Goal: Task Accomplishment & Management: Use online tool/utility

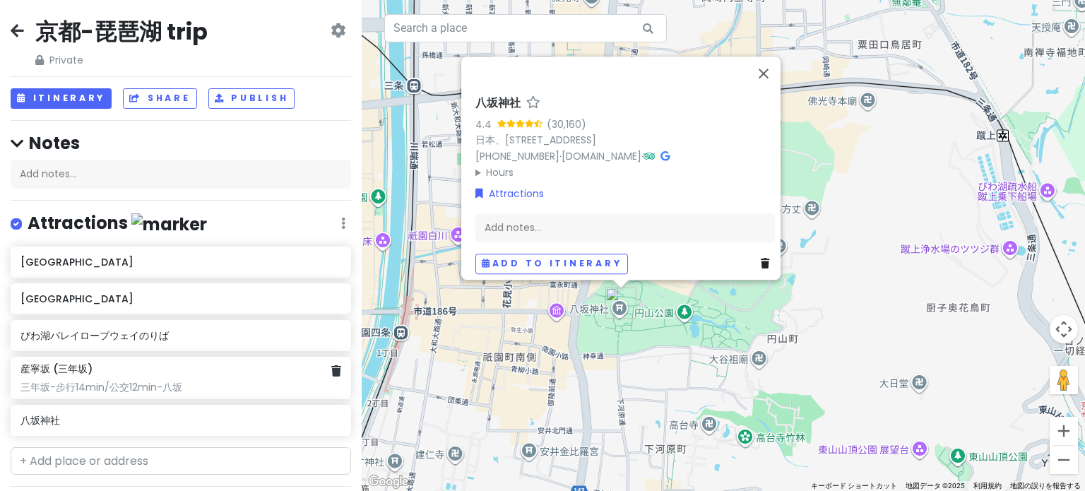
scroll to position [71, 0]
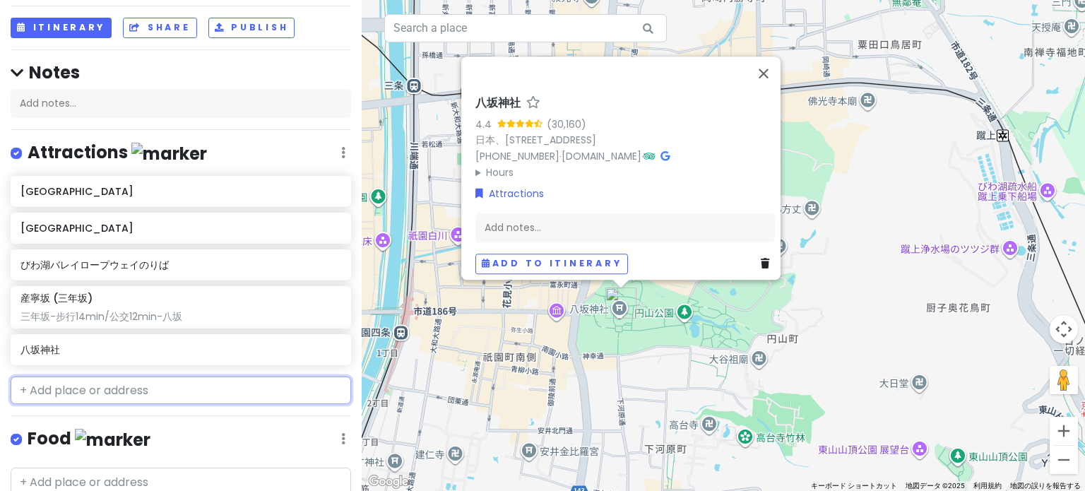
click at [124, 385] on input "text" at bounding box center [181, 391] width 341 height 28
paste input "Kiyomotocho"
type input "Kiyomotocho"
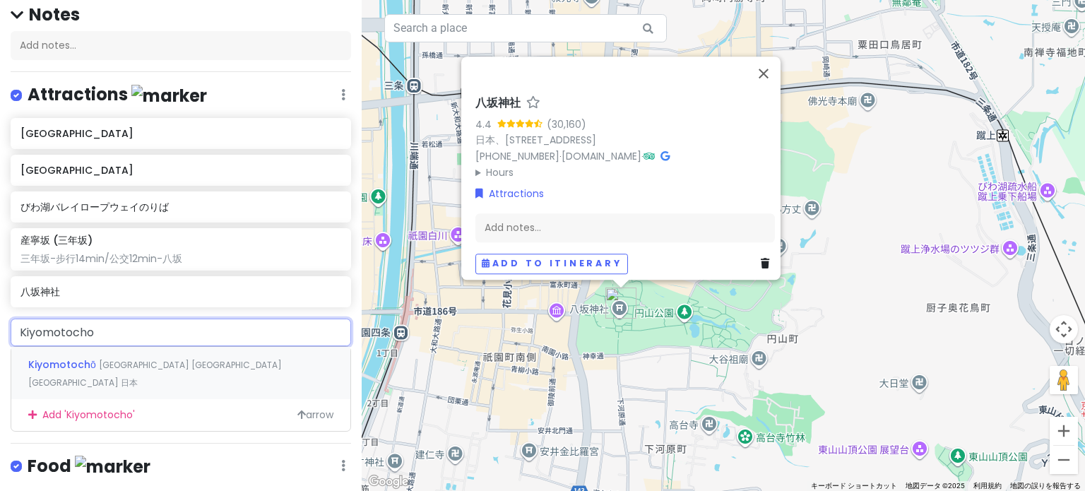
scroll to position [141, 0]
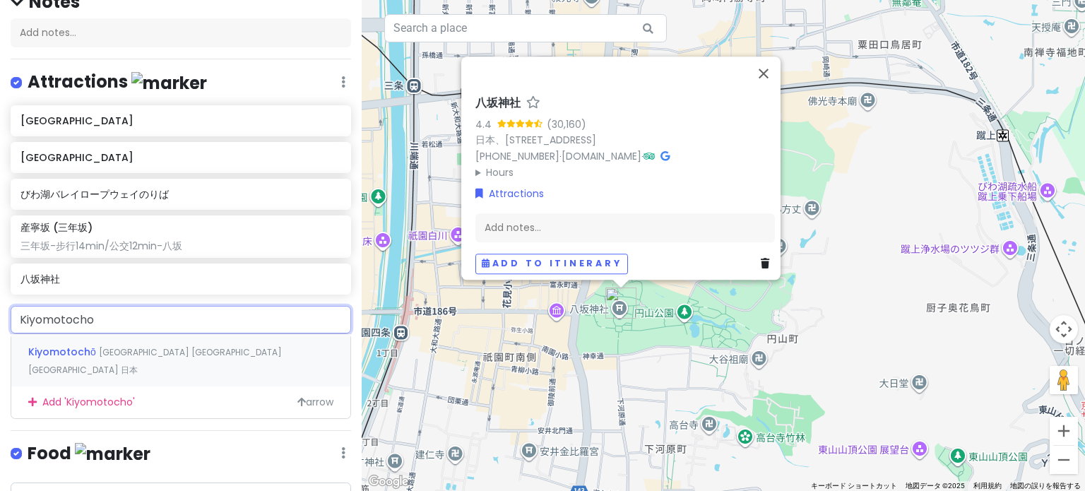
click at [138, 348] on span "[GEOGRAPHIC_DATA] [GEOGRAPHIC_DATA] [GEOGRAPHIC_DATA] 日本" at bounding box center [155, 361] width 254 height 30
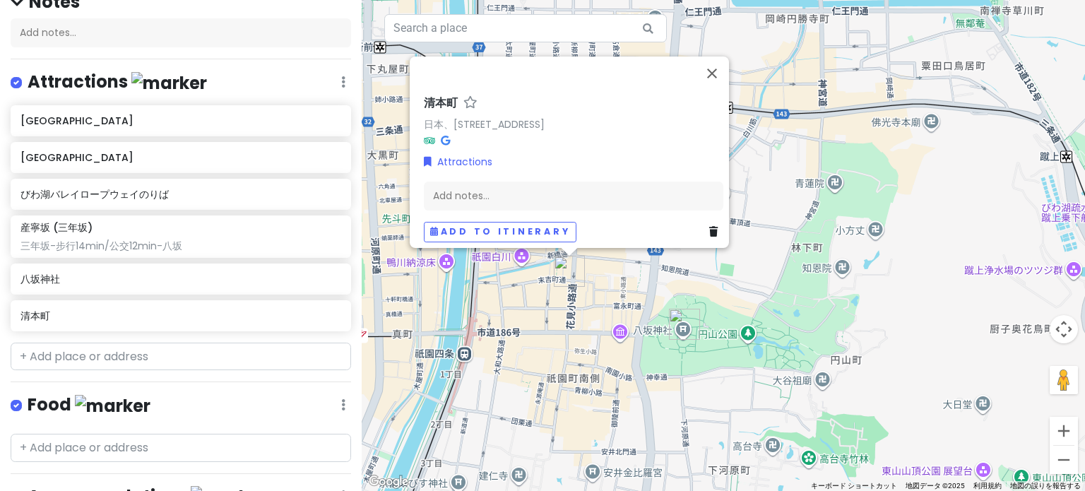
click at [574, 314] on div "[GEOGRAPHIC_DATA]、[STREET_ADDRESS] Add notes... Add to itinerary" at bounding box center [724, 245] width 724 height 491
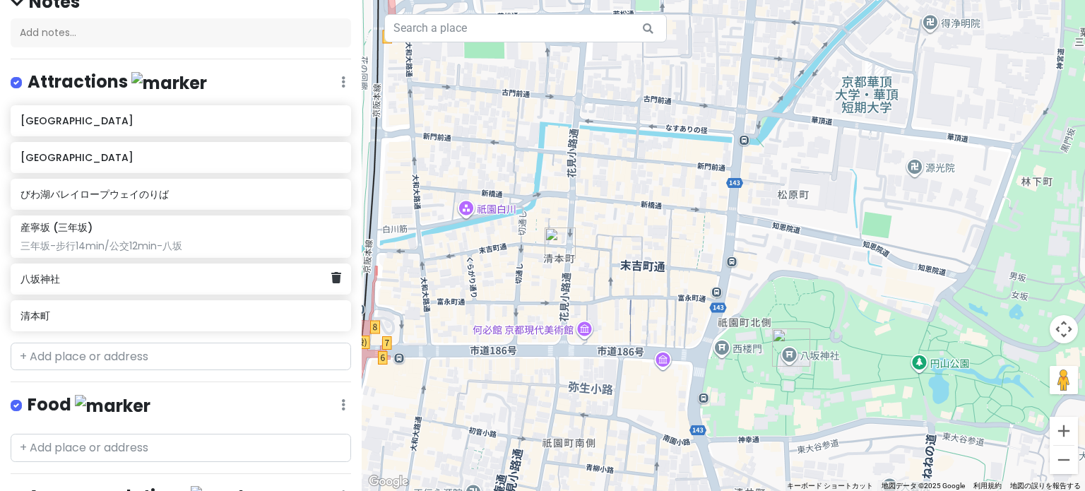
click at [143, 286] on div "八坂神社" at bounding box center [181, 279] width 341 height 31
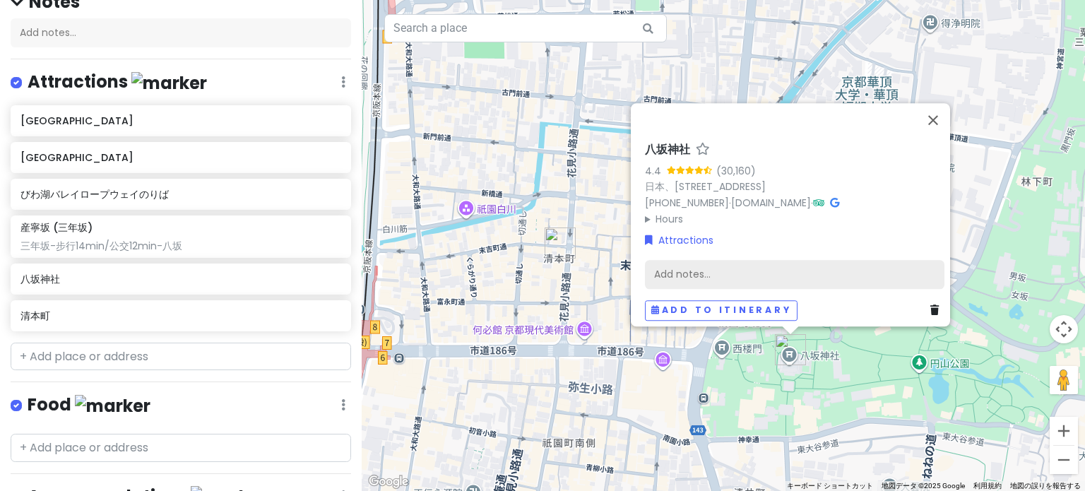
click at [778, 269] on div "Add notes..." at bounding box center [795, 274] width 300 height 30
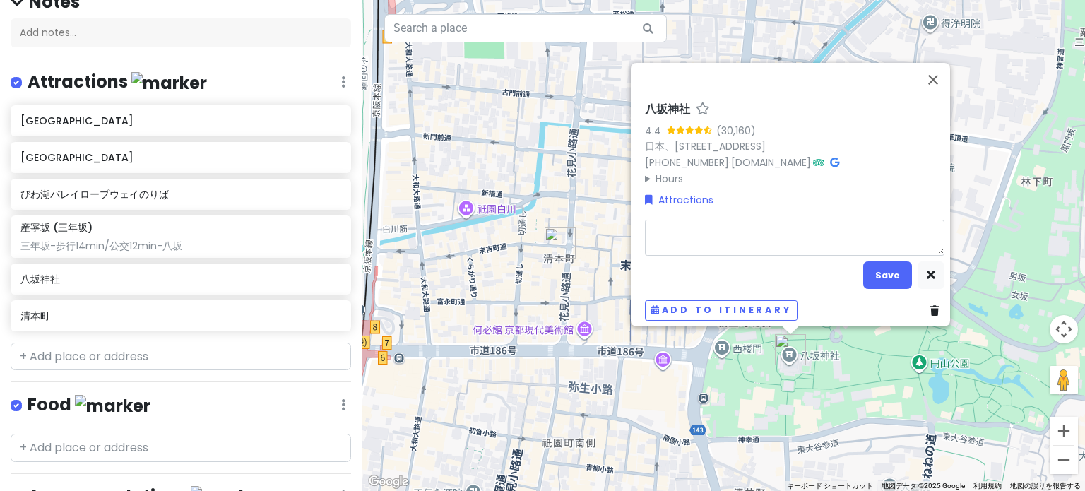
type textarea "x"
type textarea "b"
type textarea "x"
type textarea "bu"
type textarea "x"
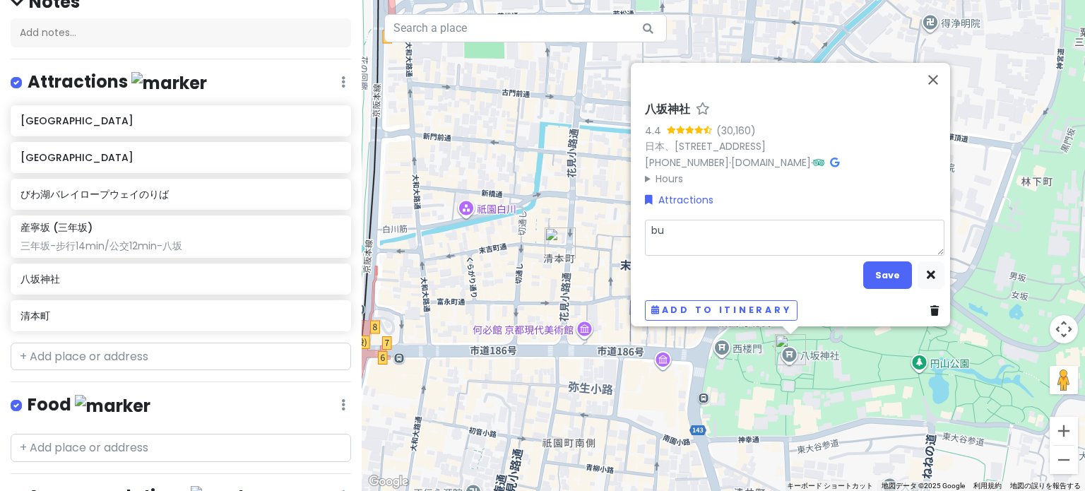
type textarea "bu'x"
type textarea "x"
type textarea "bu'xi"
type textarea "x"
type textarea "bu'xin"
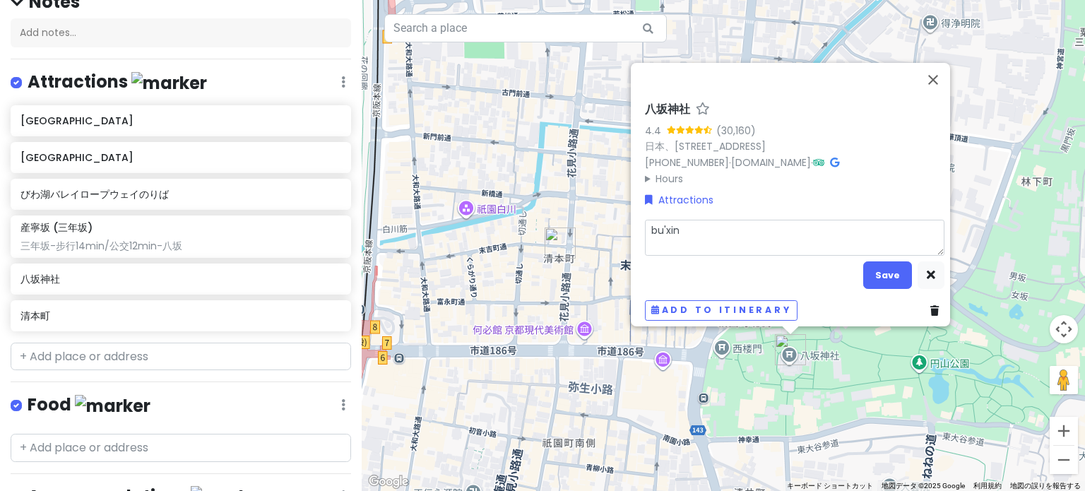
type textarea "x"
type textarea "bu'xing"
type textarea "x"
type textarea "不行"
type textarea "x"
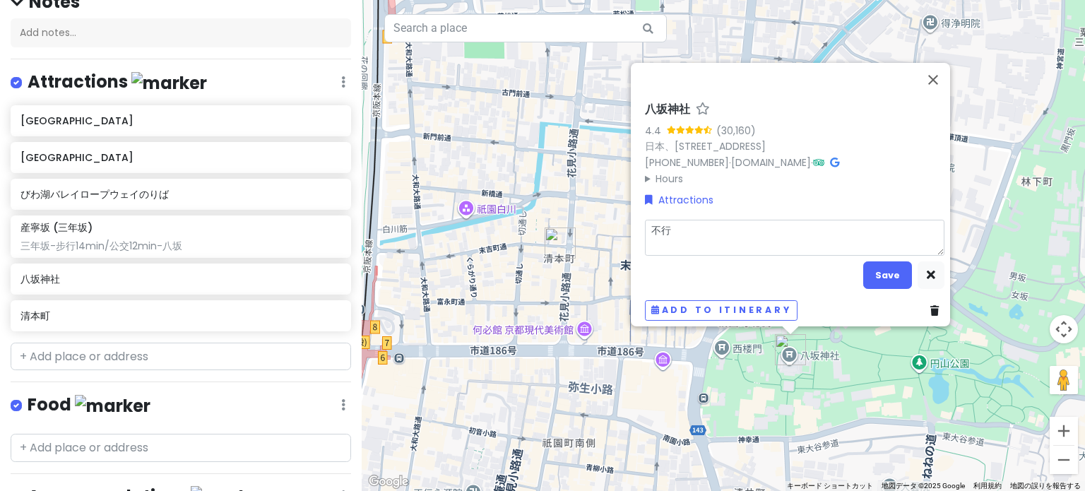
type textarea "不"
type textarea "x"
type textarea "b"
type textarea "x"
type textarea "bu"
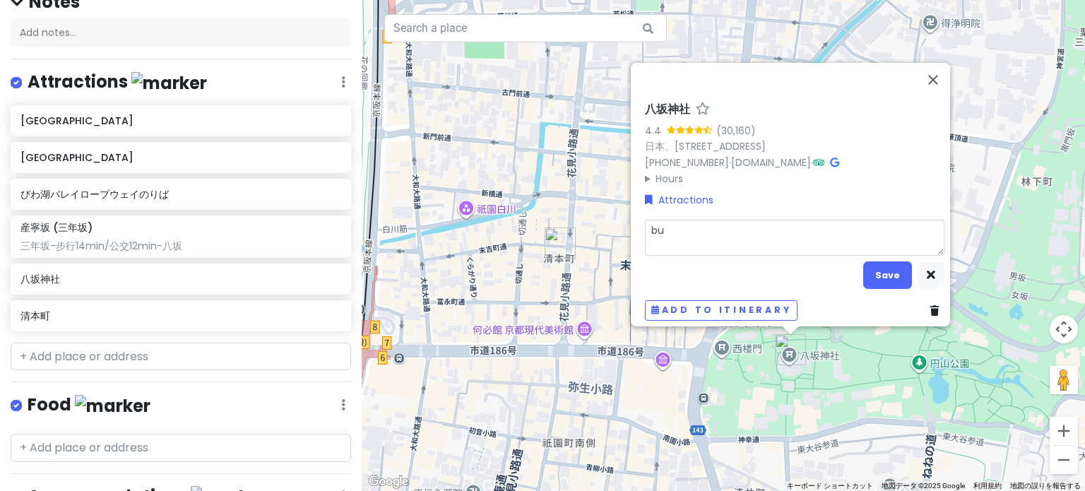
type textarea "x"
type textarea "bu'x"
type textarea "x"
type textarea "bu'xi"
type textarea "x"
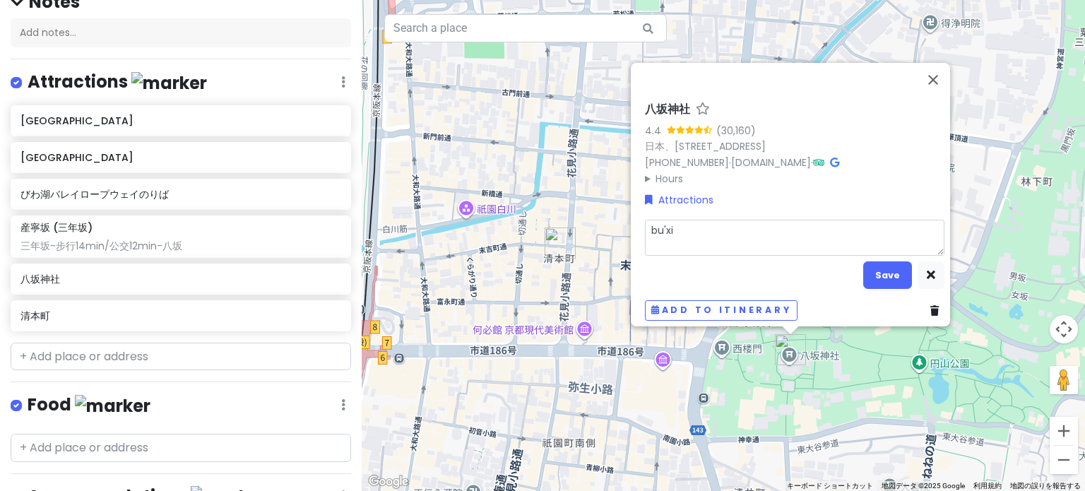
type textarea "bu'xin"
type textarea "x"
type textarea "bu'xing"
type textarea "x"
type textarea "步行"
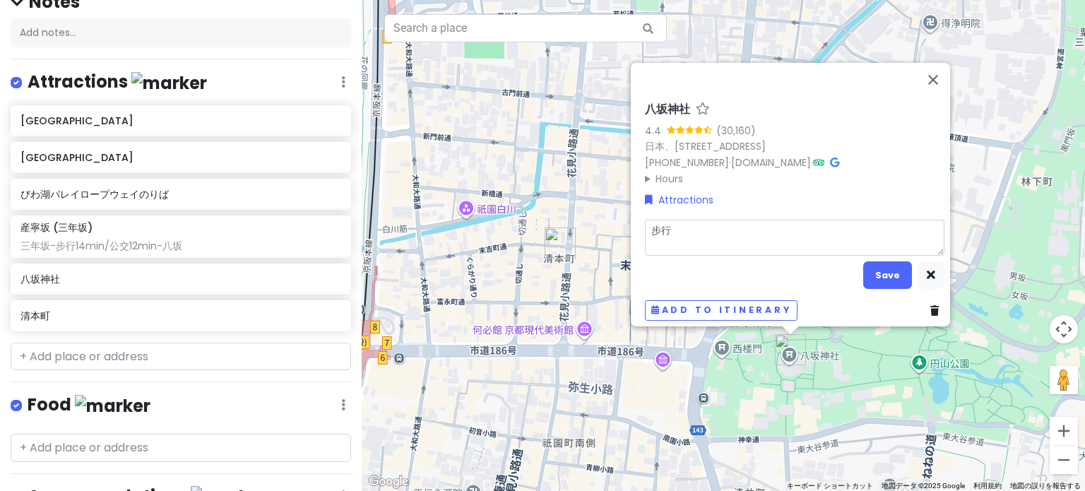
type textarea "x"
type textarea "步行6"
type textarea "x"
type textarea "步行6m"
type textarea "x"
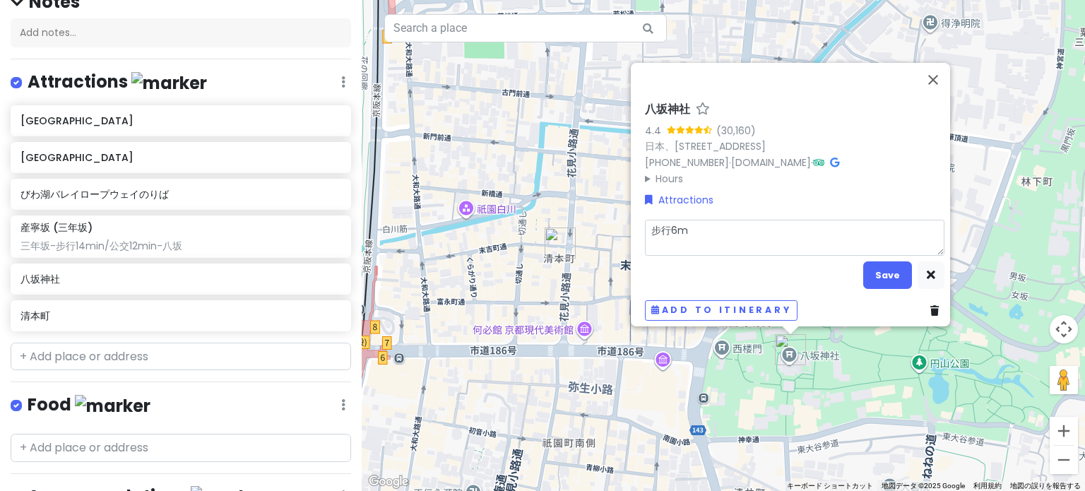
type textarea "步行6mi"
type textarea "x"
type textarea "步行6min"
click at [863, 261] on button "Save" at bounding box center [887, 275] width 49 height 28
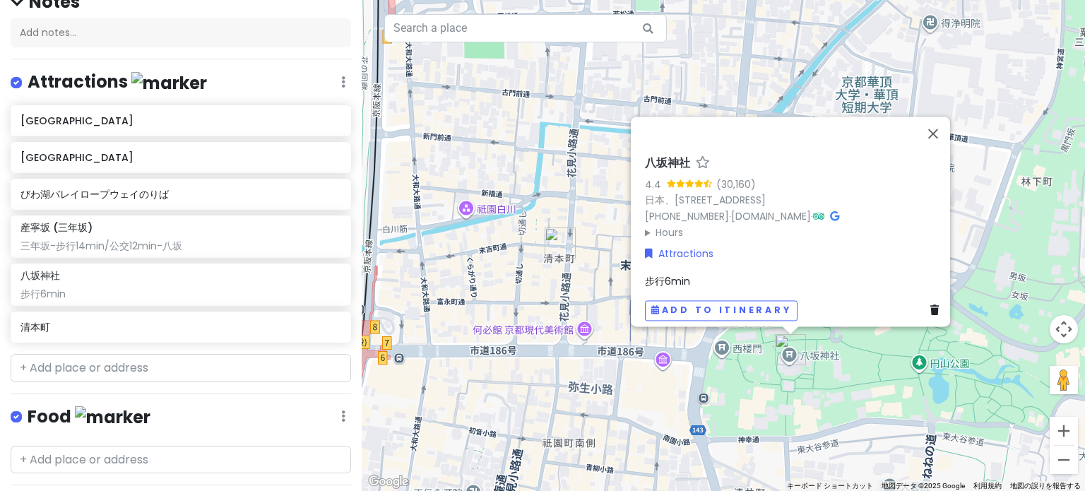
click at [678, 261] on div "[GEOGRAPHIC_DATA] (30,160) 日本、[STREET_ADDRESS] [PHONE_NUMBER] · [DOMAIN_NAME] ·…" at bounding box center [794, 239] width 311 height 176
click at [674, 274] on span "步行6min" at bounding box center [667, 281] width 45 height 14
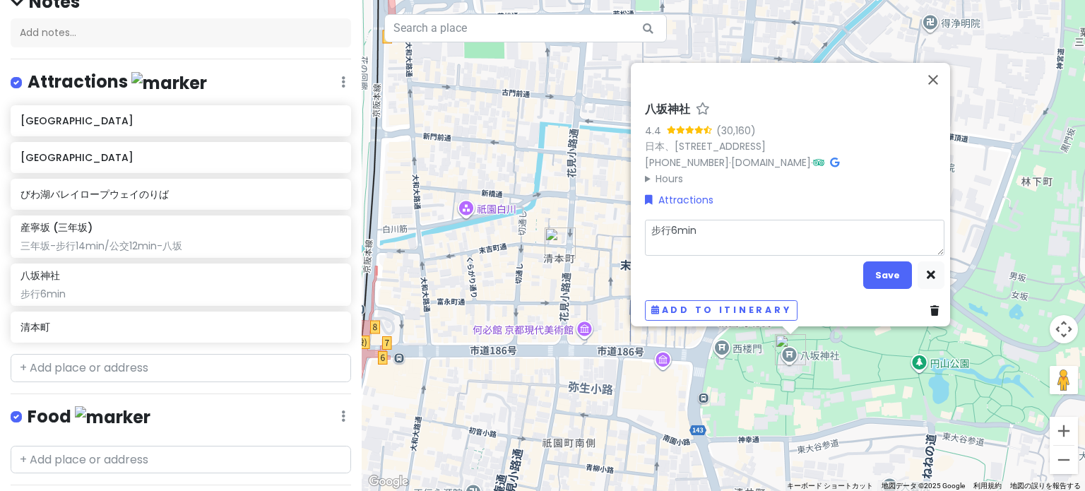
type textarea "x"
type textarea "-步行6min"
click at [699, 221] on textarea "-步行6min" at bounding box center [795, 237] width 300 height 37
type textarea "x"
type textarea "-步行6min-"
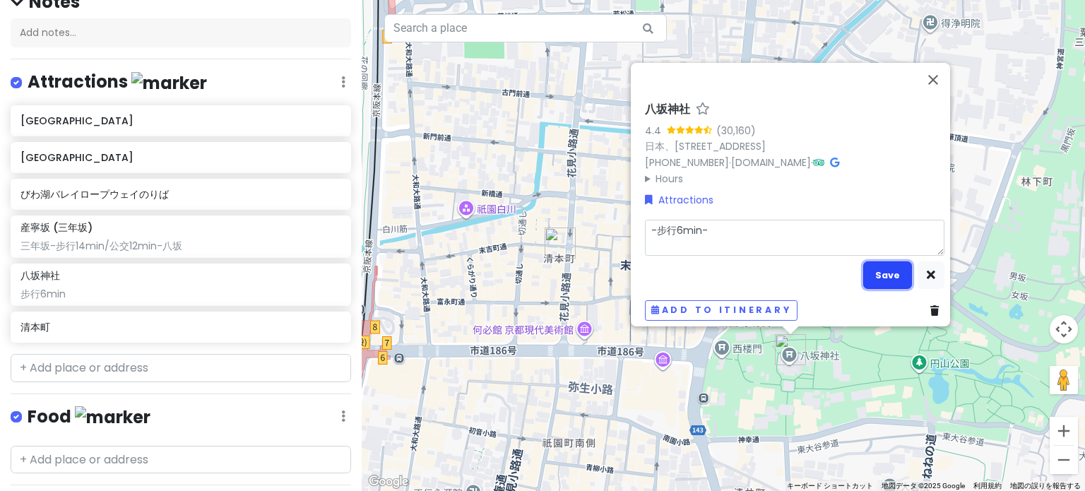
click at [875, 264] on button "Save" at bounding box center [887, 275] width 49 height 28
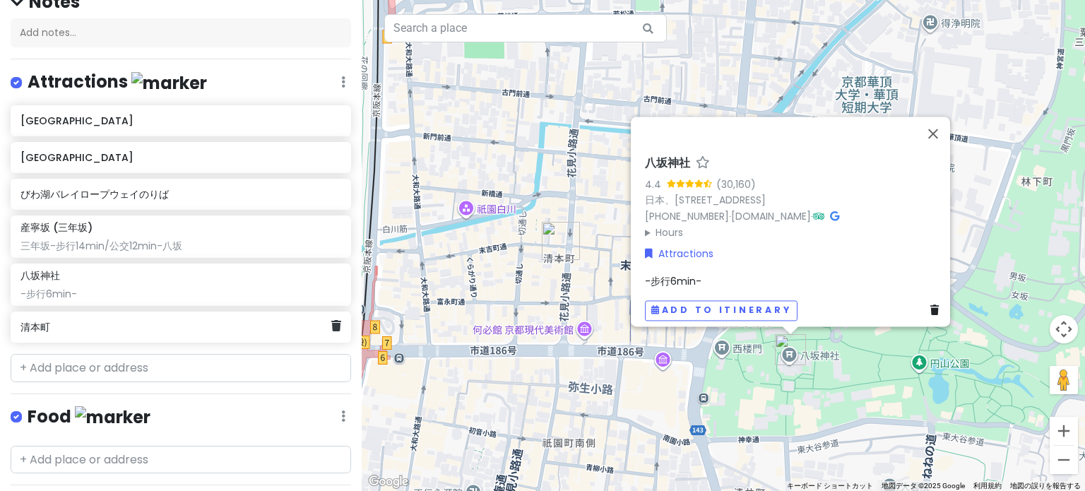
click at [126, 338] on div "清本町" at bounding box center [181, 327] width 341 height 31
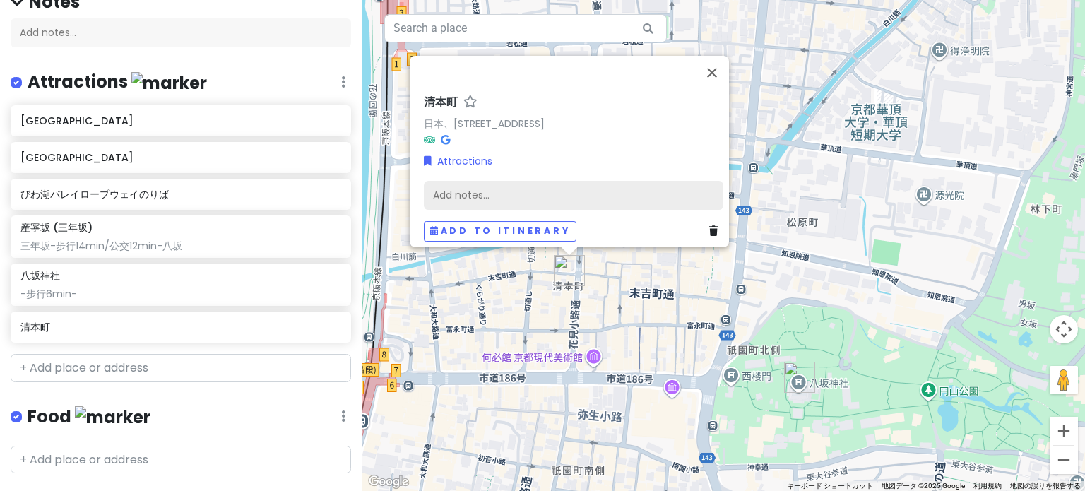
click at [465, 181] on div "Add notes..." at bounding box center [574, 195] width 300 height 30
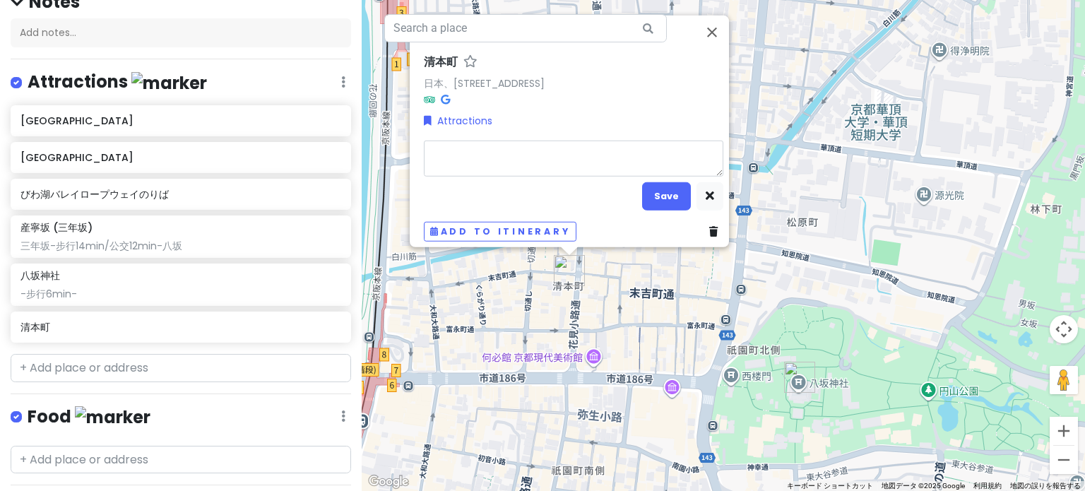
type textarea "x"
type textarea "h"
type textarea "x"
type textarea "hu"
type textarea "x"
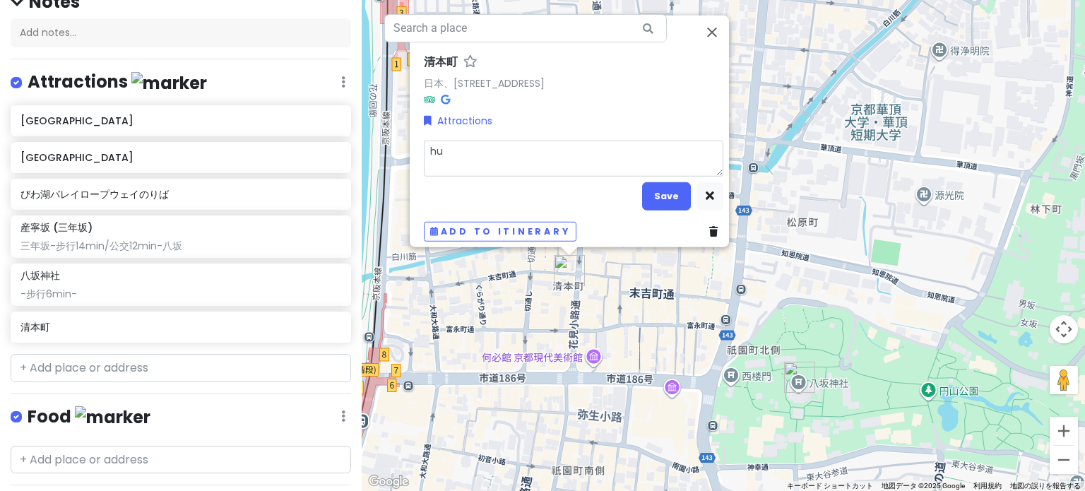
type textarea "hua"
type textarea "x"
type textarea "hua'j"
type textarea "x"
type textarea "hua'ji"
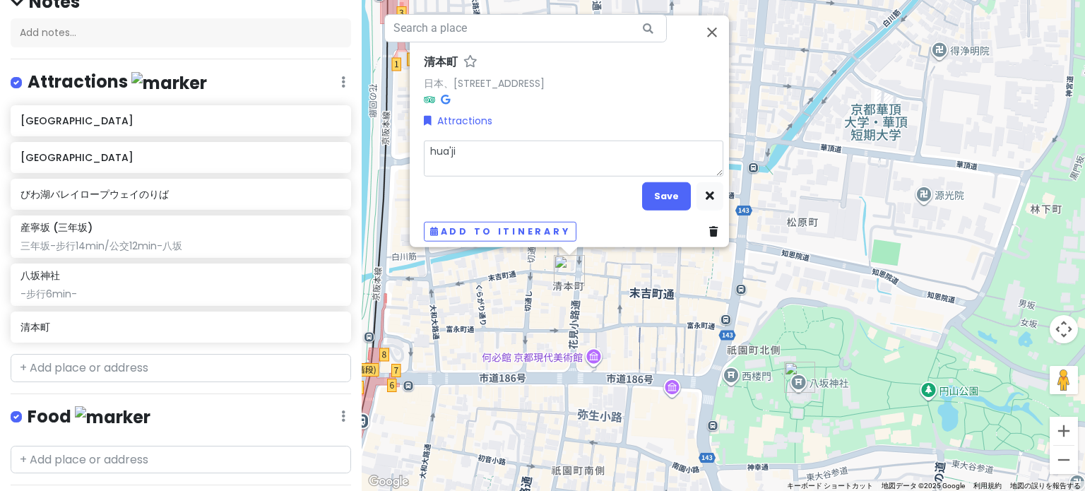
type textarea "x"
type textarea "hua'jia"
type textarea "x"
type textarea "hua'jian"
type textarea "x"
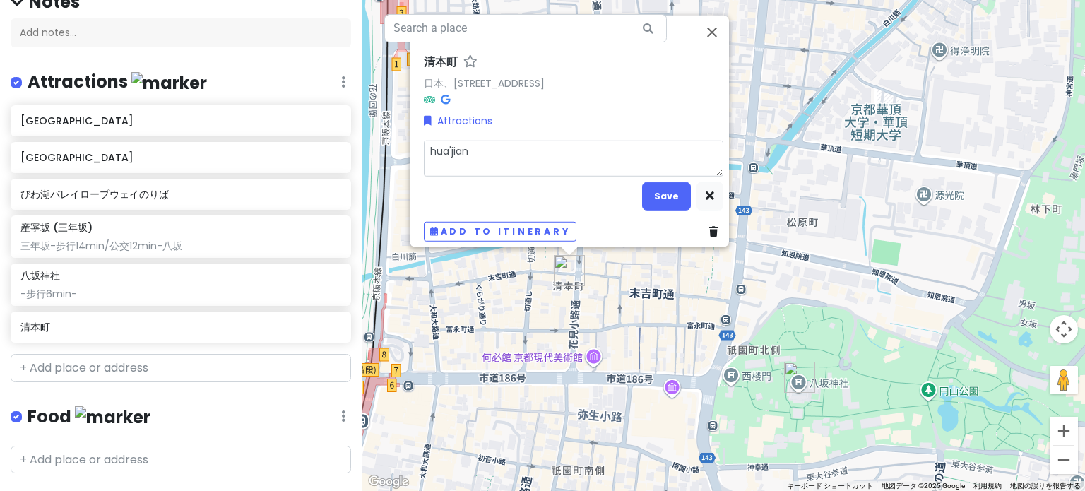
type textarea "花间"
type textarea "x"
type textarea "花"
type textarea "x"
type textarea "花j"
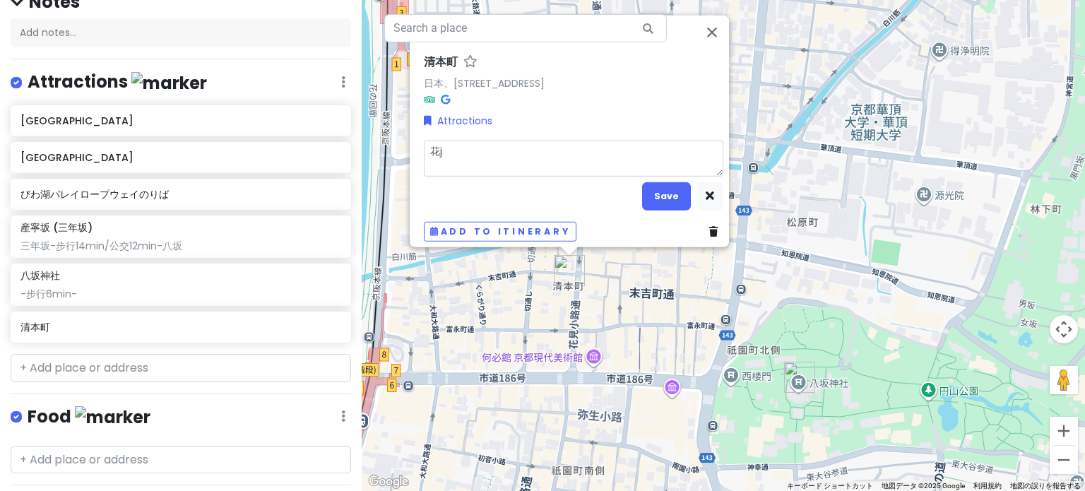
type textarea "x"
type textarea "花ji"
type textarea "x"
type textarea "花jia"
type textarea "x"
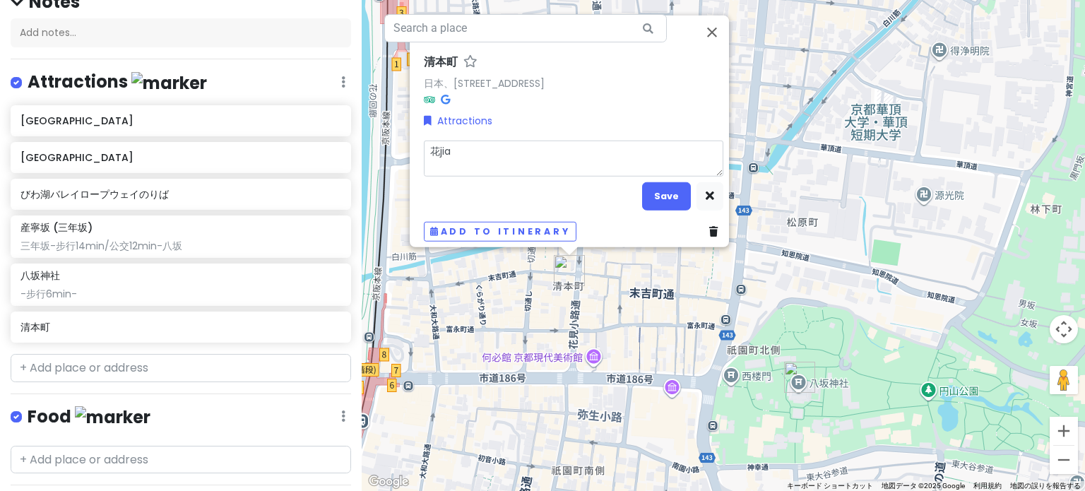
type textarea "花jian"
type textarea "x"
type textarea "花见"
type textarea "x"
type textarea "花见x"
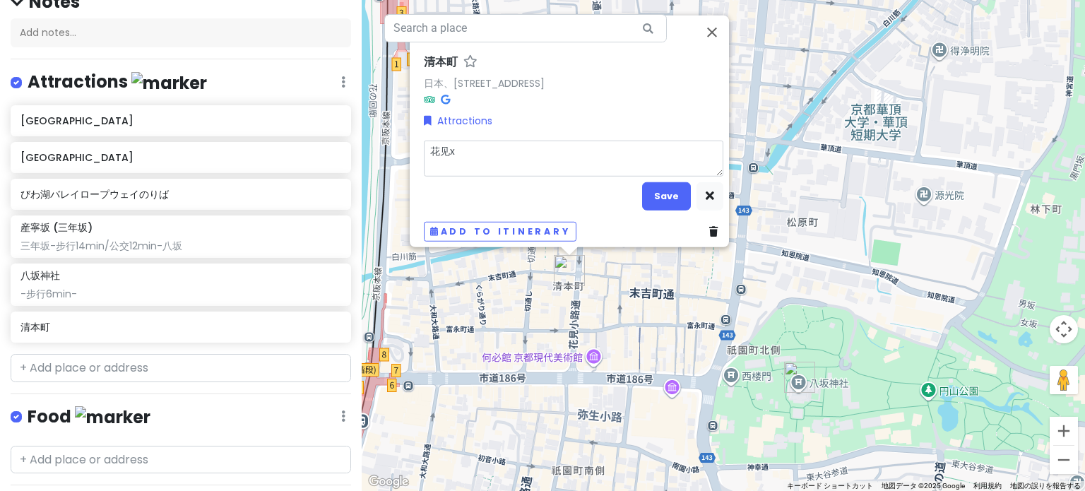
type textarea "x"
type textarea "花见x'o"
type textarea "x"
type textarea "花见x"
type textarea "x"
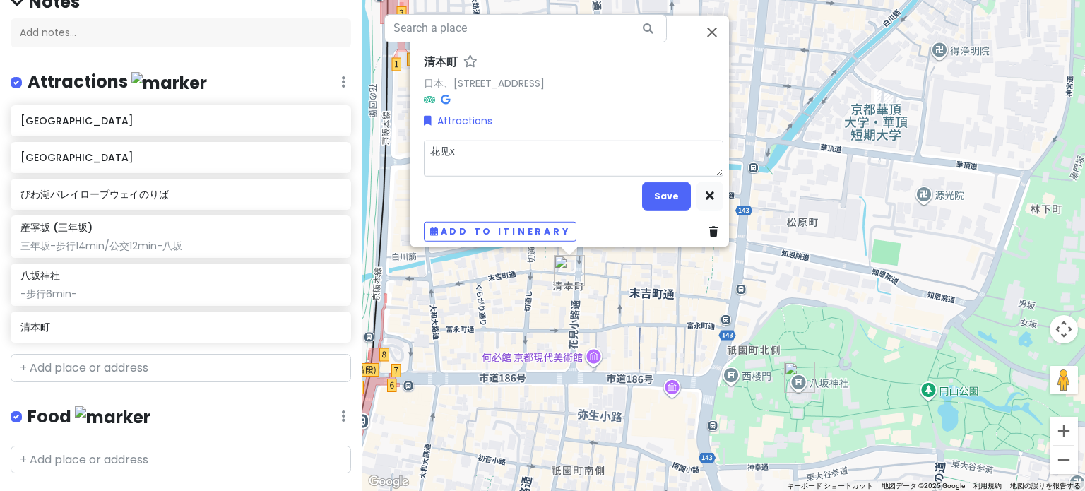
type textarea "花见xi"
type textarea "x"
type textarea "花见xia"
type textarea "x"
type textarea "[PERSON_NAME]"
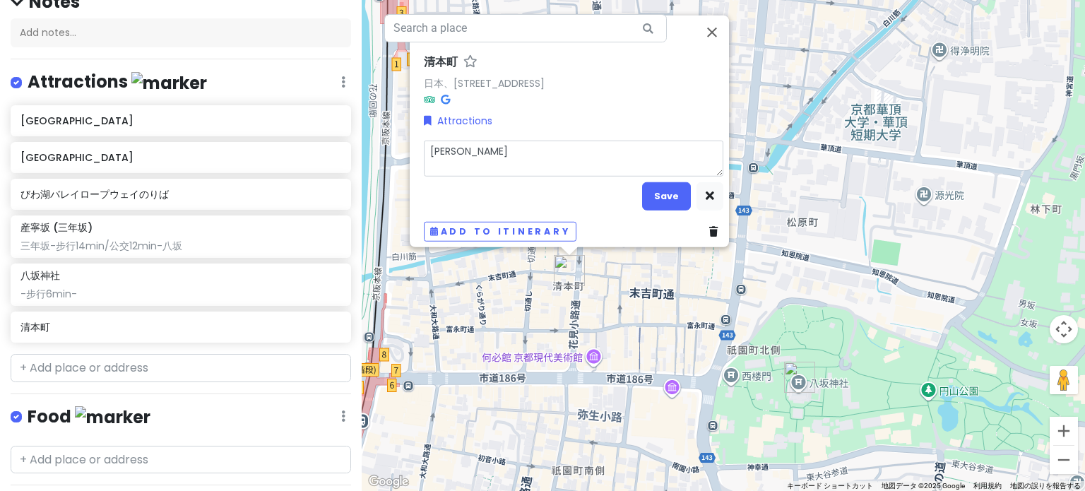
type textarea "x"
type textarea "花见[PERSON_NAME]'l"
type textarea "x"
type textarea "花见[PERSON_NAME]'lu"
type textarea "x"
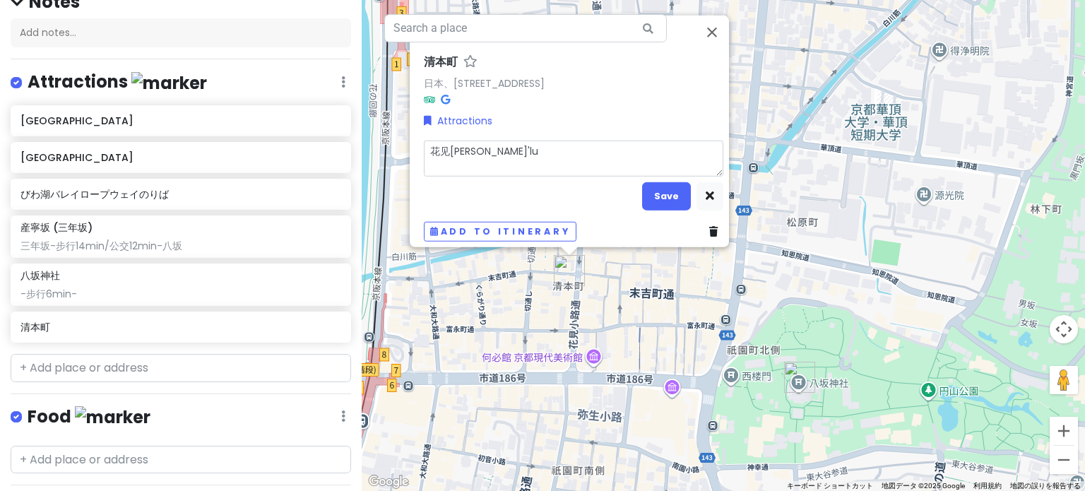
type textarea "花见小路"
type textarea "x"
type textarea "花见小路"
type textarea "x"
type textarea "花见小路"
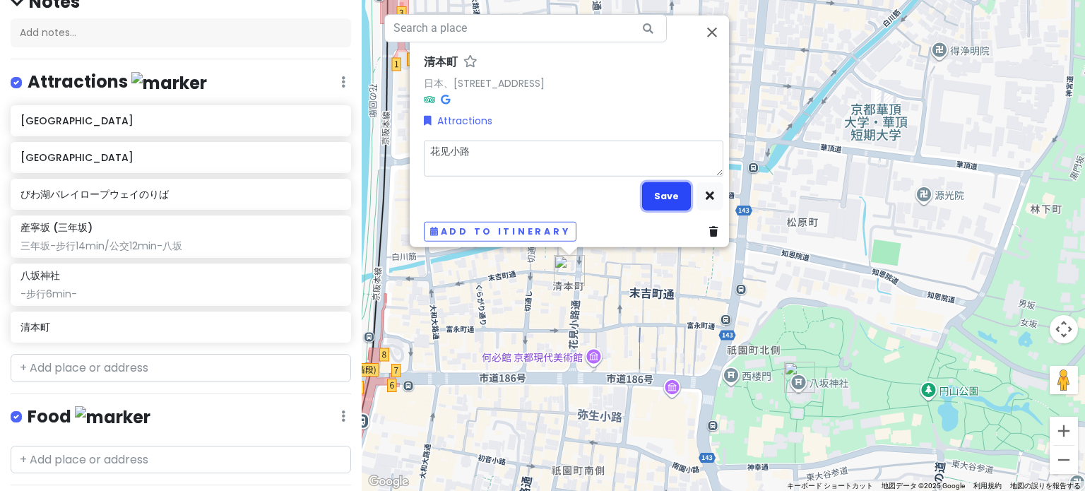
click at [644, 182] on button "Save" at bounding box center [666, 196] width 49 height 28
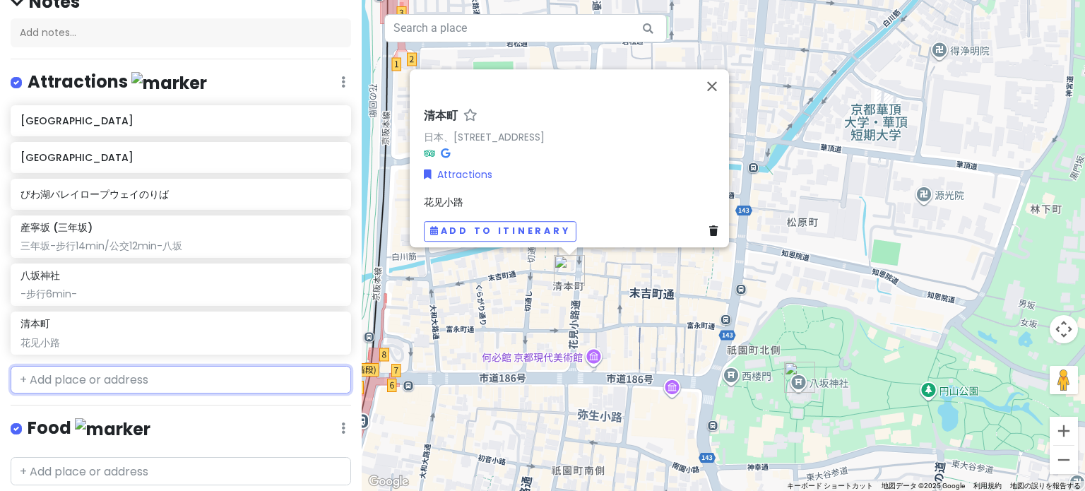
click at [147, 376] on input "text" at bounding box center [181, 380] width 341 height 28
click at [118, 379] on input "text" at bounding box center [181, 380] width 341 height 28
paste input "[GEOGRAPHIC_DATA], [GEOGRAPHIC_DATA]"
type input "[GEOGRAPHIC_DATA], [GEOGRAPHIC_DATA]"
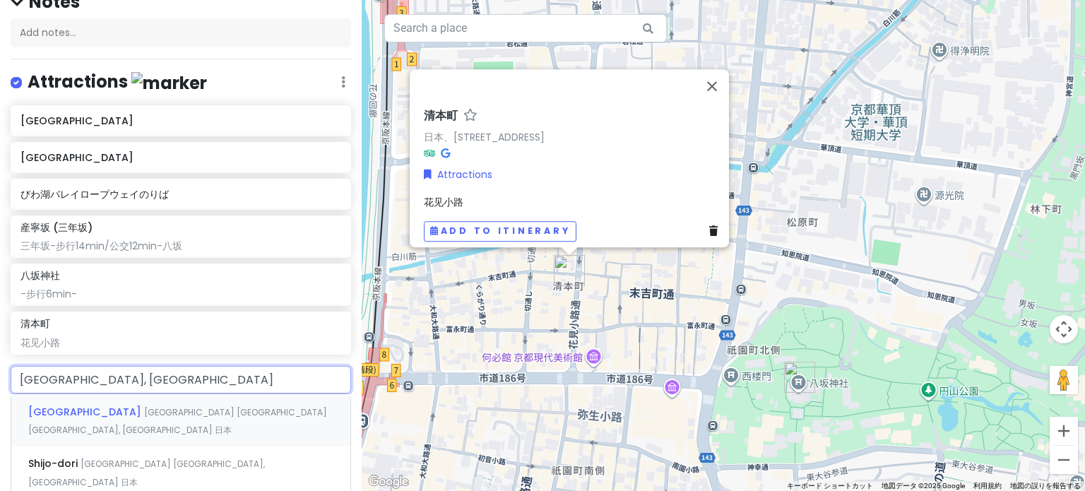
click at [138, 408] on span "[GEOGRAPHIC_DATA] [GEOGRAPHIC_DATA] [GEOGRAPHIC_DATA], [GEOGRAPHIC_DATA] 日本" at bounding box center [177, 421] width 299 height 30
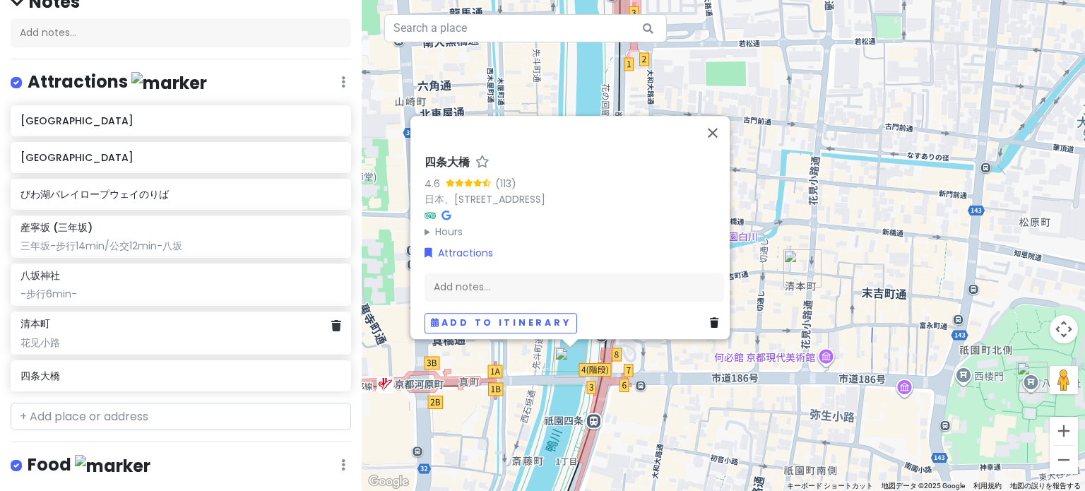
click at [124, 341] on div "花见小路" at bounding box center [180, 342] width 320 height 13
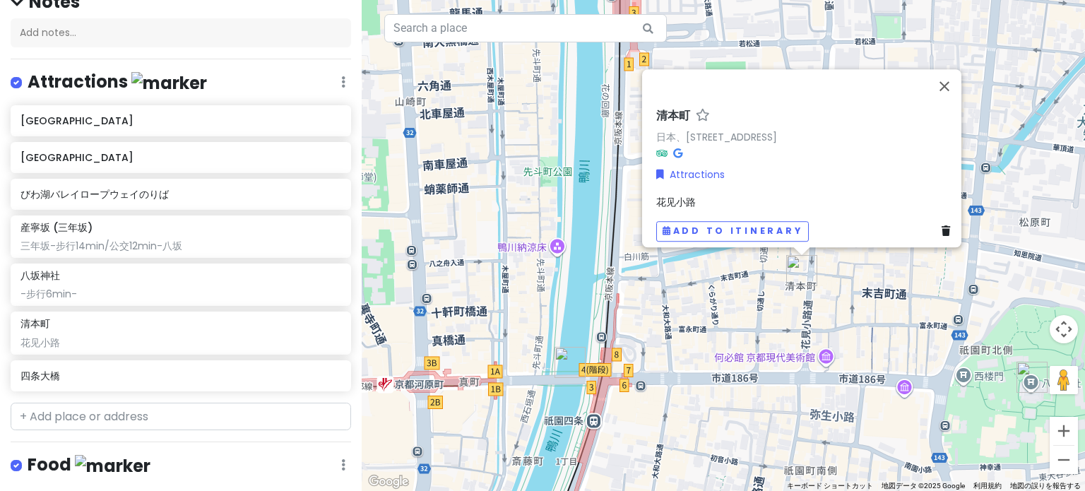
click at [688, 195] on span "花见小路" at bounding box center [676, 202] width 40 height 14
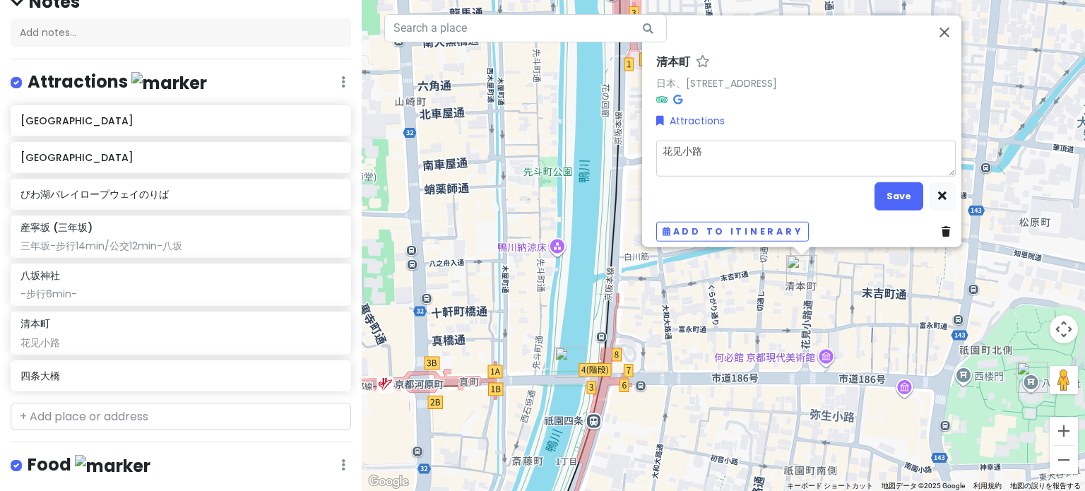
click at [704, 149] on textarea "花见小路" at bounding box center [806, 158] width 300 height 37
type textarea "x"
type textarea "花见小路-"
type textarea "x"
type textarea "花见小路-b"
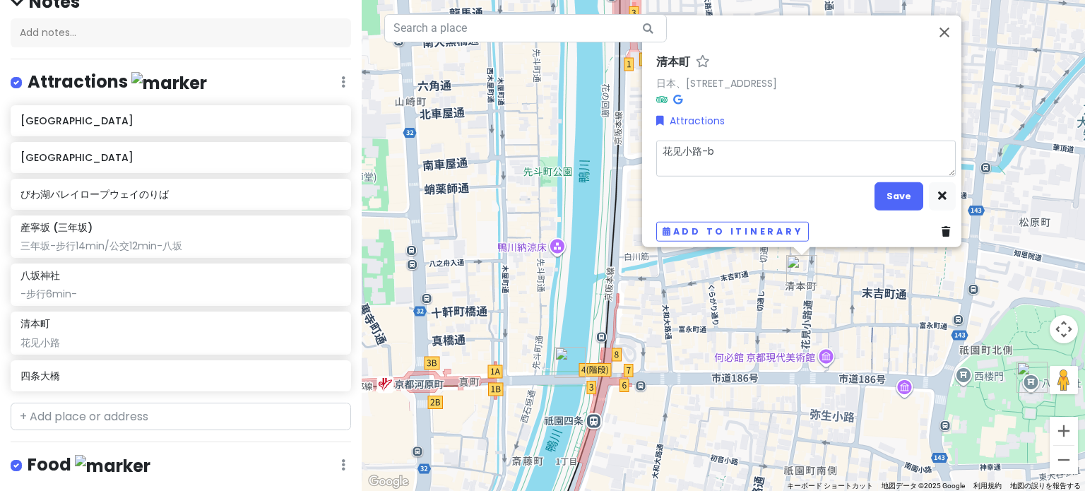
type textarea "x"
type textarea "花见小路-bu"
type textarea "x"
type textarea "花见小路-bu'x"
type textarea "x"
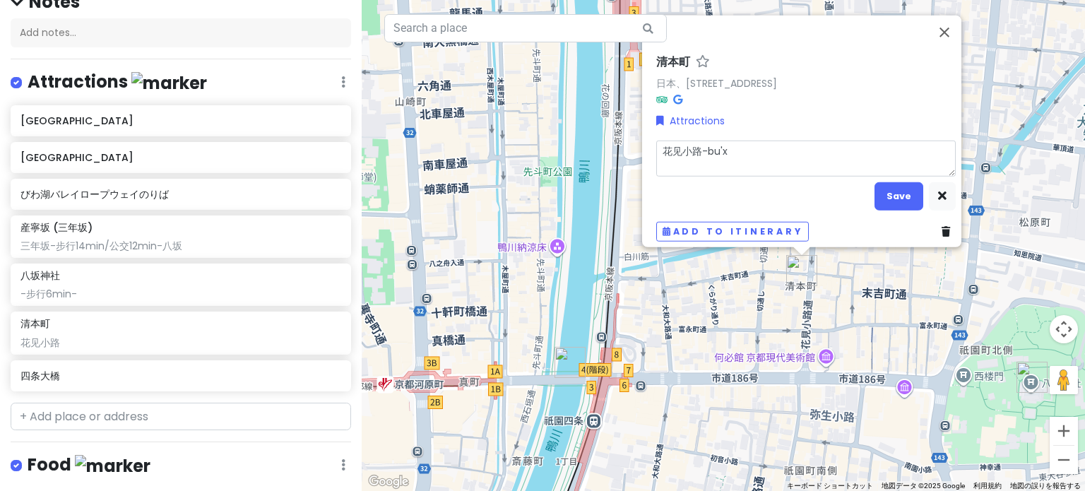
type textarea "花见小路-bu'xi"
type textarea "x"
type textarea "花见小路-bu'xin"
type textarea "x"
type textarea "花见小路-bu'xing"
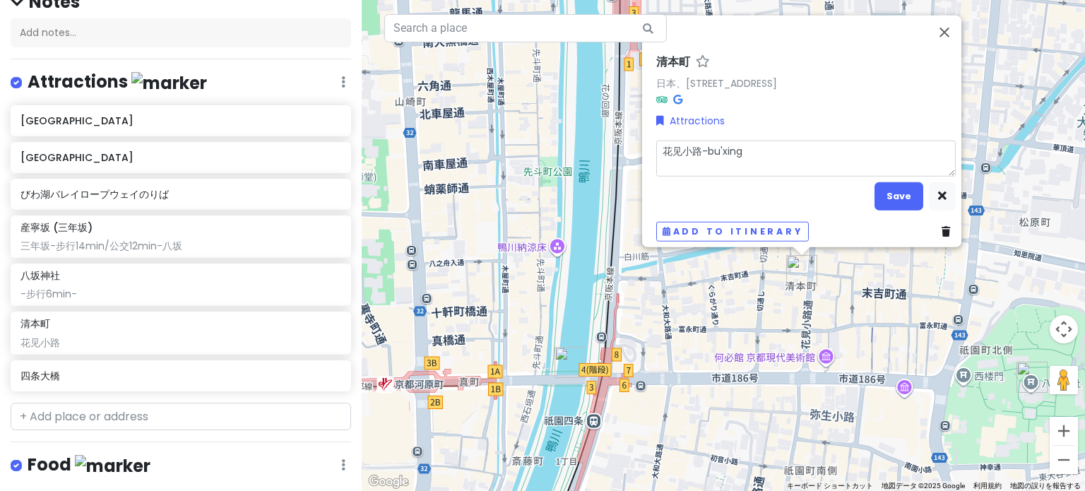
type textarea "x"
type textarea "花见小路-步行"
type textarea "x"
type textarea "花见小路-步"
type textarea "x"
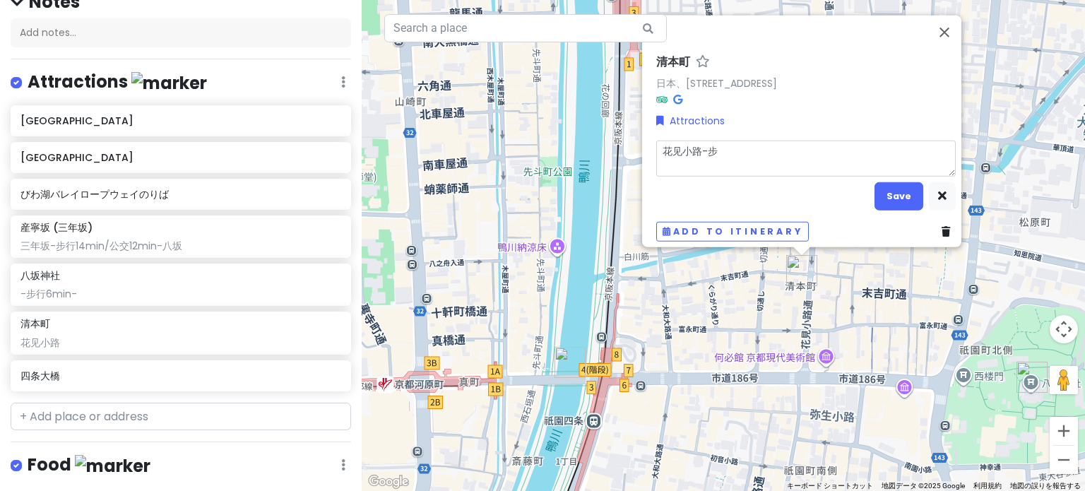
type textarea "花见小路-"
type textarea "x"
type textarea "花见小路"
type textarea "x"
type textarea "花见小路"
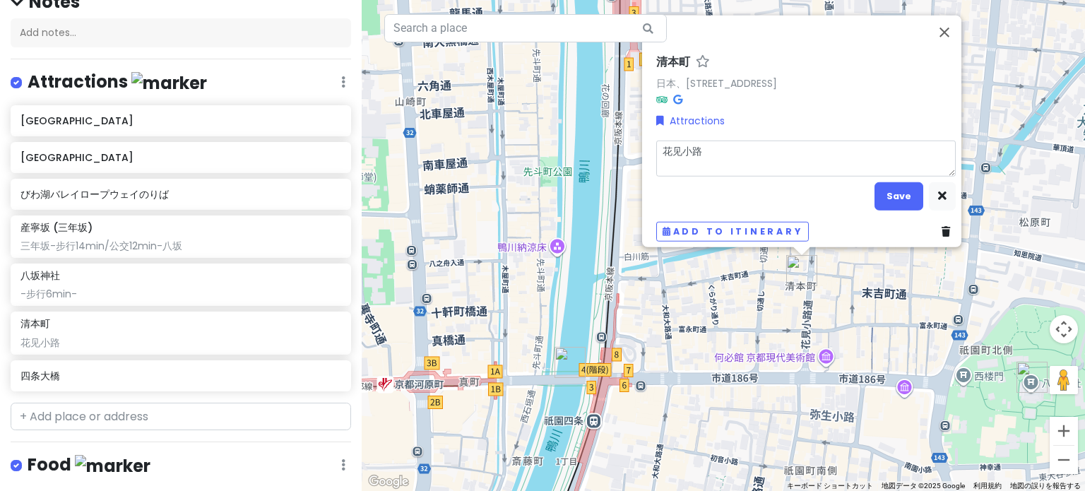
type textarea "x"
type textarea "花见小路 -"
type textarea "x"
type textarea "花见小路 -b"
type textarea "x"
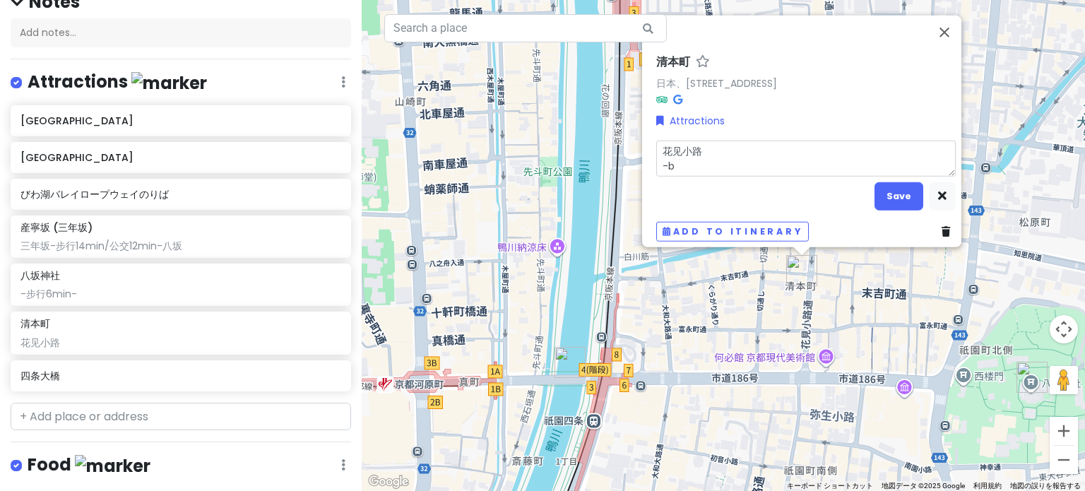
type textarea "花见小路 -bu"
type textarea "x"
type textarea "花见小路 -bu'x"
type textarea "x"
type textarea "花见小路 -步行"
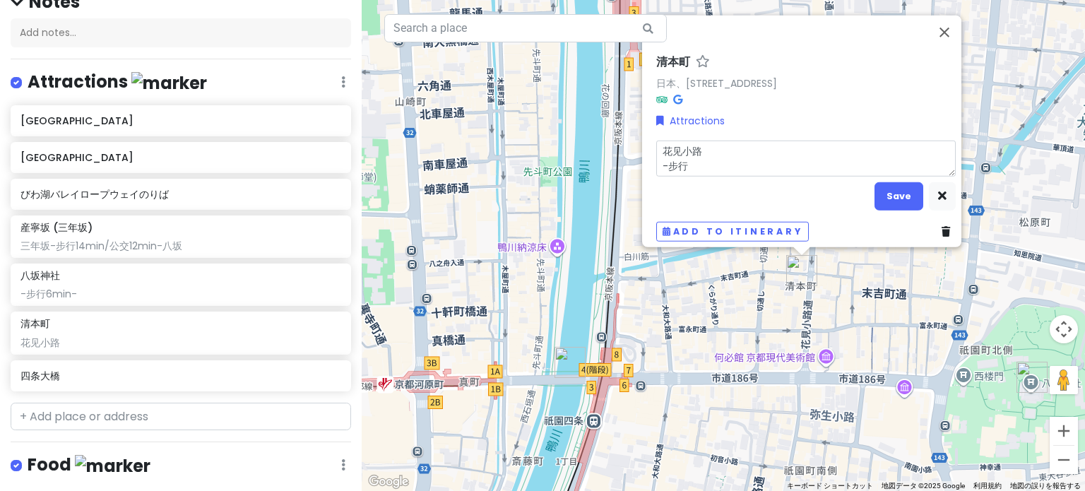
type textarea "x"
type textarea "花见小路 -步行8"
type textarea "x"
type textarea "花见小路 -步行8m"
type textarea "x"
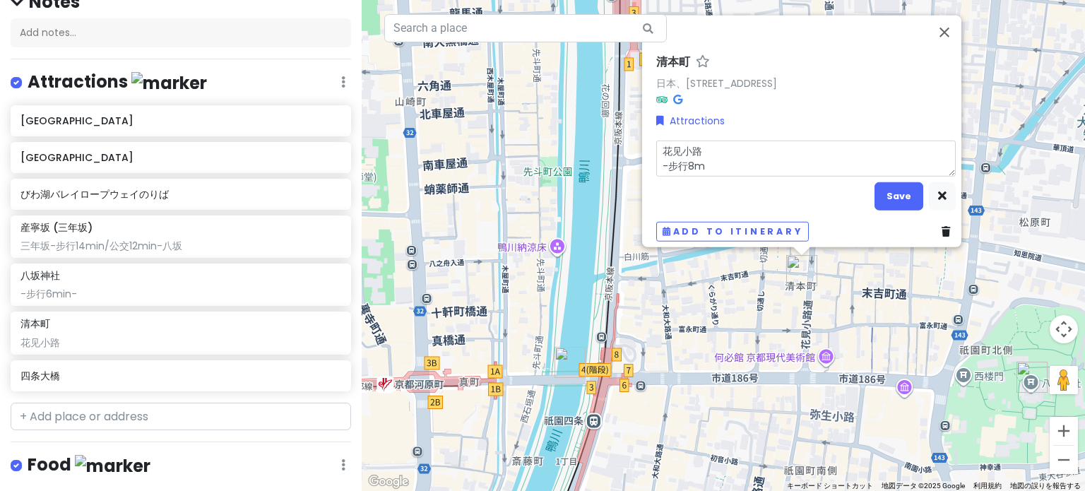
type textarea "花见小路 -步行8mi"
type textarea "x"
type textarea "花见小路 -步行8min"
type textarea "x"
type textarea "花见小路 -步行8min-"
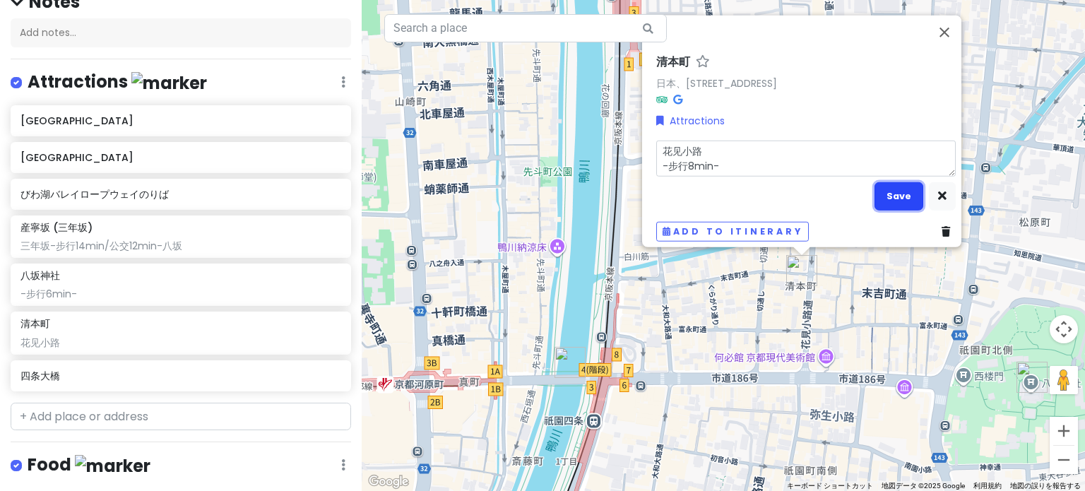
click at [883, 182] on button "Save" at bounding box center [899, 196] width 49 height 28
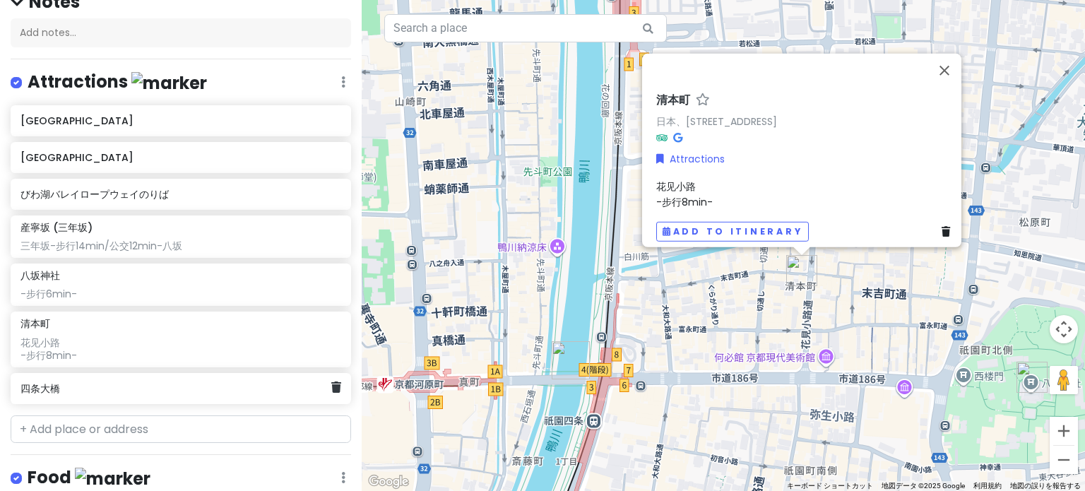
click at [93, 394] on div "四条大橋" at bounding box center [175, 389] width 310 height 20
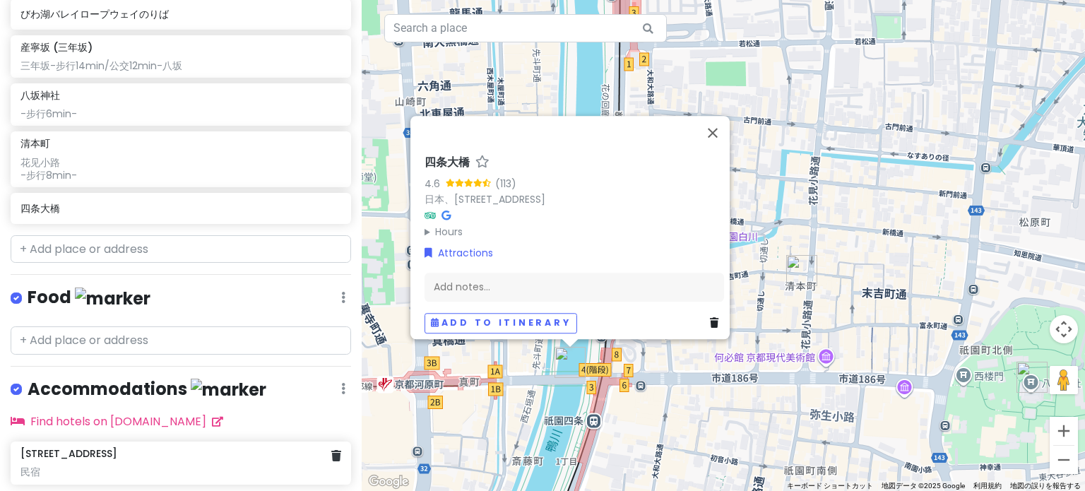
scroll to position [401, 0]
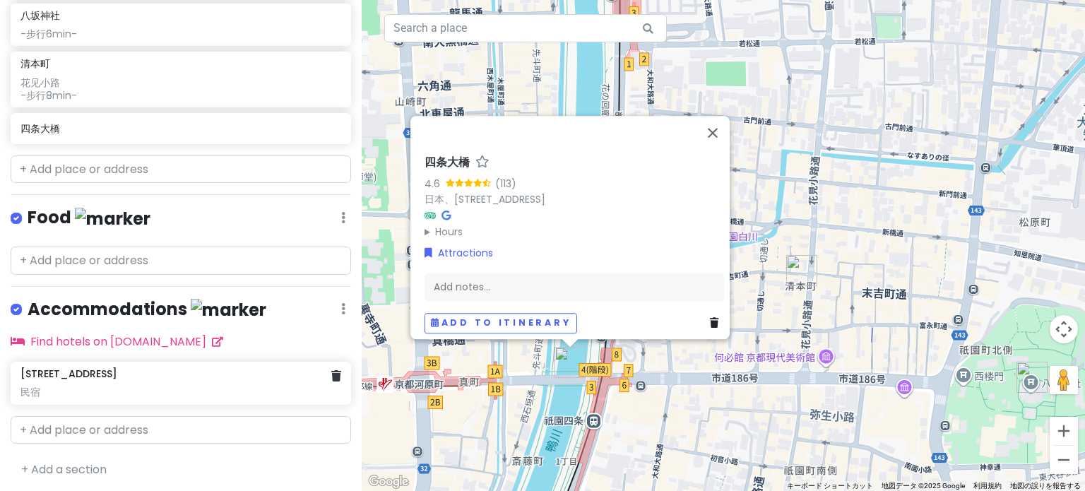
click at [111, 375] on h6 "[STREET_ADDRESS]" at bounding box center [68, 373] width 97 height 13
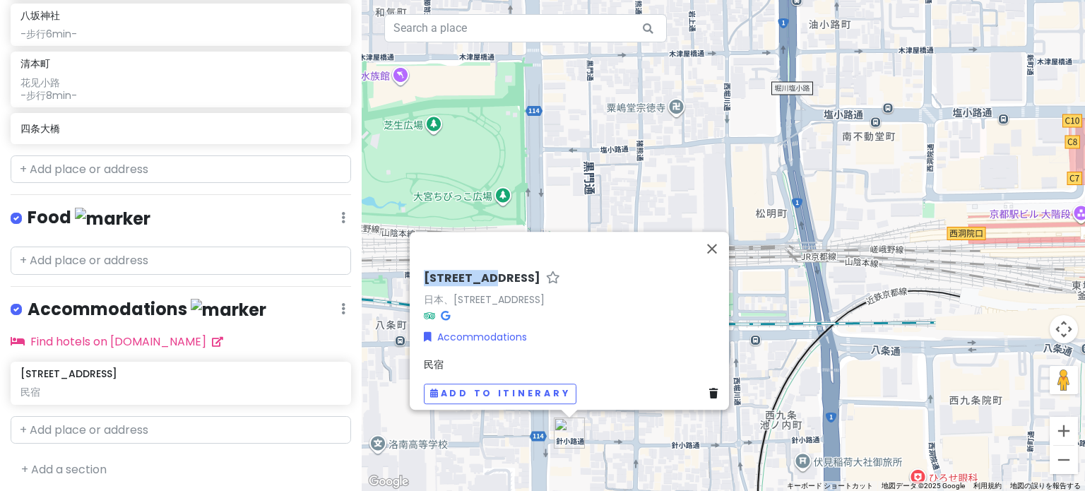
drag, startPoint x: 422, startPoint y: 270, endPoint x: 522, endPoint y: 269, distance: 100.3
click at [522, 271] on h6 "[STREET_ADDRESS]" at bounding box center [482, 278] width 117 height 15
click at [424, 293] on link "日本、[STREET_ADDRESS]" at bounding box center [484, 300] width 121 height 14
click at [200, 137] on div "四条大橋" at bounding box center [181, 128] width 341 height 31
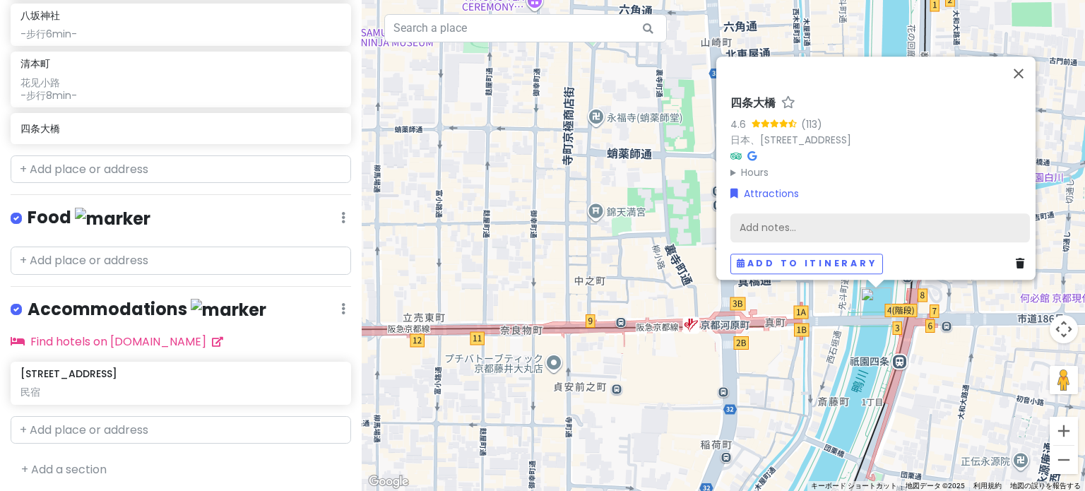
click at [784, 217] on div "Add notes..." at bounding box center [881, 228] width 300 height 30
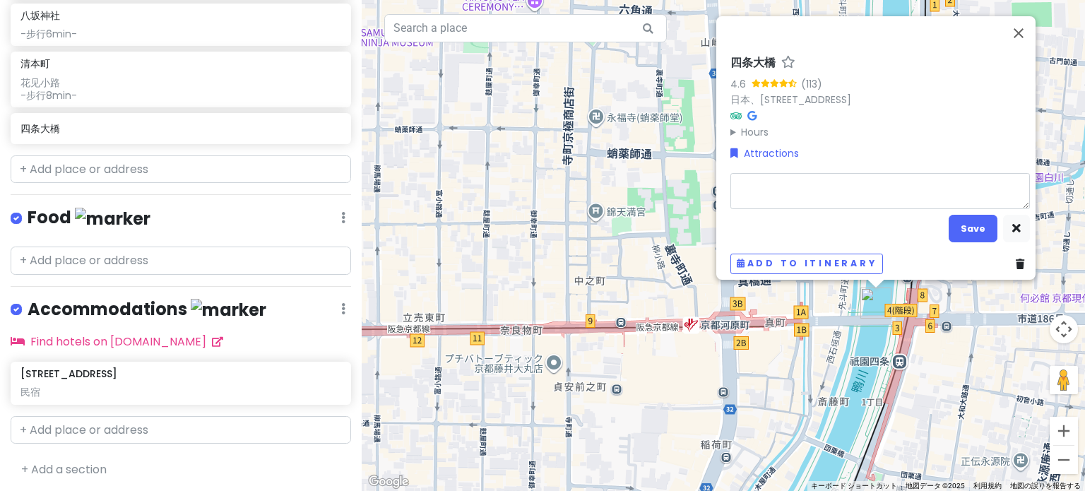
type textarea "x"
type textarea "b"
type textarea "x"
type textarea "b's"
type textarea "x"
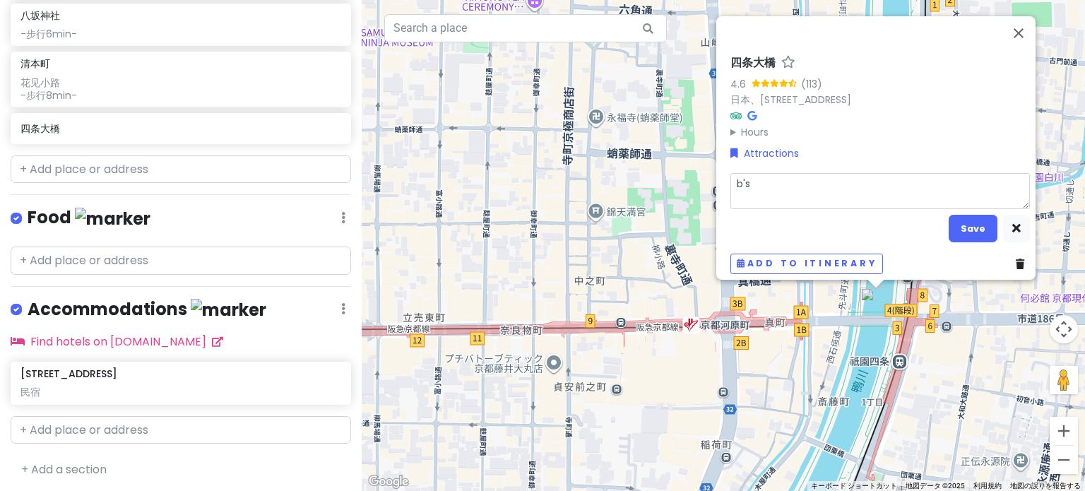
type textarea "b'su"
type textarea "x"
type textarea "b's"
type textarea "x"
type textarea "b"
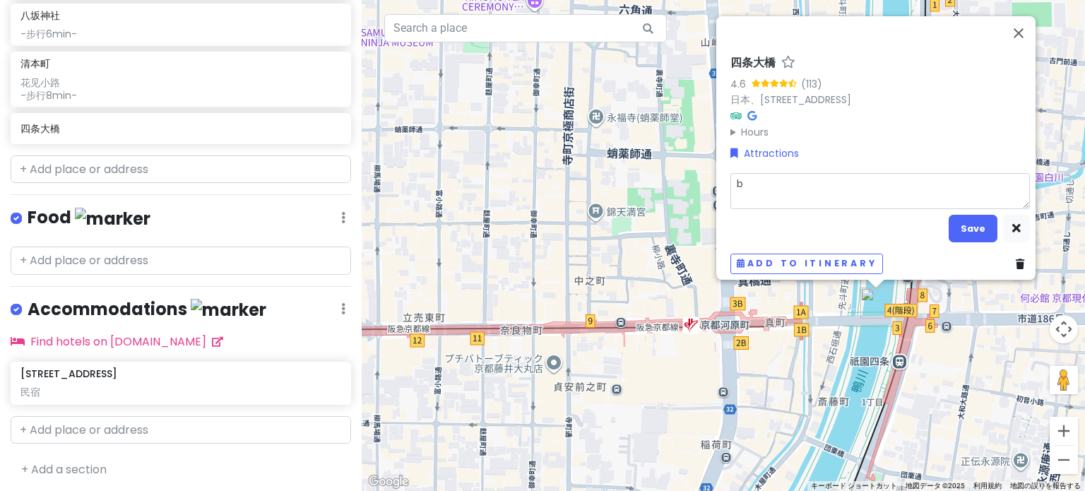
type textarea "x"
type textarea "b'U"
type textarea "x"
type textarea "b'US"
type textarea "x"
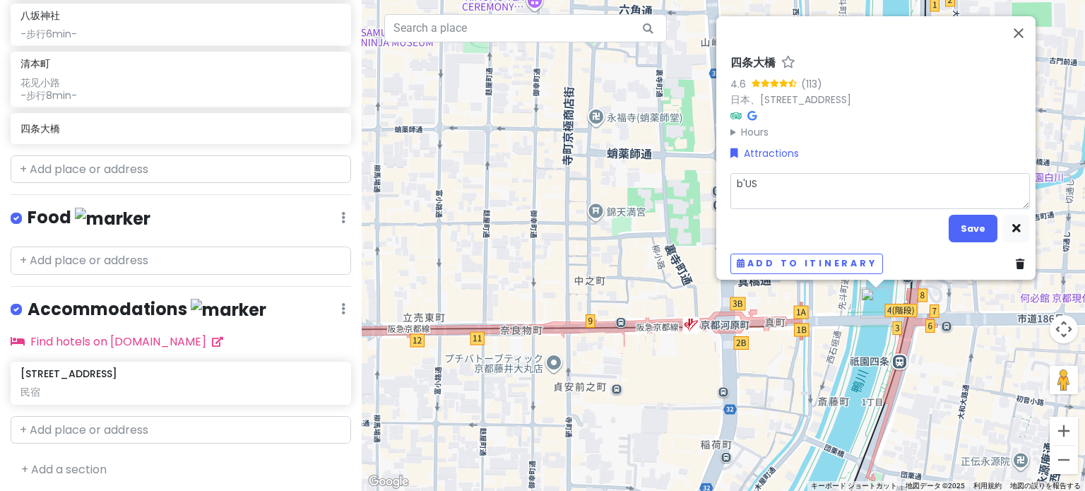
type textarea "b'U"
type textarea "x"
type textarea "b"
type textarea "x"
type textarea "bu"
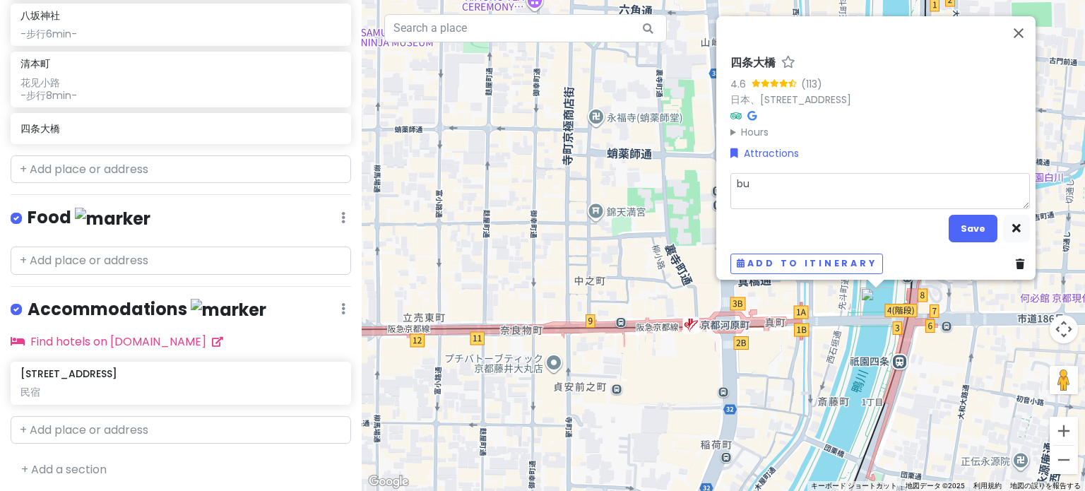
type textarea "x"
type textarea "bu's"
type textarea "x"
type textarea "bus"
type textarea "x"
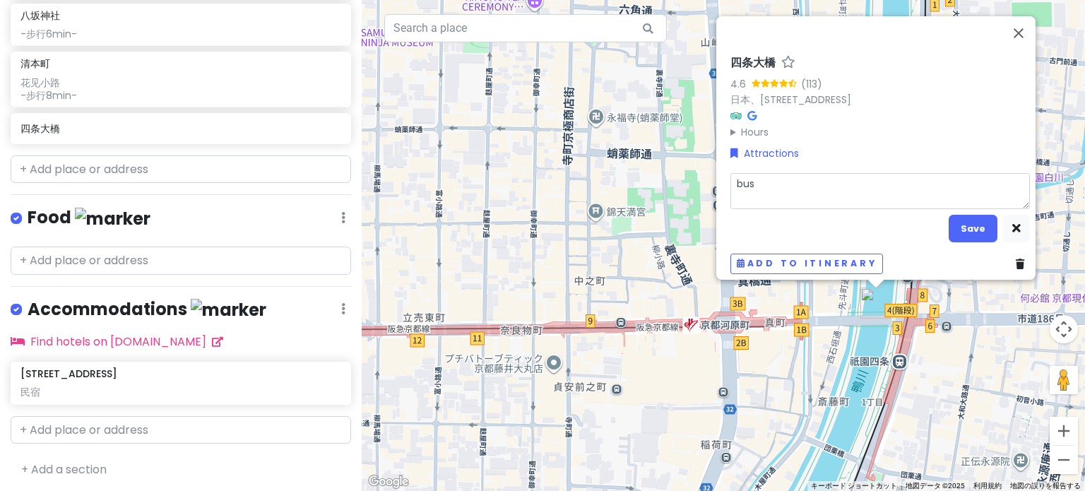
type textarea "bus3"
type textarea "x"
type textarea "bus30"
type textarea "x"
type textarea "bus30m"
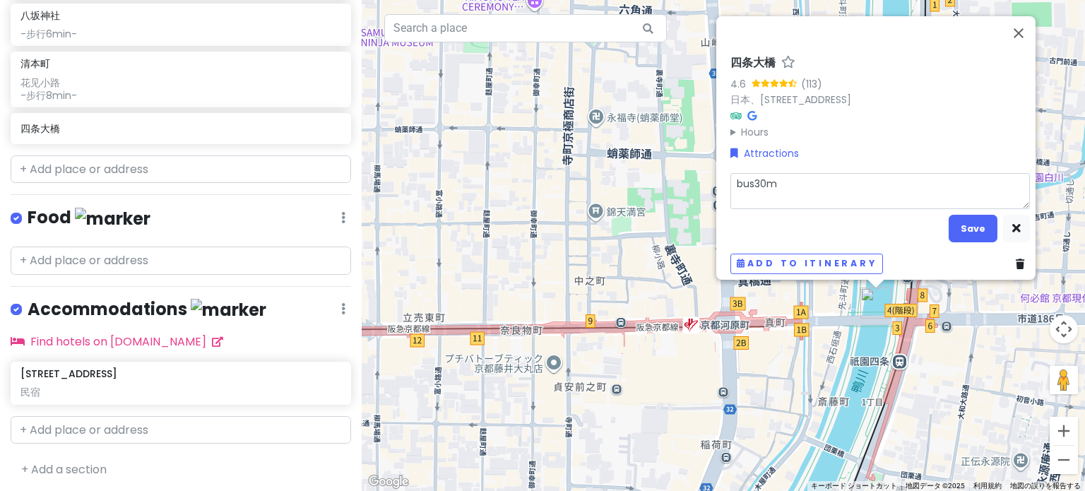
type textarea "x"
type textarea "bus30mi"
type textarea "x"
type textarea "bus30min"
type textarea "x"
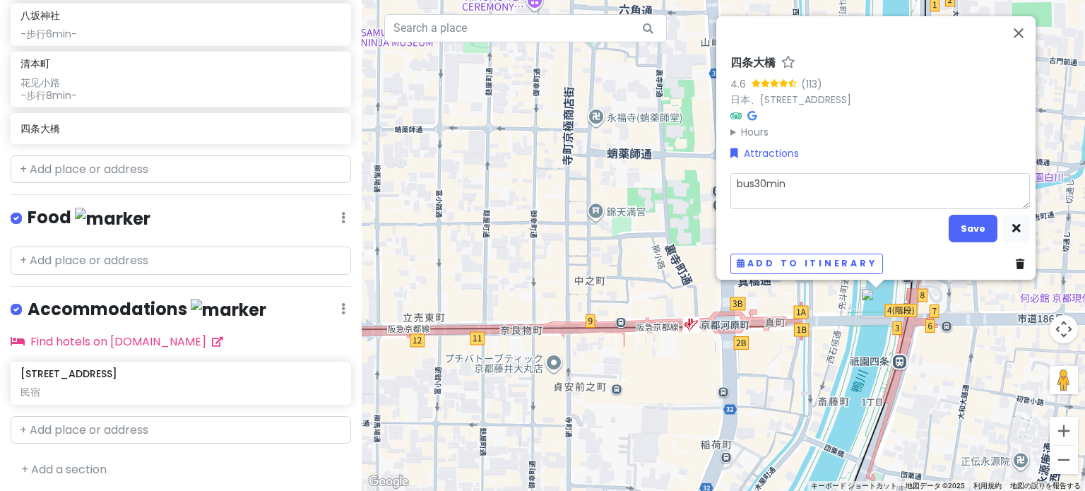
type textarea "bus30minh"
type textarea "x"
type textarea "bus30minhu"
type textarea "x"
type textarea "bus30minhui"
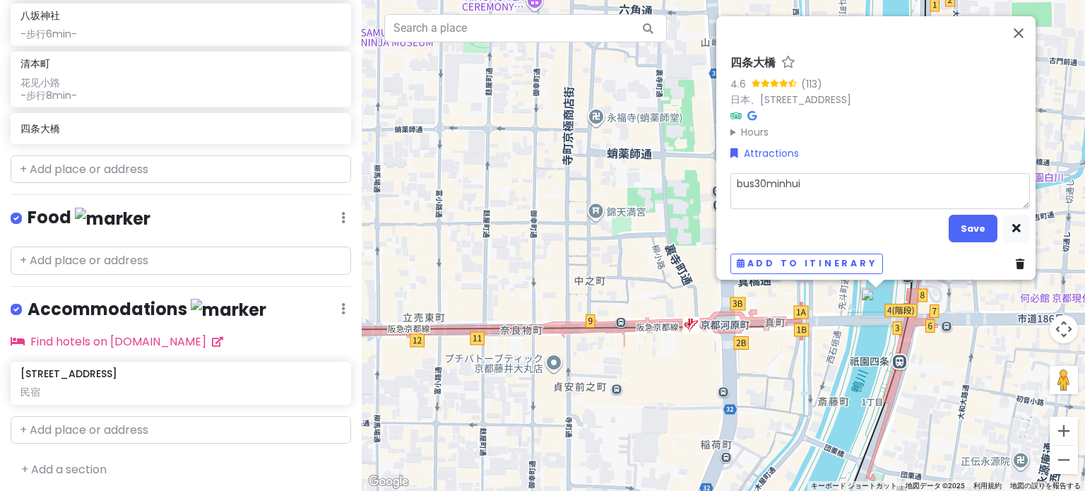
type textarea "x"
type textarea "bus30min回"
type textarea "x"
type textarea "bus30min回m"
type textarea "x"
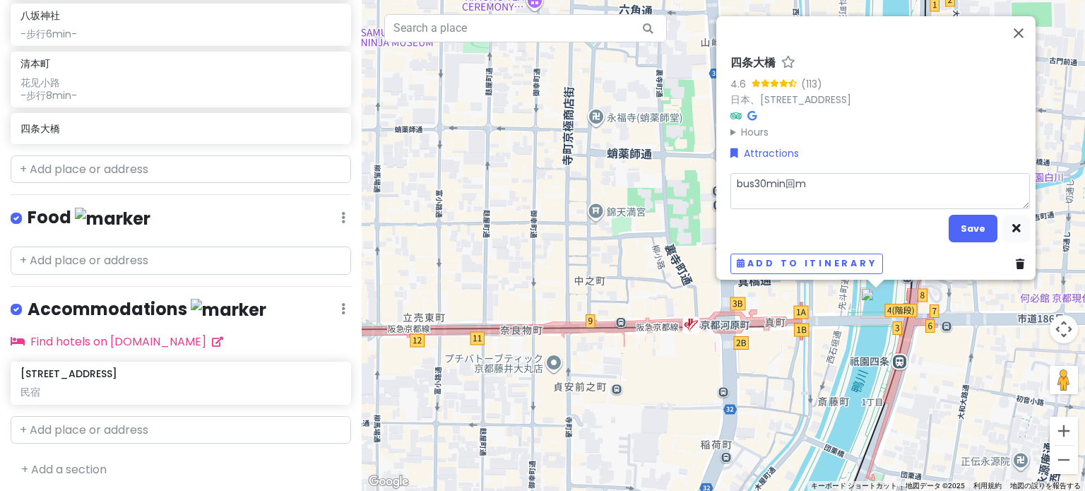
type textarea "bus30min回mi"
type textarea "x"
type textarea "bus30min回min"
type textarea "x"
type textarea "bus30min回min's"
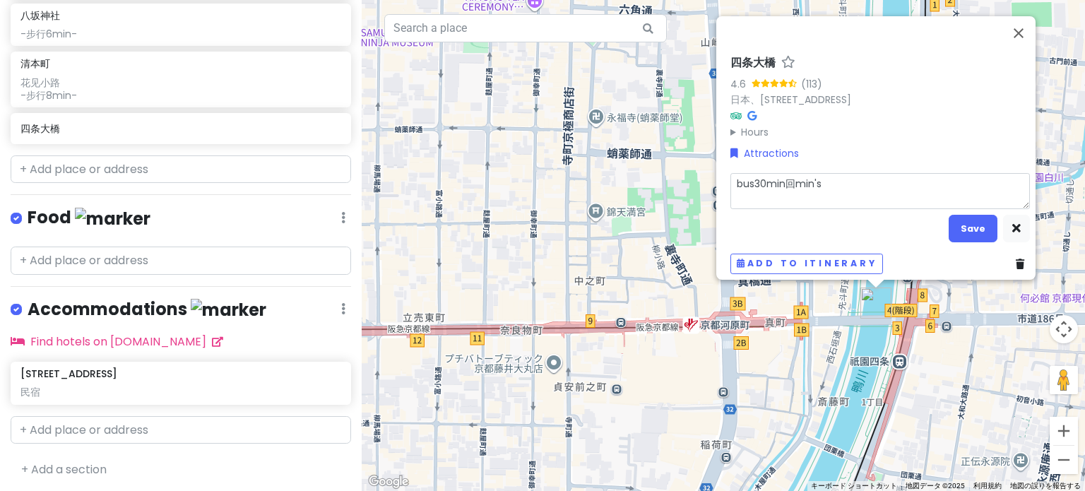
type textarea "x"
type textarea "bus30min回min'su"
type textarea "x"
type textarea "bus30min回民宿"
click at [749, 177] on textarea "bus30min回民宿" at bounding box center [881, 190] width 300 height 37
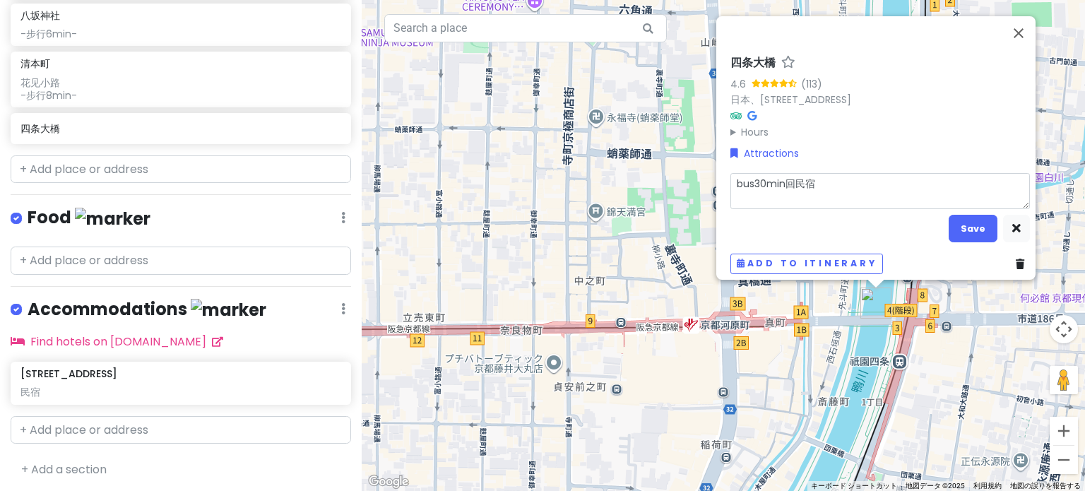
type textarea "x"
type textarea "bus 30min回民宿"
type textarea "x"
type textarea "bus30min回民宿"
click at [772, 173] on textarea "bus30min回民宿" at bounding box center [881, 190] width 300 height 37
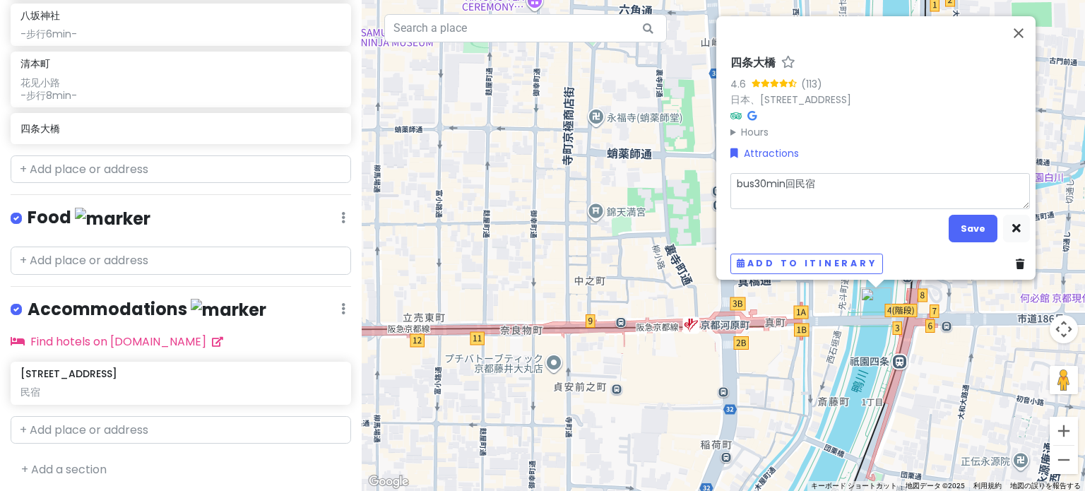
drag, startPoint x: 791, startPoint y: 173, endPoint x: 811, endPoint y: 176, distance: 20.7
click at [791, 173] on textarea "bus30min回民宿" at bounding box center [881, 190] width 300 height 37
click at [814, 176] on textarea "bus30min回民宿" at bounding box center [881, 190] width 300 height 37
type textarea "x"
click at [750, 176] on textarea "bus30min回民宿" at bounding box center [881, 190] width 300 height 37
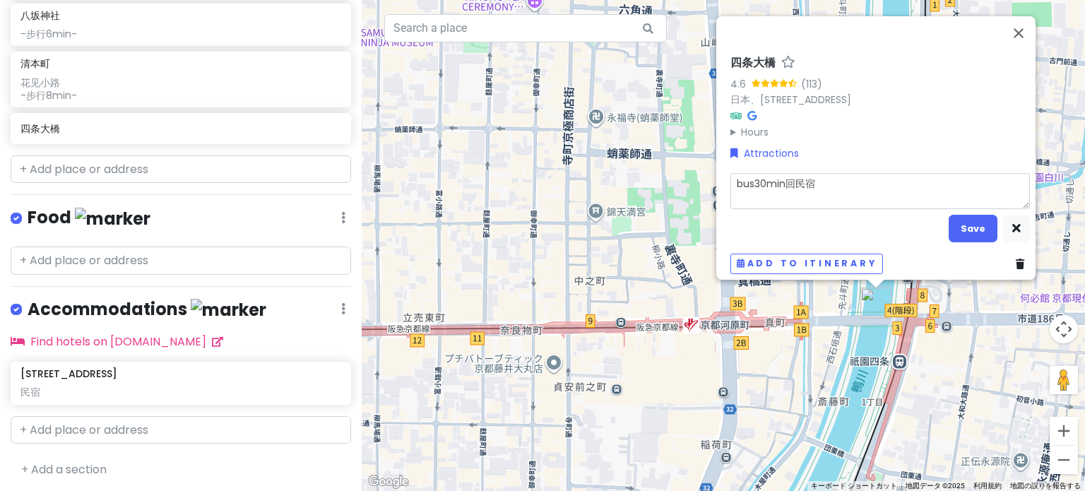
click at [810, 177] on textarea "bus30min回民宿" at bounding box center [881, 190] width 300 height 37
click at [831, 178] on textarea "bus30min回民宿 如果要漫步鸭川" at bounding box center [881, 190] width 300 height 37
drag, startPoint x: 839, startPoint y: 177, endPoint x: 813, endPoint y: 180, distance: 26.3
click at [813, 179] on textarea "bus30min回民宿 如果要漫步鸭川" at bounding box center [881, 190] width 300 height 37
click at [814, 176] on textarea "bus30min回民宿 或继续漫步鸭川" at bounding box center [881, 190] width 300 height 37
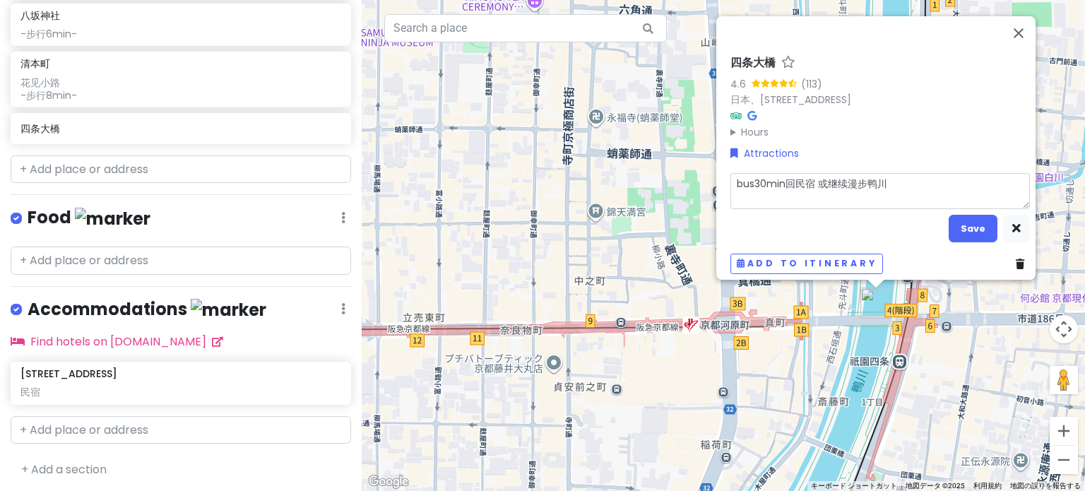
drag, startPoint x: 748, startPoint y: 176, endPoint x: 688, endPoint y: 176, distance: 60.1
click at [688, 176] on div "[GEOGRAPHIC_DATA] (113) 日本、[STREET_ADDRESS] Hours 月曜日 24 時間営業 火曜日 24 時間営業 水曜日 2…" at bounding box center [724, 245] width 724 height 491
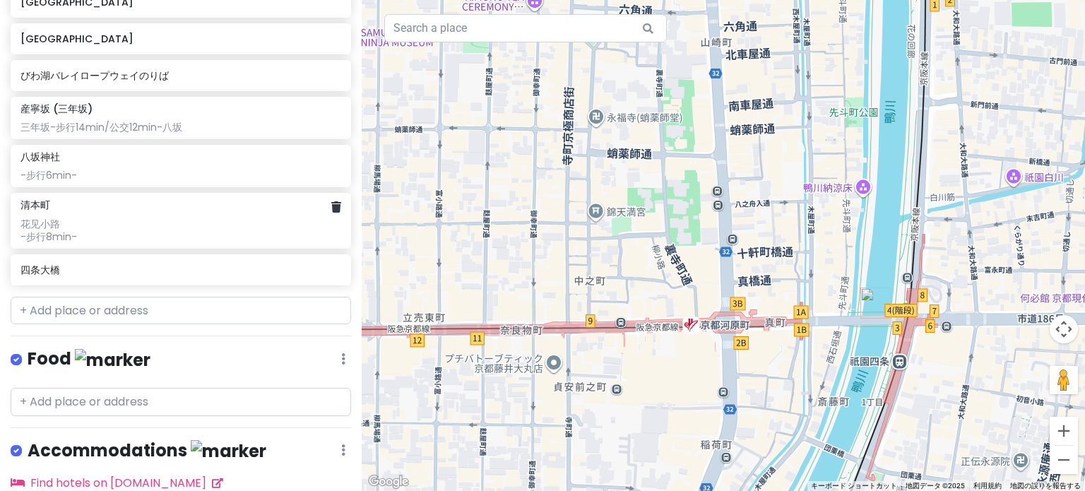
scroll to position [189, 0]
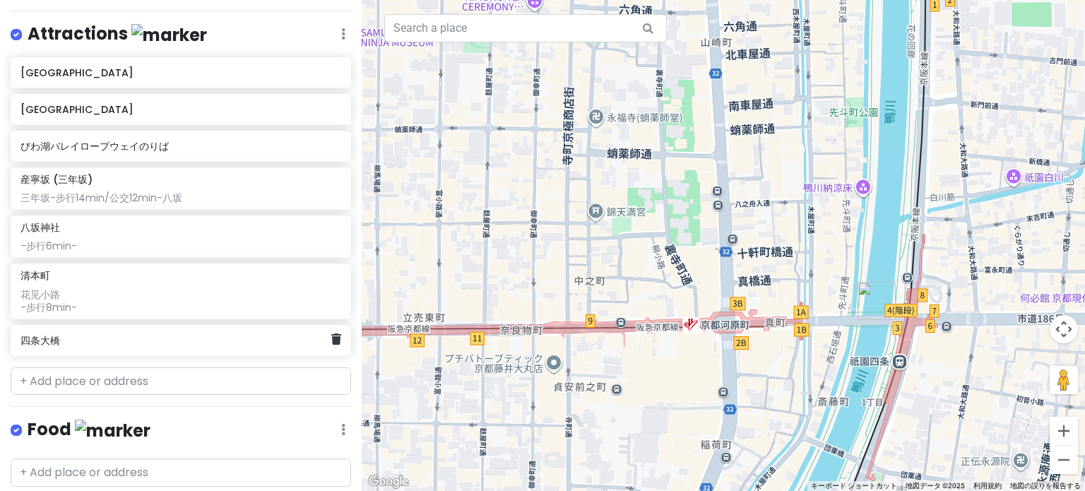
click at [151, 336] on h6 "四条大橋" at bounding box center [175, 340] width 310 height 13
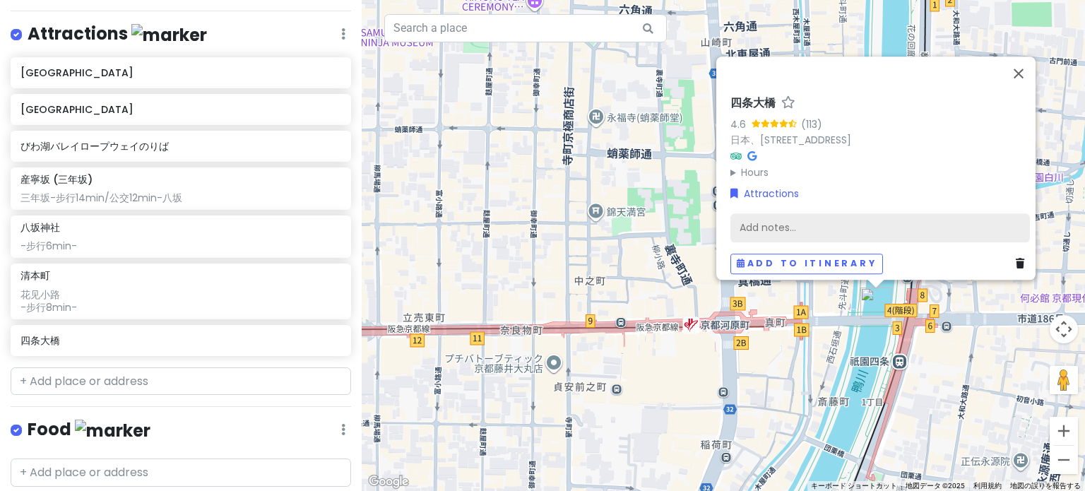
click at [765, 213] on div "Add notes..." at bounding box center [881, 228] width 300 height 30
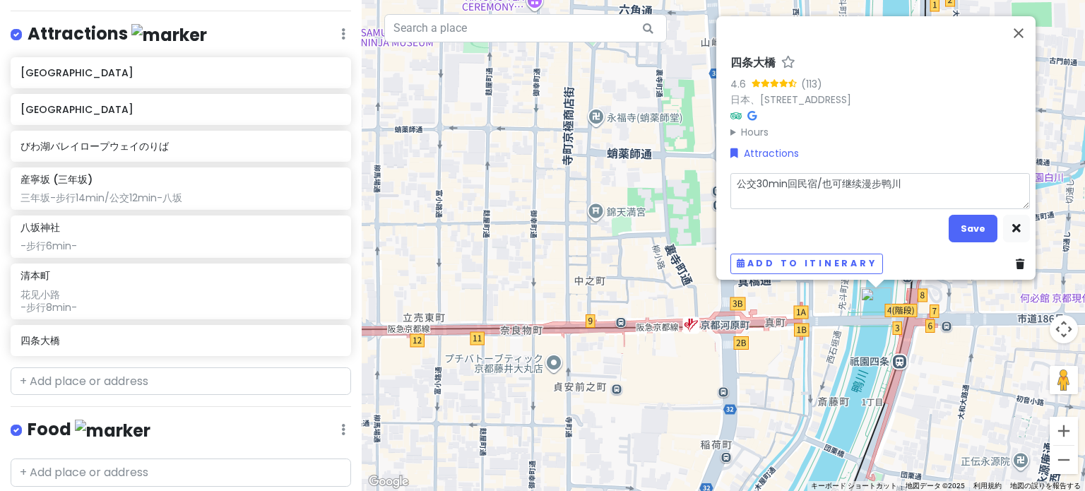
drag, startPoint x: 856, startPoint y: 175, endPoint x: 909, endPoint y: 173, distance: 52.3
click at [857, 175] on textarea "公交30min回民宿/也可继续漫步鸭川" at bounding box center [881, 190] width 300 height 37
click at [909, 173] on textarea "公交30min回民宿/也可继续漫步鸭川" at bounding box center [881, 190] width 300 height 37
click at [851, 178] on textarea "公交30min回民宿/也可继续漫步鸭川" at bounding box center [881, 190] width 300 height 37
click at [883, 176] on textarea "公交30min回民宿/也可继续漫步鸭川" at bounding box center [881, 190] width 300 height 37
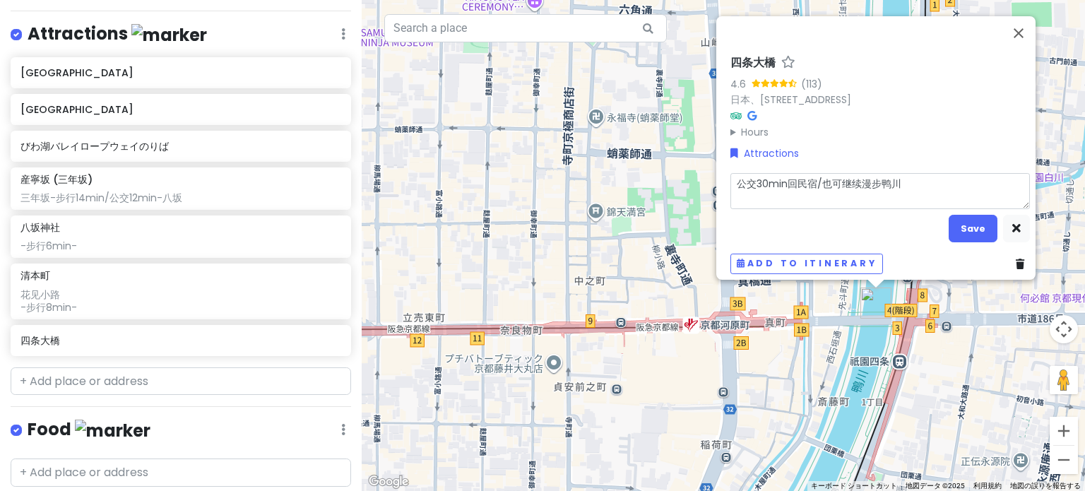
click at [903, 179] on textarea "公交30min回民宿/也可继续漫步鸭川" at bounding box center [881, 190] width 300 height 37
click at [962, 221] on button "Save" at bounding box center [973, 229] width 49 height 28
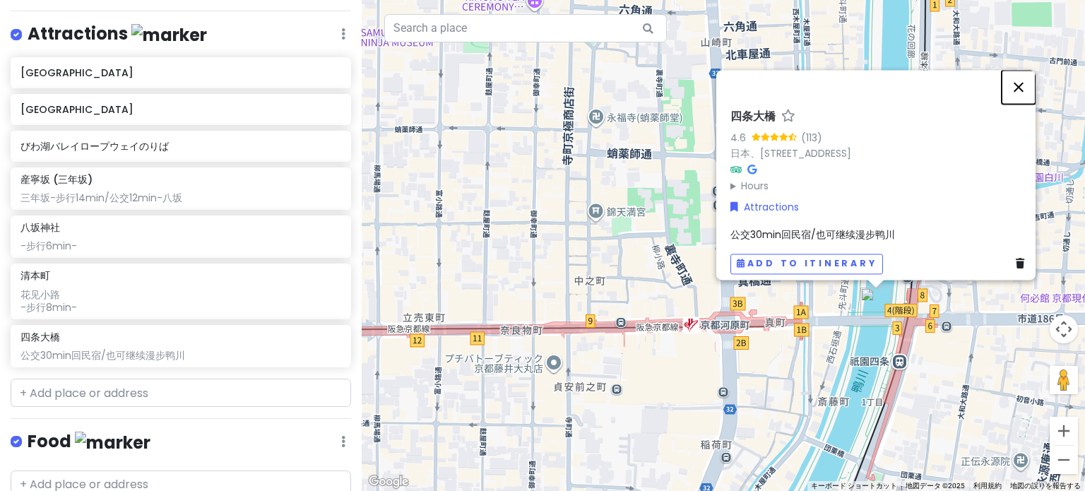
click at [1027, 81] on button "閉じる" at bounding box center [1019, 87] width 34 height 34
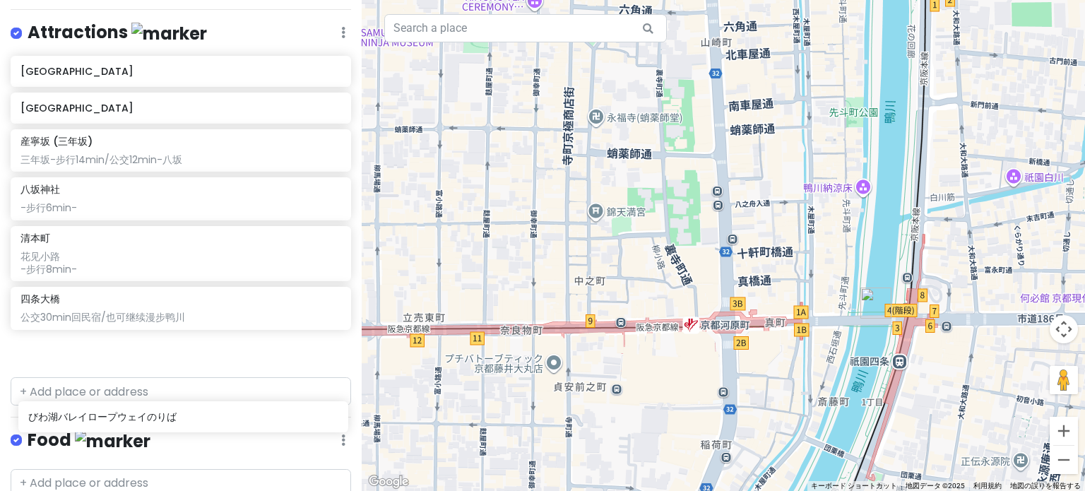
scroll to position [237, 0]
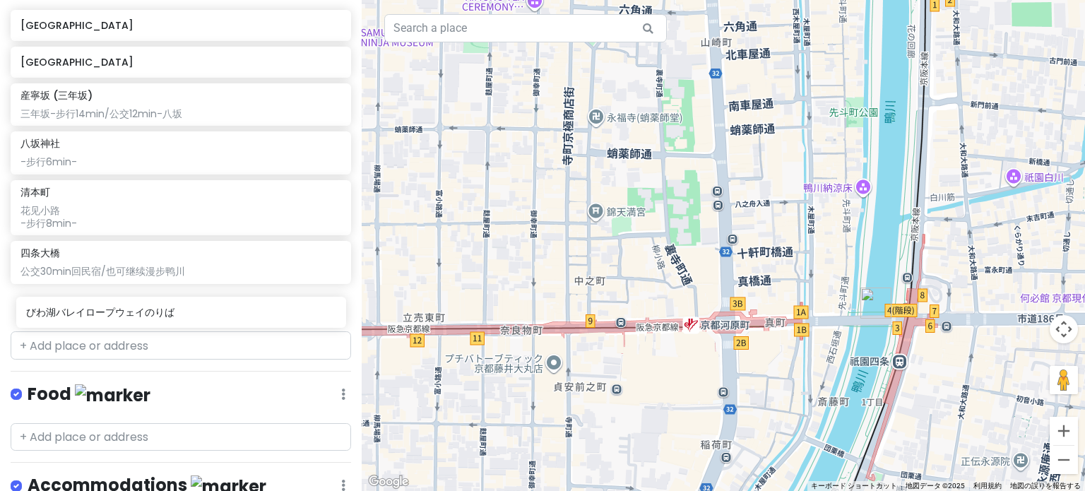
drag, startPoint x: 94, startPoint y: 216, endPoint x: 100, endPoint y: 313, distance: 97.7
click at [100, 313] on div "[GEOGRAPHIC_DATA] [GEOGRAPHIC_DATA]のりば [GEOGRAPHIC_DATA] ([GEOGRAPHIC_DATA]) [G…" at bounding box center [181, 168] width 362 height 316
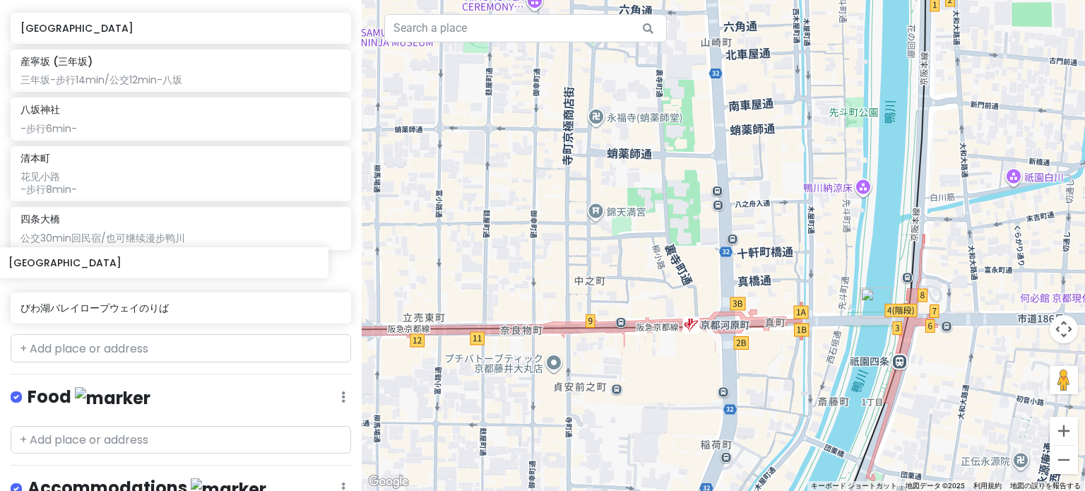
drag, startPoint x: 80, startPoint y: 70, endPoint x: 68, endPoint y: 273, distance: 203.1
click at [68, 273] on div "[GEOGRAPHIC_DATA] [GEOGRAPHIC_DATA] [GEOGRAPHIC_DATA] ([GEOGRAPHIC_DATA]) [GEOG…" at bounding box center [181, 171] width 362 height 316
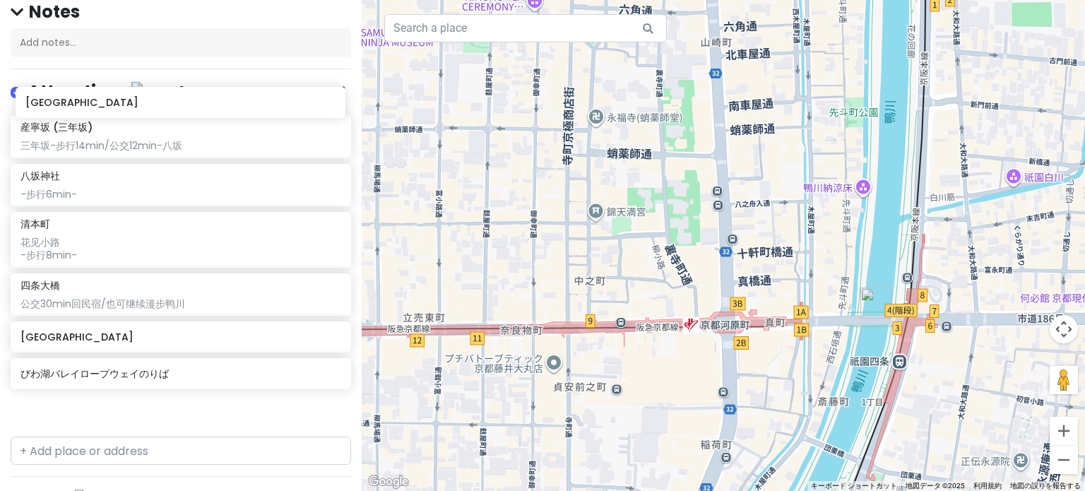
scroll to position [129, 0]
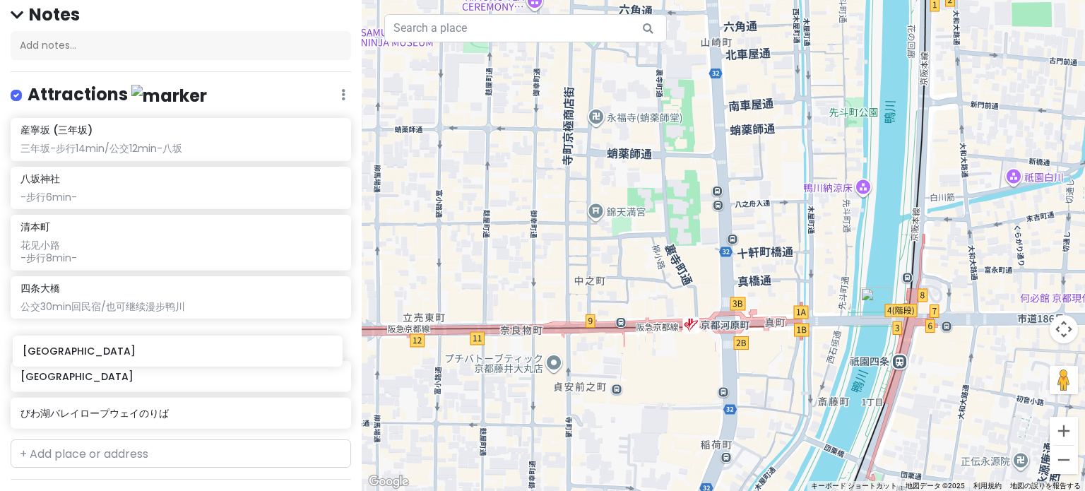
drag, startPoint x: 130, startPoint y: 108, endPoint x: 132, endPoint y: 362, distance: 254.4
click at [132, 362] on div "[GEOGRAPHIC_DATA] [GEOGRAPHIC_DATA] ([GEOGRAPHIC_DATA]) 三年坂-步行14min/公交12min-[GE…" at bounding box center [181, 276] width 362 height 316
click at [263, 134] on div "産寧坂 (三年坂)" at bounding box center [180, 130] width 320 height 13
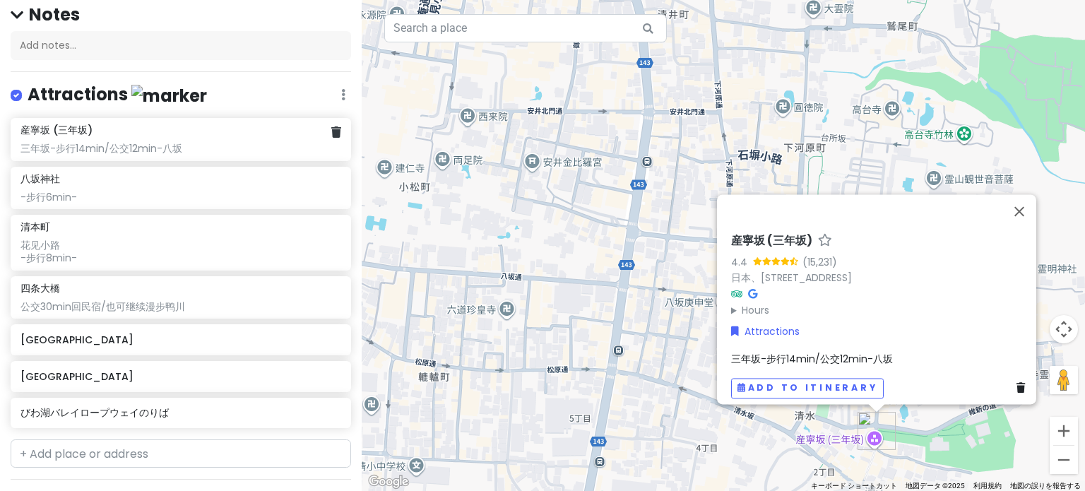
click at [107, 150] on div "三年坂-步行14min/公交12min-八坂" at bounding box center [180, 148] width 320 height 13
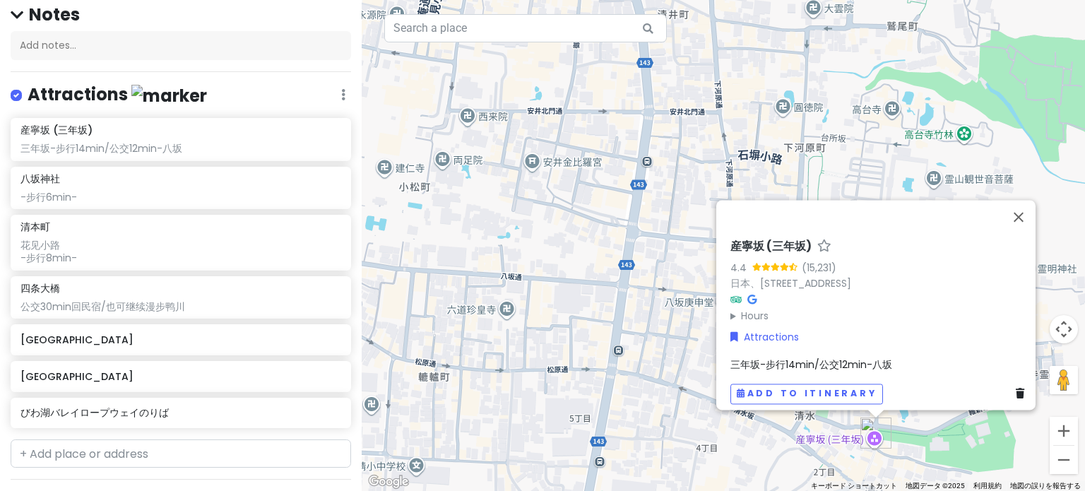
click at [770, 358] on span "三年坂-步行14min/公交12min-八坂" at bounding box center [812, 365] width 162 height 14
click at [725, 295] on div "[GEOGRAPHIC_DATA] ([GEOGRAPHIC_DATA]) 4.4 (15,231) 日本、[STREET_ADDRESS] Hours 月曜…" at bounding box center [880, 322] width 311 height 176
click at [755, 358] on span "三年坂-步行14min/公交12min-八坂" at bounding box center [812, 365] width 162 height 14
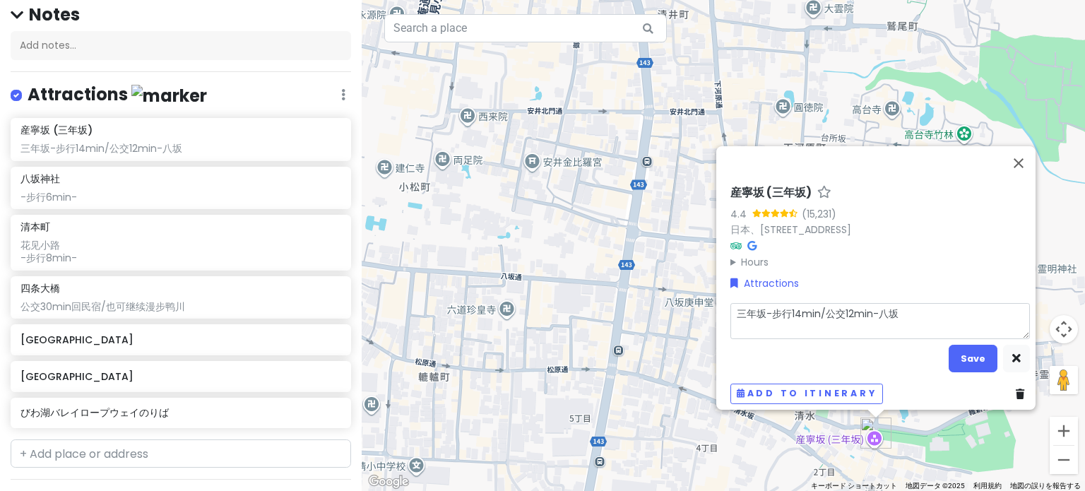
click at [740, 305] on textarea "三年坂-步行14min/公交12min-八坂" at bounding box center [881, 320] width 300 height 37
click at [964, 354] on button "Save" at bounding box center [973, 359] width 49 height 28
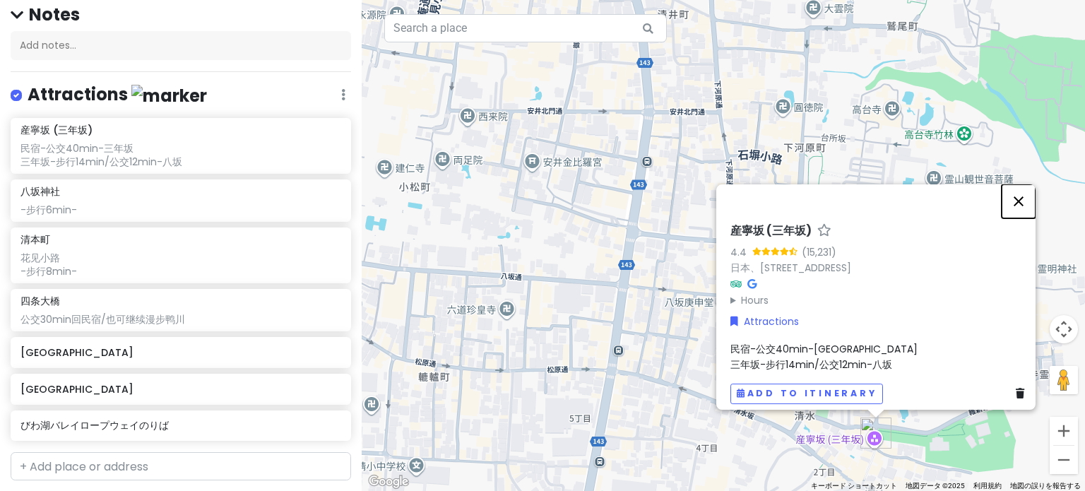
click at [1018, 198] on button "閉じる" at bounding box center [1019, 201] width 34 height 34
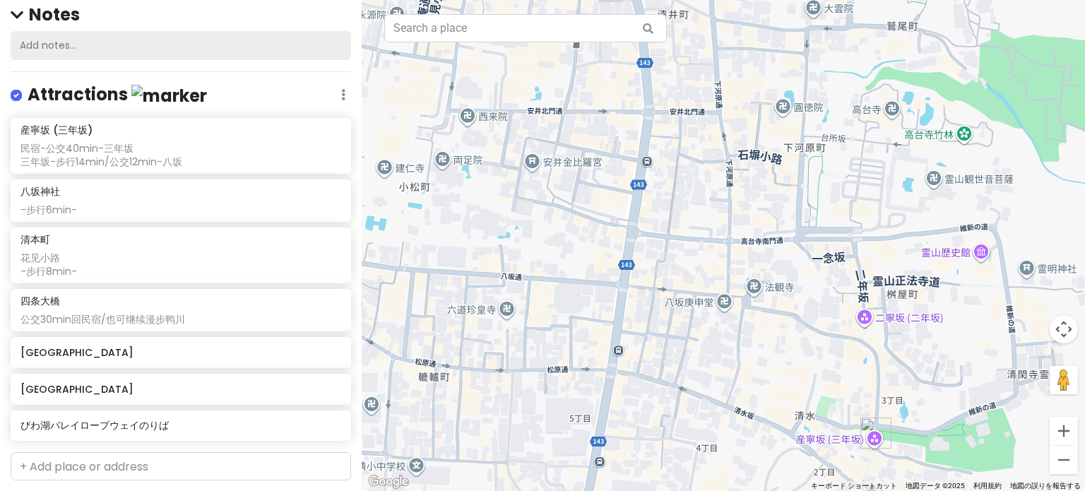
click at [253, 46] on div "Add notes..." at bounding box center [181, 46] width 341 height 30
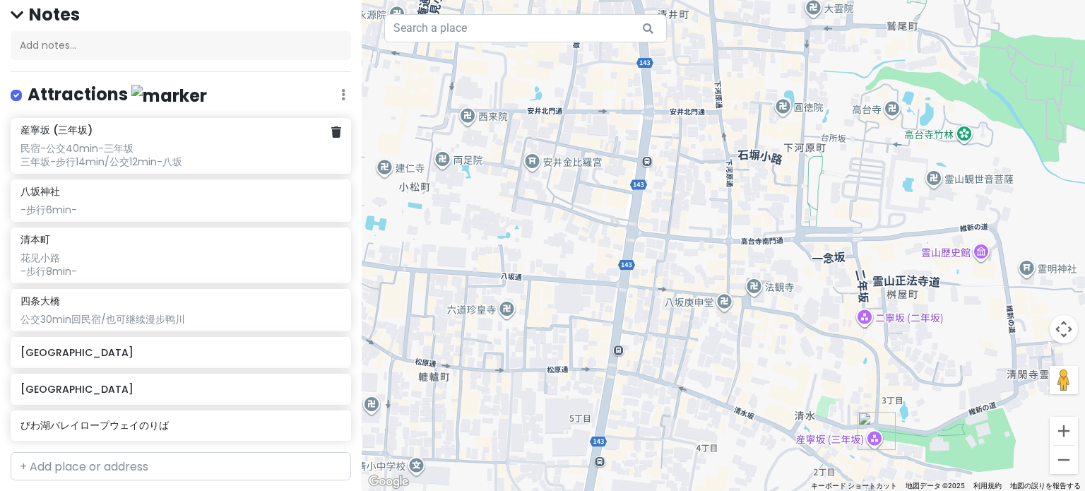
click at [119, 134] on div "産寧坂 (三年坂) 民宿-公交40min-三年坂 三年坂-步行14min/公交12min-八坂" at bounding box center [180, 146] width 320 height 45
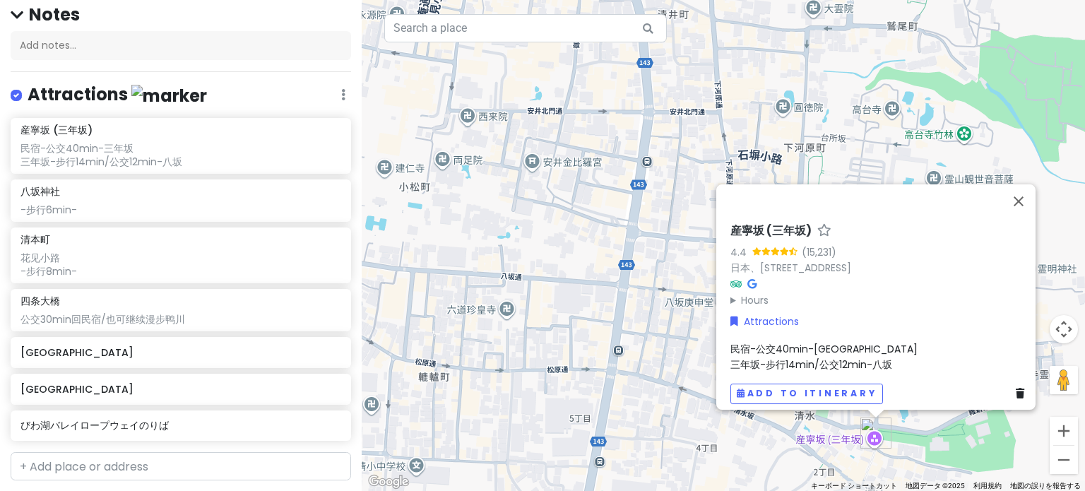
click at [244, 94] on div "Attractions Edit Reorder Delete List" at bounding box center [181, 97] width 341 height 29
click at [120, 358] on div "[GEOGRAPHIC_DATA]" at bounding box center [175, 353] width 310 height 20
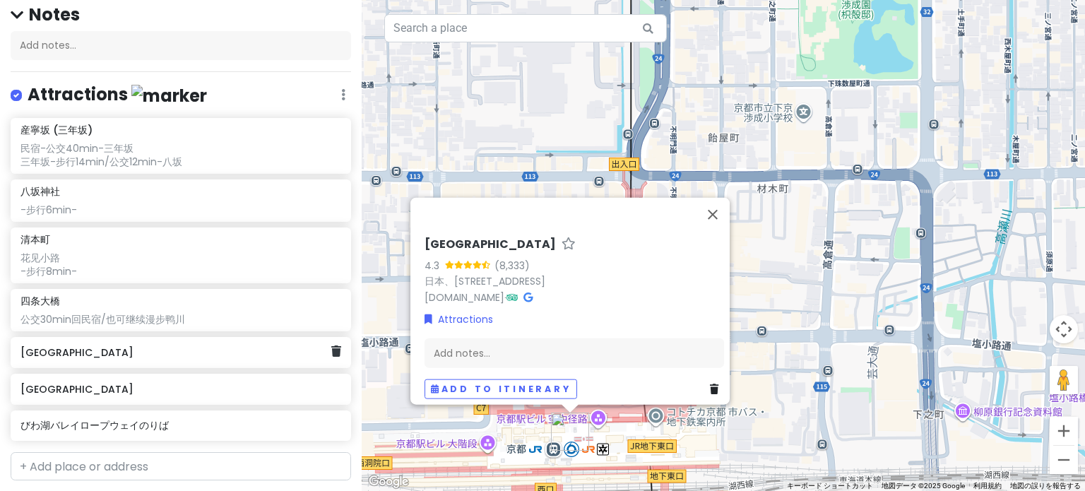
drag, startPoint x: 120, startPoint y: 358, endPoint x: 102, endPoint y: 353, distance: 18.3
click at [102, 353] on h6 "[GEOGRAPHIC_DATA]" at bounding box center [175, 352] width 310 height 13
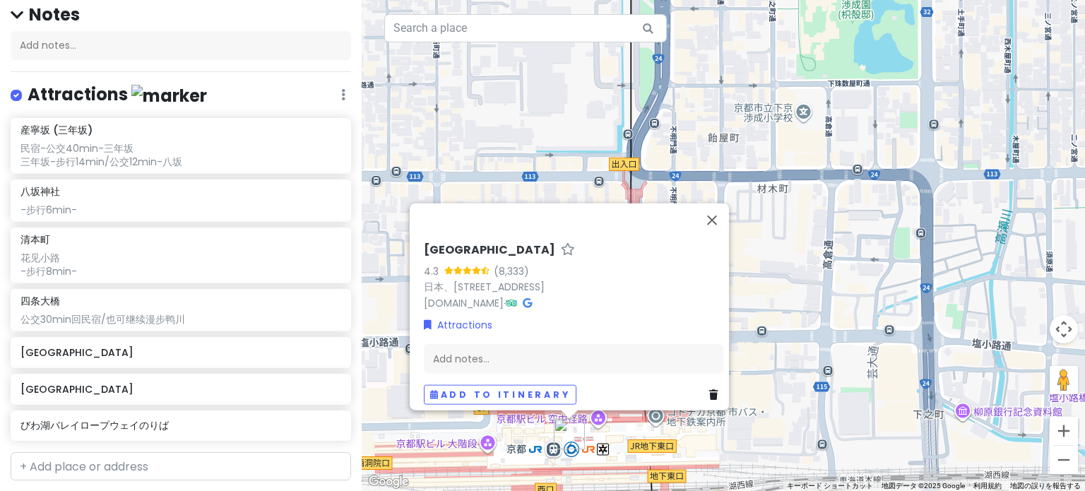
click at [329, 93] on div "Attractions Edit Reorder Delete List" at bounding box center [181, 97] width 341 height 29
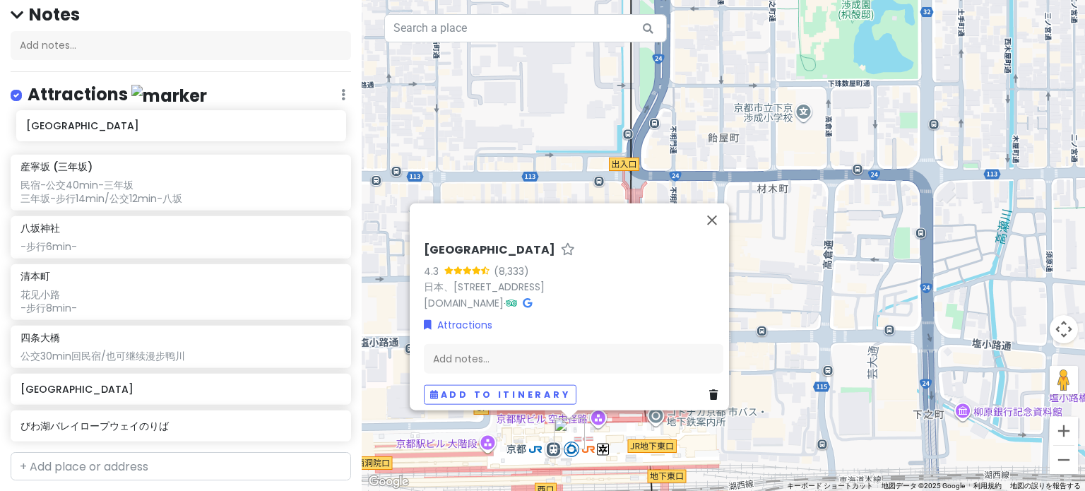
drag, startPoint x: 146, startPoint y: 345, endPoint x: 151, endPoint y: 120, distance: 224.8
click at [151, 120] on div "産寧坂 ([GEOGRAPHIC_DATA]) 民宿-公交40min-[GEOGRAPHIC_DATA]-步行14min/公交12min-[GEOGRAPHI…" at bounding box center [181, 282] width 362 height 329
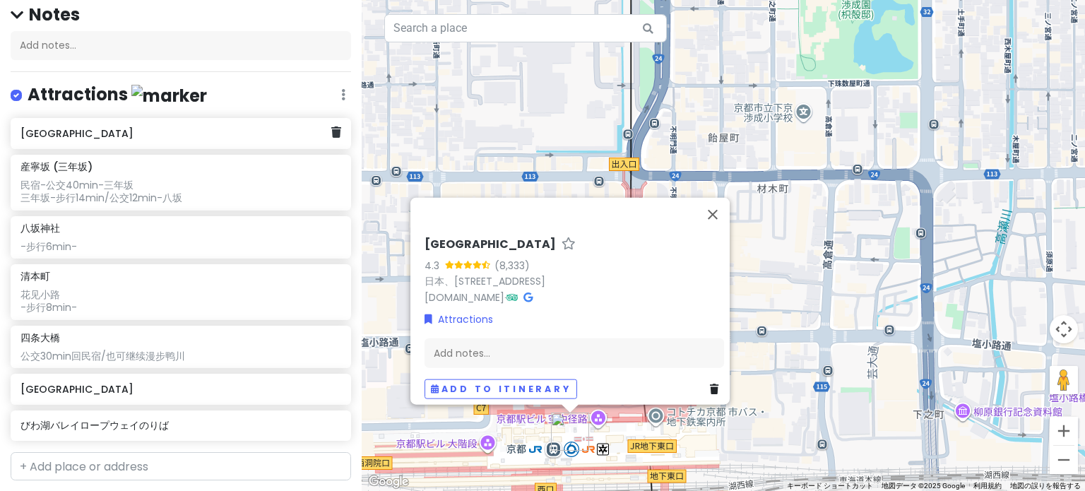
click at [64, 136] on h6 "[GEOGRAPHIC_DATA]" at bounding box center [175, 133] width 310 height 13
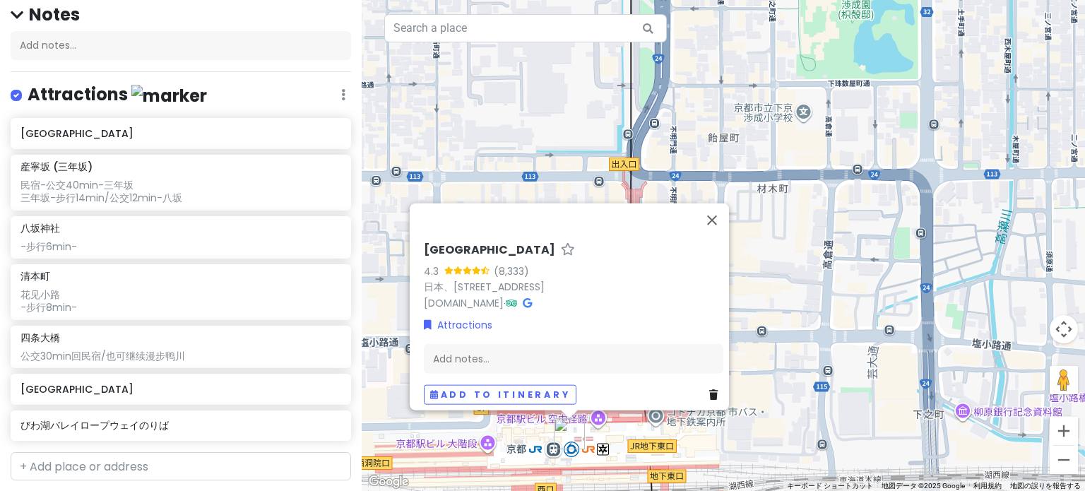
click at [341, 91] on icon at bounding box center [343, 94] width 4 height 11
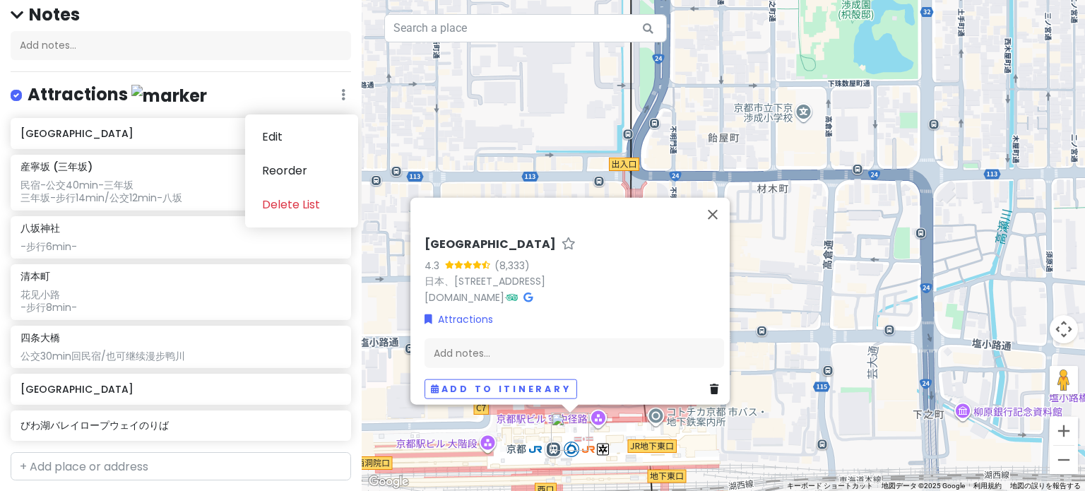
click at [140, 131] on h6 "[GEOGRAPHIC_DATA]" at bounding box center [175, 133] width 310 height 13
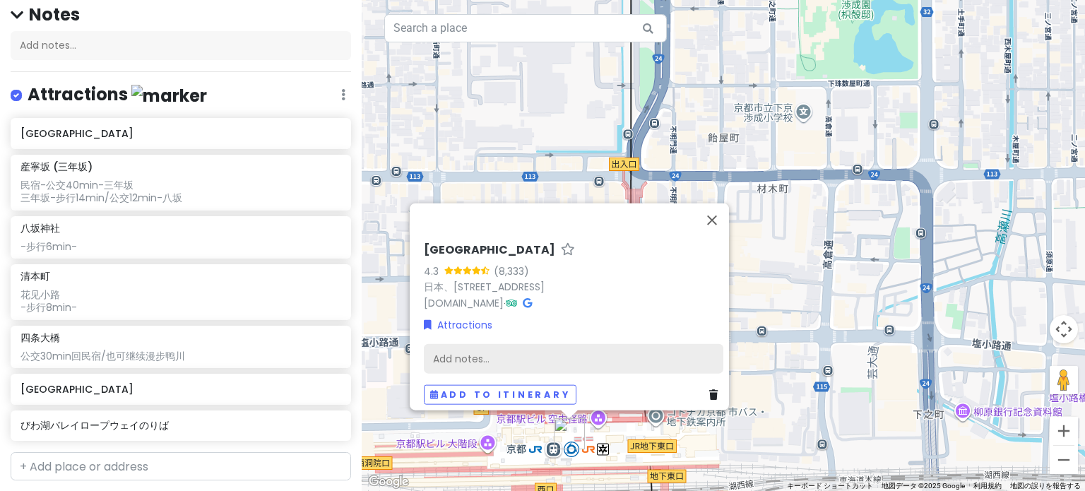
click at [464, 347] on div "Add notes..." at bounding box center [574, 358] width 300 height 30
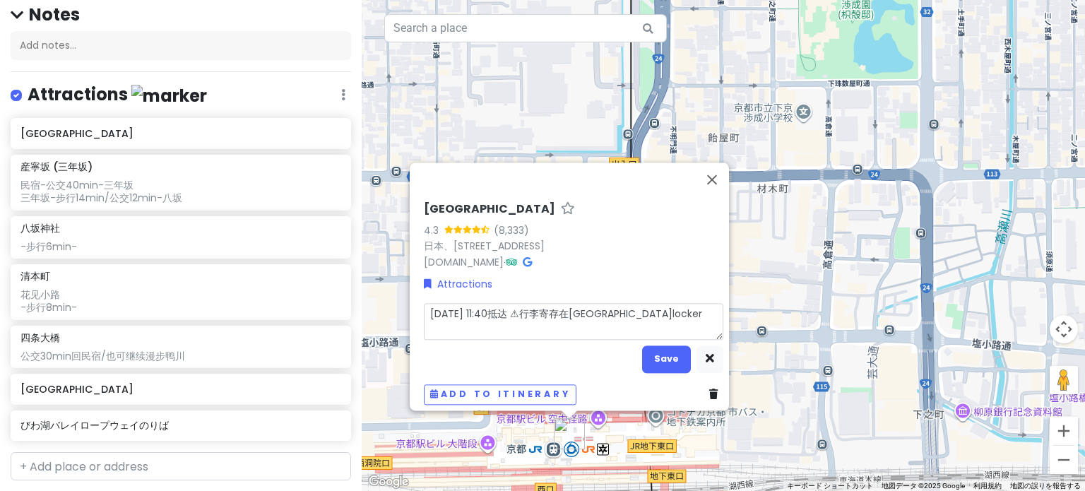
click at [490, 303] on textarea "[DATE] 11:40抵达 ⚠行李寄存在[GEOGRAPHIC_DATA]locker" at bounding box center [574, 321] width 300 height 37
click at [473, 321] on textarea "[DATE] 11:40抵达 【未定：⚠行李寄存在[GEOGRAPHIC_DATA]locker" at bounding box center [574, 321] width 300 height 37
click at [461, 319] on textarea "[DATE] 11:40抵达 【⚠未定：行李寄存在[GEOGRAPHIC_DATA]locker" at bounding box center [574, 321] width 300 height 37
click at [612, 323] on textarea "[DATE] 11:40抵达 【⚠未定事项：行李寄存在[GEOGRAPHIC_DATA]locker" at bounding box center [574, 321] width 300 height 37
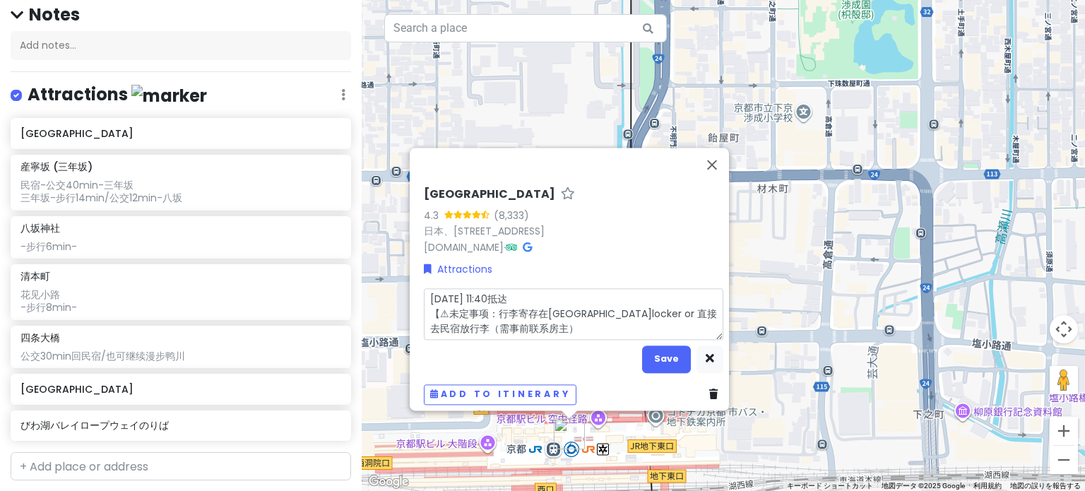
click at [502, 321] on textarea "[DATE] 11:40抵达 【⚠未定事项：行李寄存在[GEOGRAPHIC_DATA]locker or 直接去民宿放行李（需事前联系房主）" at bounding box center [574, 314] width 300 height 52
click at [465, 324] on textarea "[DATE] 11:40抵达 【⚠未定事项：行李寄存在[GEOGRAPHIC_DATA]locker or 直接去民宿放行李（需事前联系房主）" at bounding box center [574, 314] width 300 height 52
click at [494, 323] on textarea "[DATE] 11:40抵达 【⚠未定事项：行李寄存在[GEOGRAPHIC_DATA]locker or 直接去民宿放行李（需事前联系房主）" at bounding box center [574, 314] width 300 height 52
click at [519, 321] on textarea "[DATE] 11:40抵达 【⚠未定事项：行李寄存在[GEOGRAPHIC_DATA]locker or 直接去民宿放行李（需事前联系房主）" at bounding box center [574, 314] width 300 height 52
drag, startPoint x: 541, startPoint y: 317, endPoint x: 415, endPoint y: 283, distance: 130.9
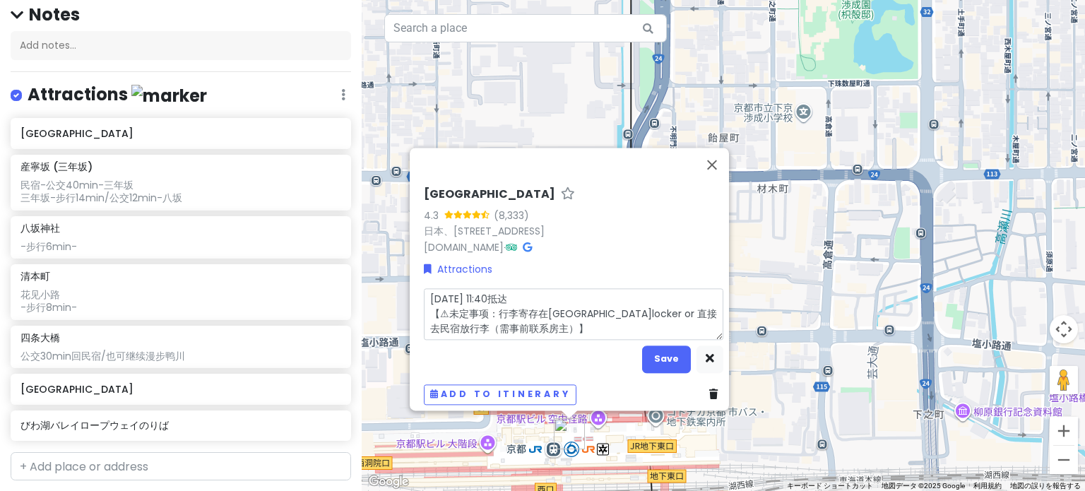
click at [418, 283] on div "[GEOGRAPHIC_DATA] 4.3 (8,333) 日本、[STREET_ADDRESS][DOMAIN_NAME] · Attractions [D…" at bounding box center [573, 296] width 311 height 229
click at [507, 300] on textarea "[DATE] 11:40抵达 【⚠未定事项：行李寄存在[GEOGRAPHIC_DATA]locker or 直接去民宿放行李（需事前联系房主）】" at bounding box center [574, 314] width 300 height 52
click at [548, 314] on textarea "[DATE] 11:40抵达 【⚠未定事项：行李寄存在[GEOGRAPHIC_DATA]locker or 直接去民宿放行李（需事前联系房主）】" at bounding box center [574, 314] width 300 height 52
drag, startPoint x: 547, startPoint y: 321, endPoint x: 452, endPoint y: 289, distance: 100.5
click at [442, 288] on textarea "[DATE] 11:40抵达 【⚠未定事项：行李寄存在[GEOGRAPHIC_DATA]locker or 直接去民宿放行李（需事前联系房主）】" at bounding box center [574, 314] width 300 height 52
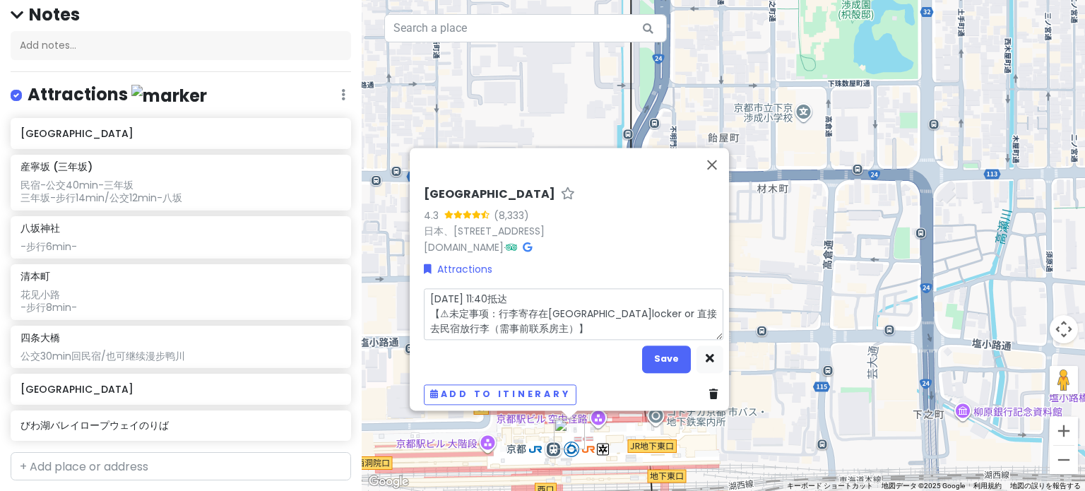
click at [549, 302] on textarea "[DATE] 11:40抵达 【⚠未定事项：行李寄存在[GEOGRAPHIC_DATA]locker or 直接去民宿放行李（需事前联系房主）】" at bounding box center [574, 314] width 300 height 52
click at [556, 319] on textarea "[DATE] 11:40抵达 【⚠未定事项：行李寄存在[GEOGRAPHIC_DATA]locker or 直接去民宿放行李（需事前联系房主）】" at bounding box center [574, 314] width 300 height 52
drag, startPoint x: 500, startPoint y: 305, endPoint x: 622, endPoint y: 305, distance: 122.2
click at [615, 305] on textarea "[DATE] 11:40抵达 【⚠未定事项：行李寄存在[GEOGRAPHIC_DATA]locker or 直接去民宿放行李（需事前联系房主）】" at bounding box center [574, 314] width 300 height 52
click at [631, 306] on textarea "[DATE] 11:40抵达 【⚠未定事项：行李寄存在[GEOGRAPHIC_DATA]locker or 直接去民宿放行李（需事前联系房主）】" at bounding box center [574, 314] width 300 height 52
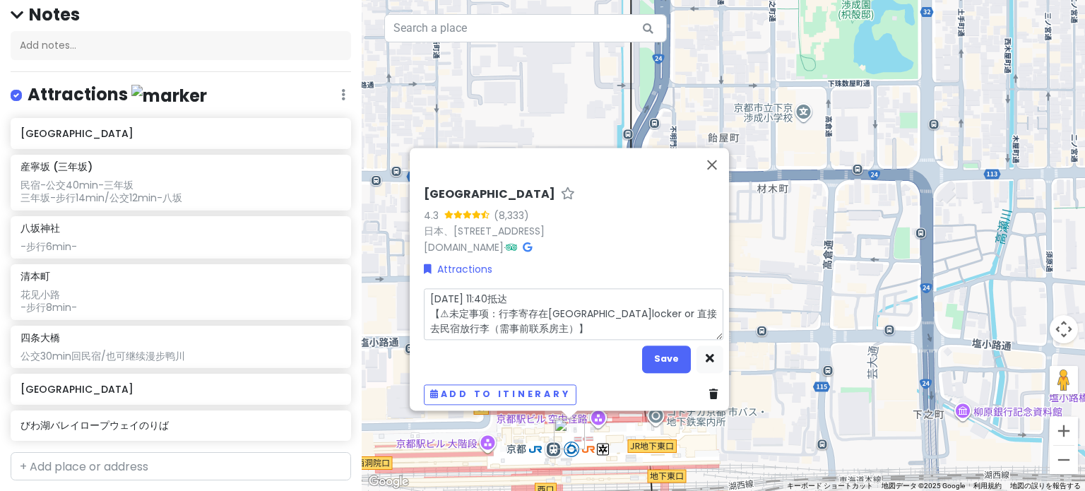
click at [545, 325] on textarea "[DATE] 11:40抵达 【⚠未定事项：行李寄存在[GEOGRAPHIC_DATA]locker or 直接去民宿放行李（需事前联系房主）】" at bounding box center [574, 314] width 300 height 52
drag, startPoint x: 533, startPoint y: 323, endPoint x: 413, endPoint y: 287, distance: 125.4
click at [418, 287] on div "[GEOGRAPHIC_DATA] 4.3 (8,333) 日本、[STREET_ADDRESS][DOMAIN_NAME] · Attractions [D…" at bounding box center [573, 296] width 311 height 229
click at [550, 320] on textarea "[DATE] 11:40抵达 【⚠未定事项：行李寄存在[GEOGRAPHIC_DATA]locker or 直接去民宿放行李（需事前联系房主）】" at bounding box center [574, 314] width 300 height 52
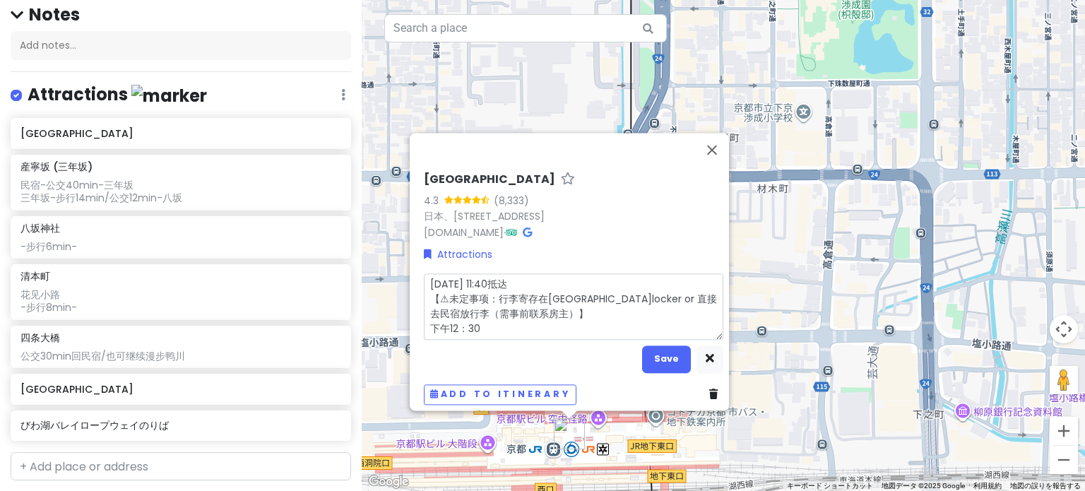
drag, startPoint x: 468, startPoint y: 275, endPoint x: 448, endPoint y: 276, distance: 20.5
click at [448, 276] on textarea "[DATE] 11:40抵达 【⚠未定事项：行李寄存在[GEOGRAPHIC_DATA]locker or 直接去民宿放行李（需事前联系房主）】 下午12：30" at bounding box center [574, 306] width 300 height 66
click at [526, 320] on textarea "[DATE] 11：40抵达 【⚠未定事项：行李寄存在[GEOGRAPHIC_DATA]locker or 直接去民宿放行李（需事前联系房主）】 下午12：30" at bounding box center [574, 306] width 300 height 66
click at [472, 278] on textarea "[DATE] 11：40抵达 【⚠未定事项：行李寄存在[GEOGRAPHIC_DATA]locker or 直接去民宿放行李（需事前联系房主）】 下午12：30" at bounding box center [574, 306] width 300 height 66
click at [488, 319] on textarea "[DATE] 11：40抵达 【⚠未定事项：行李寄存在[GEOGRAPHIC_DATA]locker or 直接去民宿放行李（需事前联系房主）】 下午12：30" at bounding box center [574, 306] width 300 height 66
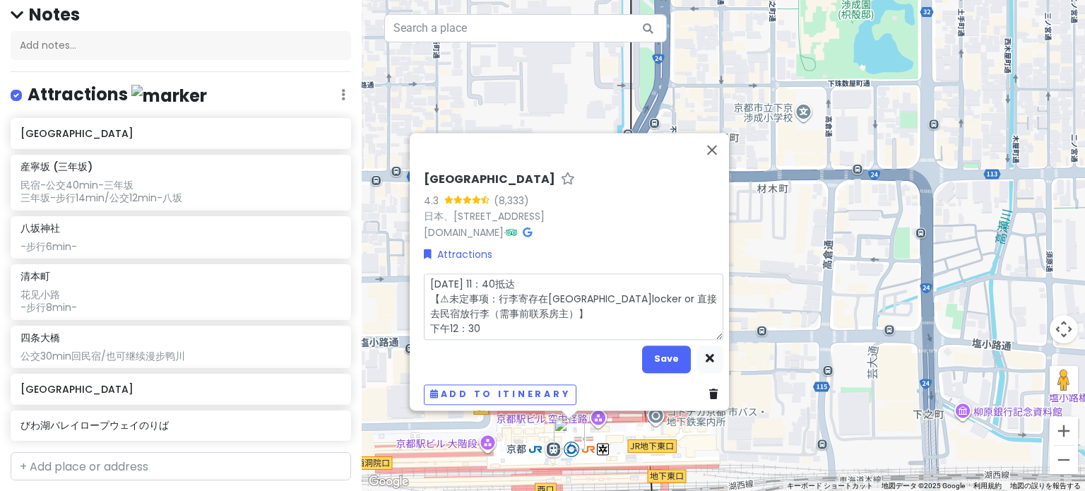
drag, startPoint x: 588, startPoint y: 290, endPoint x: 497, endPoint y: 285, distance: 90.6
click at [497, 285] on textarea "[DATE] 11：40抵达 【⚠未定事项：行李寄存在[GEOGRAPHIC_DATA]locker or 直接去民宿放行李（需事前联系房主）】 下午12：30" at bounding box center [574, 306] width 300 height 66
click at [462, 291] on textarea "[DATE] 11：40抵达 【⚠未定事项：行李寄存在[GEOGRAPHIC_DATA]locker or 直接去民宿放行李（需事前联系房主）】 下午12：30" at bounding box center [574, 306] width 300 height 66
drag, startPoint x: 454, startPoint y: 278, endPoint x: 538, endPoint y: 316, distance: 92.3
click at [527, 313] on textarea "[DATE] 11：40抵达 【⚠未定事项：行李寄存在[GEOGRAPHIC_DATA]locker or 直接去民宿放行李（需事前联系房主）】 下午12：30" at bounding box center [574, 306] width 300 height 66
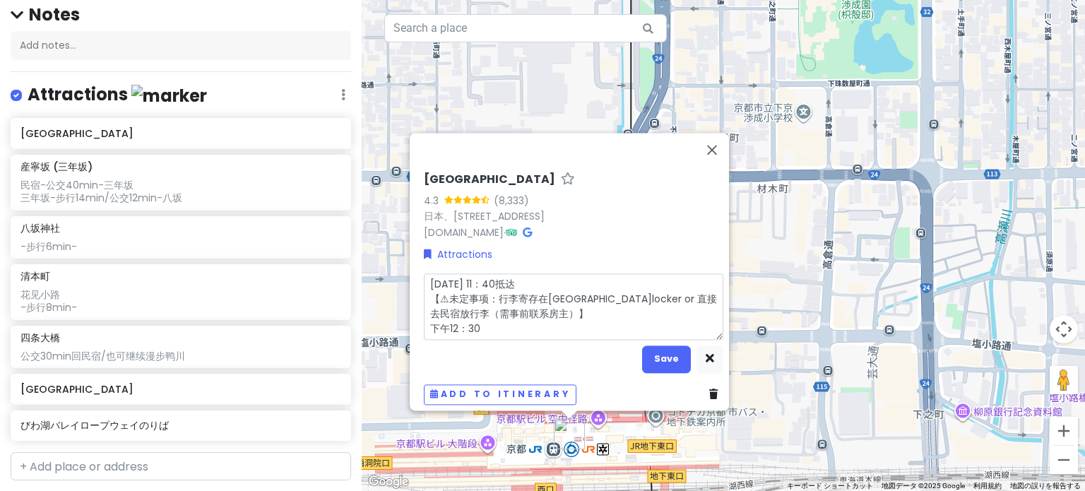
click at [540, 316] on textarea "[DATE] 11：40抵达 【⚠未定事项：行李寄存在[GEOGRAPHIC_DATA]locker or 直接去民宿放行李（需事前联系房主）】 下午12：30" at bounding box center [574, 306] width 300 height 66
click at [514, 322] on textarea "[DATE] 11：40抵达 【⚠未定事项：行李寄存在[GEOGRAPHIC_DATA]locker or 直接去民宿放行李（需事前联系房主）】 下午12：30" at bounding box center [574, 306] width 300 height 66
click at [459, 326] on textarea "[DATE] 11：40抵达 【⚠未定事项：行李寄存在[GEOGRAPHIC_DATA]locker or 直接去民宿放行李（需事前联系房主）】 下午12：30" at bounding box center [574, 306] width 300 height 66
click at [485, 325] on textarea "[DATE] 11：40抵达 【⚠未定事项：行李寄存在[GEOGRAPHIC_DATA]locker or 直接去民宿放行李（需事前联系房主）】 下午12：30" at bounding box center [574, 306] width 300 height 66
click at [424, 321] on textarea "[DATE] 11：40抵达 【⚠未定事项：行李寄存在[GEOGRAPHIC_DATA]locker or 直接去民宿放行李（需事前联系房主）】 下午12：3…" at bounding box center [574, 306] width 300 height 66
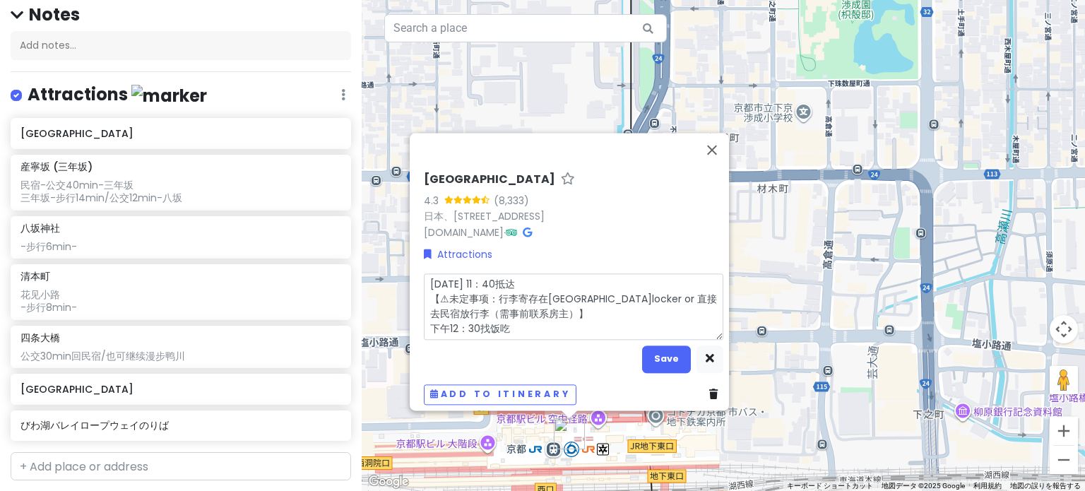
drag, startPoint x: 493, startPoint y: 288, endPoint x: 671, endPoint y: 296, distance: 178.2
click at [671, 296] on textarea "[DATE] 11：40抵达 【⚠未定事项：行李寄存在[GEOGRAPHIC_DATA]locker or 直接去民宿放行李（需事前联系房主）】 下午12：3…" at bounding box center [574, 306] width 300 height 66
click at [610, 302] on textarea "[DATE] 11：40抵达 【⚠未定事项：行李寄存在[GEOGRAPHIC_DATA]locker or 直接去民宿放行李（需事前联系房主）】 下午12：3…" at bounding box center [574, 306] width 300 height 66
drag, startPoint x: 594, startPoint y: 290, endPoint x: 605, endPoint y: 290, distance: 10.6
click at [594, 290] on textarea "[DATE] 11：40抵达 【⚠未定事项：行李寄存在[GEOGRAPHIC_DATA]locker or 直接去民宿放行李（需事前联系房主）】 下午12：3…" at bounding box center [574, 306] width 300 height 66
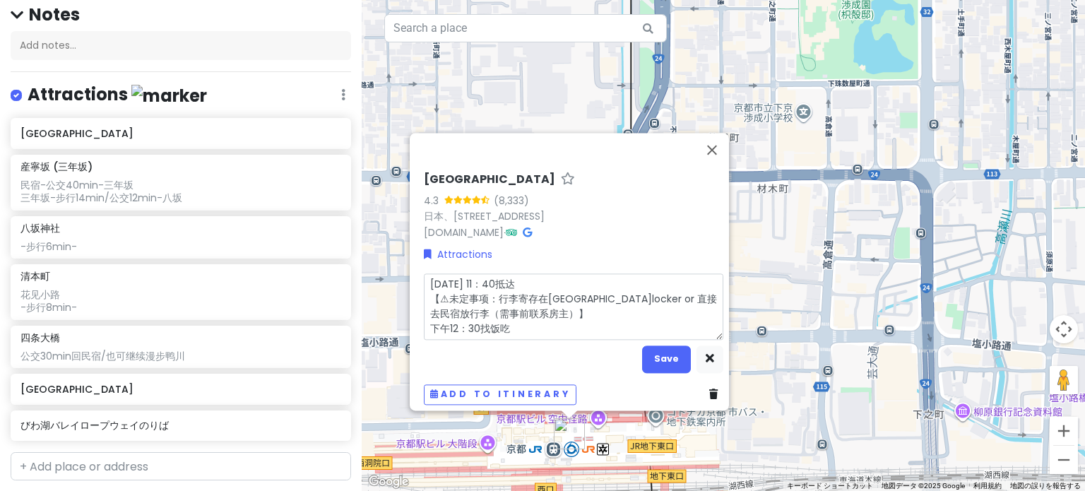
click at [608, 290] on textarea "[DATE] 11：40抵达 【⚠未定事项：行李寄存在[GEOGRAPHIC_DATA]locker or 直接去民宿放行李（需事前联系房主）】 下午12：3…" at bounding box center [574, 306] width 300 height 66
click at [589, 300] on textarea "[DATE] 11：40抵达 【⚠未定事项：行李寄存在[GEOGRAPHIC_DATA]locker or 直接去民宿放行李（需事前联系房主）】 下午12：3…" at bounding box center [574, 306] width 300 height 66
click at [597, 289] on textarea "[DATE] 11：40抵达 【⚠未定事项：行李寄存在[GEOGRAPHIC_DATA]locker or 直接去民宿放行李（需事前联系房主）】 下午12：3…" at bounding box center [574, 306] width 300 height 66
click at [598, 290] on textarea "[DATE] 11：40抵达 【⚠未定事项：行李寄存在[GEOGRAPHIC_DATA]locker or 直接去民宿放行李（需事前联系房主）】 下午12：3…" at bounding box center [574, 306] width 300 height 66
click at [603, 293] on textarea "[DATE] 11：40抵达 【⚠未定事项：行李寄存在[GEOGRAPHIC_DATA]locker or 直接去民宿放行李（需事前联系房主）】 下午12：3…" at bounding box center [574, 306] width 300 height 66
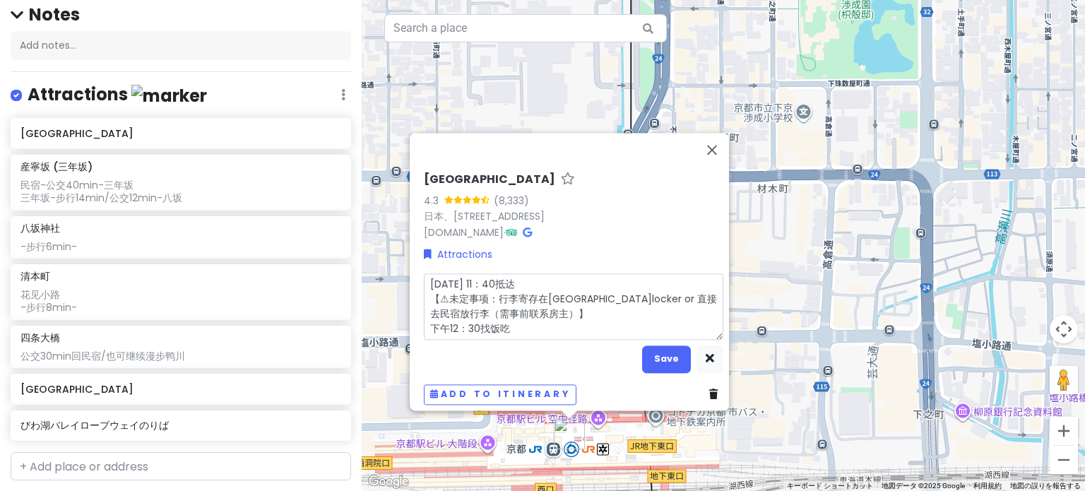
click at [596, 293] on textarea "[DATE] 11：40抵达 【⚠未定事项：行李寄存在[GEOGRAPHIC_DATA]locker or 直接去民宿放行李（需事前联系房主）】 下午12：3…" at bounding box center [574, 306] width 300 height 66
click at [550, 295] on textarea "[DATE] 11：40抵达 【⚠未定事项：行李寄存在[GEOGRAPHIC_DATA]locker or 直接去民宿放行李（需事前联系房主）】 下午12：3…" at bounding box center [574, 306] width 300 height 66
drag, startPoint x: 432, startPoint y: 293, endPoint x: 541, endPoint y: 310, distance: 110.2
click at [541, 310] on textarea "[DATE] 11：40抵达 【⚠未定事项：行李寄存在[GEOGRAPHIC_DATA]locker or 直接去民宿放行李（需事前联系房主）】 下午12：3…" at bounding box center [574, 306] width 300 height 66
click at [550, 310] on textarea "[DATE] 11：40抵达 【⚠未定事项：行李寄存在[GEOGRAPHIC_DATA]locker or 直接去民宿放行李（需事前联系房主）】 下午12：3…" at bounding box center [574, 306] width 300 height 66
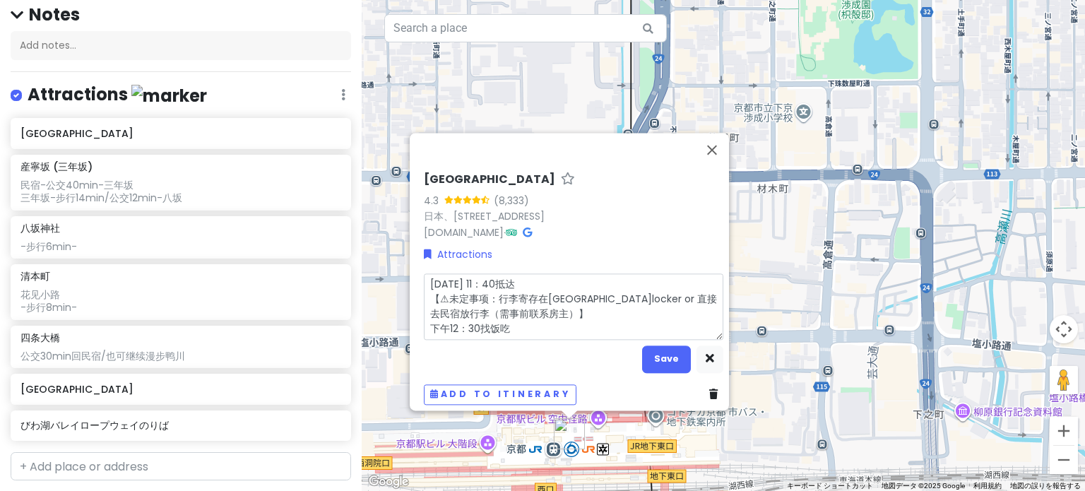
drag, startPoint x: 544, startPoint y: 307, endPoint x: 414, endPoint y: 275, distance: 133.8
click at [418, 275] on div "[GEOGRAPHIC_DATA] 4.3 (8,333) 日本、[STREET_ADDRESS][DOMAIN_NAME] · Attractions [D…" at bounding box center [573, 289] width 311 height 244
click at [535, 314] on textarea "[DATE] 11：40抵达 【⚠未定事项：行李寄存在[GEOGRAPHIC_DATA]locker or 直接去民宿放行李（需事前联系房主）】 下午12：3…" at bounding box center [574, 306] width 300 height 66
drag, startPoint x: 528, startPoint y: 321, endPoint x: 418, endPoint y: 280, distance: 117.8
click at [424, 280] on textarea "[DATE] 11：40抵达 【⚠未定事项：行李寄存在[GEOGRAPHIC_DATA]locker or 直接去民宿放行李（需事前联系房主）】 下午12：3…" at bounding box center [574, 306] width 300 height 66
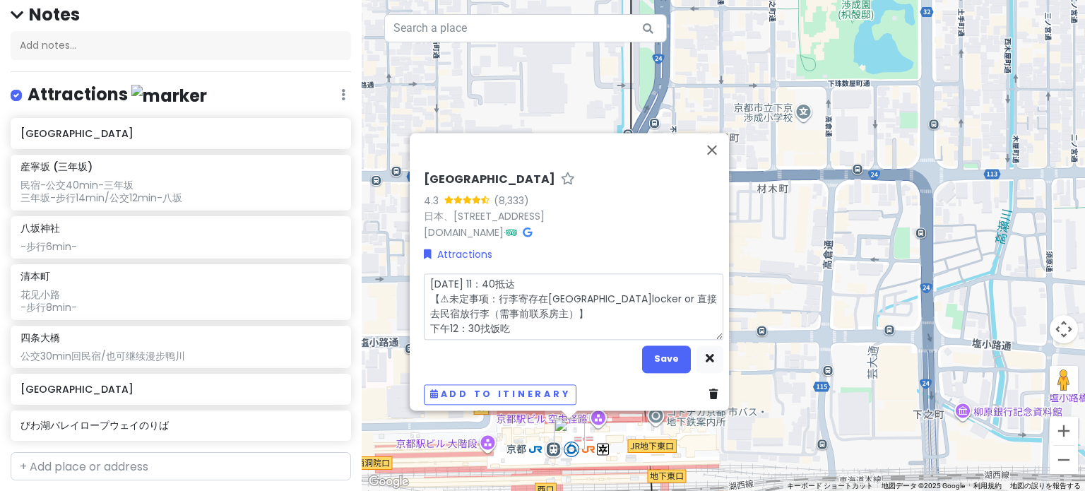
click at [535, 310] on textarea "[DATE] 11：40抵达 【⚠未定事项：行李寄存在[GEOGRAPHIC_DATA]locker or 直接去民宿放行李（需事前联系房主）】 下午12：3…" at bounding box center [574, 306] width 300 height 66
click at [524, 324] on textarea "[DATE] 11：40抵达 【⚠未定事项：行李寄存在[GEOGRAPHIC_DATA]locker or 直接去民宿放行李（需事前联系房主）】 下午12：3…" at bounding box center [574, 306] width 300 height 66
drag, startPoint x: 480, startPoint y: 323, endPoint x: 505, endPoint y: 321, distance: 24.8
click at [505, 321] on textarea "[DATE] 11：40抵达 【⚠未定事项：行李寄存在[GEOGRAPHIC_DATA]locker or 直接去民宿放行李（需事前联系房主）】 下午12：3…" at bounding box center [574, 306] width 300 height 66
click at [512, 321] on textarea "[DATE] 11：40抵达 【⚠未定事项：行李寄存在[GEOGRAPHIC_DATA]locker or 直接去民宿放行李（需事前联系房主）】 下午12：3…" at bounding box center [574, 306] width 300 height 66
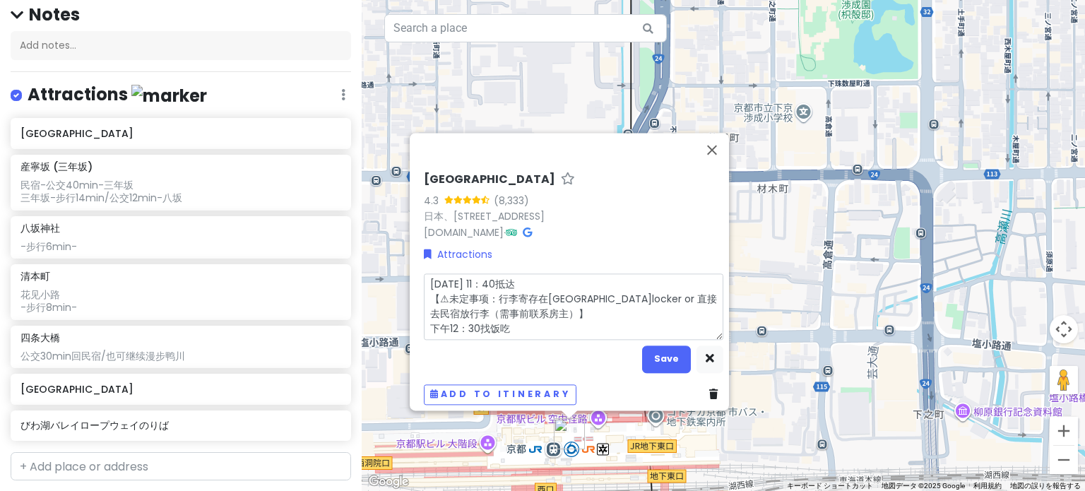
click at [485, 322] on textarea "[DATE] 11：40抵达 【⚠未定事项：行李寄存在[GEOGRAPHIC_DATA]locker or 直接去民宿放行李（需事前联系房主）】 下午12：3…" at bounding box center [574, 306] width 300 height 66
click at [503, 322] on textarea "[DATE] 11：40抵达 【⚠未定事项：行李寄存在[GEOGRAPHIC_DATA]locker or 直接去民宿放行李（需事前联系房主）】 下午12：3…" at bounding box center [574, 306] width 300 height 66
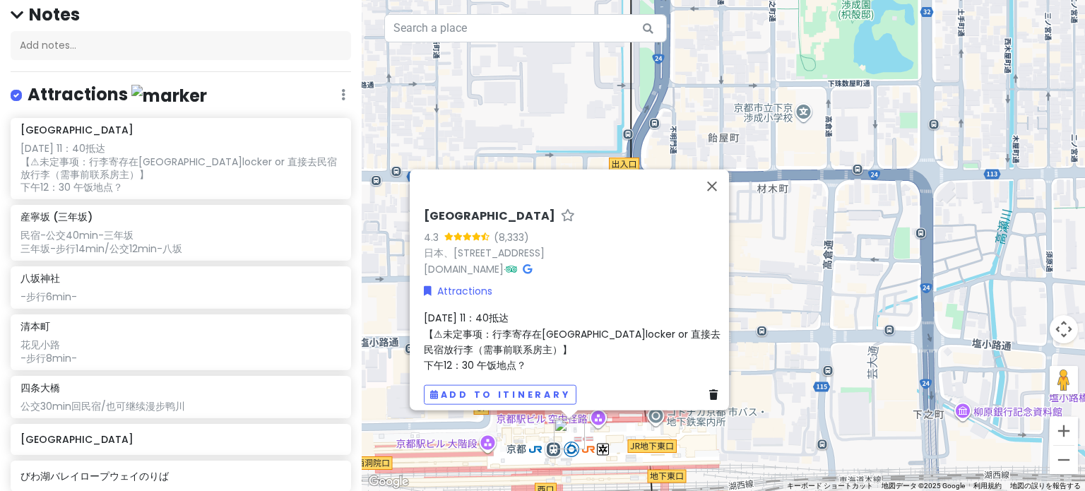
click at [517, 354] on span "[DATE] 11：40抵达 【⚠未定事项：行李寄存在[GEOGRAPHIC_DATA]locker or 直接去民宿放行李（需事前联系房主）】 下午12：3…" at bounding box center [572, 340] width 297 height 61
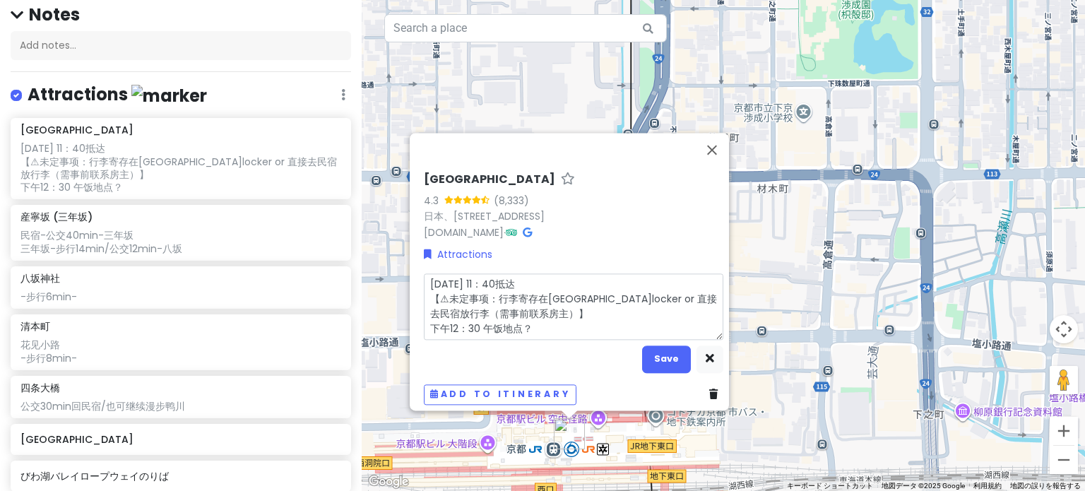
click at [535, 319] on textarea "[DATE] 11：40抵达 【⚠未定事项：行李寄存在[GEOGRAPHIC_DATA]locker or 直接去民宿放行李（需事前联系房主）】 下午12：3…" at bounding box center [574, 306] width 300 height 66
click at [490, 321] on textarea "[DATE] 11：40抵达 【⚠未定事项：行李寄存在[GEOGRAPHIC_DATA]locker or 直接去民宿放行李（需事前联系房主）】 下午12：3…" at bounding box center [574, 306] width 300 height 66
click at [506, 321] on textarea "[DATE] 11：40抵达 【⚠未定事项：行李寄存在[GEOGRAPHIC_DATA]locker or 直接去民宿放行李（需事前联系房主）】 下午12：3…" at bounding box center [574, 306] width 300 height 66
click at [518, 321] on textarea "[DATE] 11：40抵达 【⚠未定事项：行李寄存在[GEOGRAPHIC_DATA]locker or 直接去民宿放行李（需事前联系房主）】 下午12：3…" at bounding box center [574, 306] width 300 height 66
click at [537, 320] on textarea "[DATE] 11：40抵达 【⚠未定事项：行李寄存在[GEOGRAPHIC_DATA]locker or 直接去民宿放行李（需事前联系房主）】 下午12：3…" at bounding box center [574, 306] width 300 height 66
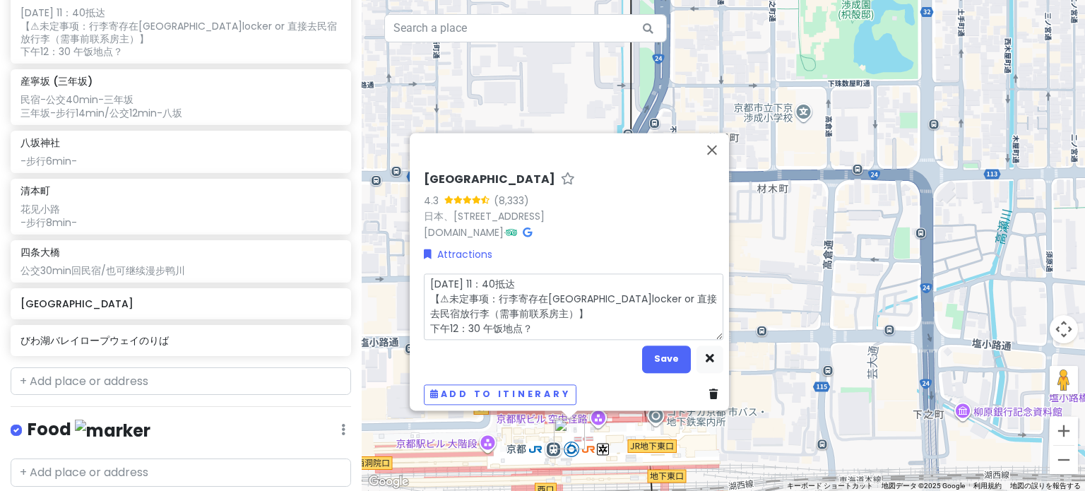
scroll to position [194, 0]
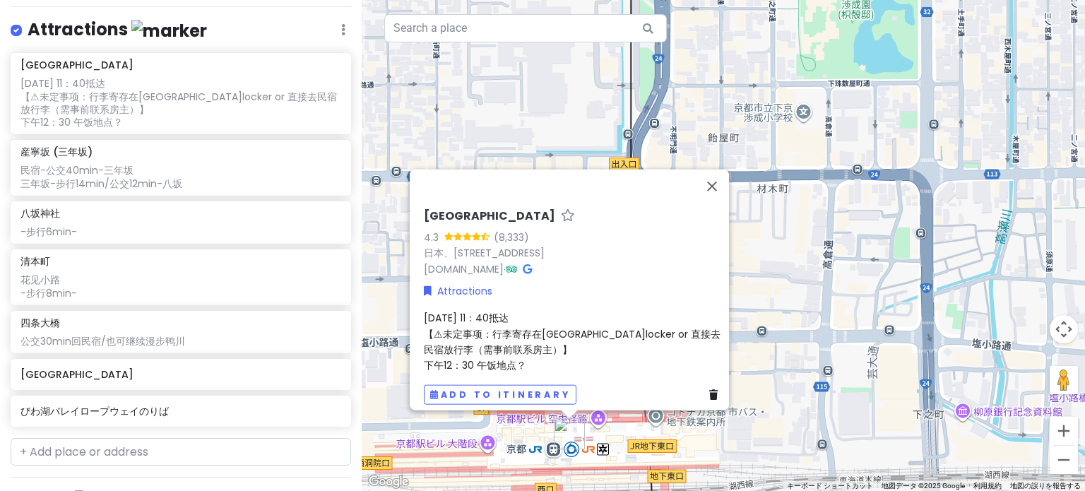
click at [527, 350] on div "[DATE] 11：40抵达 【⚠未定事项：行李寄存在[GEOGRAPHIC_DATA]locker or 直接去民宿放行李（需事前联系房主）】 下午12：3…" at bounding box center [574, 341] width 300 height 64
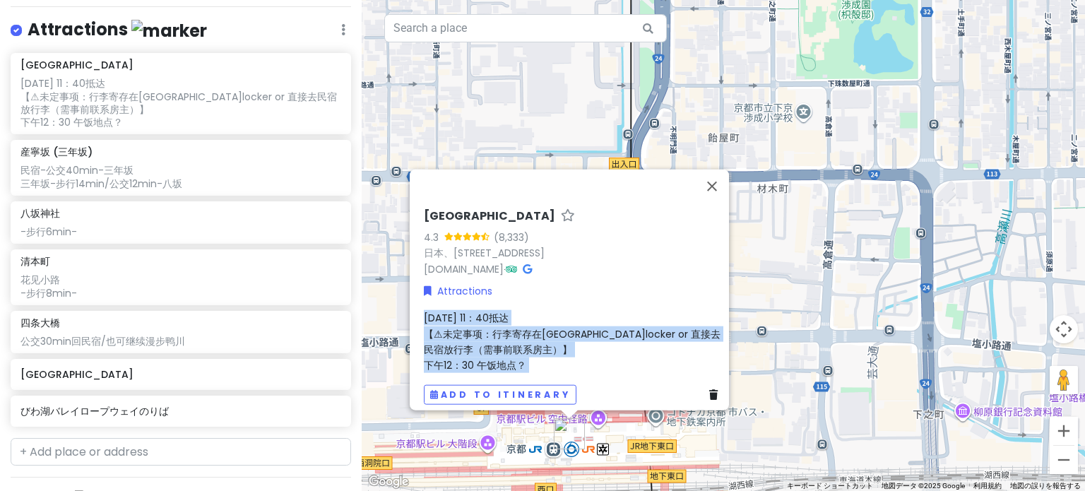
click at [519, 350] on span "[DATE] 11：40抵达 【⚠未定事项：行李寄存在[GEOGRAPHIC_DATA]locker or 直接去民宿放行李（需事前联系房主）】 下午12：3…" at bounding box center [572, 340] width 297 height 61
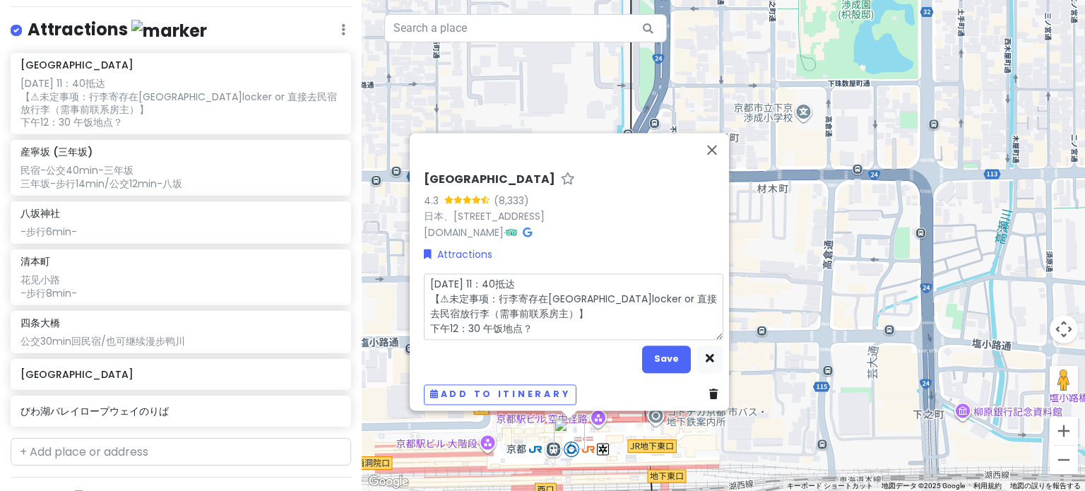
click at [534, 315] on textarea "[DATE] 11：40抵达 【⚠未定事项：行李寄存在[GEOGRAPHIC_DATA]locker or 直接去民宿放行李（需事前联系房主）】 下午12：3…" at bounding box center [574, 306] width 300 height 66
click at [164, 182] on div "民宿-公交40min-三年坂 三年坂-步行14min/公交12min-八坂" at bounding box center [180, 176] width 320 height 25
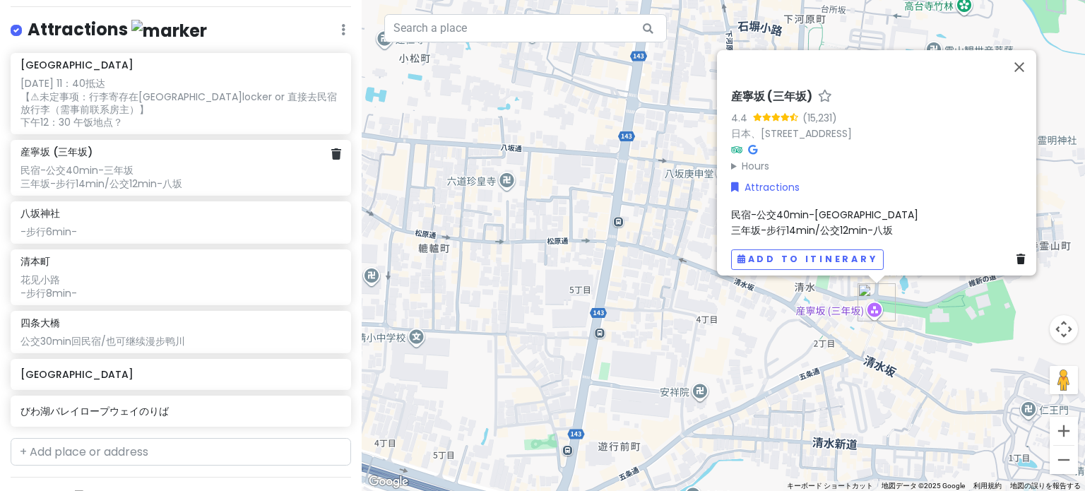
click at [82, 175] on div "民宿-公交40min-三年坂 三年坂-步行14min/公交12min-八坂" at bounding box center [180, 176] width 320 height 25
click at [143, 182] on div "民宿-公交40min-三年坂 三年坂-步行14min/公交12min-八坂" at bounding box center [180, 176] width 320 height 25
click at [96, 182] on div "民宿-公交40min-三年坂 三年坂-步行14min/公交12min-八坂" at bounding box center [180, 176] width 320 height 25
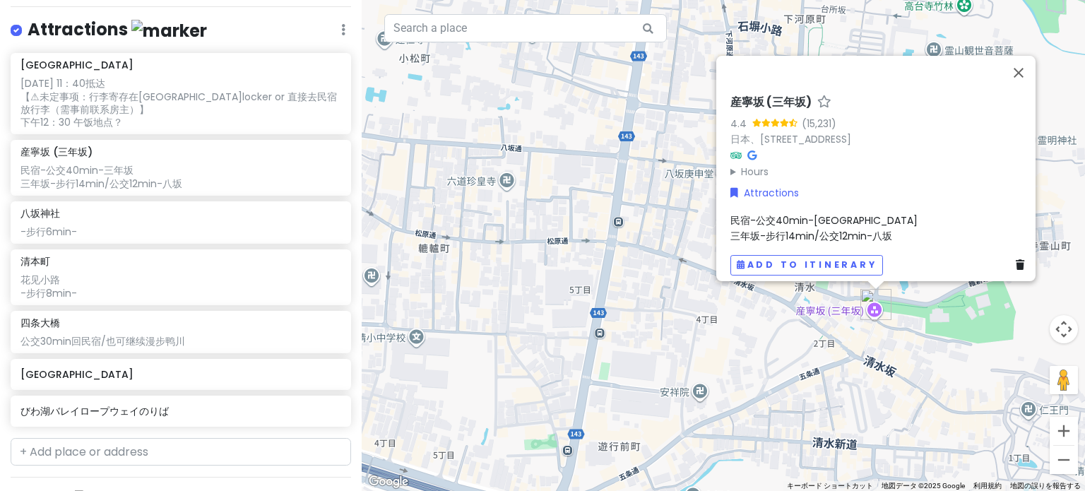
click at [790, 230] on span "民宿-公交40min-[GEOGRAPHIC_DATA]-步行14min/公交12min-八坂" at bounding box center [824, 228] width 187 height 30
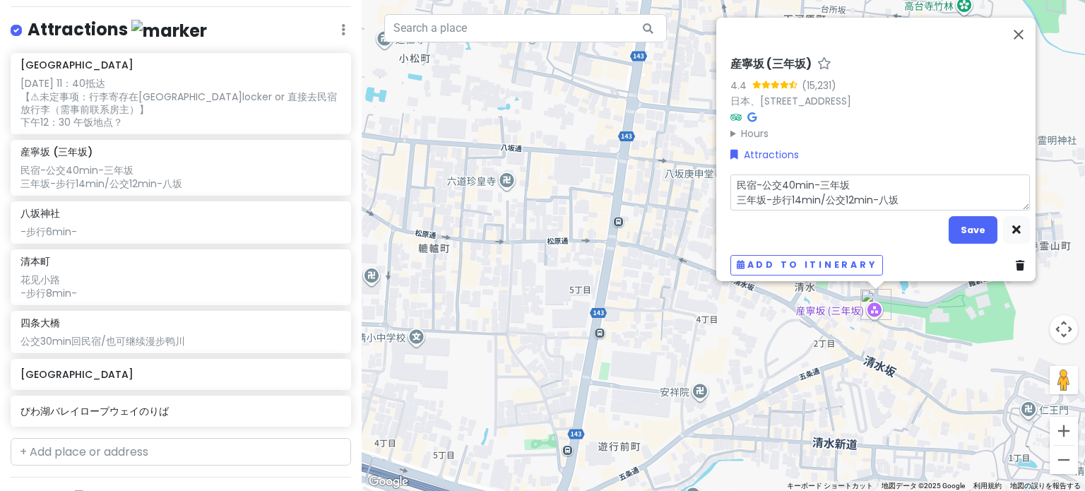
click at [832, 190] on textarea "民宿-公交40min-三年坂 三年坂-步行14min/公交12min-八坂" at bounding box center [881, 192] width 300 height 37
click at [851, 179] on textarea "民宿-公交40min-三年坂 三年坂-步行14min/公交12min-八坂" at bounding box center [881, 192] width 300 height 37
click at [731, 175] on textarea "民宿-公交40min-三年坂 三年坂-步行14min/公交12min-八坂" at bounding box center [881, 192] width 300 height 37
click at [746, 175] on textarea "民宿-公交40min-三年坂 三年坂-步行14min/公交12min-八坂" at bounding box center [881, 192] width 300 height 37
click at [822, 176] on textarea "民宿-公交40min-三年坂 三年坂-步行14min/公交12min-八坂" at bounding box center [881, 192] width 300 height 37
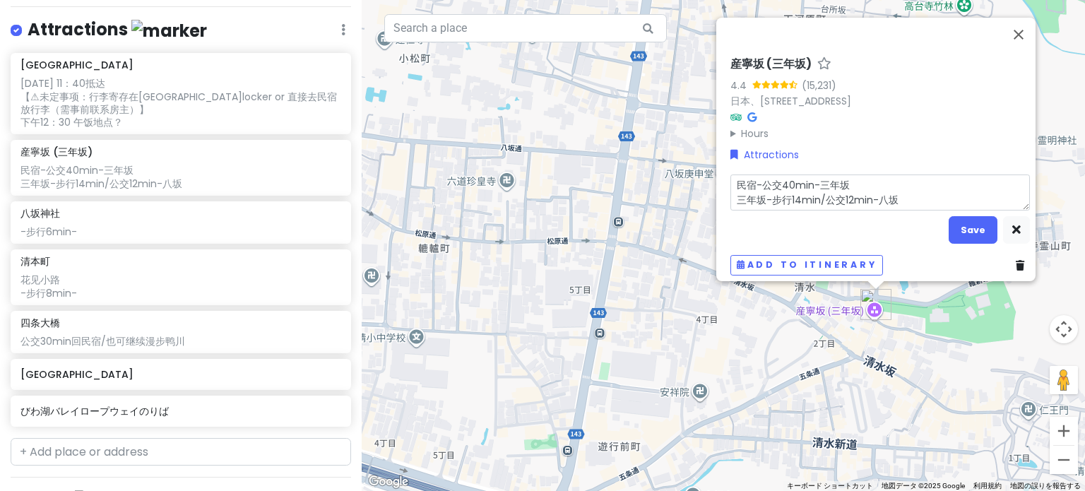
click at [852, 176] on textarea "民宿-公交40min-三年坂 三年坂-步行14min/公交12min-八坂" at bounding box center [881, 192] width 300 height 37
click at [731, 177] on textarea "民宿-公交40min-三年坂 三年坂-步行14min/公交12min-八坂" at bounding box center [881, 192] width 300 height 37
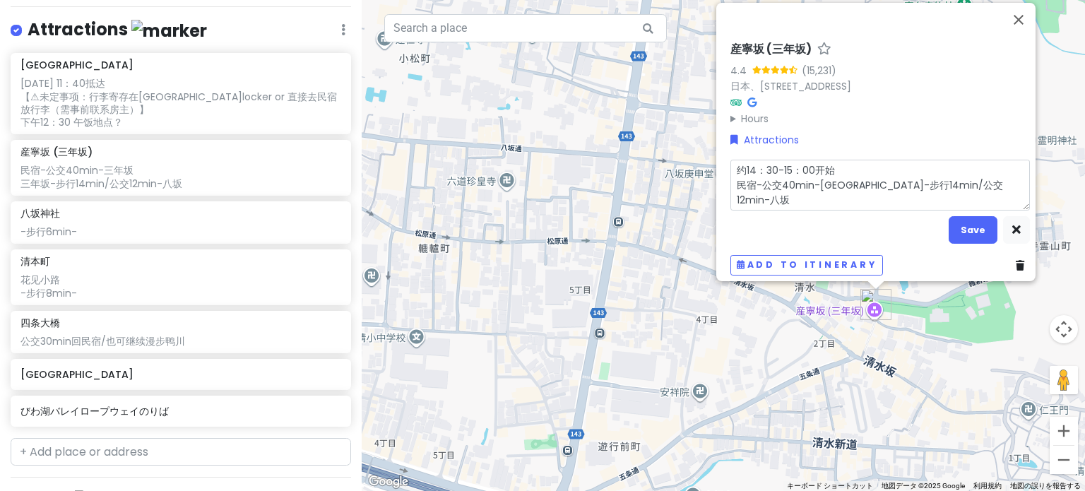
drag, startPoint x: 849, startPoint y: 160, endPoint x: 700, endPoint y: 156, distance: 148.4
click at [700, 156] on div "[GEOGRAPHIC_DATA] ([GEOGRAPHIC_DATA]) 4.4 (15,231) 日本、[STREET_ADDRESS] Hours 月曜…" at bounding box center [724, 245] width 724 height 491
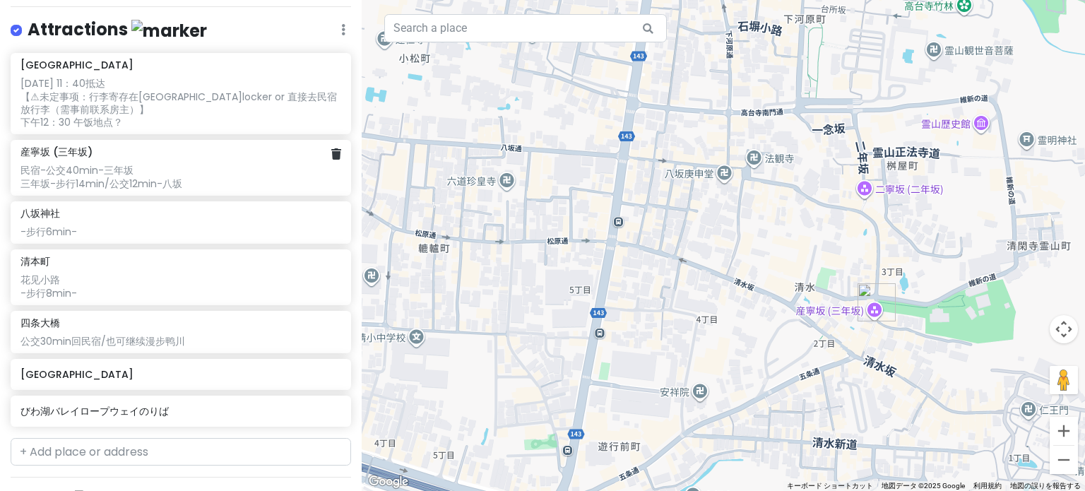
click at [162, 169] on div "民宿-公交40min-三年坂 三年坂-步行14min/公交12min-八坂" at bounding box center [180, 176] width 320 height 25
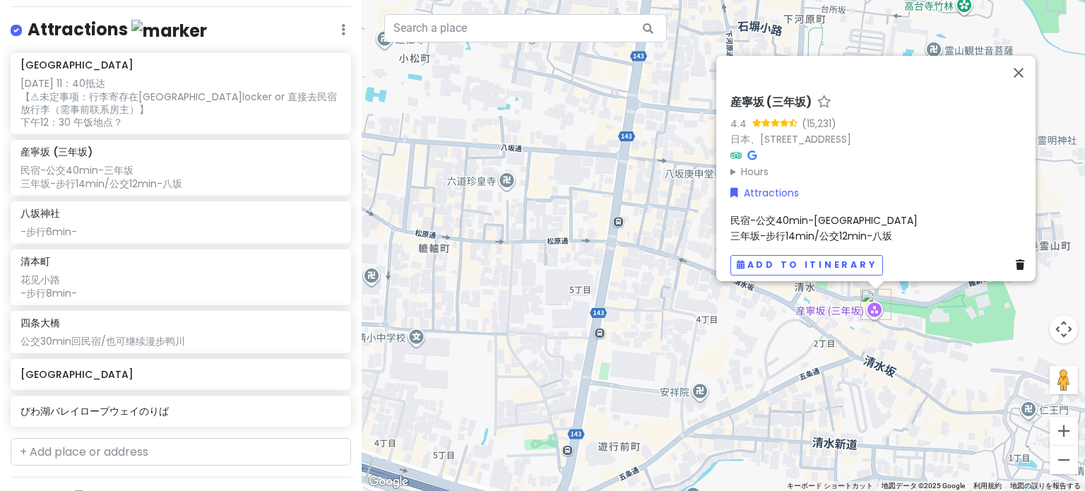
click at [769, 213] on span "民宿-公交40min-[GEOGRAPHIC_DATA]-步行14min/公交12min-八坂" at bounding box center [824, 228] width 187 height 30
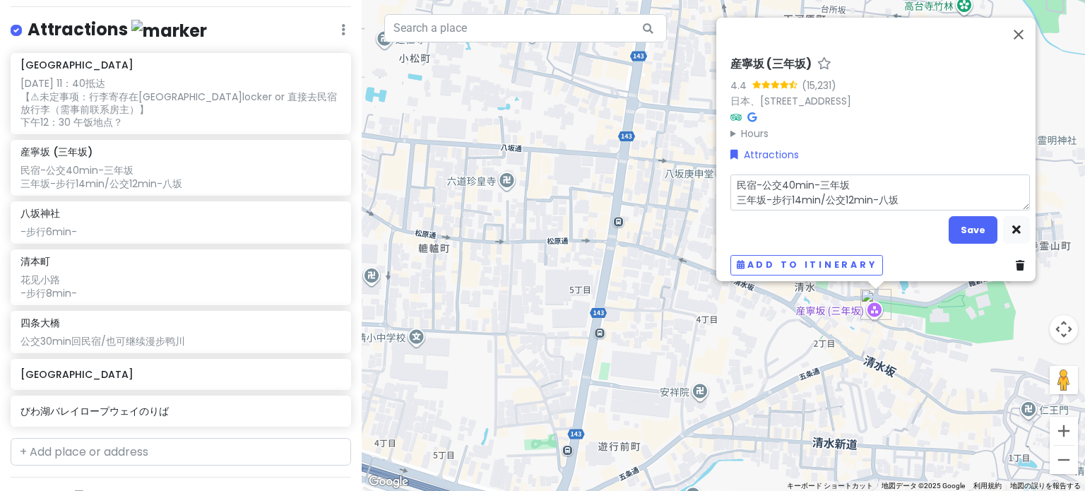
click at [844, 177] on textarea "民宿-公交40min-三年坂 三年坂-步行14min/公交12min-八坂" at bounding box center [881, 192] width 300 height 37
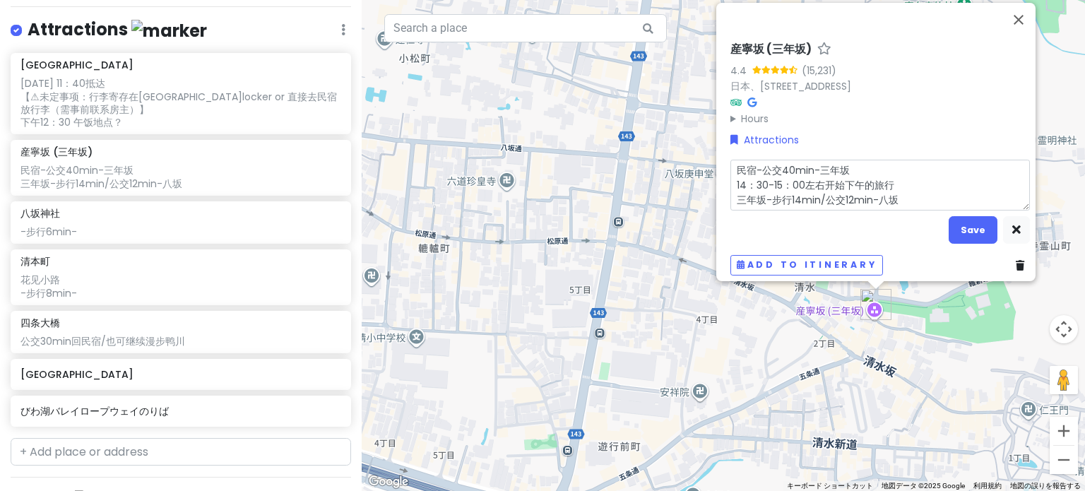
click at [858, 160] on textarea "民宿-公交40min-三年坂 14：30-15：00左右开始下午的旅行 三年坂-步行14min/公交12min-八坂" at bounding box center [881, 185] width 300 height 52
click at [852, 178] on textarea "民宿-公交40min-三年坂 14：30-15：00左右开始下午的旅行 三年坂-步行14min/公交12min-八坂" at bounding box center [881, 185] width 300 height 52
click at [893, 175] on textarea "民宿-公交40min-三年坂 14：30-15：00左右开始下午的旅行 三年坂-步行14min/公交12min-八坂" at bounding box center [881, 185] width 300 height 52
drag, startPoint x: 841, startPoint y: 173, endPoint x: 865, endPoint y: 172, distance: 24.0
click at [865, 172] on textarea "民宿-公交40min-三年坂 14：30-15：00左右开始下午的旅行 三年坂-步行14min/公交12min-八坂" at bounding box center [881, 185] width 300 height 52
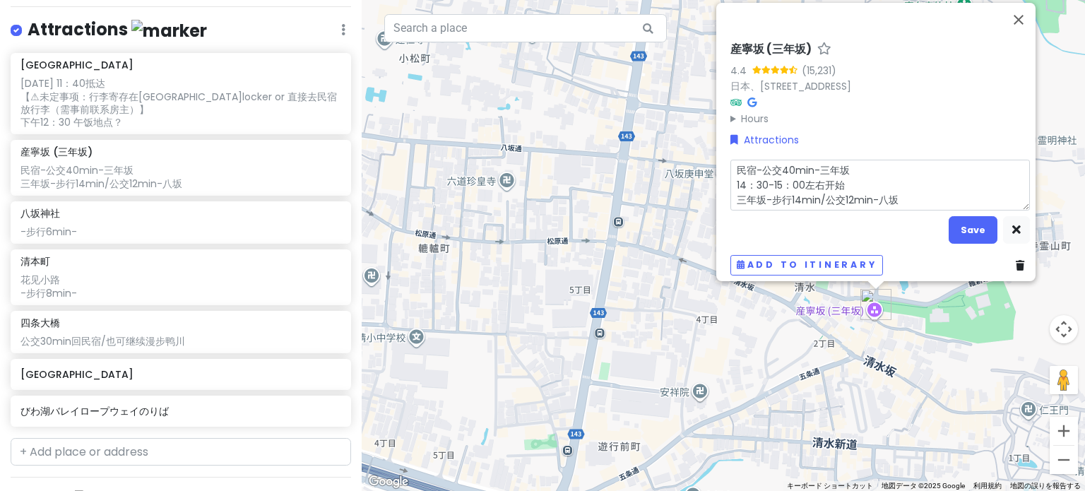
click at [731, 178] on textarea "民宿-公交40min-三年坂 14：30-15：00左右开始 三年坂-步行14min/公交12min-八坂" at bounding box center [881, 185] width 300 height 52
drag, startPoint x: 859, startPoint y: 182, endPoint x: 882, endPoint y: 172, distance: 25.0
click at [859, 182] on textarea "民宿-公交40min-三年坂 下午14：30-15：00左右开始 三年坂-步行14min/公交12min-八坂" at bounding box center [881, 185] width 300 height 52
click at [859, 159] on textarea "民宿-公交40min-三年坂 下午14：30-15：00左右开始 三年坂-步行14min/公交12min-八坂" at bounding box center [881, 185] width 300 height 52
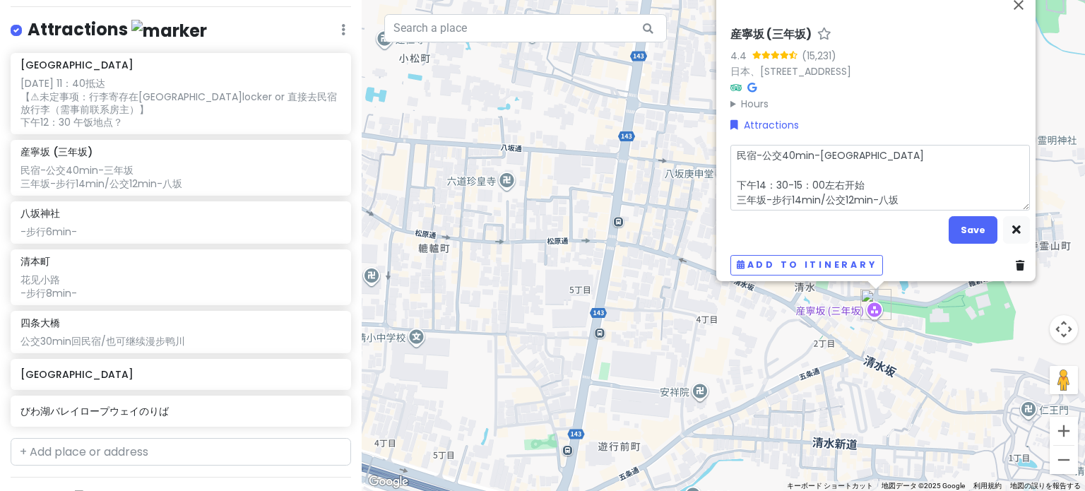
click at [870, 179] on textarea "民宿-公交40min-[GEOGRAPHIC_DATA] 下午14：30-15：00左右开始 三年坂-步行14min/公交12min-八坂" at bounding box center [881, 177] width 300 height 66
click at [961, 227] on button "Save" at bounding box center [973, 230] width 49 height 28
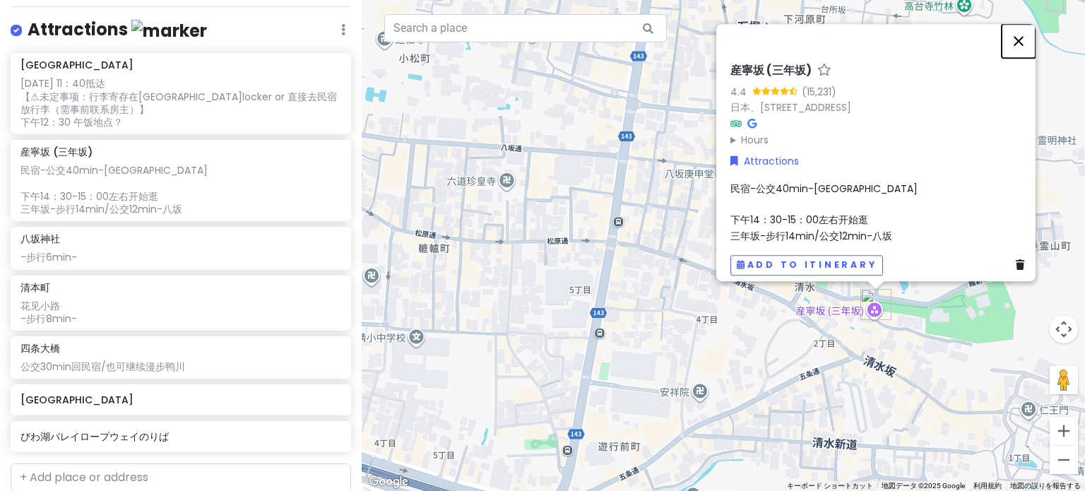
click at [1025, 39] on button "閉じる" at bounding box center [1019, 41] width 34 height 34
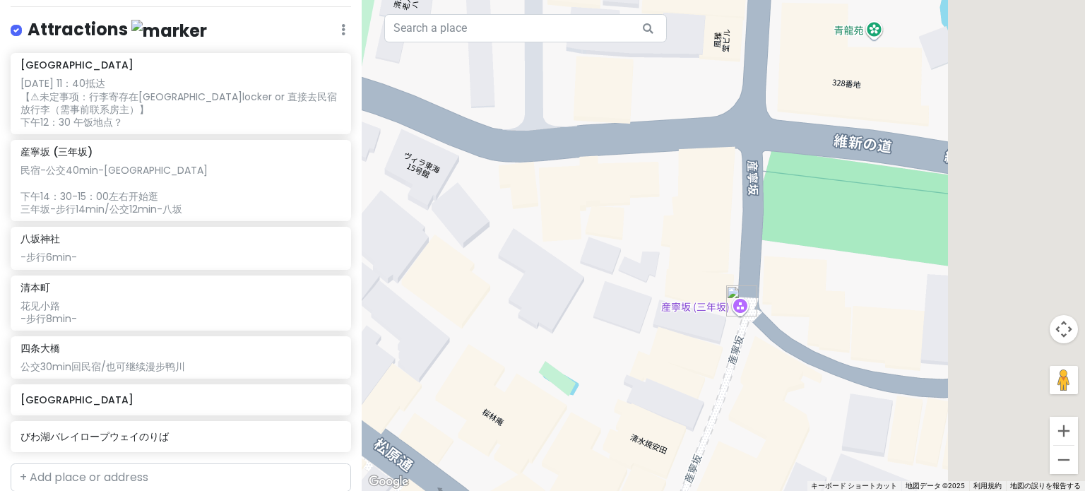
drag, startPoint x: 943, startPoint y: 337, endPoint x: 711, endPoint y: 311, distance: 233.2
click at [719, 314] on div at bounding box center [724, 245] width 724 height 491
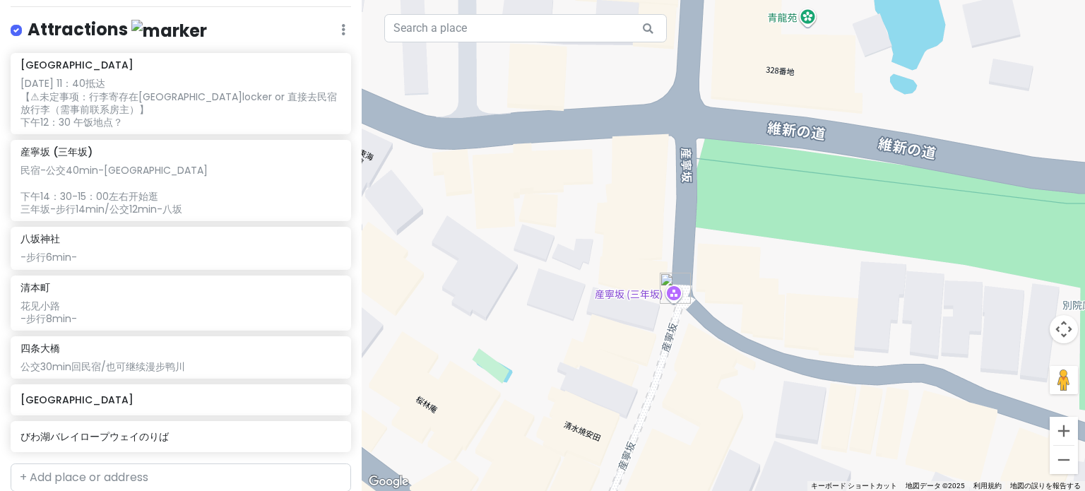
drag, startPoint x: 804, startPoint y: 310, endPoint x: 685, endPoint y: 296, distance: 119.5
click at [685, 296] on div at bounding box center [724, 245] width 724 height 491
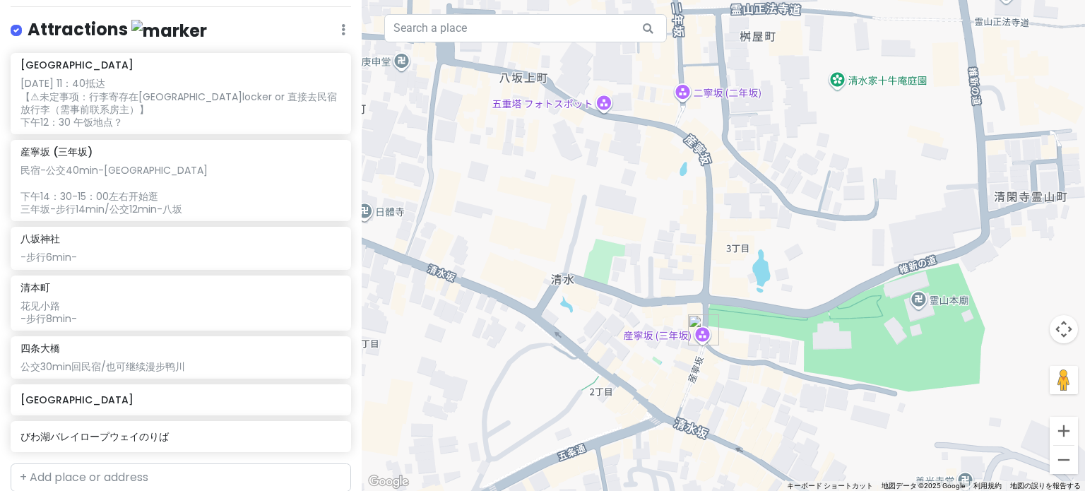
drag, startPoint x: 832, startPoint y: 379, endPoint x: 753, endPoint y: 366, distance: 80.2
click at [755, 366] on div at bounding box center [724, 245] width 724 height 491
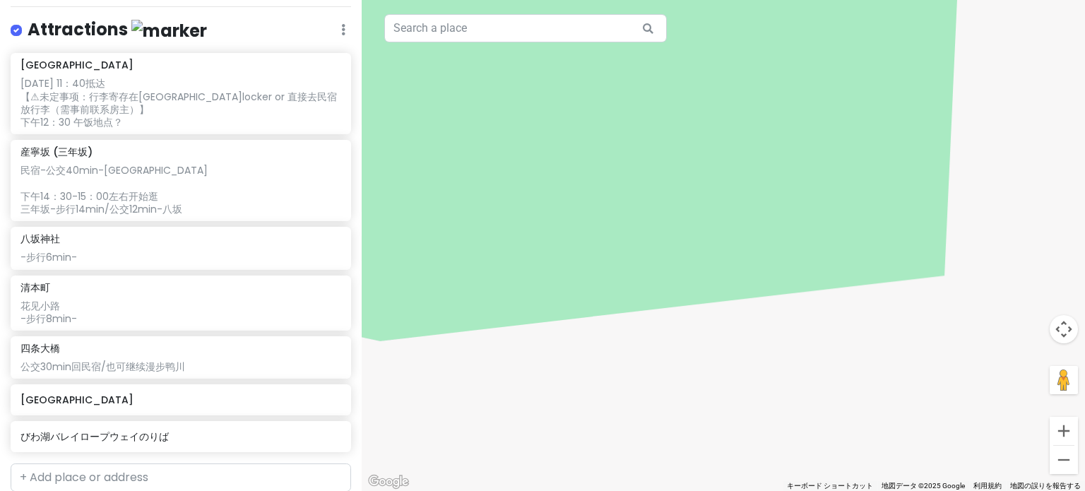
drag, startPoint x: 570, startPoint y: 319, endPoint x: 912, endPoint y: 350, distance: 344.2
click at [890, 349] on div at bounding box center [724, 245] width 724 height 491
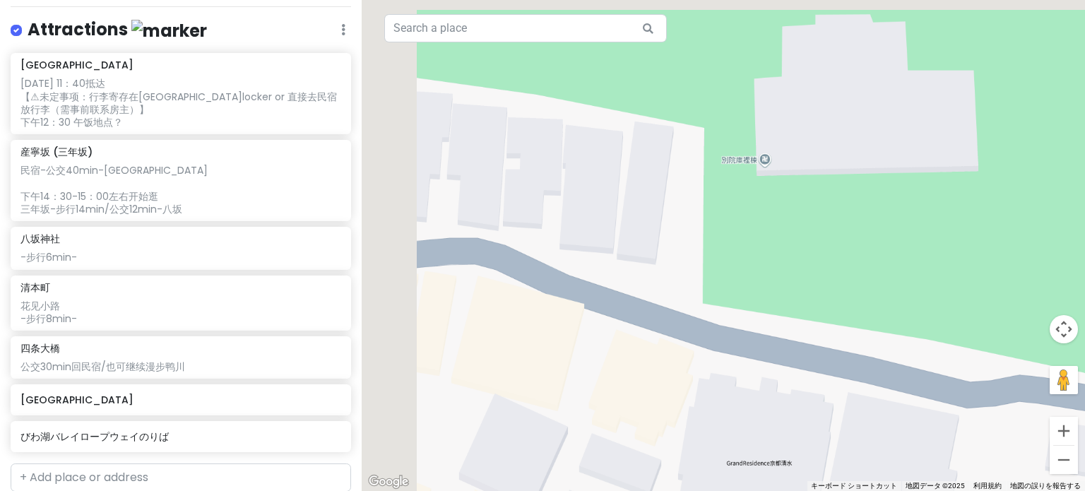
drag, startPoint x: 659, startPoint y: 314, endPoint x: 801, endPoint y: 331, distance: 142.3
click at [801, 331] on div at bounding box center [724, 245] width 724 height 491
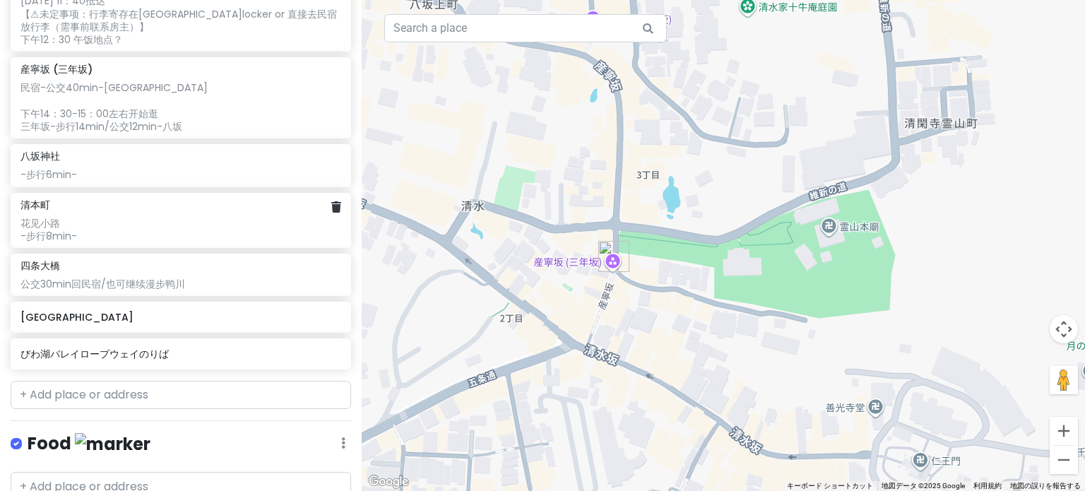
scroll to position [335, 0]
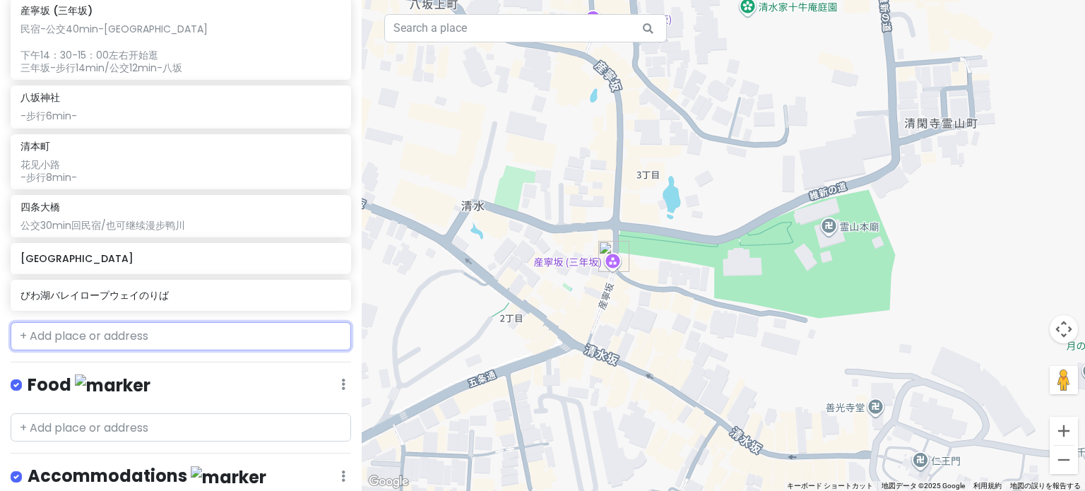
click at [155, 330] on input "text" at bounding box center [181, 336] width 341 height 28
paste input "Otagi Nenbutsuji Temple, 2-5 [PERSON_NAME], [GEOGRAPHIC_DATA], [GEOGRAPHIC_DATA…"
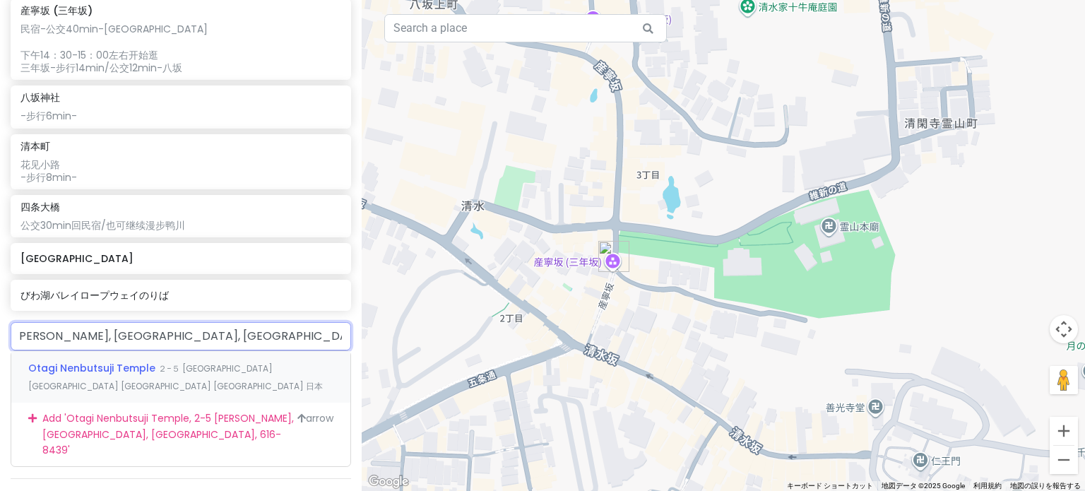
click at [113, 367] on span "Otagi Nenbutsuji Temple" at bounding box center [93, 368] width 130 height 14
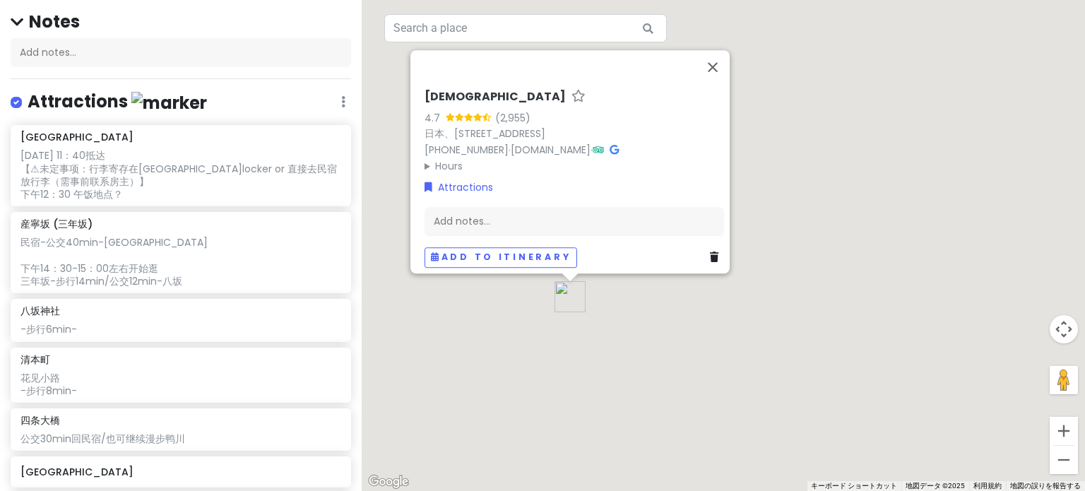
scroll to position [89, 0]
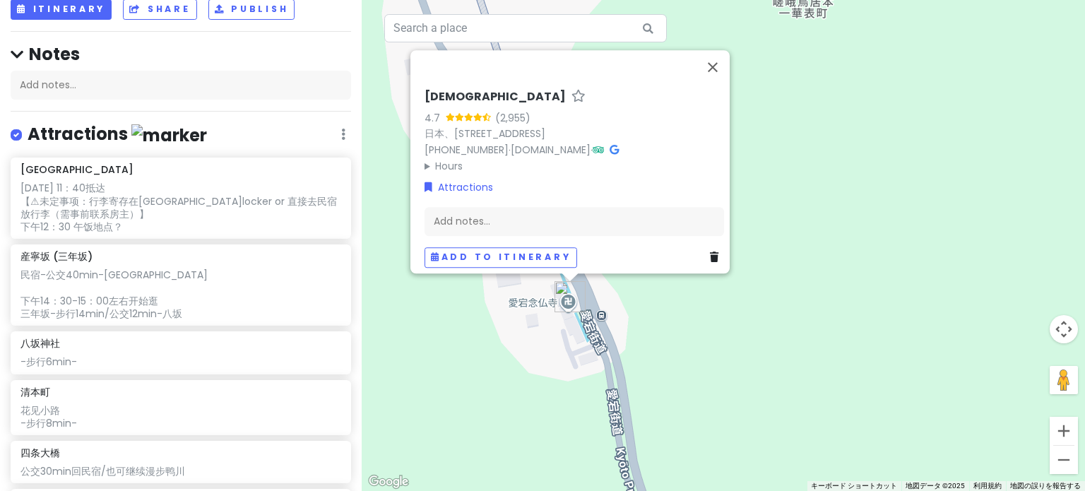
click at [619, 230] on div "[GEOGRAPHIC_DATA][DEMOGRAPHIC_DATA] 4.7 (2,955) 日本、[STREET_ADDRESS] [PHONE_NUMB…" at bounding box center [574, 178] width 311 height 189
click at [618, 218] on div "Add notes..." at bounding box center [575, 221] width 300 height 30
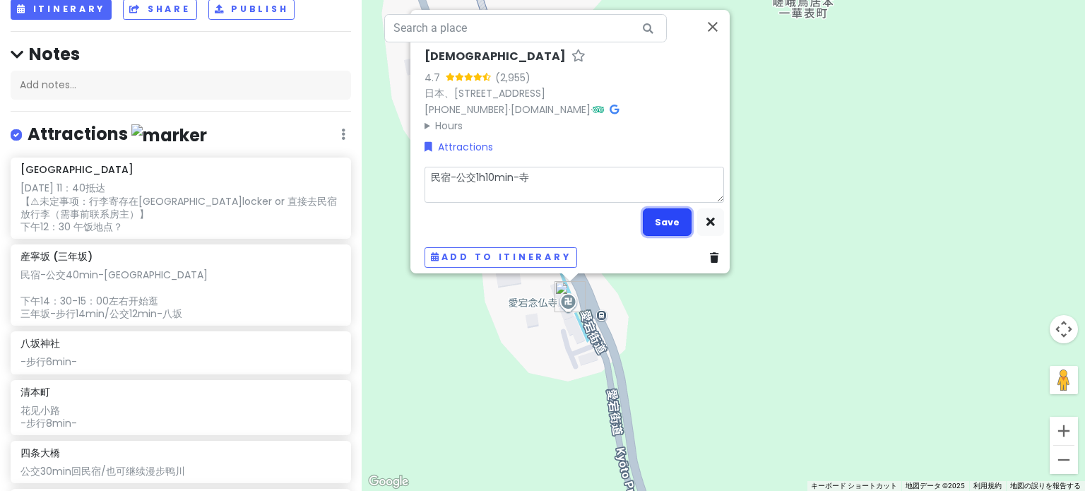
click at [659, 218] on button "Save" at bounding box center [667, 222] width 49 height 28
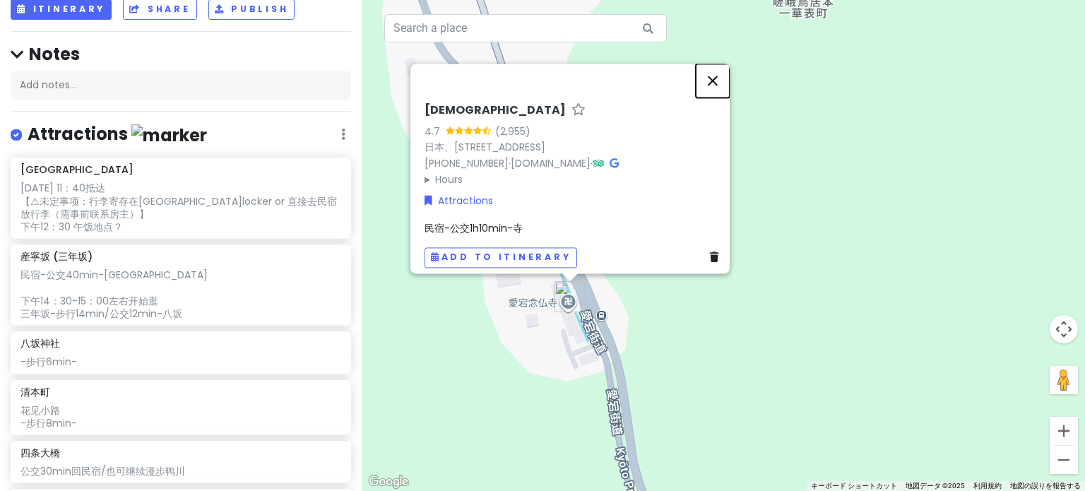
click at [714, 76] on button "閉じる" at bounding box center [713, 81] width 34 height 34
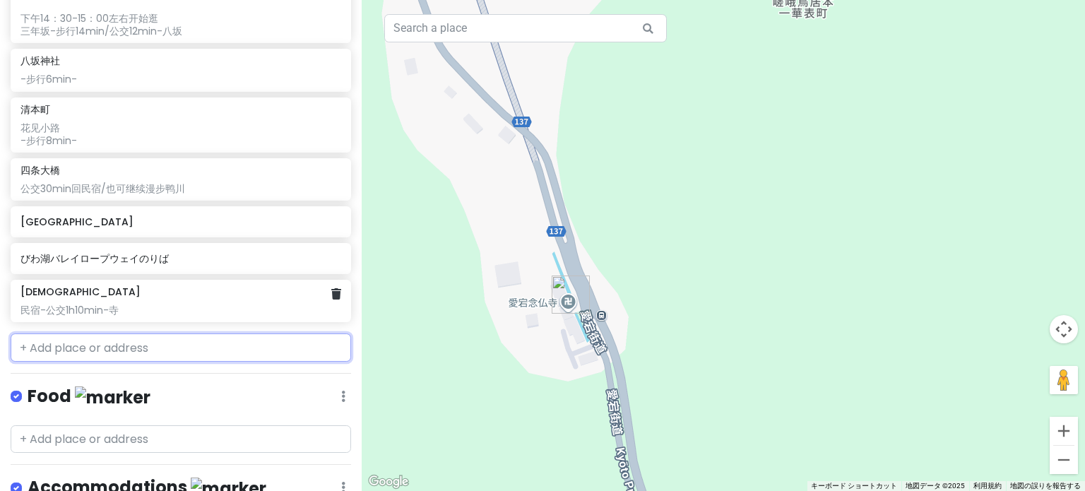
scroll to position [301, 0]
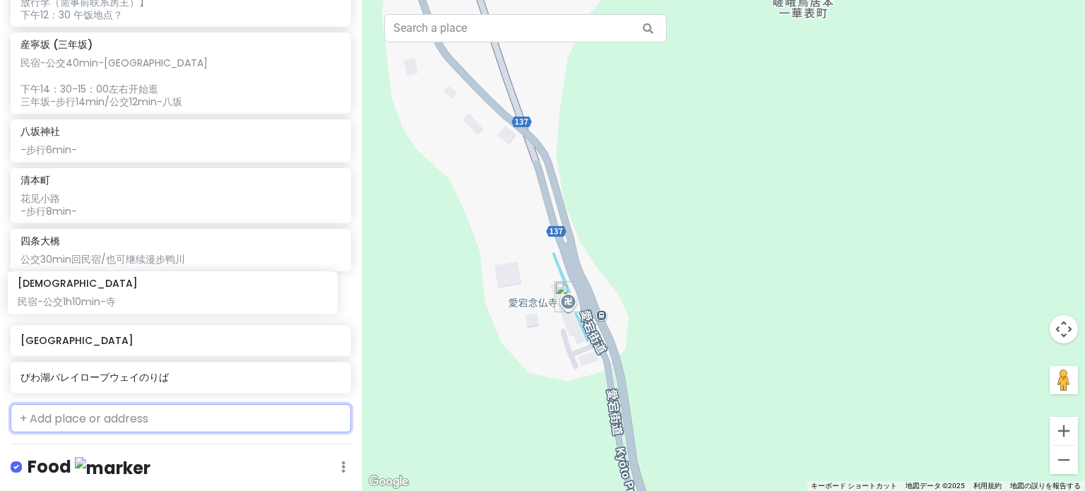
drag, startPoint x: 174, startPoint y: 365, endPoint x: 171, endPoint y: 288, distance: 77.1
click at [171, 288] on div "[GEOGRAPHIC_DATA] [DATE] 11：40抵达 【⚠未定事项：行李寄存在[GEOGRAPHIC_DATA]locker or 直接去民宿放行…" at bounding box center [181, 172] width 362 height 453
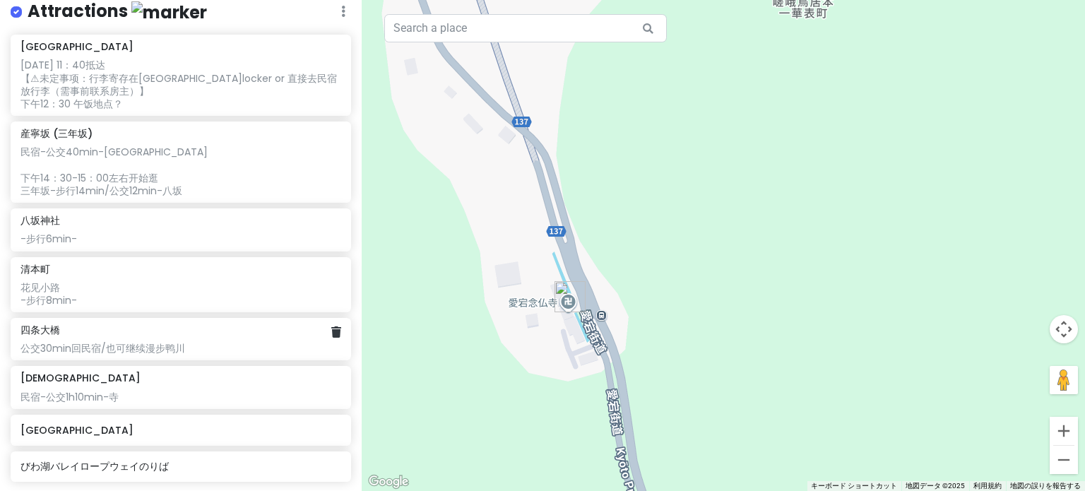
scroll to position [230, 0]
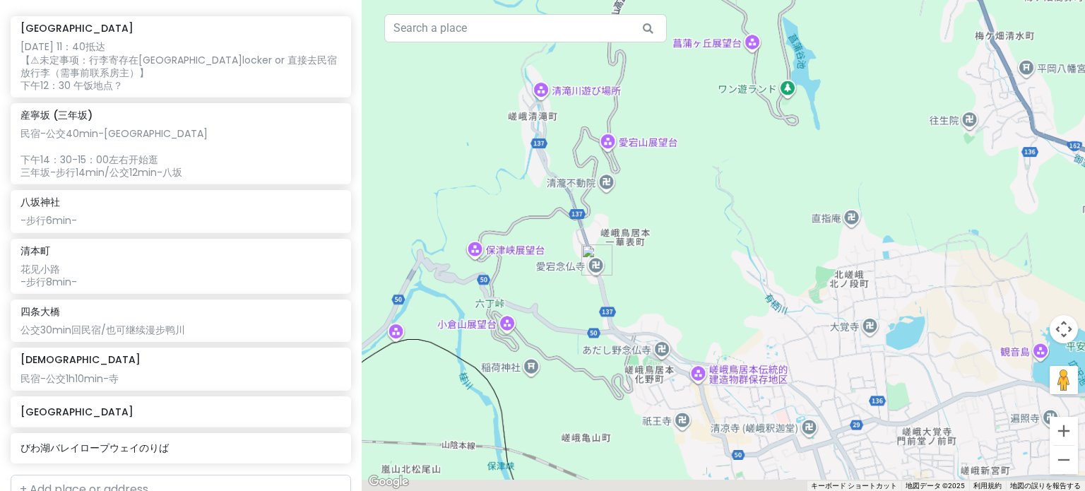
drag, startPoint x: 735, startPoint y: 315, endPoint x: 590, endPoint y: 272, distance: 151.1
click at [591, 273] on div at bounding box center [724, 245] width 724 height 491
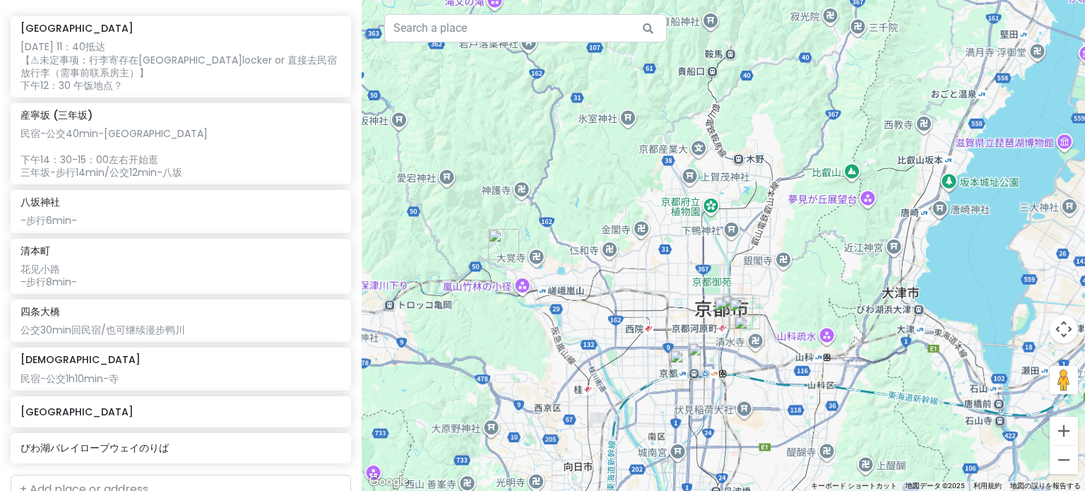
drag, startPoint x: 766, startPoint y: 312, endPoint x: 647, endPoint y: 301, distance: 119.2
click at [647, 301] on div at bounding box center [724, 245] width 724 height 491
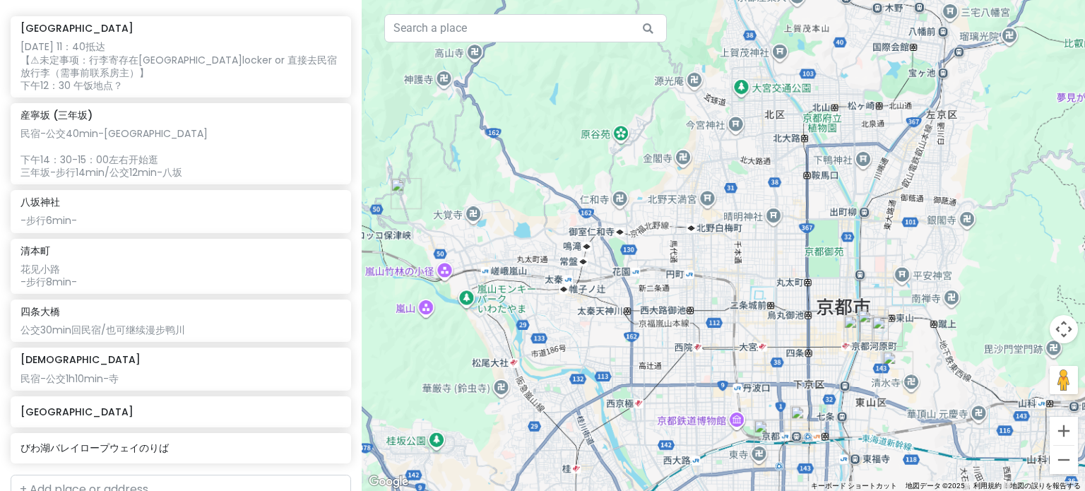
drag, startPoint x: 637, startPoint y: 338, endPoint x: 659, endPoint y: 313, distance: 34.0
click at [659, 315] on div at bounding box center [724, 245] width 724 height 491
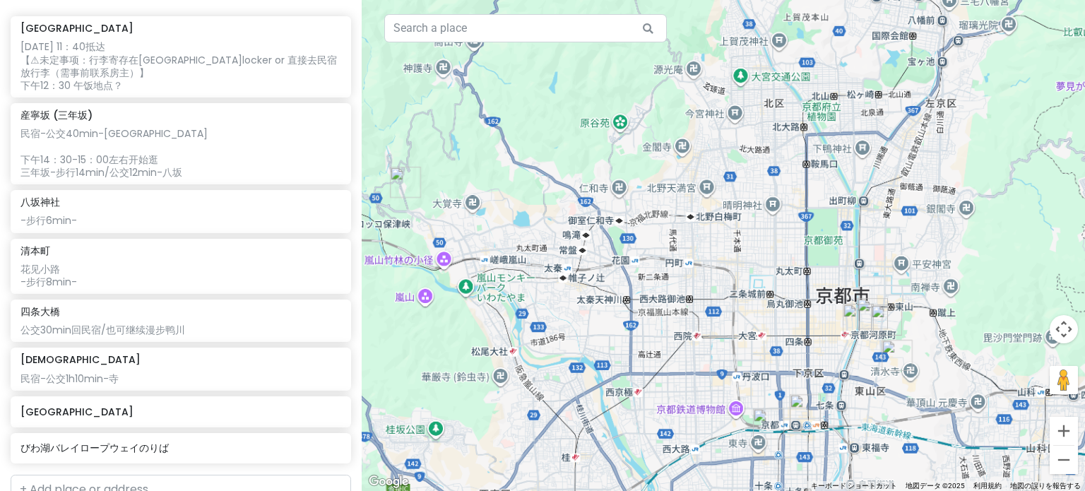
drag, startPoint x: 744, startPoint y: 332, endPoint x: 741, endPoint y: 324, distance: 9.2
click at [741, 324] on div at bounding box center [724, 245] width 724 height 491
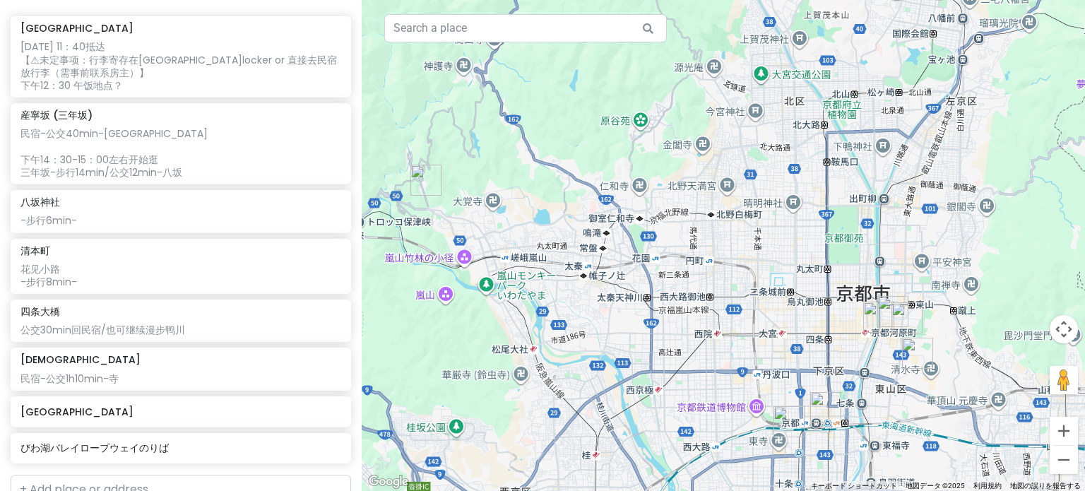
drag, startPoint x: 420, startPoint y: 180, endPoint x: 450, endPoint y: 184, distance: 29.9
click at [450, 183] on div at bounding box center [724, 245] width 724 height 491
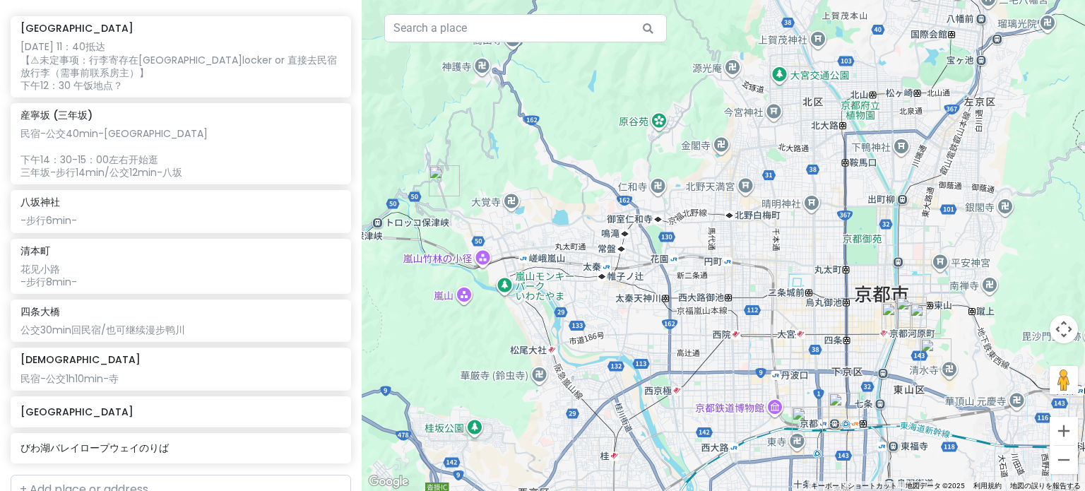
drag, startPoint x: 454, startPoint y: 177, endPoint x: 466, endPoint y: 177, distance: 12.0
click at [466, 177] on div at bounding box center [724, 245] width 724 height 491
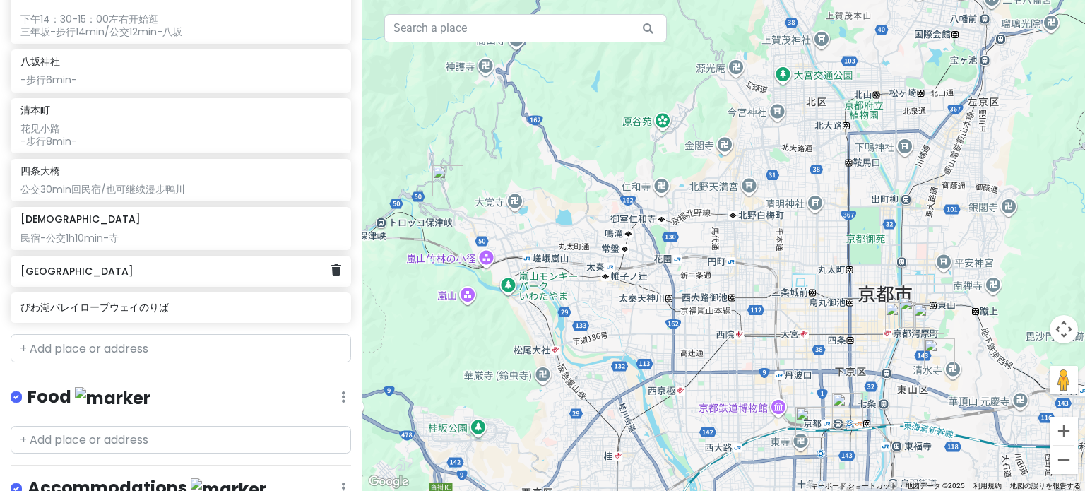
scroll to position [372, 0]
click at [104, 350] on input "text" at bounding box center [181, 348] width 341 height 28
paste input "[DEMOGRAPHIC_DATA], [STREET_ADDRESS][PERSON_NAME], 616-8435"
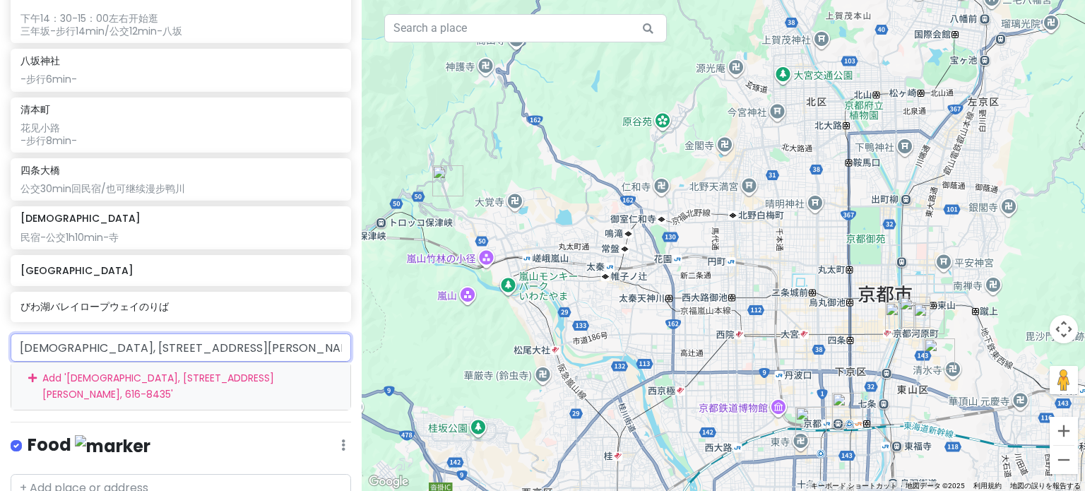
scroll to position [0, 85]
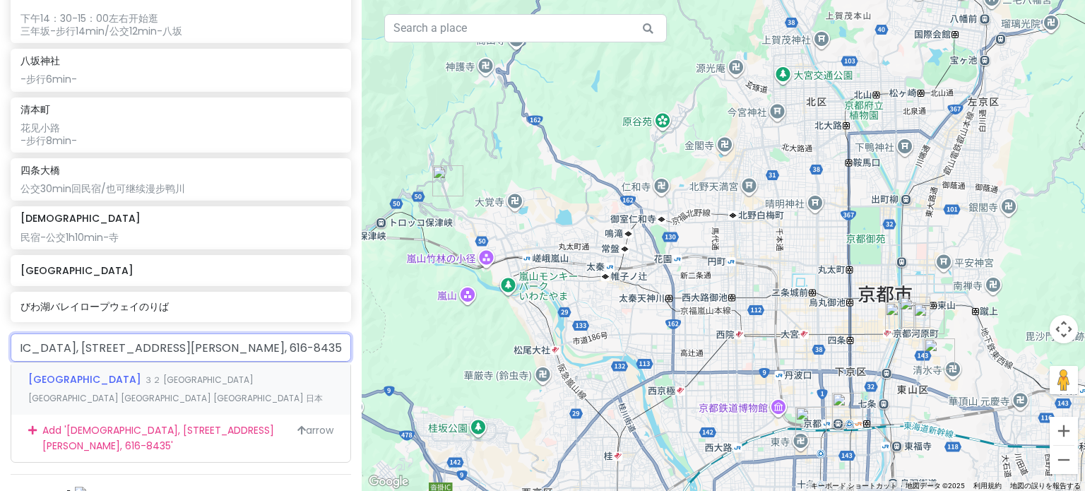
click at [100, 381] on span "３２ [GEOGRAPHIC_DATA] [GEOGRAPHIC_DATA] [GEOGRAPHIC_DATA] [GEOGRAPHIC_DATA] 日本" at bounding box center [175, 389] width 295 height 30
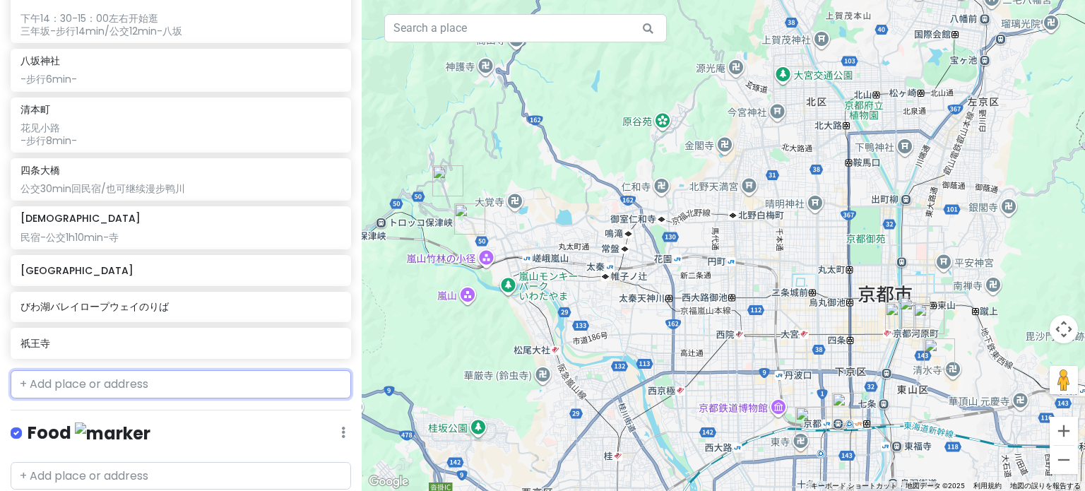
scroll to position [408, 0]
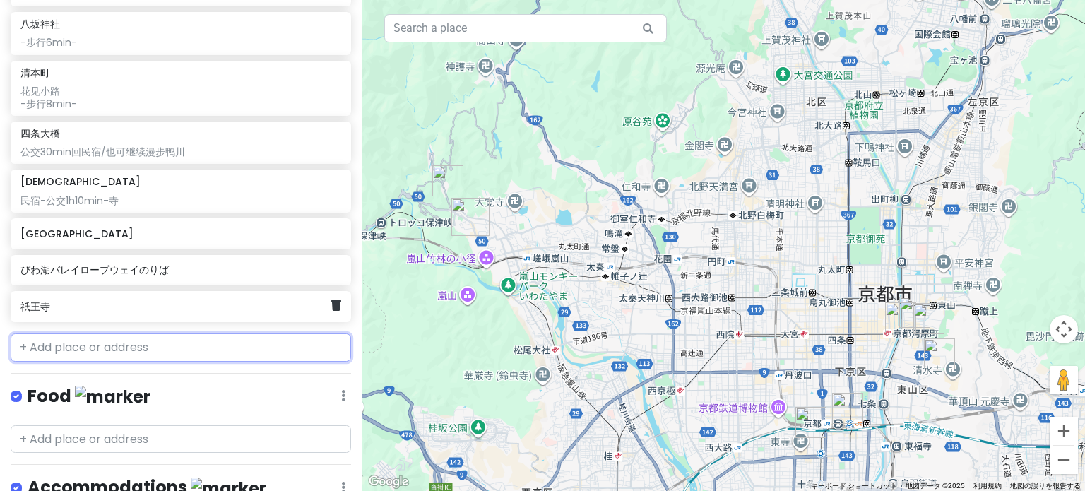
click at [76, 305] on h6 "祇王寺" at bounding box center [175, 306] width 310 height 13
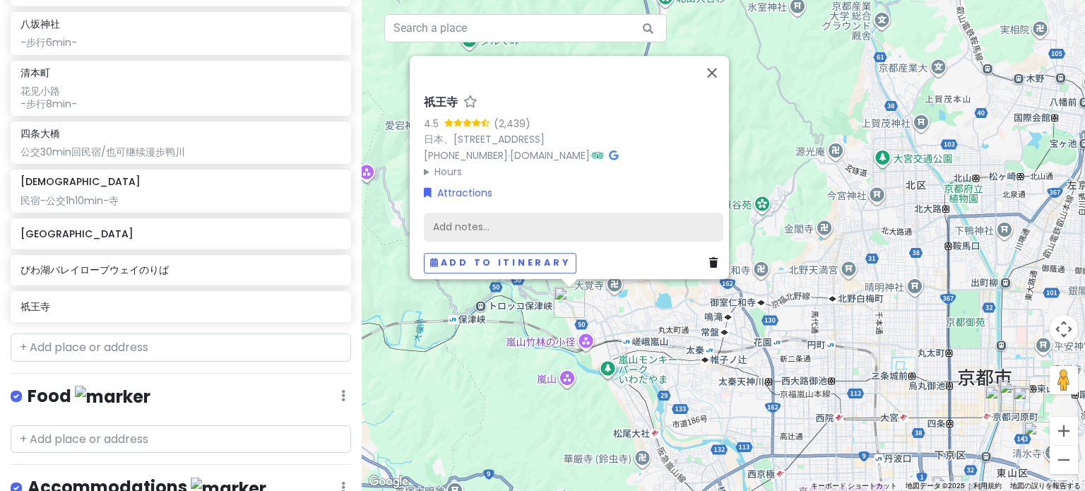
click at [483, 220] on div "Add notes..." at bounding box center [574, 227] width 300 height 30
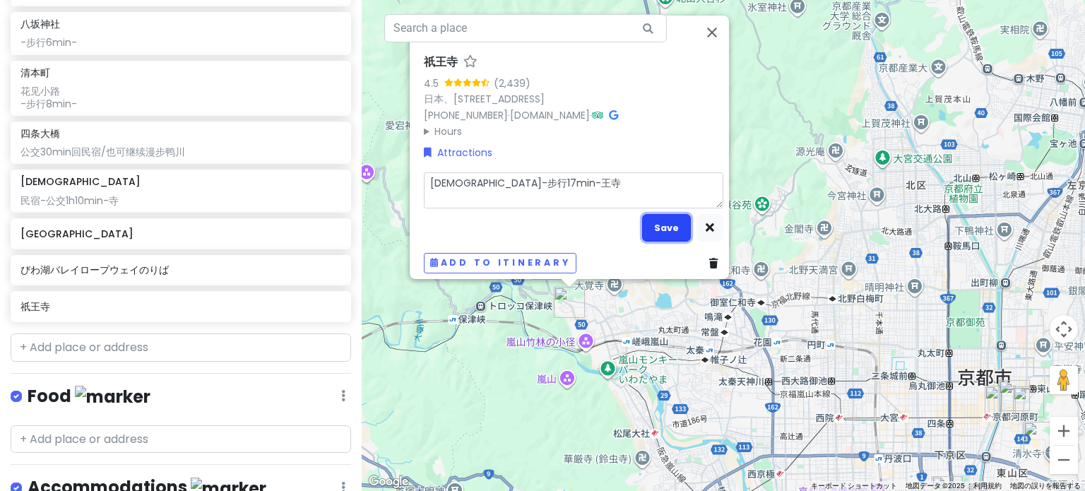
click at [659, 219] on button "Save" at bounding box center [666, 228] width 49 height 28
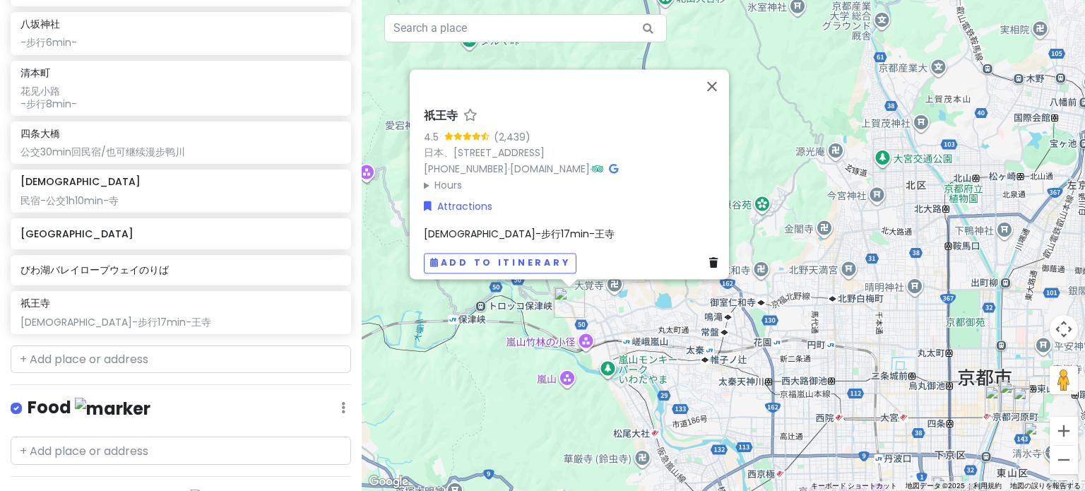
scroll to position [420, 0]
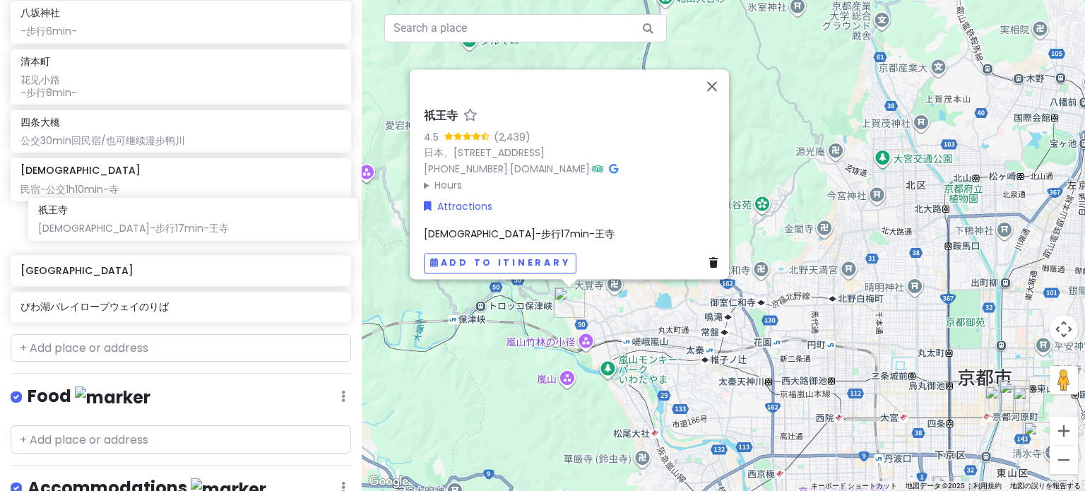
drag, startPoint x: 98, startPoint y: 310, endPoint x: 115, endPoint y: 230, distance: 82.3
click at [115, 230] on div "[GEOGRAPHIC_DATA] [DATE] 11：40抵达 【⚠未定事项：行李寄存在[GEOGRAPHIC_DATA]locker or 直接去民宿放行…" at bounding box center [181, 78] width 362 height 502
click at [131, 188] on div "民宿-公交1h10min-寺" at bounding box center [180, 189] width 320 height 13
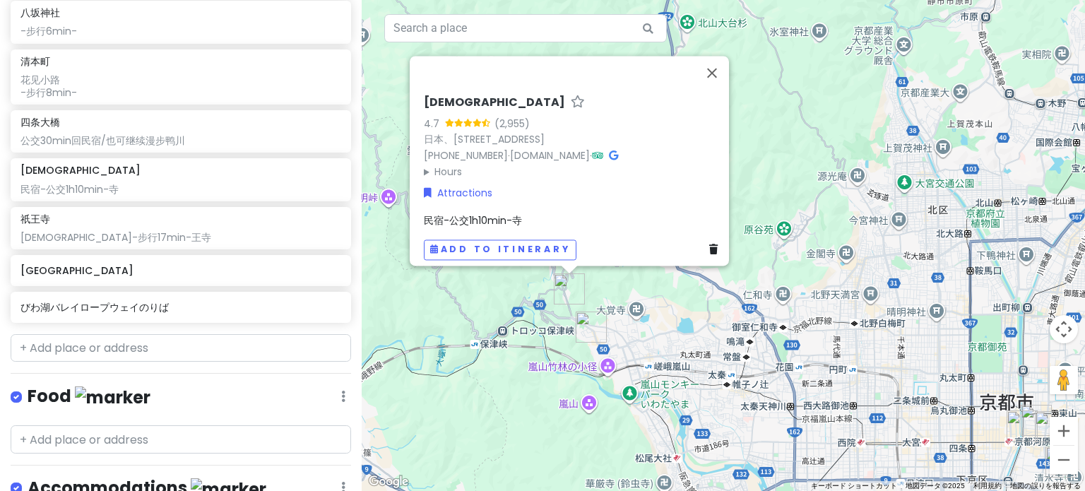
click at [503, 213] on span "民宿-公交1h10min-寺" at bounding box center [473, 220] width 98 height 14
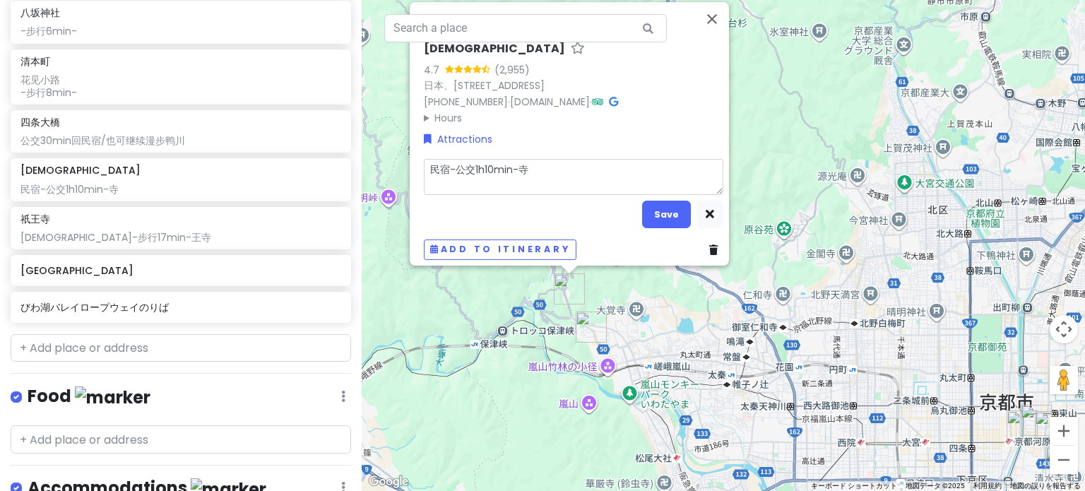
click at [514, 167] on textarea "民宿-公交1h10min-寺" at bounding box center [574, 176] width 300 height 37
click at [652, 210] on button "Save" at bounding box center [666, 215] width 49 height 28
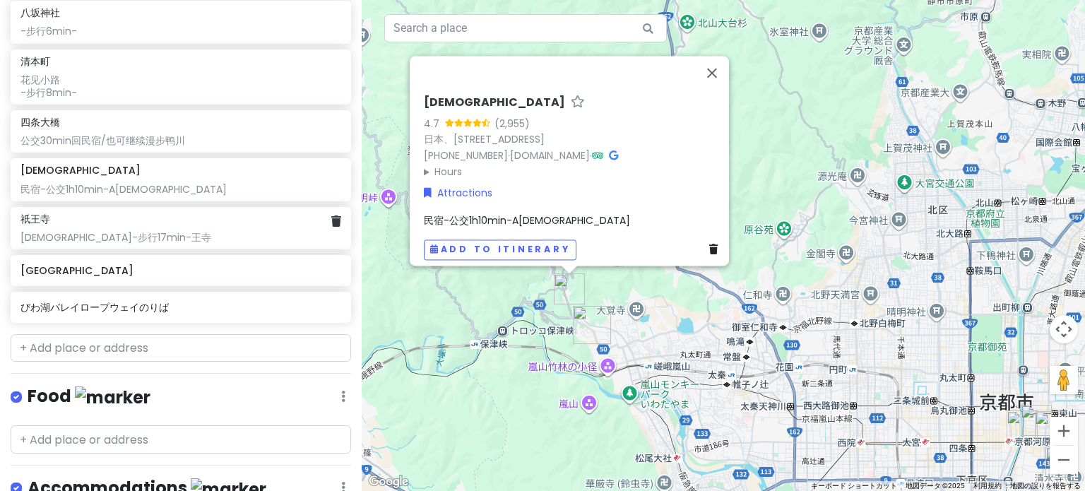
click at [107, 232] on div "[DEMOGRAPHIC_DATA]-步行17min-王寺" at bounding box center [180, 237] width 320 height 13
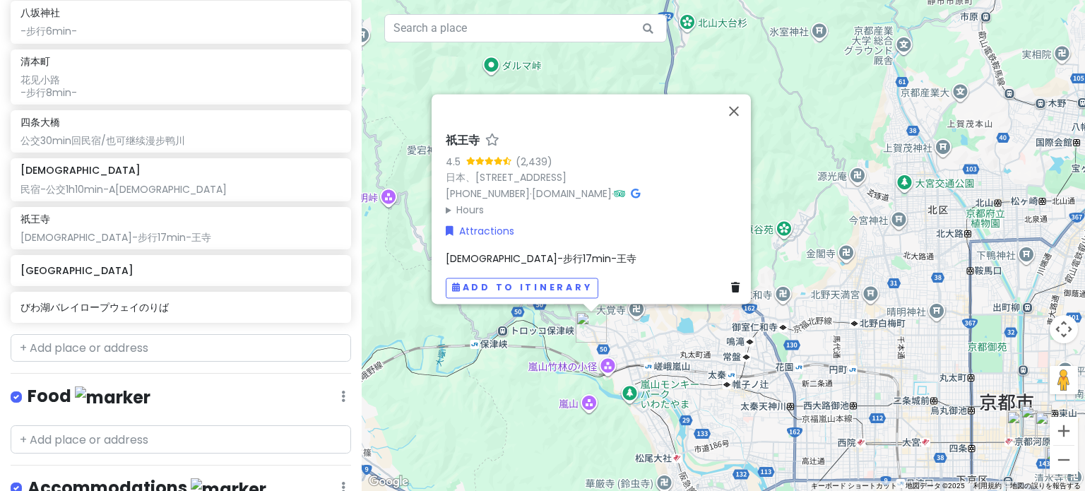
click at [464, 252] on span "[DEMOGRAPHIC_DATA]-步行17min-王寺" at bounding box center [541, 259] width 191 height 14
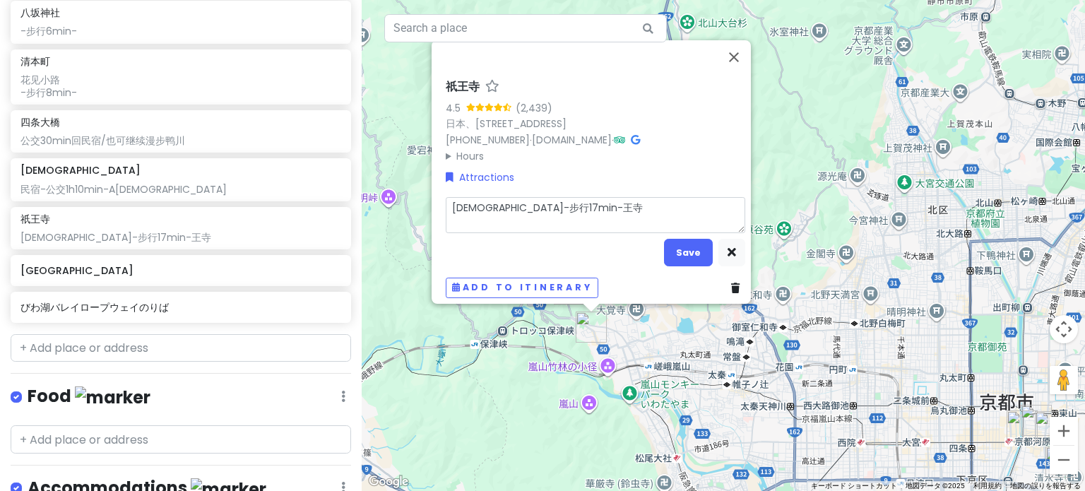
drag, startPoint x: 465, startPoint y: 203, endPoint x: 441, endPoint y: 199, distance: 24.3
click at [446, 199] on textarea "[DEMOGRAPHIC_DATA]-步行17min-王寺" at bounding box center [596, 214] width 300 height 37
click at [533, 199] on textarea "A[DEMOGRAPHIC_DATA]-步行17min-王寺" at bounding box center [596, 214] width 300 height 37
click at [664, 244] on button "Save" at bounding box center [688, 253] width 49 height 28
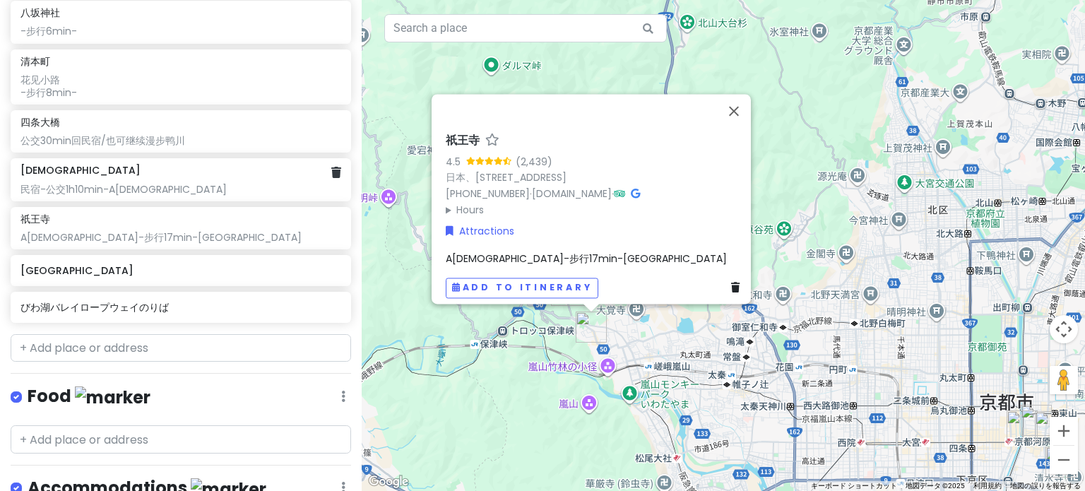
click at [140, 188] on div "民宿-公交1h10min-A[DEMOGRAPHIC_DATA]" at bounding box center [180, 189] width 320 height 13
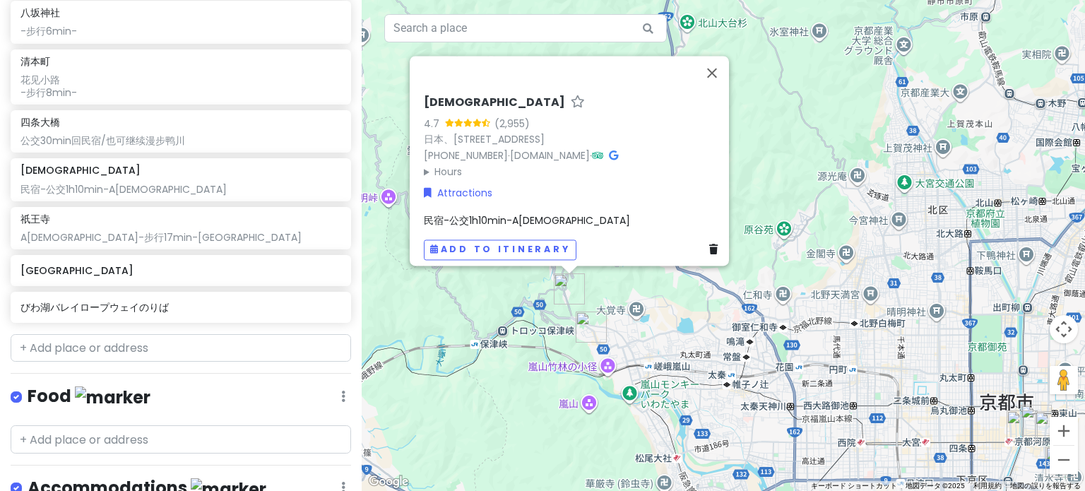
click at [468, 214] on span "民宿-公交1h10min-A[DEMOGRAPHIC_DATA]" at bounding box center [527, 220] width 206 height 14
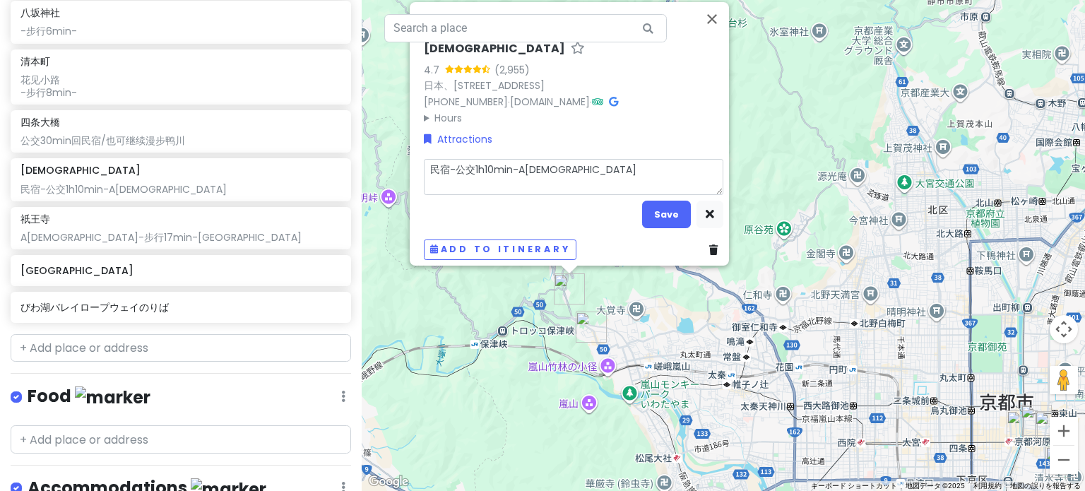
click at [448, 162] on textarea "民宿-公交1h10min-A[DEMOGRAPHIC_DATA]" at bounding box center [574, 176] width 300 height 37
click at [649, 201] on button "Save" at bounding box center [666, 215] width 49 height 28
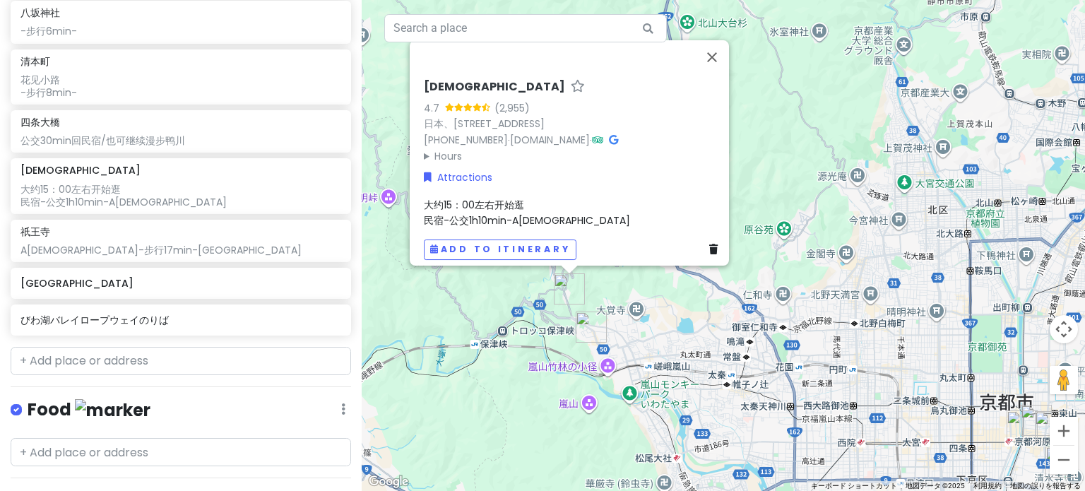
scroll to position [433, 0]
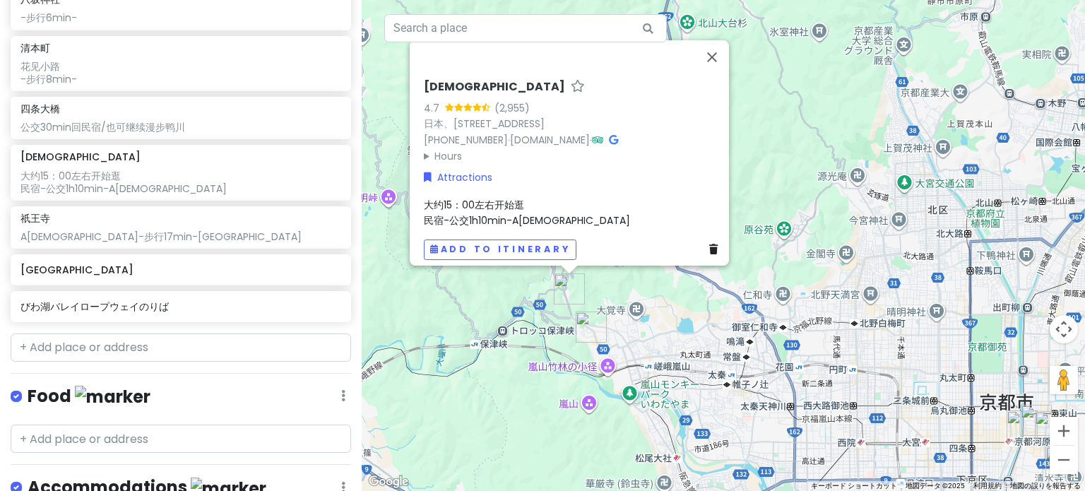
click at [475, 205] on span "大约15：00左右开始逛 民宿-公交1h10min-A[DEMOGRAPHIC_DATA]" at bounding box center [527, 212] width 206 height 30
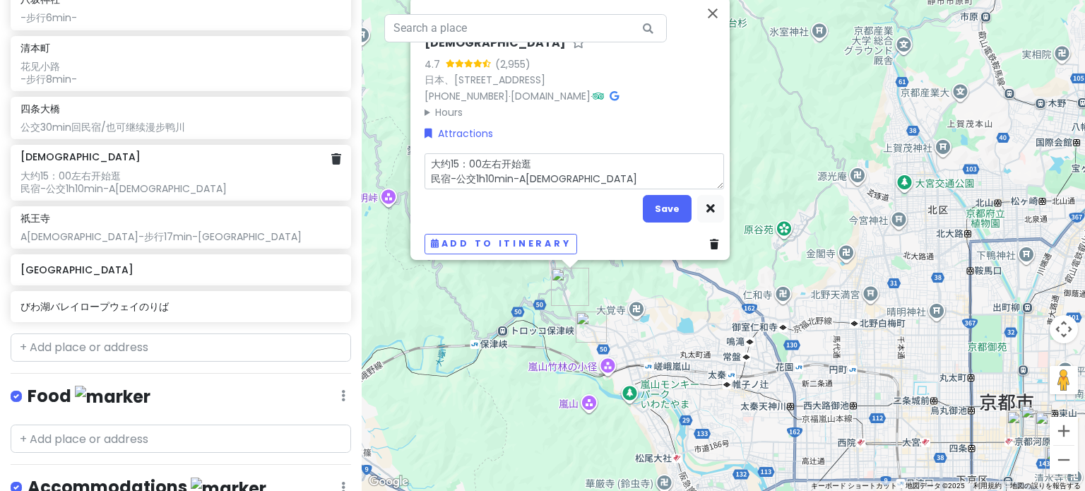
drag, startPoint x: 529, startPoint y: 163, endPoint x: 310, endPoint y: 168, distance: 219.1
click at [310, 168] on div "京都-琵琶湖 trip Private Change Dates Make a Copy Delete Trip Go Pro ⚡️ Give Feedbac…" at bounding box center [542, 245] width 1085 height 491
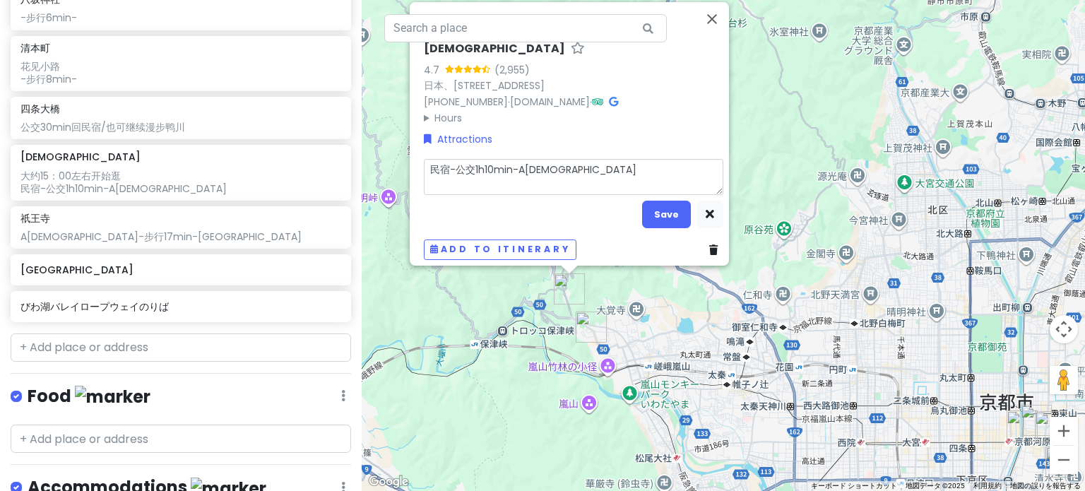
click at [561, 166] on textarea "民宿-公交1h10min-A[DEMOGRAPHIC_DATA]" at bounding box center [574, 176] width 300 height 37
click at [505, 182] on textarea "民宿-公交1h10min-A[DEMOGRAPHIC_DATA]" at bounding box center [574, 176] width 300 height 37
click at [541, 170] on textarea "民宿-公交1h10min-A[DEMOGRAPHIC_DATA]" at bounding box center [574, 176] width 300 height 37
click at [649, 203] on button "Save" at bounding box center [666, 215] width 49 height 28
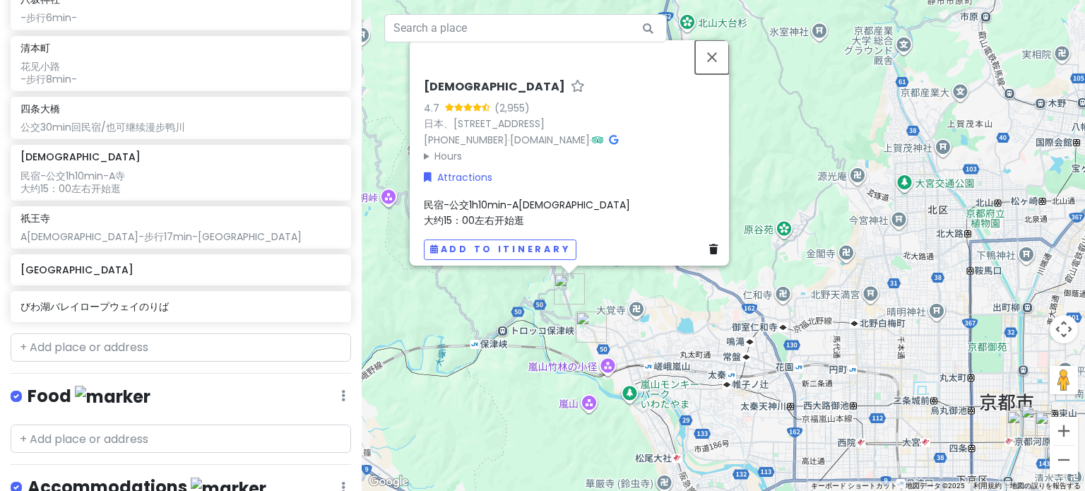
click at [724, 55] on button "閉じる" at bounding box center [712, 57] width 34 height 34
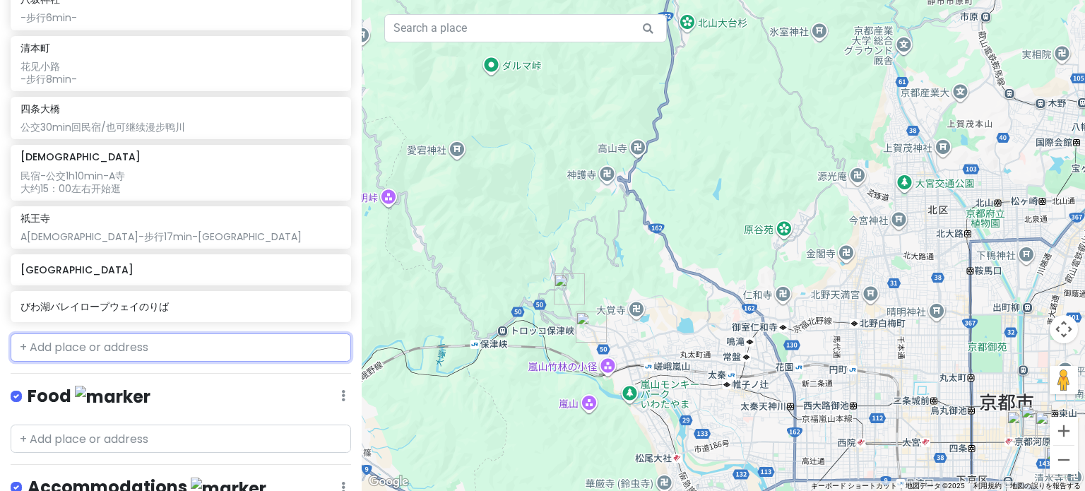
click at [120, 348] on input "text" at bounding box center [181, 348] width 341 height 28
paste input "Jōjakkōji Temple, 3 [PERSON_NAME], [GEOGRAPHIC_DATA], [GEOGRAPHIC_DATA], 616-83…"
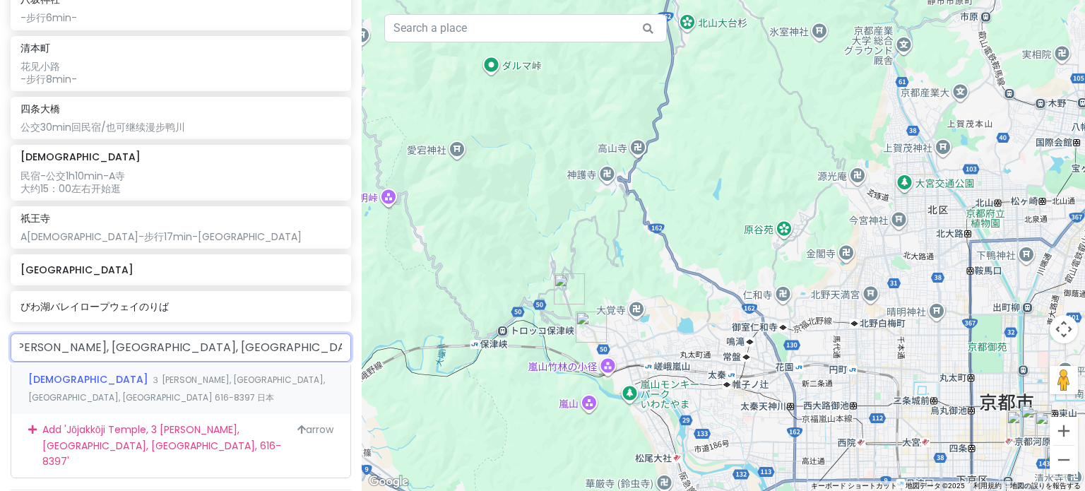
click at [93, 377] on span "[DEMOGRAPHIC_DATA]" at bounding box center [89, 379] width 123 height 14
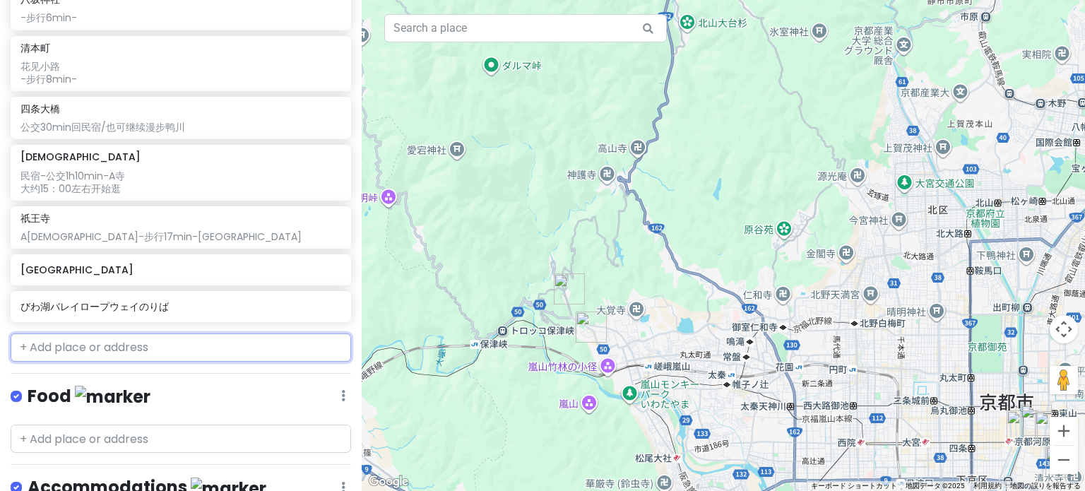
scroll to position [469, 0]
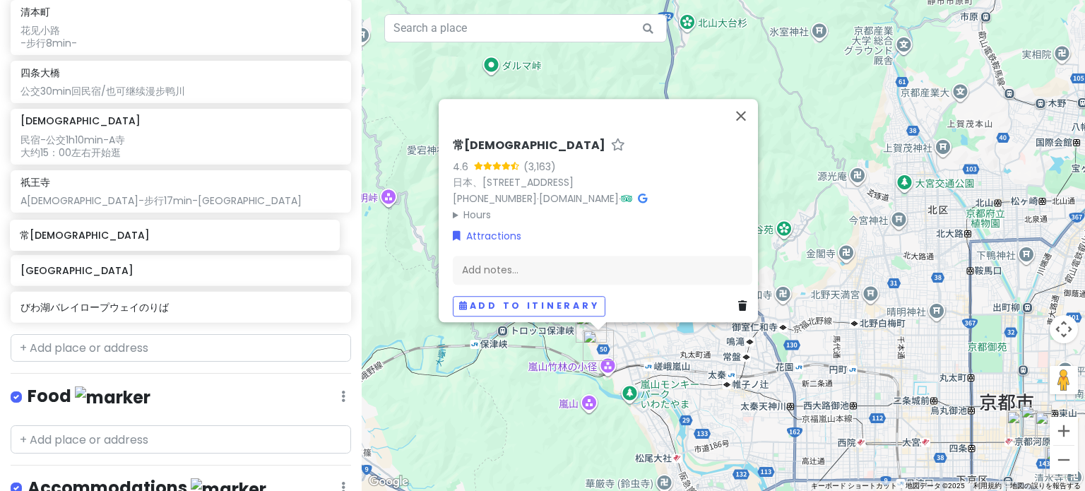
drag, startPoint x: 107, startPoint y: 311, endPoint x: 106, endPoint y: 239, distance: 72.1
click at [106, 239] on div "[GEOGRAPHIC_DATA] [DATE] 11：40抵达 【⚠未定事项：行李寄存在[GEOGRAPHIC_DATA]locker or 直接去民宿放行…" at bounding box center [181, 52] width 362 height 550
click at [469, 261] on div "Add notes..." at bounding box center [603, 270] width 300 height 30
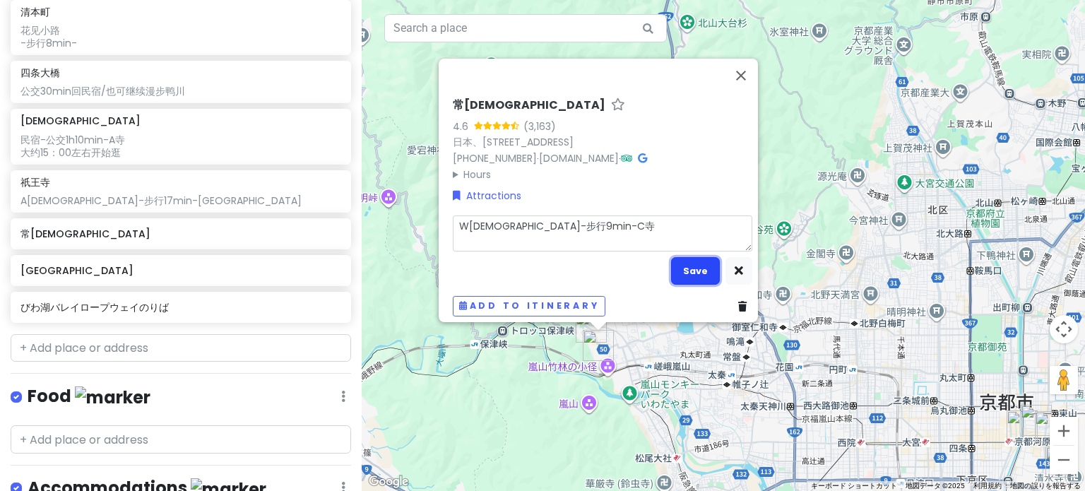
click at [707, 259] on button "Save" at bounding box center [695, 271] width 49 height 28
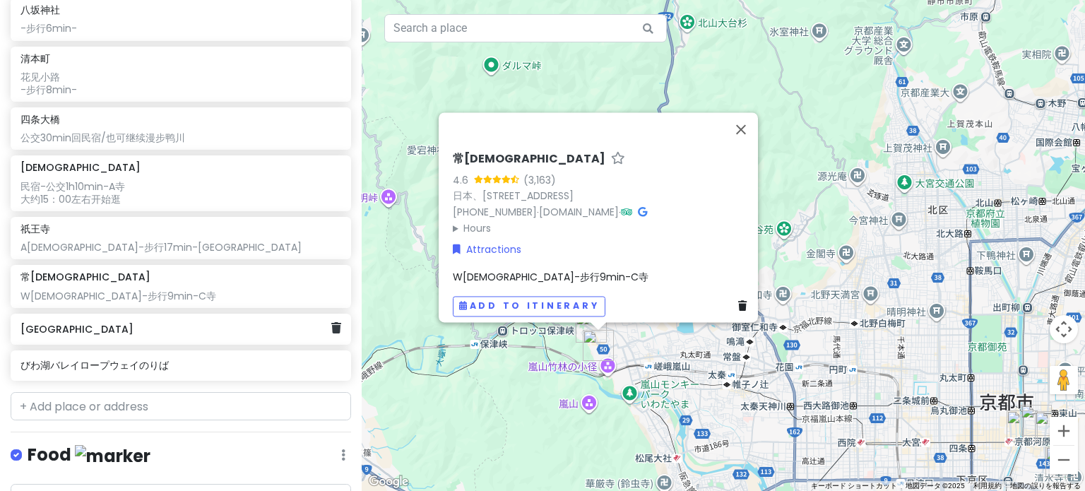
scroll to position [411, 0]
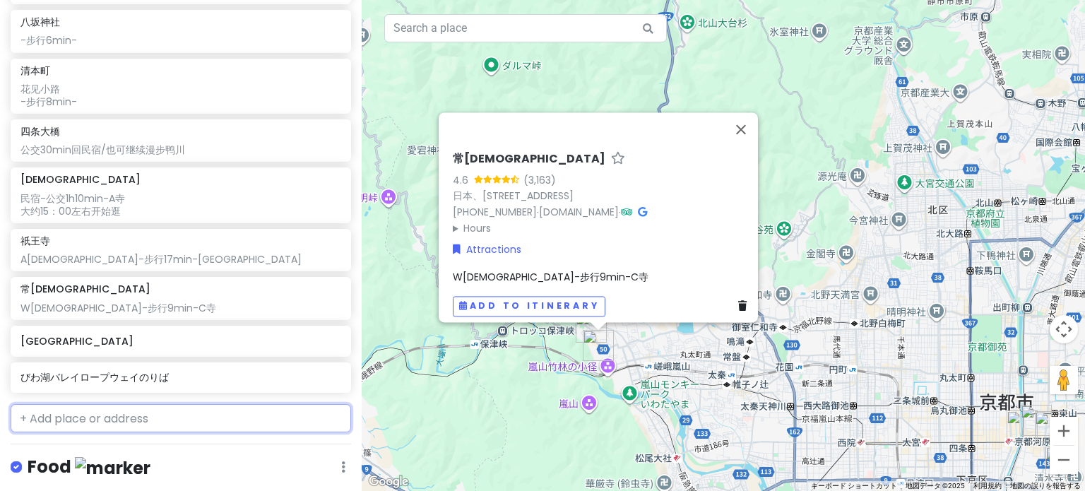
click at [81, 425] on input "text" at bounding box center [181, 418] width 341 height 28
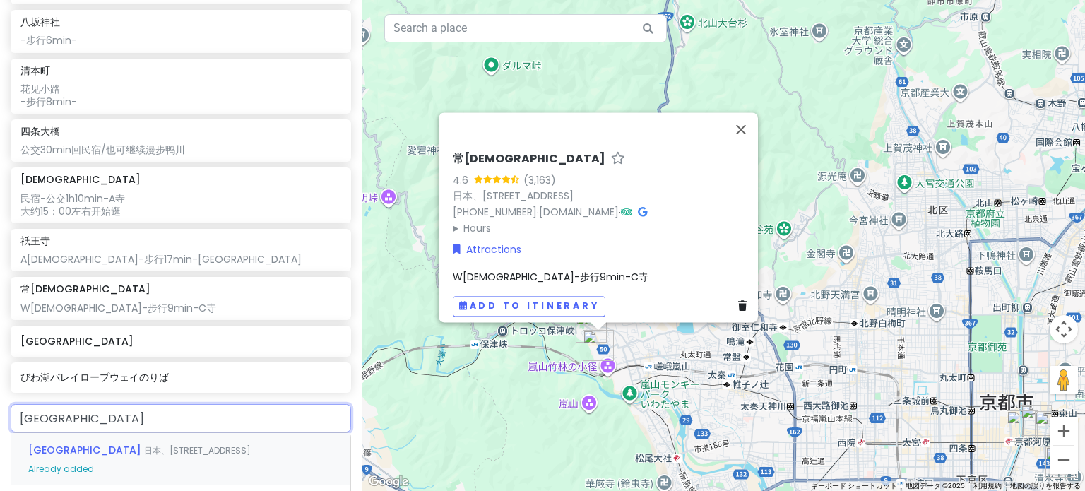
click at [144, 452] on span "日本、[STREET_ADDRESS]" at bounding box center [197, 450] width 107 height 12
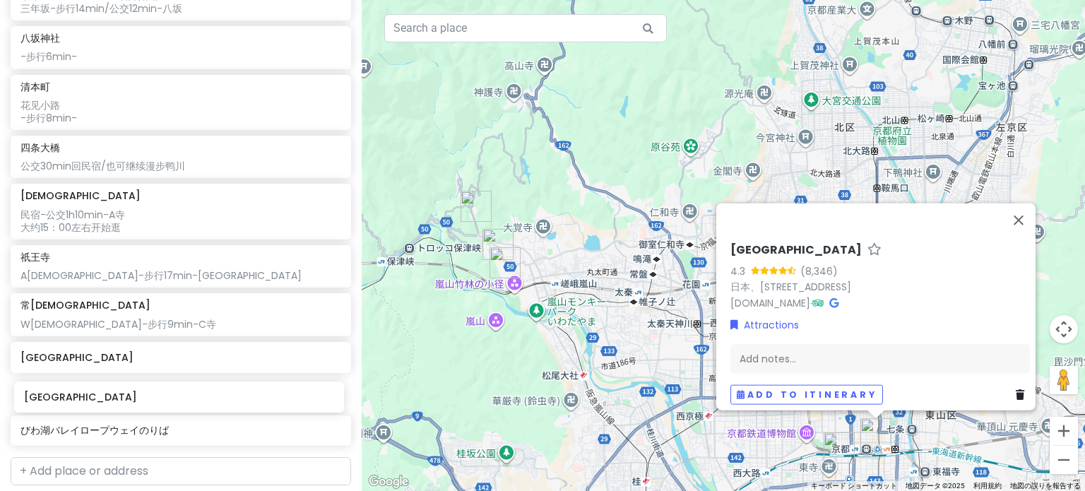
scroll to position [398, 0]
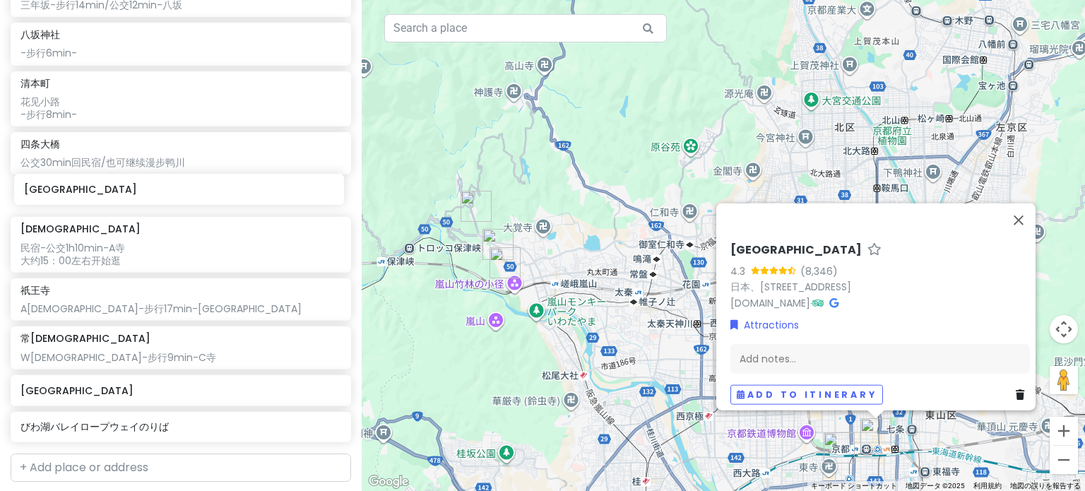
drag, startPoint x: 80, startPoint y: 445, endPoint x: 81, endPoint y: 199, distance: 245.9
click at [81, 197] on div "[GEOGRAPHIC_DATA] [DATE] 11：40抵达 【⚠未定事项：行李寄存在[GEOGRAPHIC_DATA]locker or 直接去民宿放行…" at bounding box center [181, 148] width 362 height 599
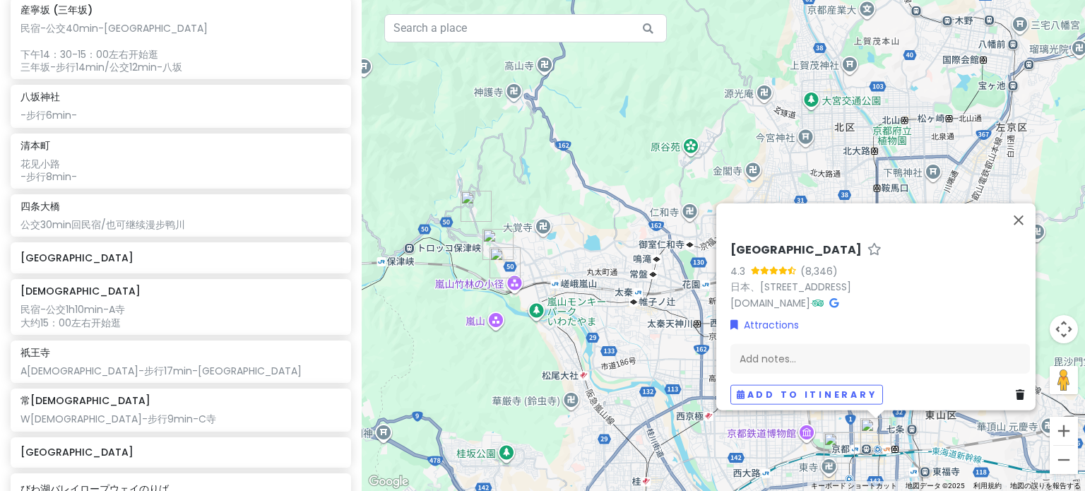
scroll to position [327, 0]
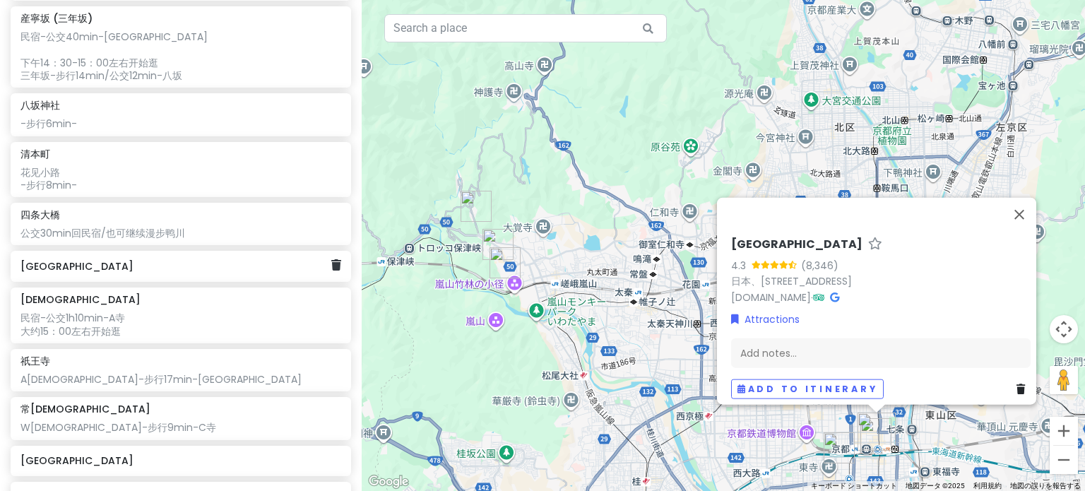
click at [93, 270] on h6 "[GEOGRAPHIC_DATA]" at bounding box center [175, 266] width 310 height 13
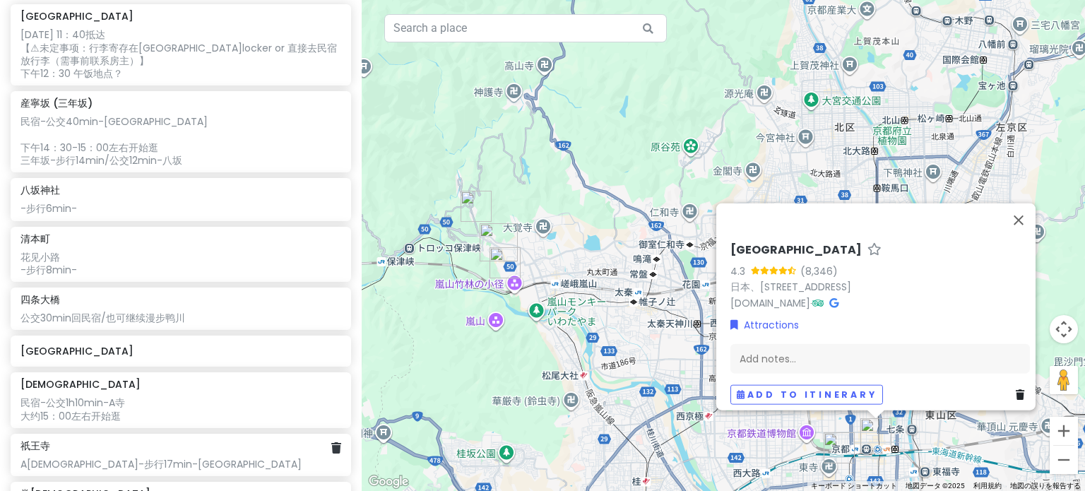
scroll to position [186, 0]
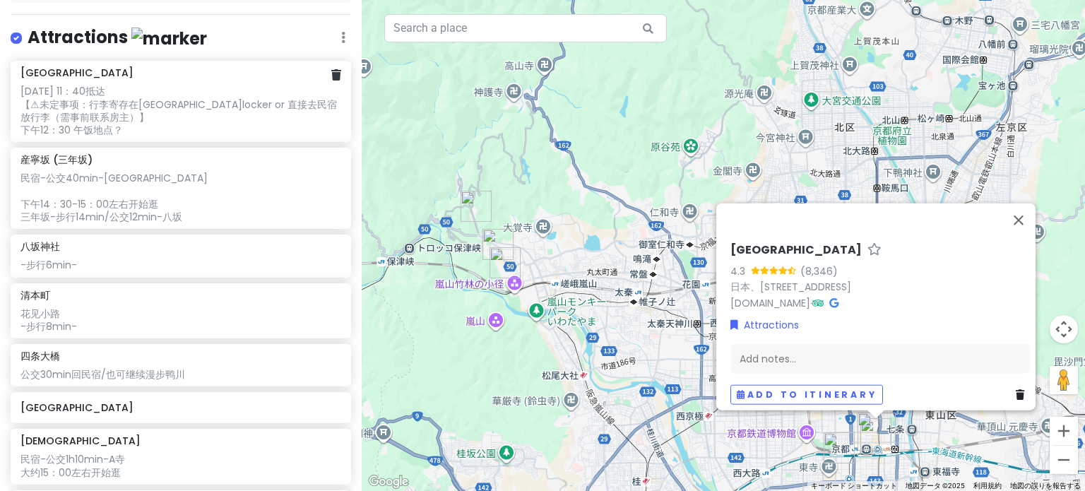
click at [75, 81] on div "[GEOGRAPHIC_DATA] [DATE] 11：40抵达 【⚠未定事项：行李寄存在[GEOGRAPHIC_DATA]locker or 直接去民宿放行…" at bounding box center [180, 101] width 320 height 70
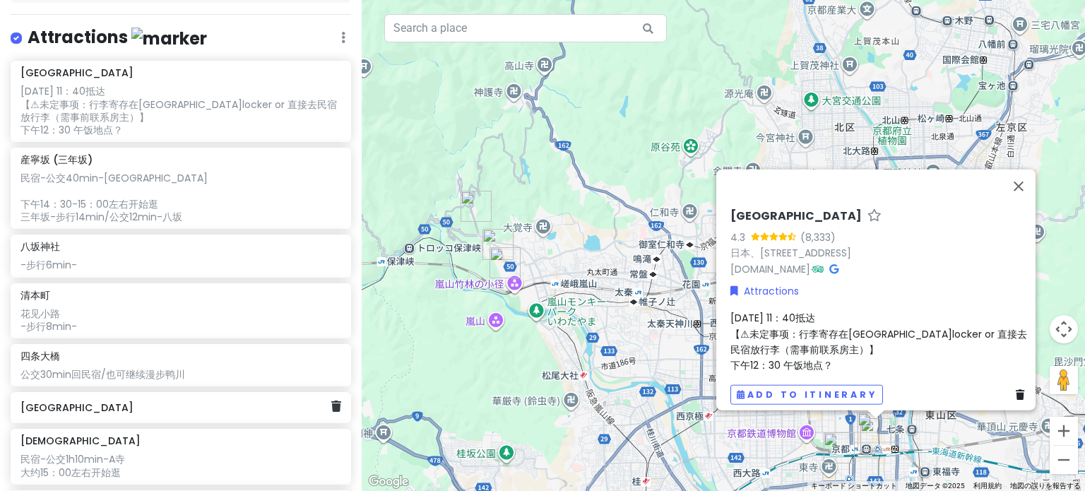
click at [165, 410] on h6 "[GEOGRAPHIC_DATA]" at bounding box center [175, 407] width 310 height 13
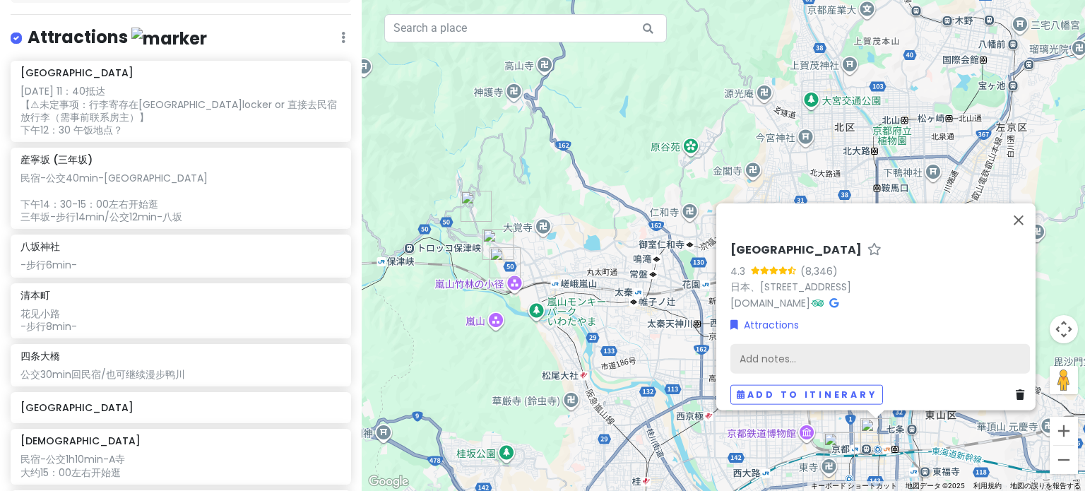
click at [806, 343] on div "Add notes..." at bounding box center [881, 358] width 300 height 30
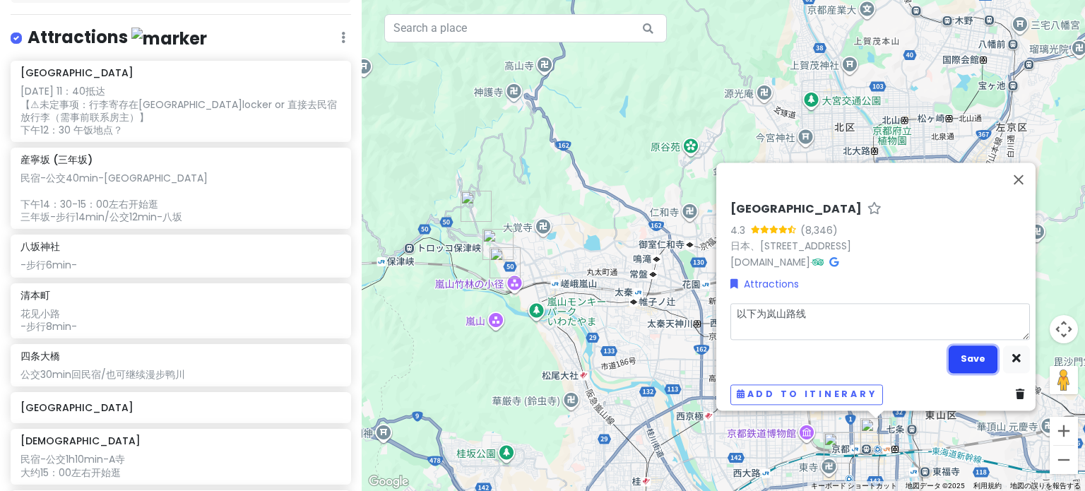
click at [955, 346] on button "Save" at bounding box center [973, 360] width 49 height 28
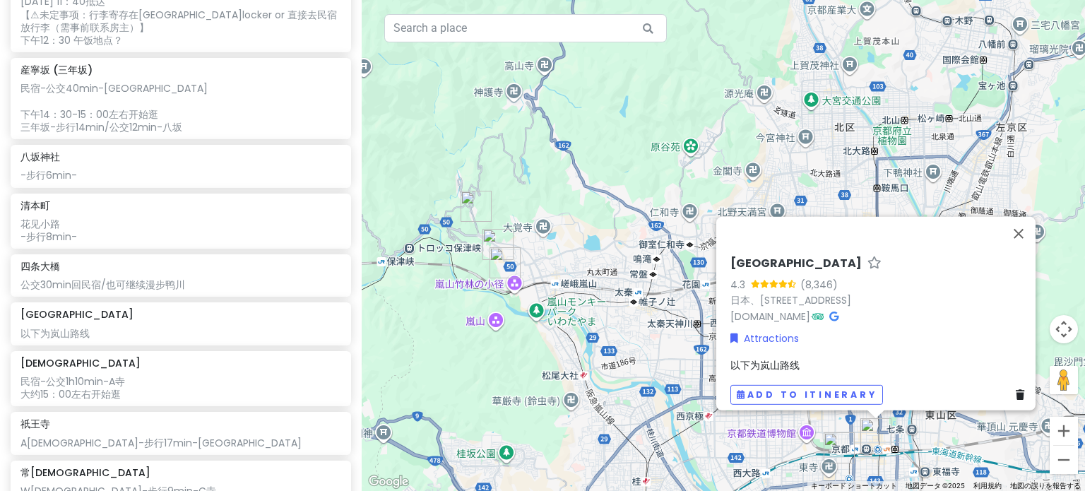
scroll to position [398, 0]
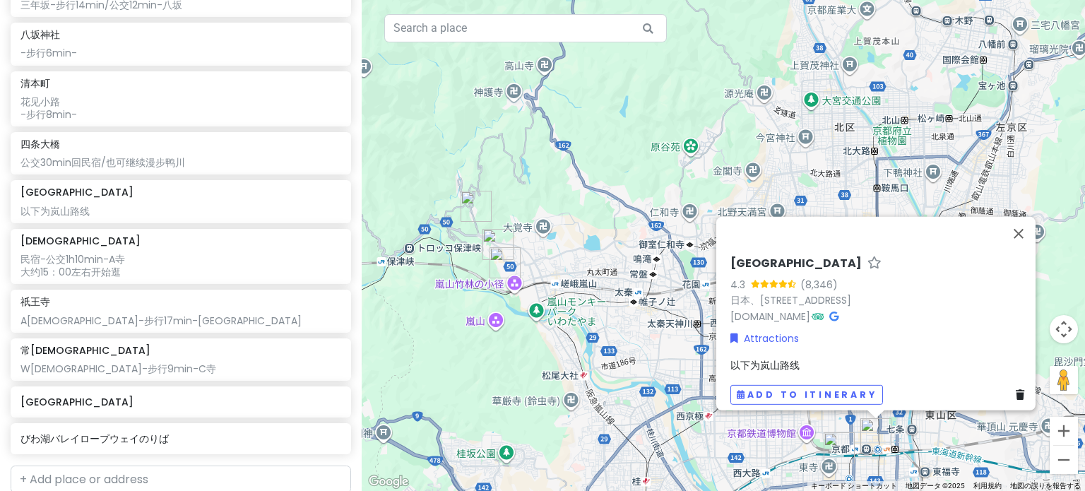
click at [767, 358] on span "以下为岚山路线" at bounding box center [765, 365] width 69 height 14
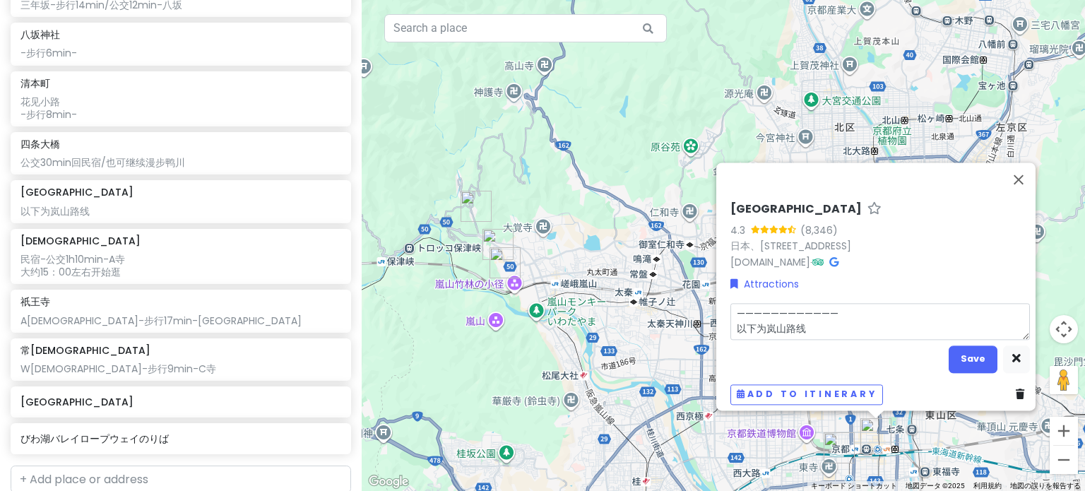
click at [880, 306] on textarea "———————————— 以下为岚山路线" at bounding box center [881, 321] width 300 height 37
click at [961, 352] on button "Save" at bounding box center [973, 360] width 49 height 28
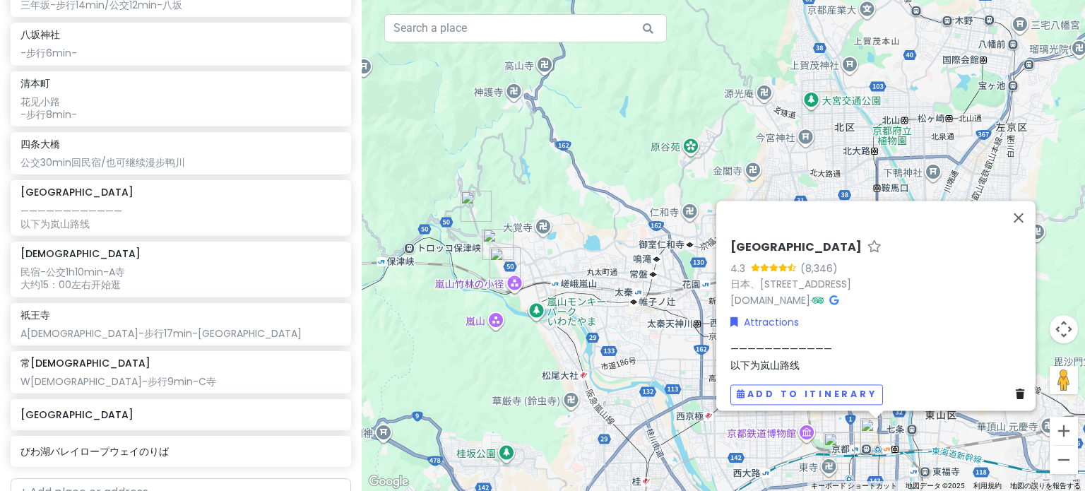
scroll to position [411, 0]
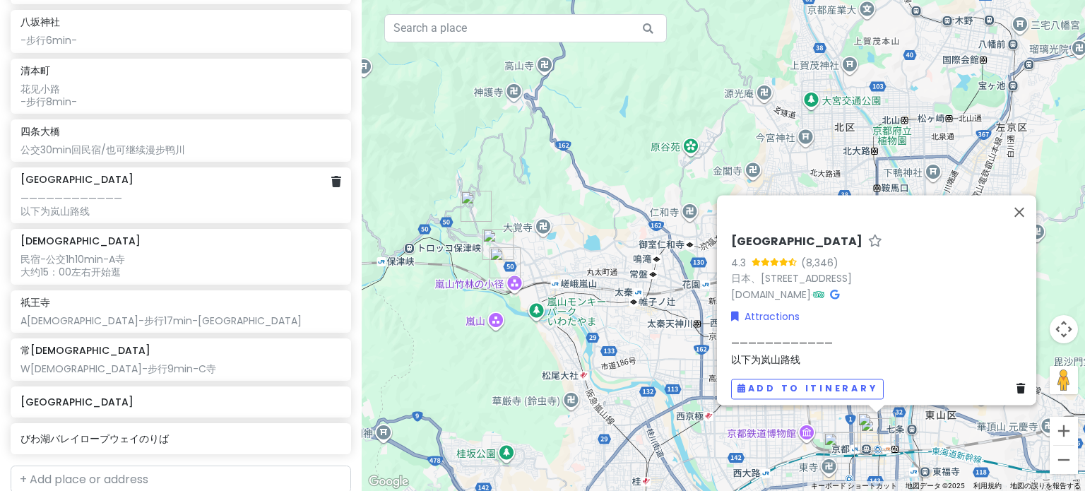
click at [237, 218] on div "[GEOGRAPHIC_DATA] ———————————— 以下为岚山路线" at bounding box center [181, 195] width 341 height 56
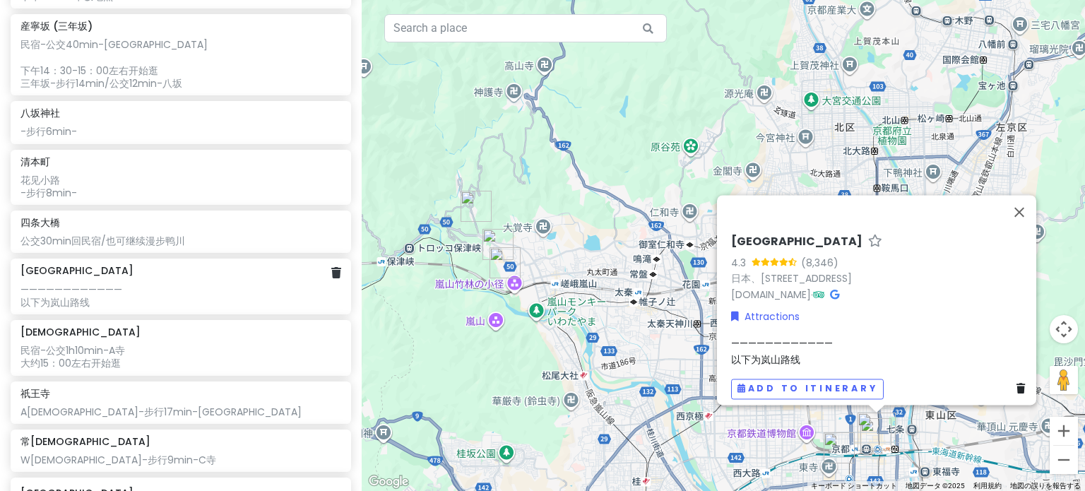
scroll to position [340, 0]
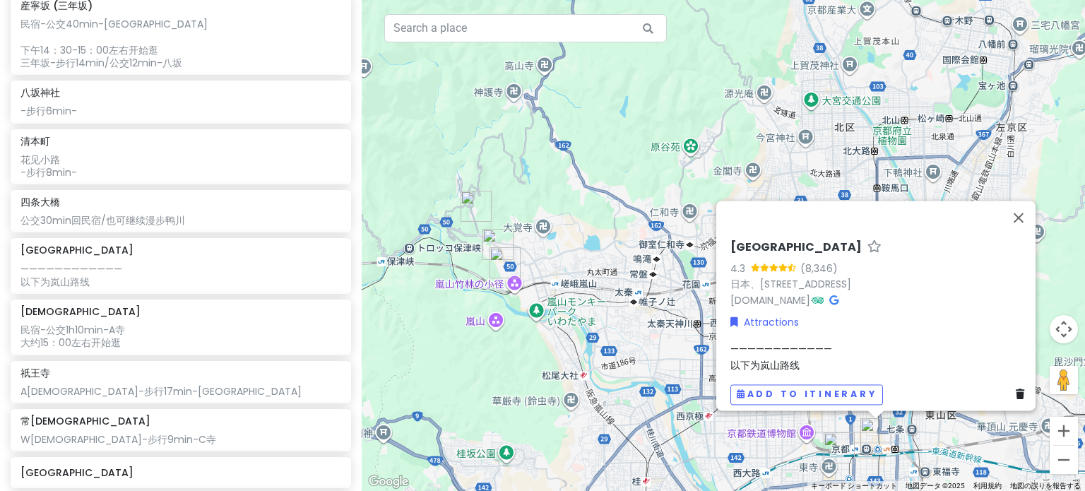
click at [791, 326] on div "[GEOGRAPHIC_DATA] 4.3 (8,346) 日本、[STREET_ADDRESS] [DOMAIN_NAME] · Attractions —…" at bounding box center [880, 323] width 311 height 176
click at [793, 341] on div "———————————— 以下为岚山路线" at bounding box center [881, 357] width 300 height 32
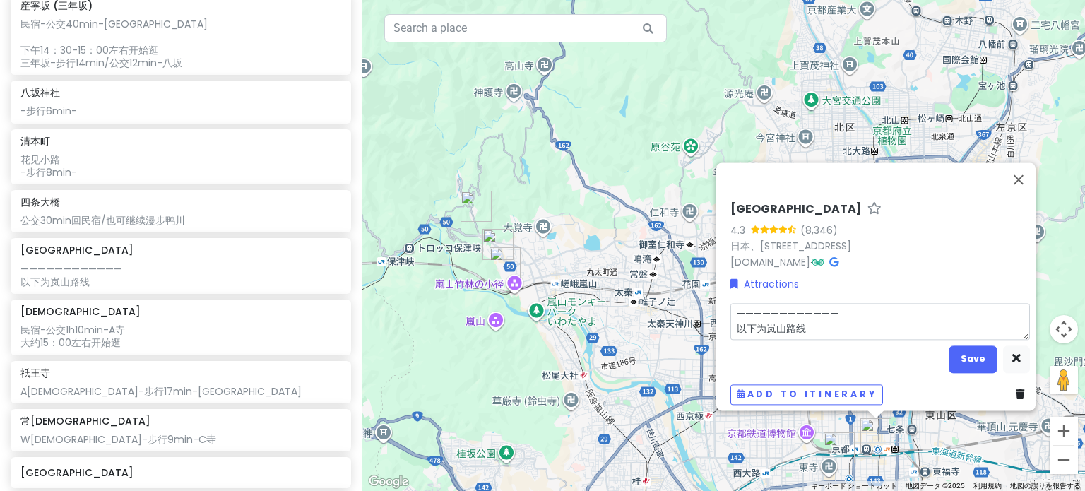
click at [863, 310] on textarea "———————————— 以下为岚山路线" at bounding box center [881, 321] width 300 height 37
click at [969, 356] on button "Save" at bounding box center [973, 360] width 49 height 28
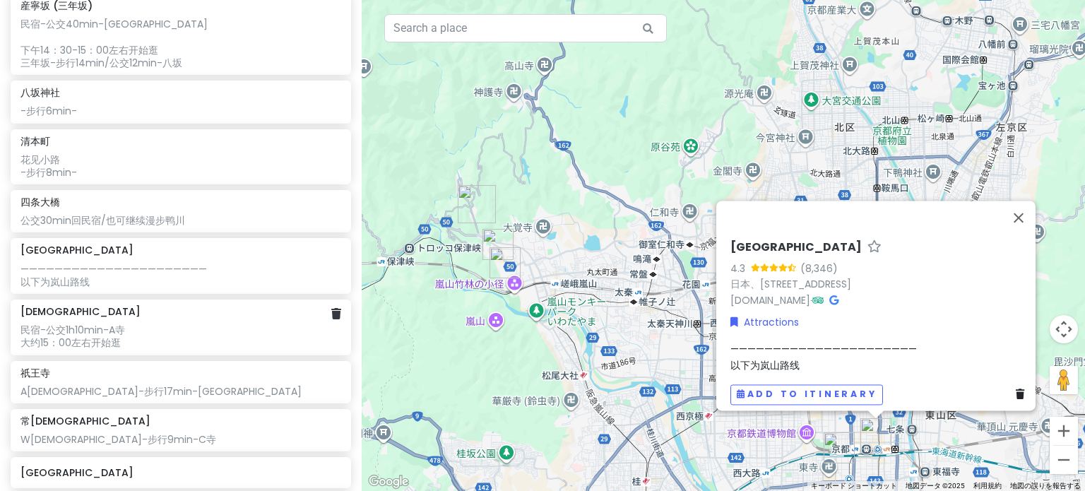
click at [282, 349] on div "[DEMOGRAPHIC_DATA] 民宿-公交1h10min-A[DEMOGRAPHIC_DATA] 大约15：00左右开始逛" at bounding box center [181, 328] width 341 height 56
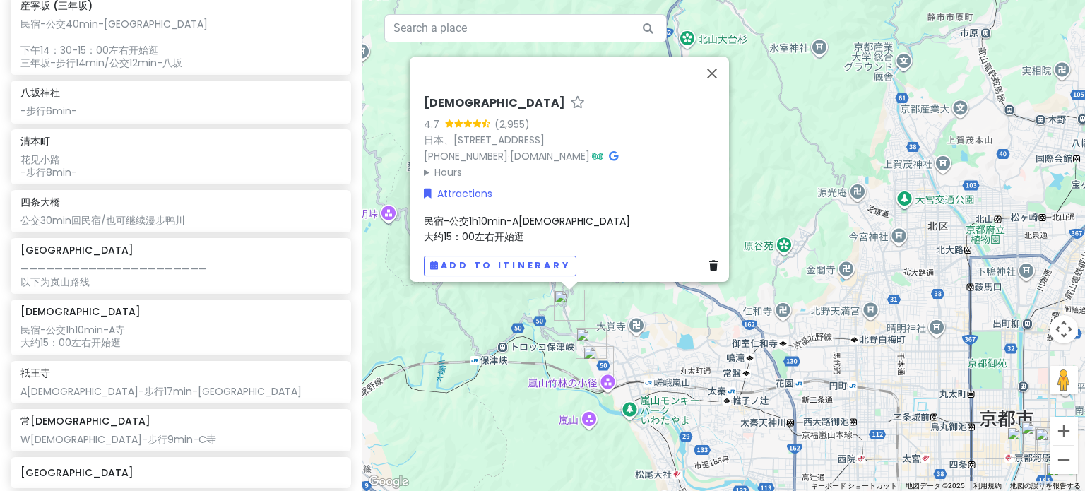
click at [427, 372] on div "[DEMOGRAPHIC_DATA] 4.7 (2,955) 日本、[STREET_ADDRESS] [PHONE_NUMBER] · [DOMAIN_NAM…" at bounding box center [724, 245] width 724 height 491
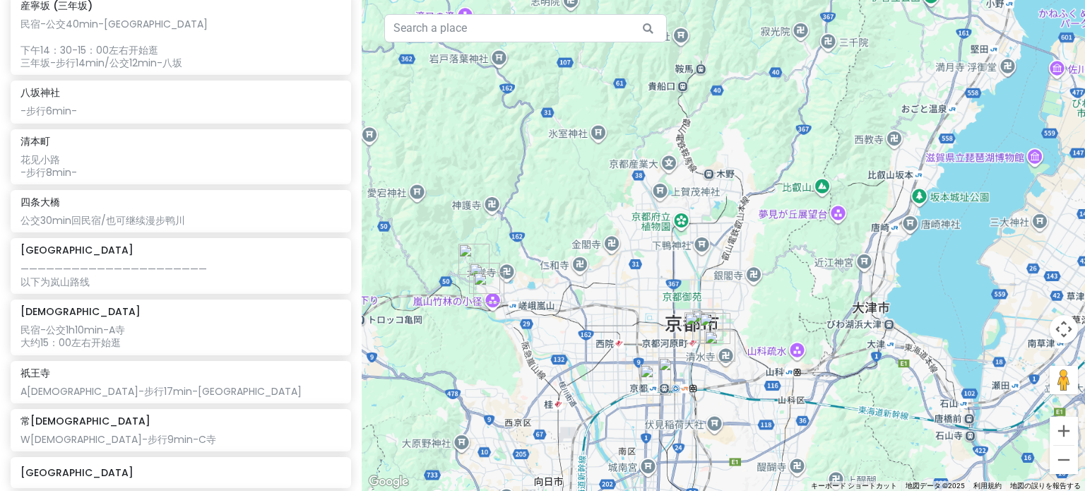
drag, startPoint x: 702, startPoint y: 360, endPoint x: 577, endPoint y: 283, distance: 147.5
click at [577, 283] on div at bounding box center [724, 245] width 724 height 491
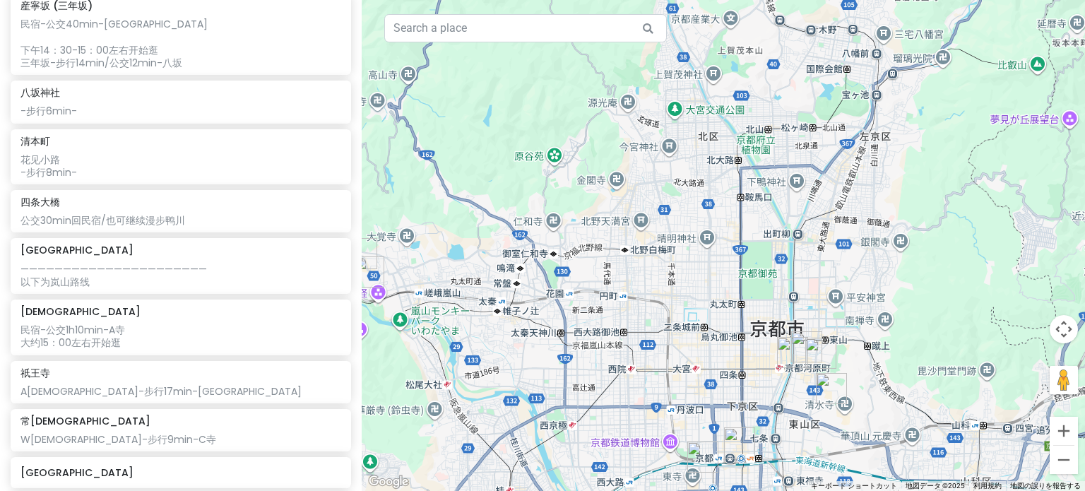
click at [598, 307] on div at bounding box center [724, 245] width 724 height 491
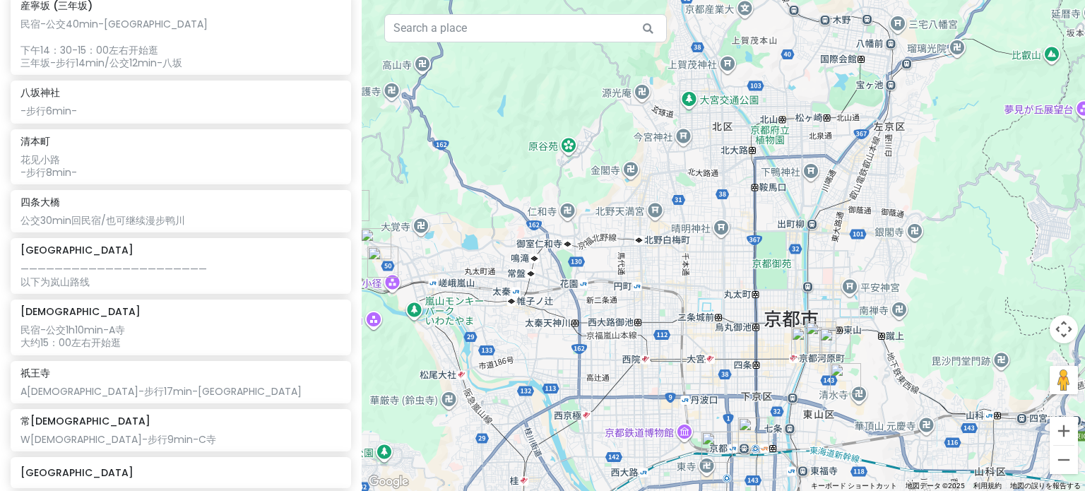
drag, startPoint x: 604, startPoint y: 305, endPoint x: 618, endPoint y: 293, distance: 19.0
click at [618, 293] on div at bounding box center [724, 245] width 724 height 491
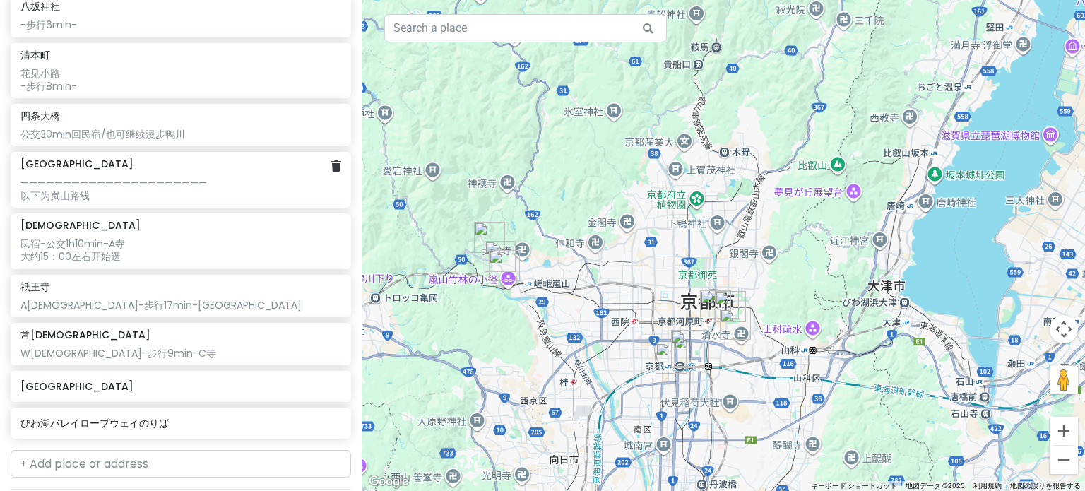
scroll to position [438, 0]
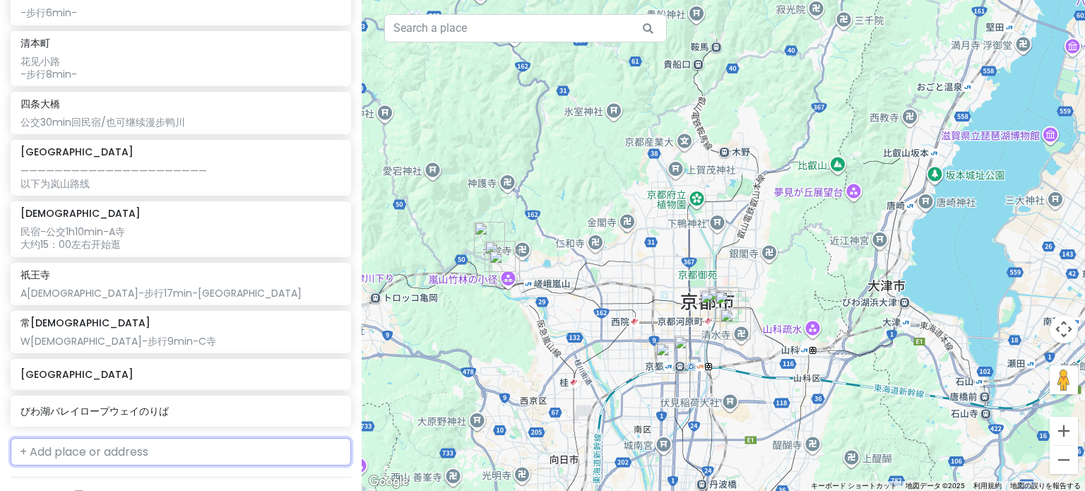
click at [115, 461] on input "text" at bounding box center [181, 452] width 341 height 28
paste input "竹林小径"
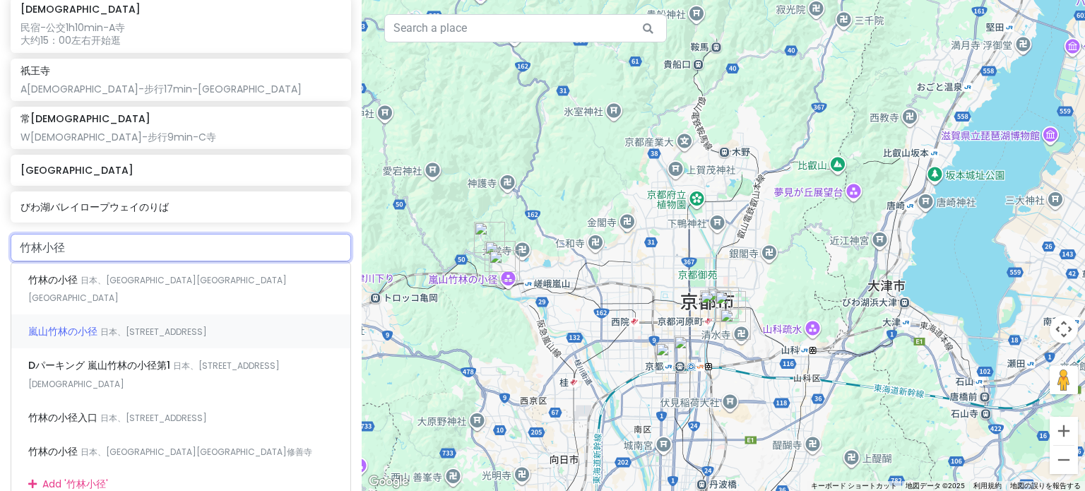
scroll to position [650, 0]
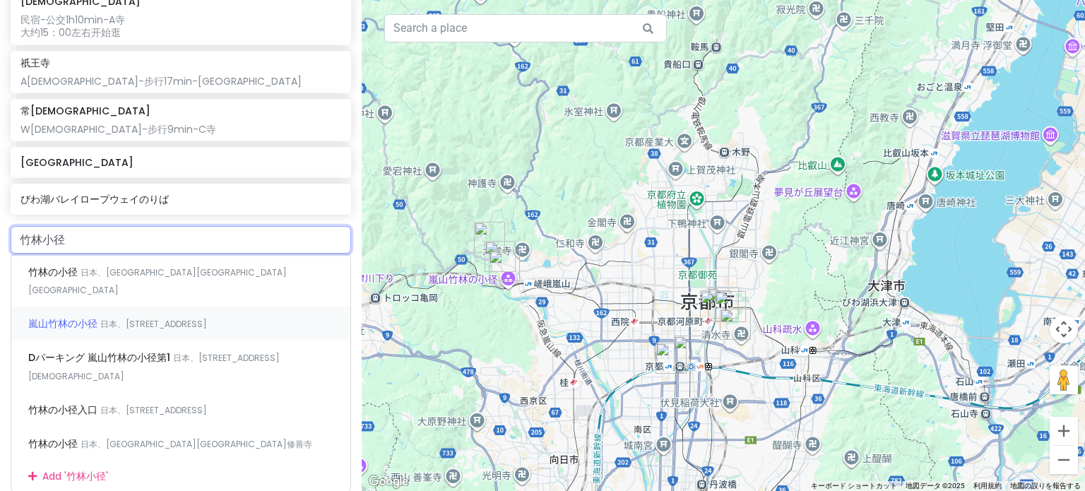
click at [190, 318] on span "日本、[STREET_ADDRESS]" at bounding box center [153, 324] width 107 height 12
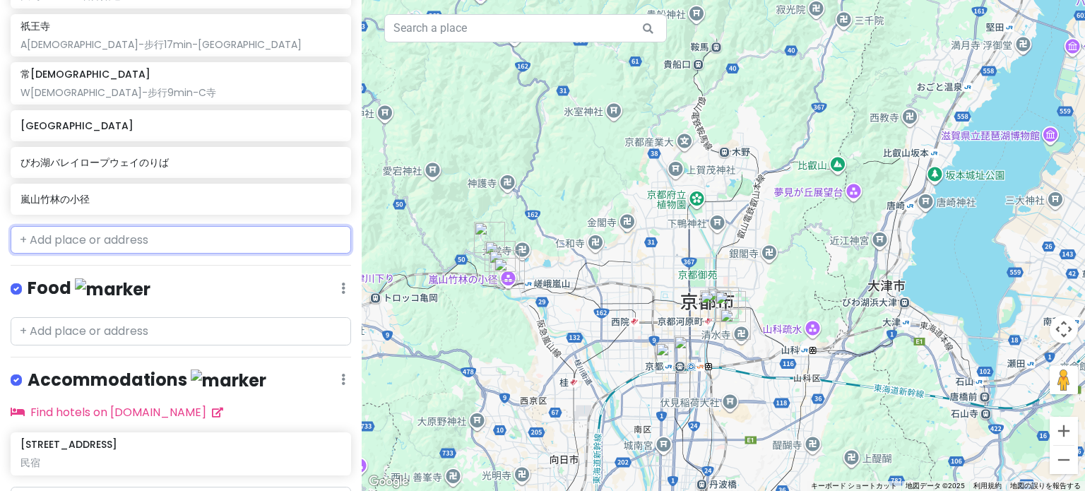
scroll to position [616, 0]
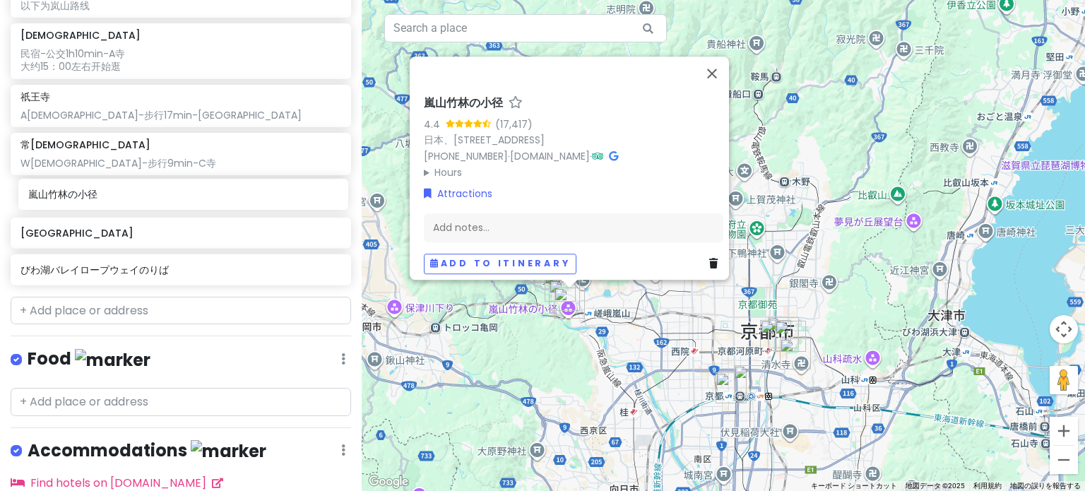
drag, startPoint x: 133, startPoint y: 281, endPoint x: 141, endPoint y: 207, distance: 73.9
click at [486, 217] on div "Add notes..." at bounding box center [574, 228] width 300 height 30
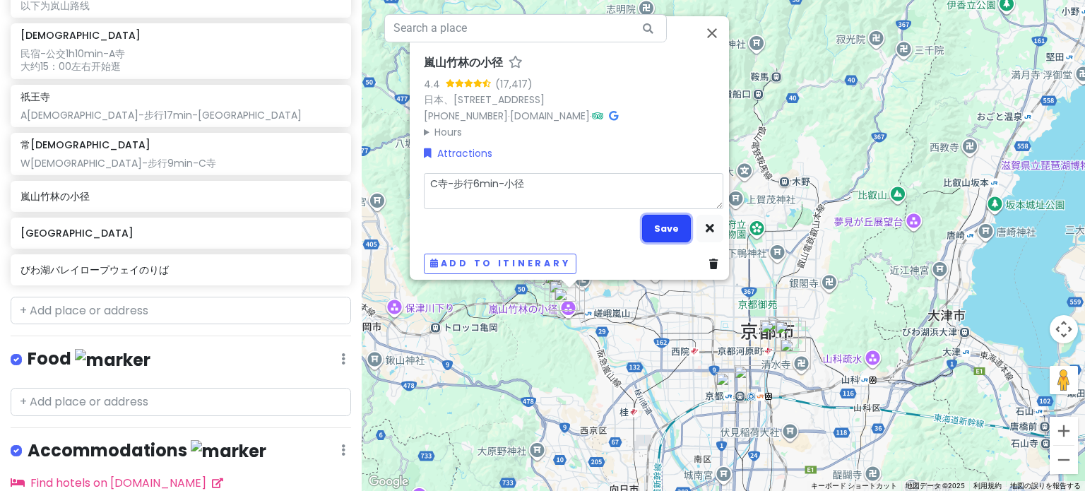
click at [642, 215] on button "Save" at bounding box center [666, 229] width 49 height 28
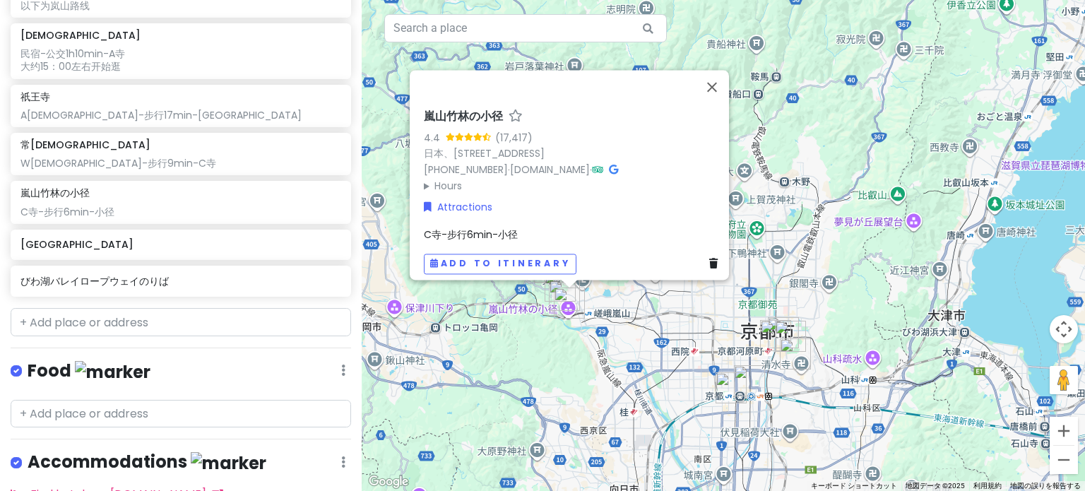
scroll to position [628, 0]
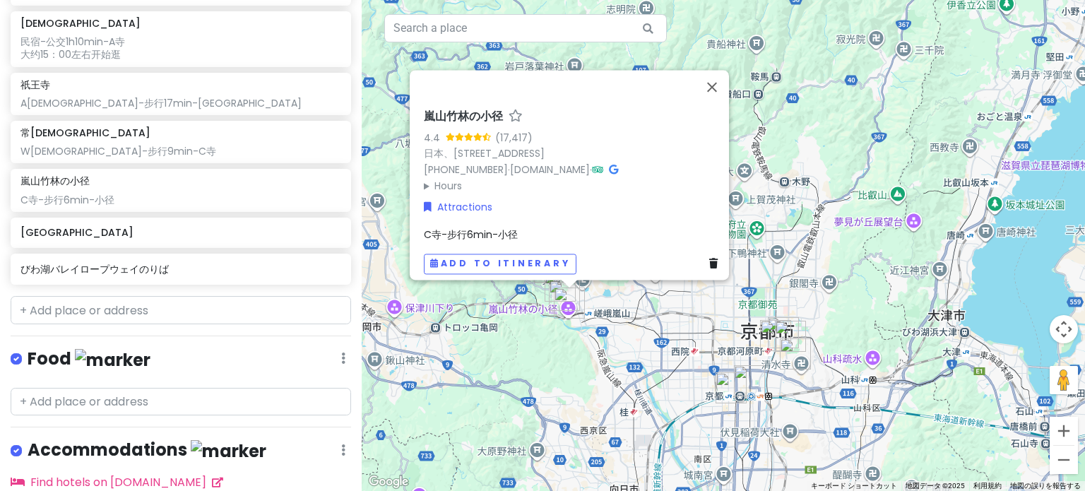
click at [520, 227] on div "C寺-步行6min-小径" at bounding box center [574, 235] width 300 height 16
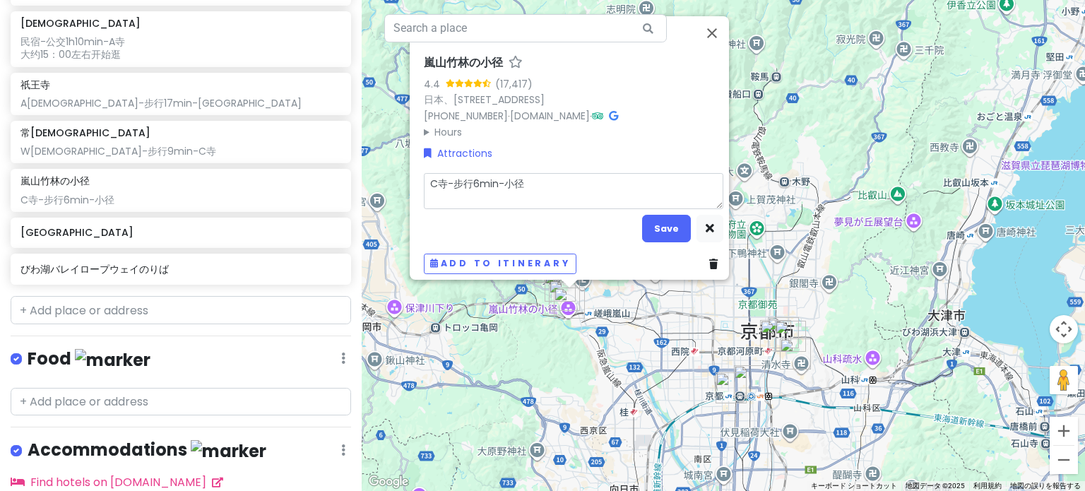
click at [528, 179] on textarea "C寺-步行6min-小径" at bounding box center [574, 190] width 300 height 37
click at [659, 215] on button "Save" at bounding box center [666, 229] width 49 height 28
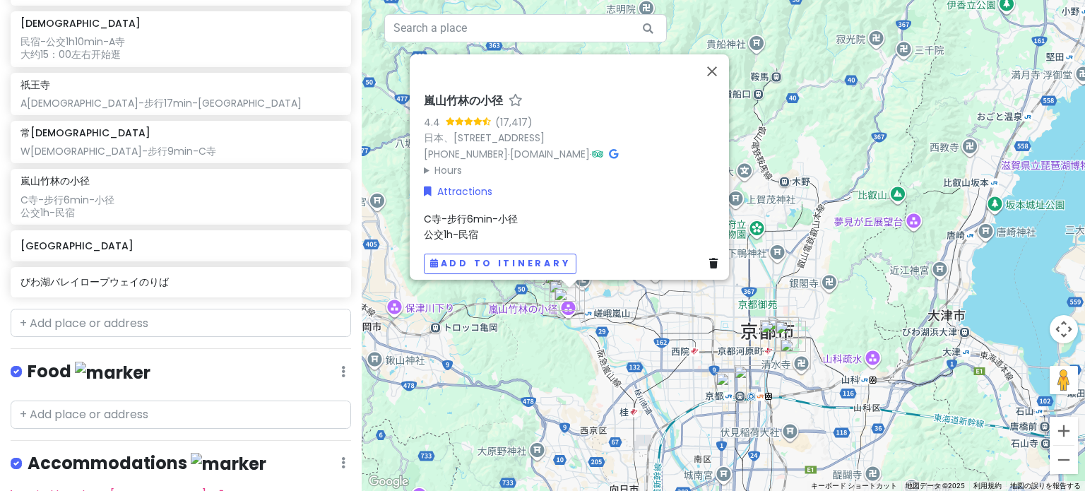
scroll to position [641, 0]
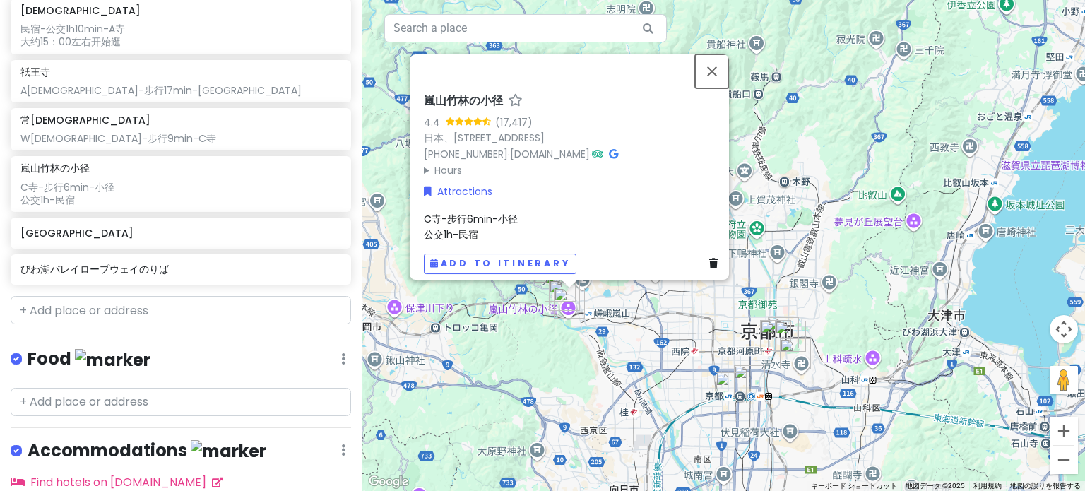
drag, startPoint x: 720, startPoint y: 63, endPoint x: 712, endPoint y: 65, distance: 8.7
click at [720, 63] on button "閉じる" at bounding box center [712, 71] width 34 height 34
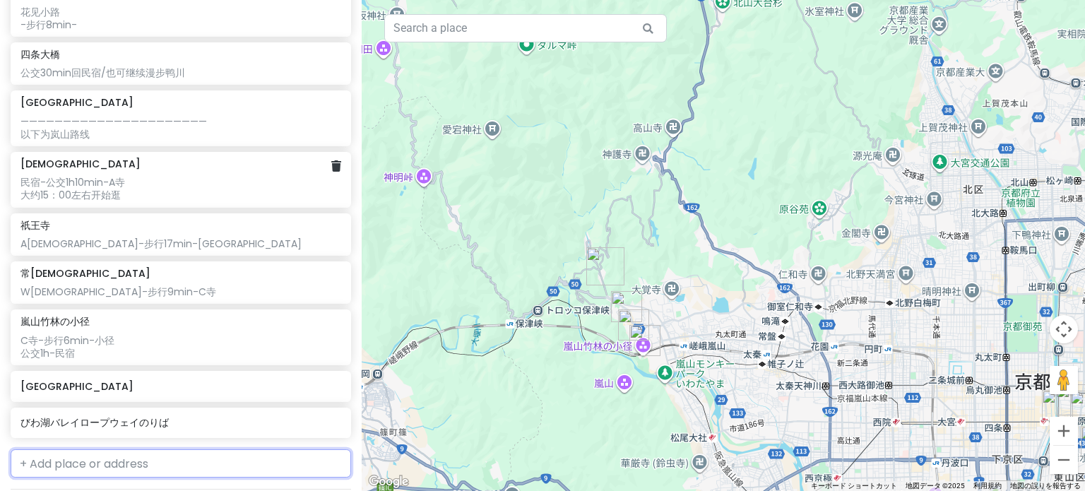
scroll to position [500, 0]
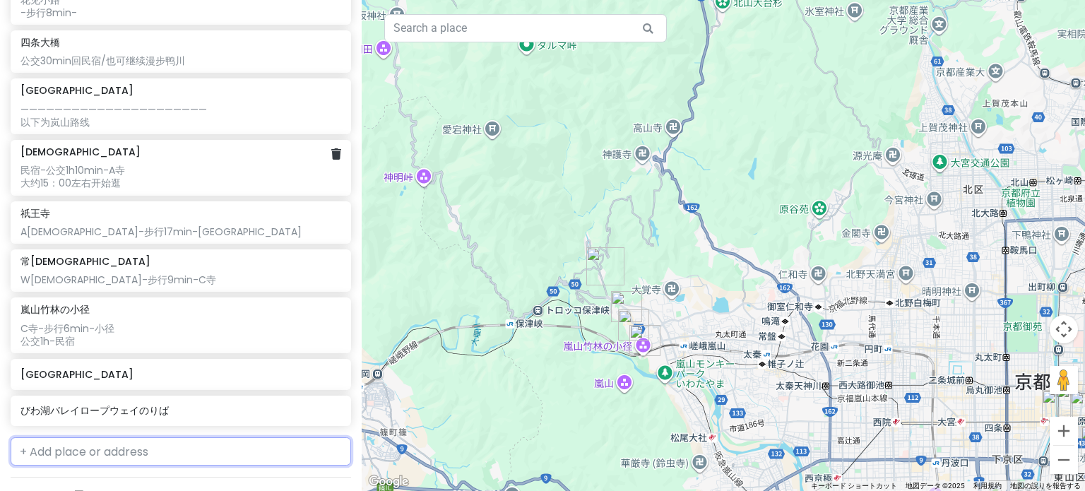
click at [90, 175] on div "民宿-公交1h10min-A寺 大约15：00左右开始逛" at bounding box center [180, 176] width 320 height 25
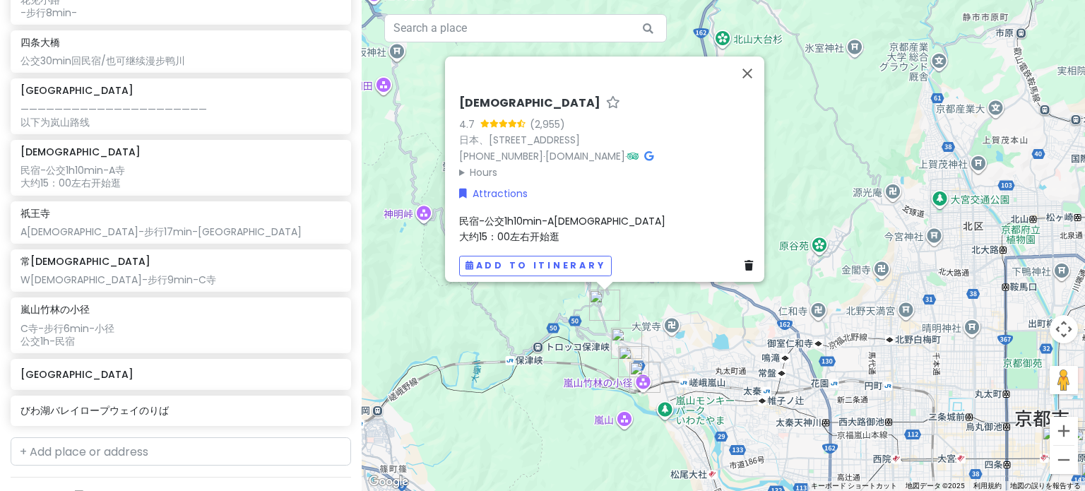
click at [523, 223] on span "民宿-公交1h10min-A寺 大约15：00左右开始逛" at bounding box center [562, 228] width 206 height 30
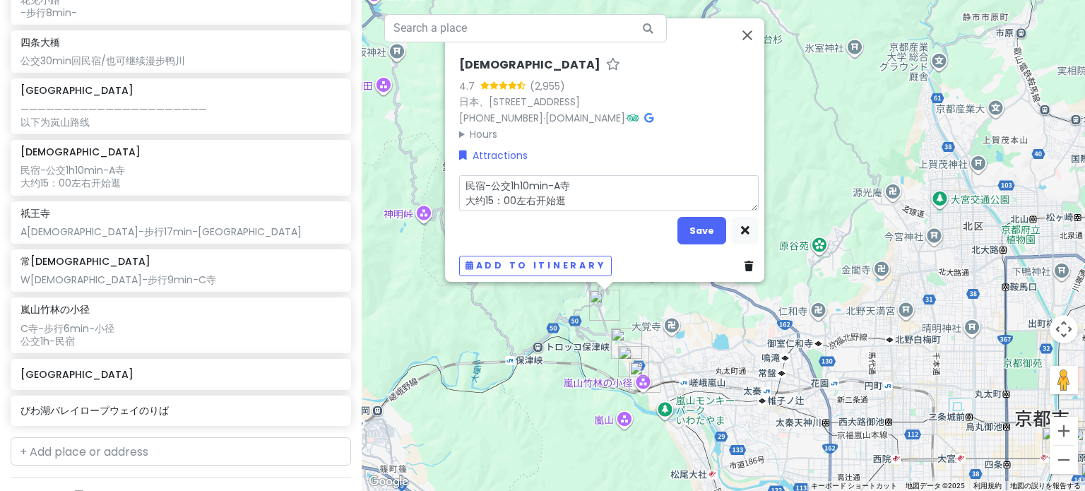
click at [574, 192] on textarea "民宿-公交1h10min-A寺 大约15：00左右开始逛" at bounding box center [609, 193] width 300 height 37
click at [524, 191] on textarea "民宿-公交1h10min-A寺 大约15：00左右开始逛" at bounding box center [609, 193] width 300 height 37
click at [529, 193] on textarea "民宿-公交1h10min-A寺 大约15：00左右开始逛" at bounding box center [609, 193] width 300 height 37
click at [478, 194] on textarea "民宿-公交1h10min-A寺 大约15：00之前开始逛" at bounding box center [609, 193] width 300 height 37
click at [596, 194] on textarea "民宿-公交1h10min-A[DEMOGRAPHIC_DATA] 尽可能15：00之前开始逛" at bounding box center [609, 193] width 300 height 37
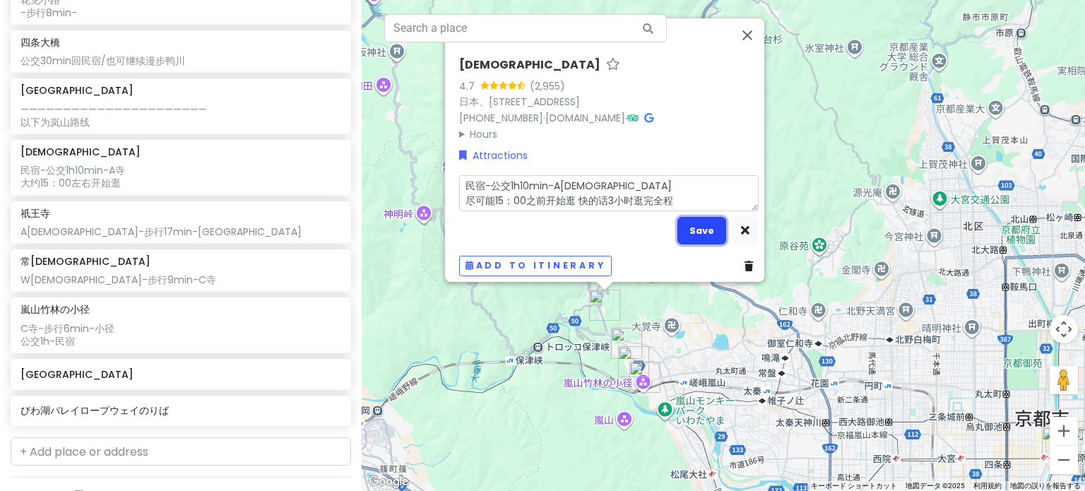
click at [689, 227] on button "Save" at bounding box center [702, 231] width 49 height 28
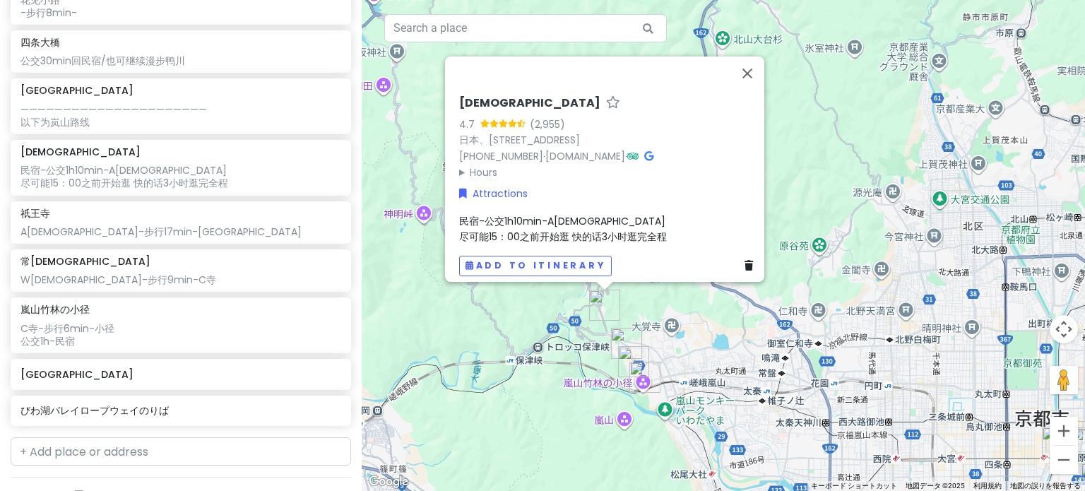
click at [347, 195] on div "[GEOGRAPHIC_DATA] [DATE] 11：40抵达 【⚠未定事项：行李寄存在[GEOGRAPHIC_DATA]locker or 直接去民宿放行…" at bounding box center [181, 89] width 362 height 685
click at [108, 340] on div "C寺-步行6min-小径 公交1h-民宿" at bounding box center [180, 334] width 320 height 25
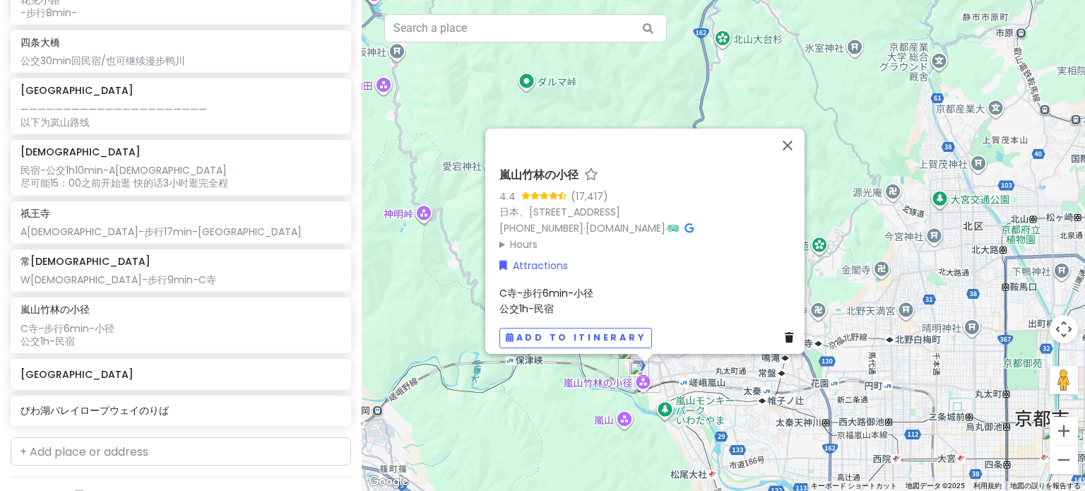
click at [564, 287] on span "C寺-步行6min-小径 公交1h-民宿" at bounding box center [547, 300] width 94 height 30
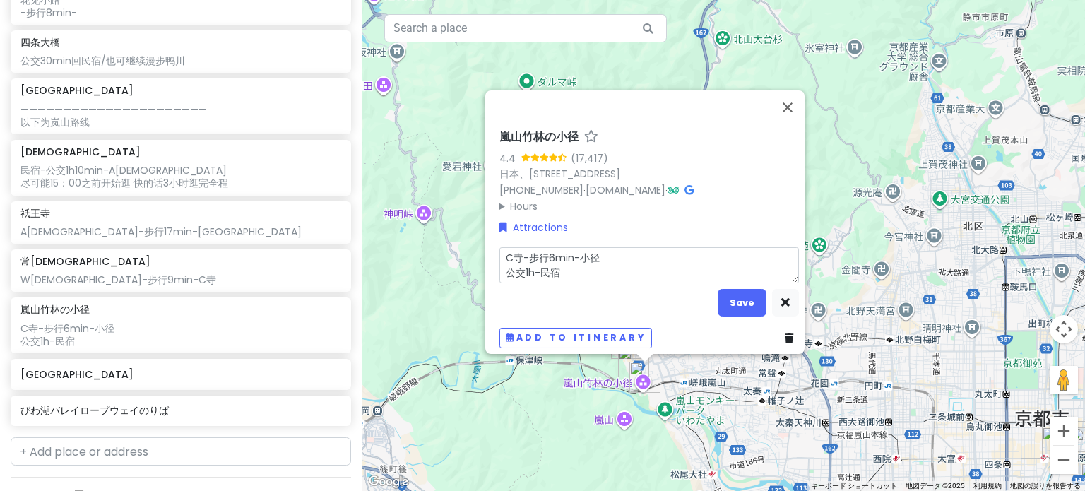
click at [600, 247] on textarea "C寺-步行6min-小径 公交1h-民宿" at bounding box center [650, 265] width 300 height 37
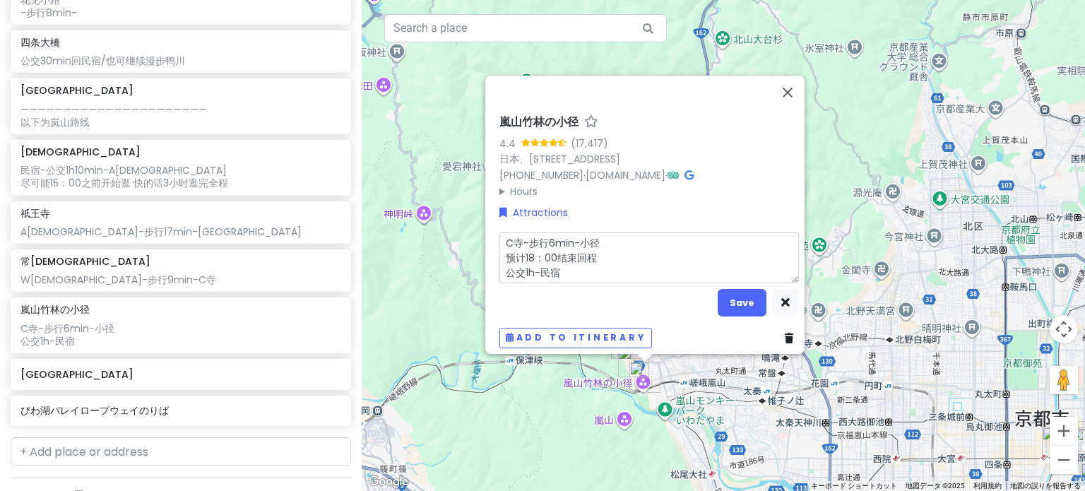
click at [614, 234] on textarea "C寺-步行6min-小径 预计18：00结束回程 公交1h-民宿" at bounding box center [650, 258] width 300 height 52
click at [613, 241] on textarea "C寺-步行6min-小径 预计18：00结束回程 公交1h-民宿" at bounding box center [650, 258] width 300 height 52
click at [732, 300] on button "Save" at bounding box center [742, 303] width 49 height 28
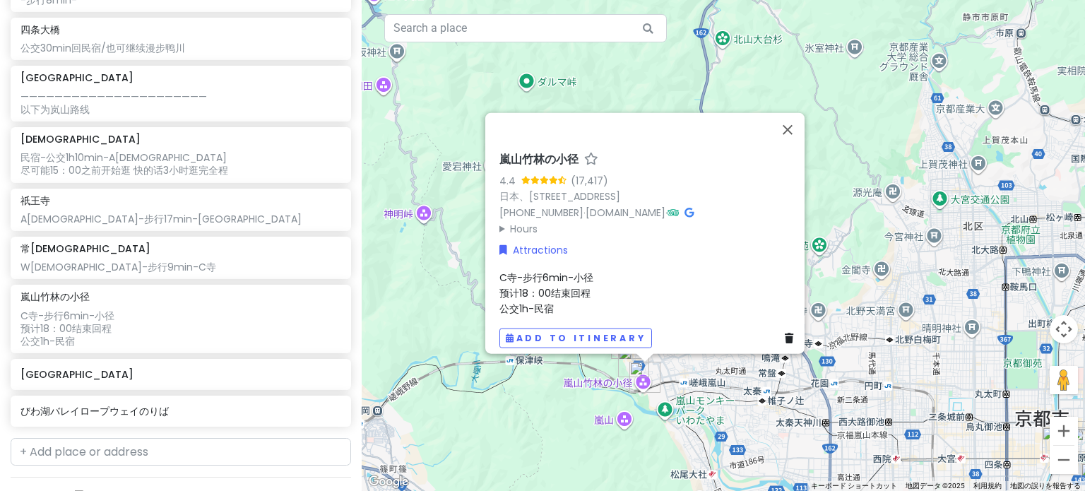
click at [625, 281] on div "C寺-步行6min-小径 预计18：00结束回程 公交1h-民宿" at bounding box center [650, 292] width 300 height 47
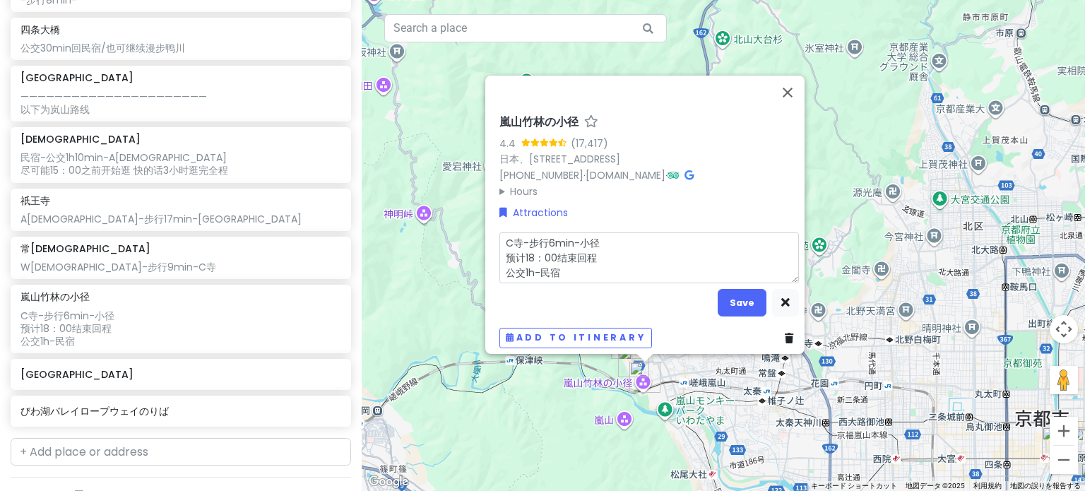
click at [603, 257] on textarea "C寺-步行6min-小径 预计18：00结束回程 公交1h-民宿" at bounding box center [650, 258] width 300 height 52
click at [610, 252] on textarea "C寺-步行6min-小径 预计18：00结束回程 公交1h-民宿" at bounding box center [650, 258] width 300 height 52
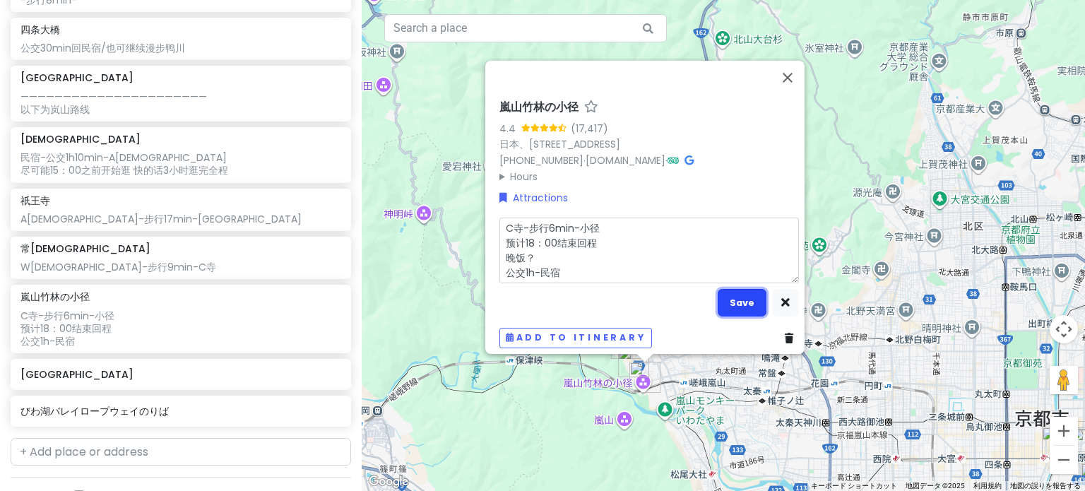
click at [722, 290] on button "Save" at bounding box center [742, 303] width 49 height 28
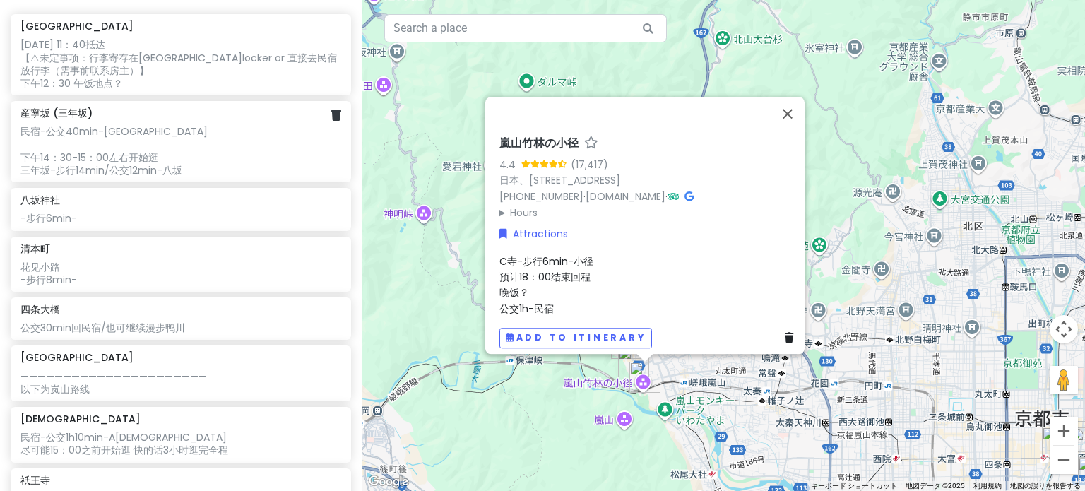
scroll to position [243, 0]
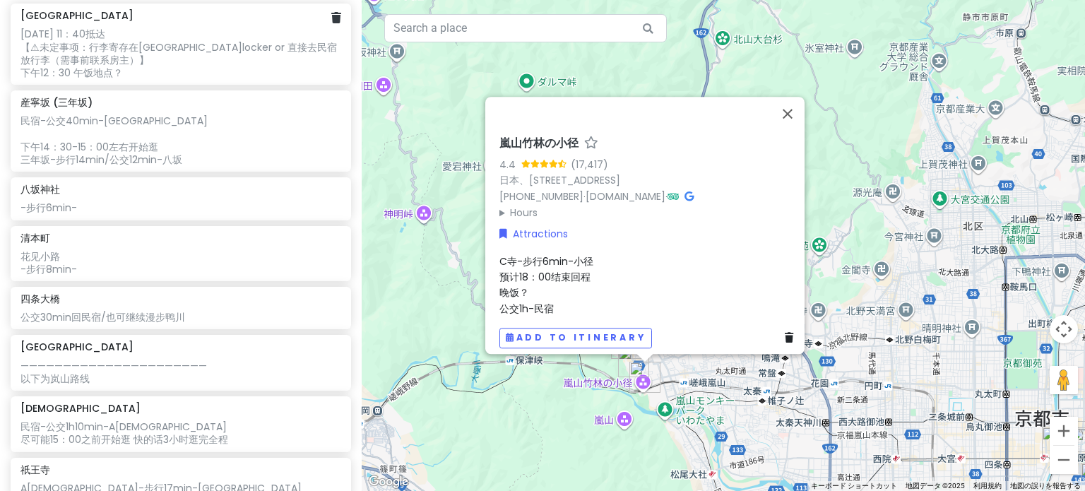
click at [45, 78] on div "[GEOGRAPHIC_DATA] [DATE] 11：40抵达 【⚠未定事项：行李寄存在[GEOGRAPHIC_DATA]locker or 直接去民宿放行…" at bounding box center [181, 44] width 341 height 81
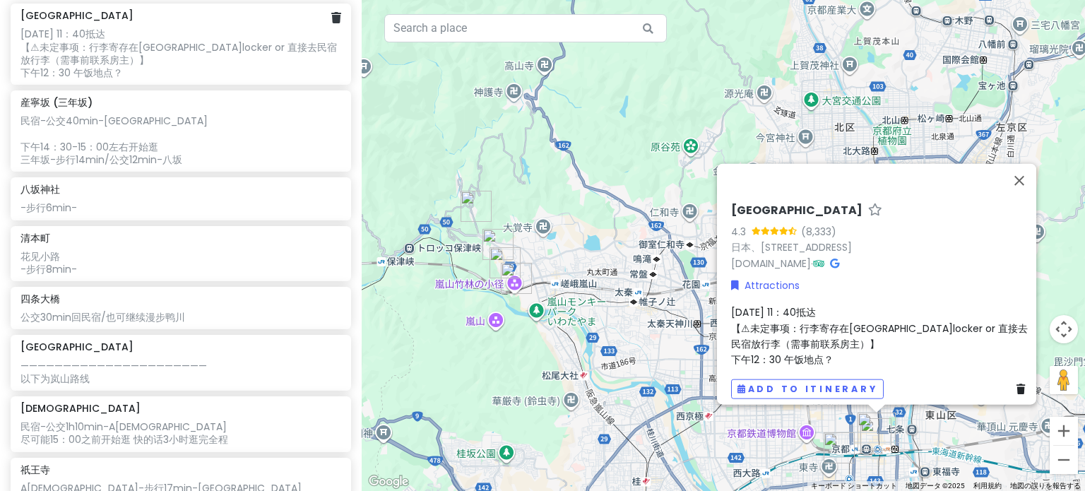
click at [100, 66] on div "[DATE] 11：40抵达 【⚠未定事项：行李寄存在[GEOGRAPHIC_DATA]locker or 直接去民宿放行李（需事前联系房主）】 下午12：3…" at bounding box center [180, 54] width 320 height 52
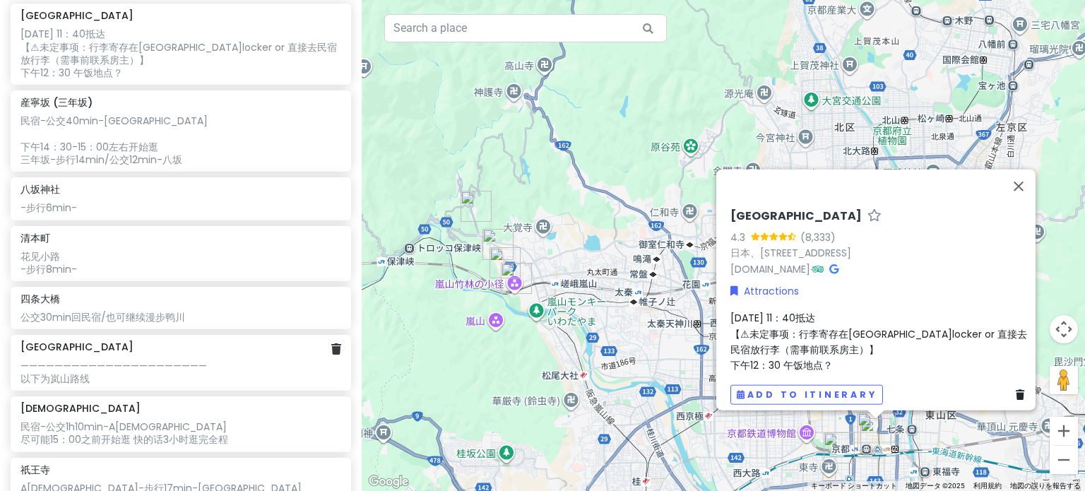
click at [134, 362] on div "—————————————————————— 以下为岚山路线" at bounding box center [180, 372] width 320 height 25
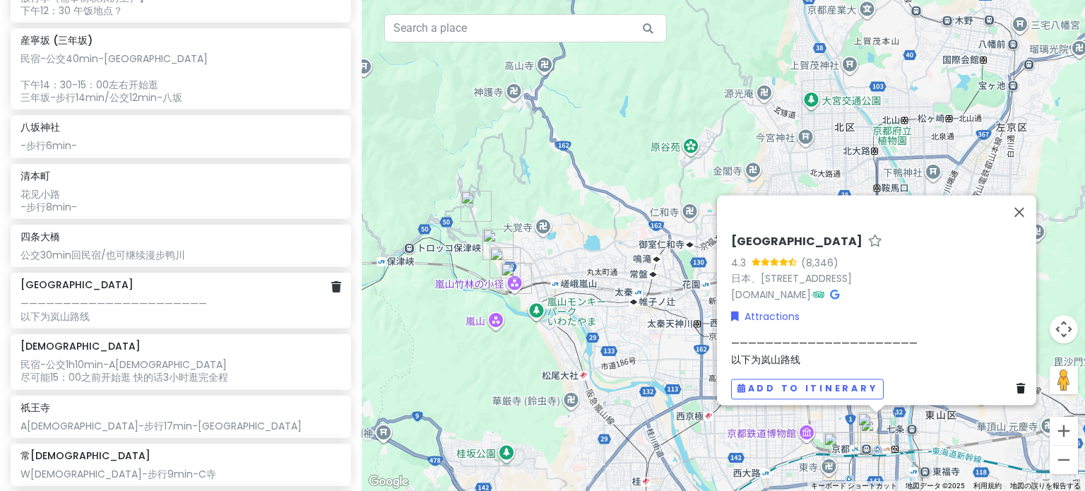
scroll to position [314, 0]
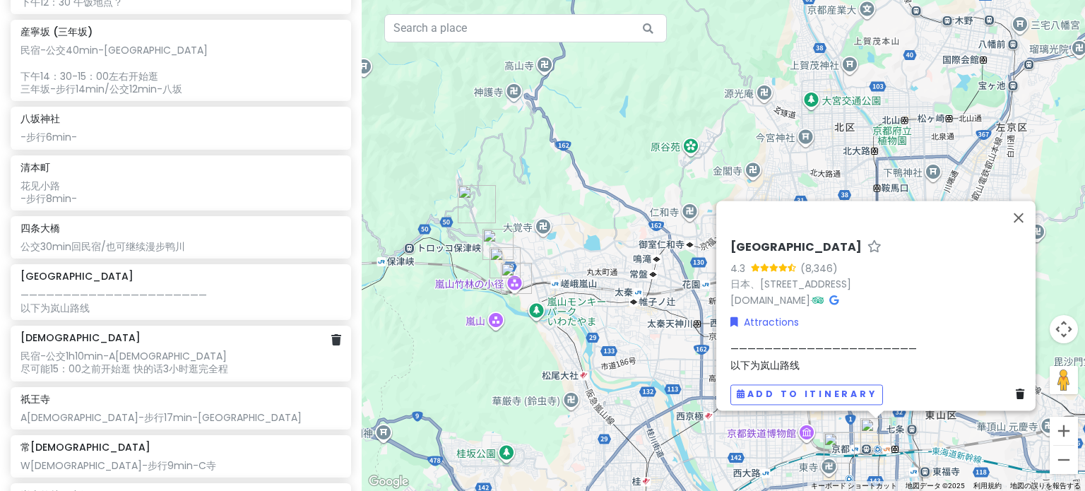
click at [122, 341] on div "[DEMOGRAPHIC_DATA]" at bounding box center [180, 337] width 320 height 13
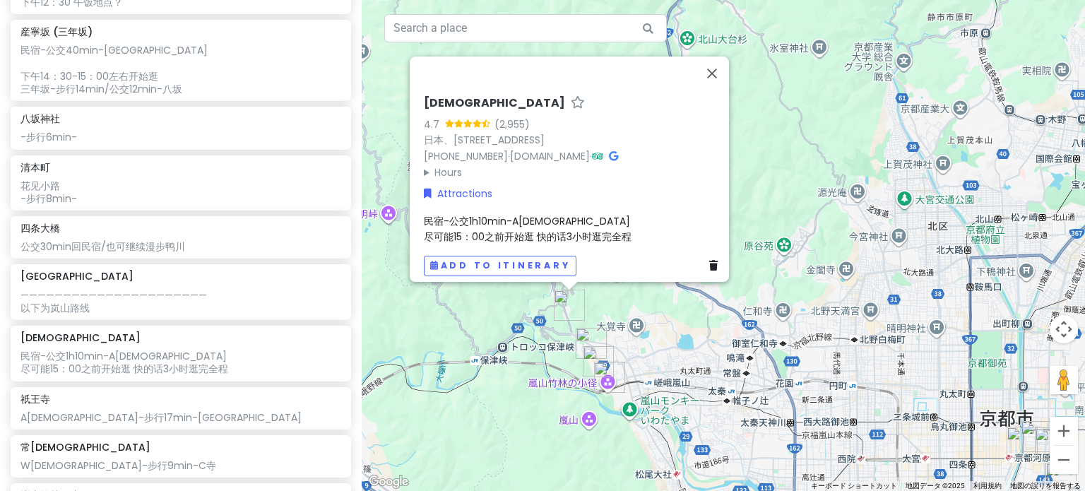
click at [495, 213] on span "民宿-公交1h10min-A[DEMOGRAPHIC_DATA] 尽可能15：00之前开始逛 快的话3小时逛完全程" at bounding box center [528, 228] width 208 height 30
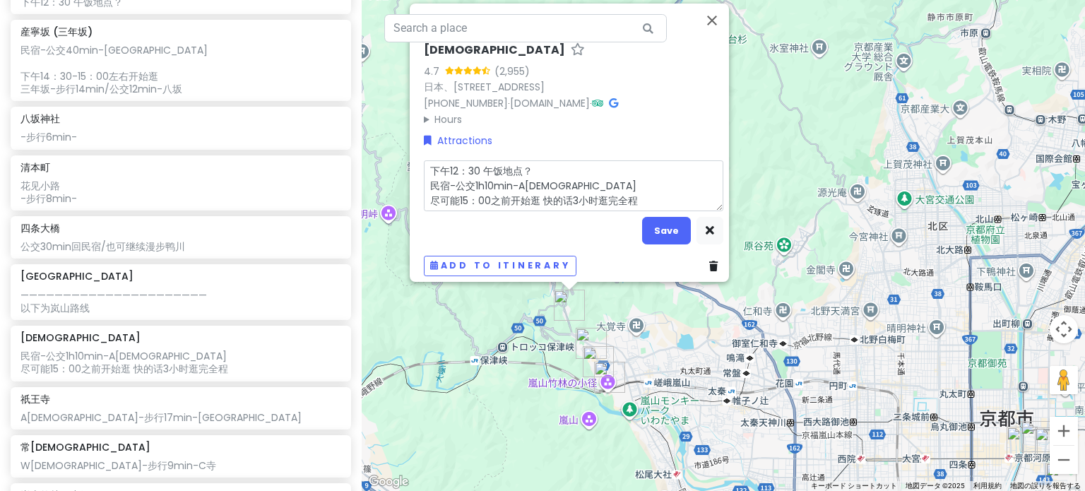
click at [475, 163] on textarea "下午12：30 午饭地点？ 民宿-公交1h10min-A[DEMOGRAPHIC_DATA] 尽可能15：00之前开始逛 快的话3小时逛完全程" at bounding box center [574, 186] width 300 height 52
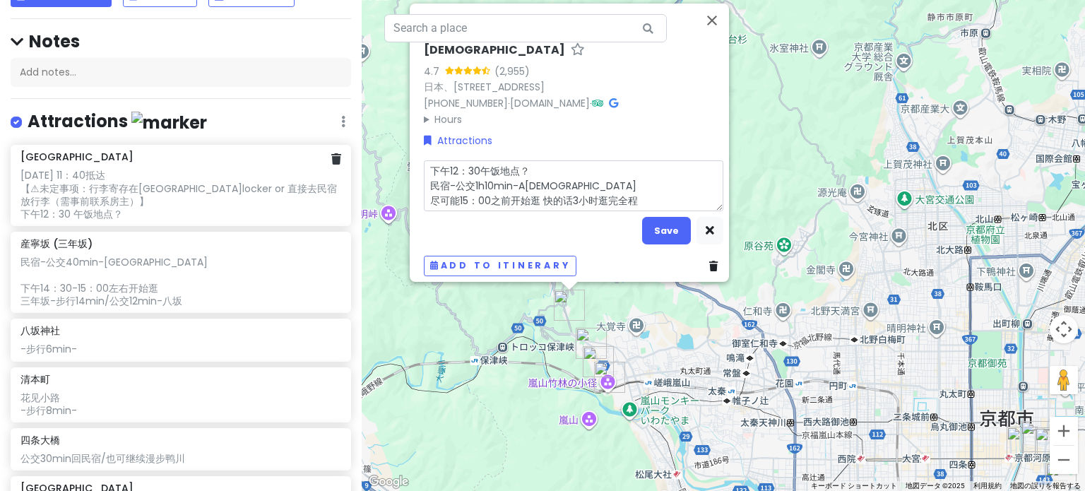
scroll to position [172, 0]
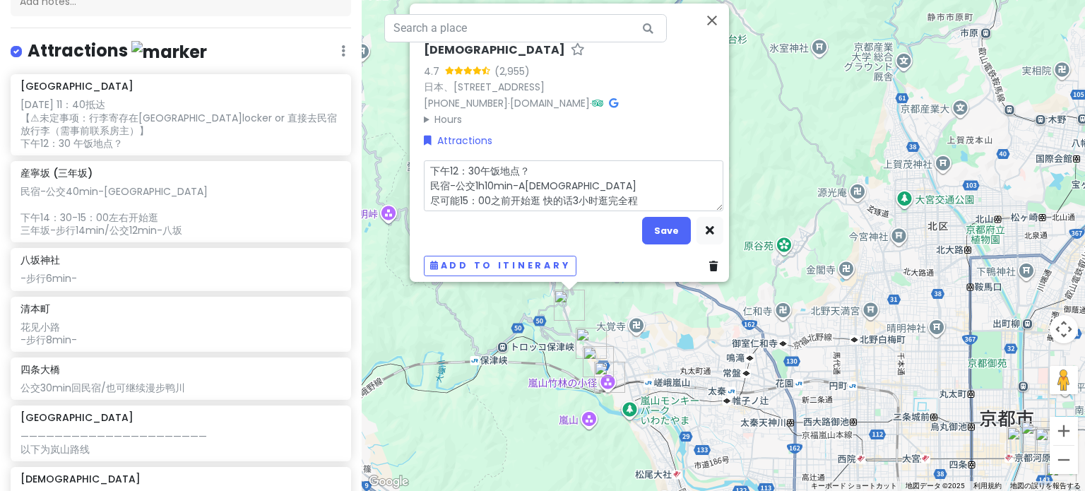
click at [471, 164] on textarea "下午12：30午饭地点？ 民宿-公交1h10min-A[DEMOGRAPHIC_DATA] 尽可能15：00之前开始逛 快的话3小时逛完全程" at bounding box center [574, 186] width 300 height 52
click at [661, 220] on button "Save" at bounding box center [666, 231] width 49 height 28
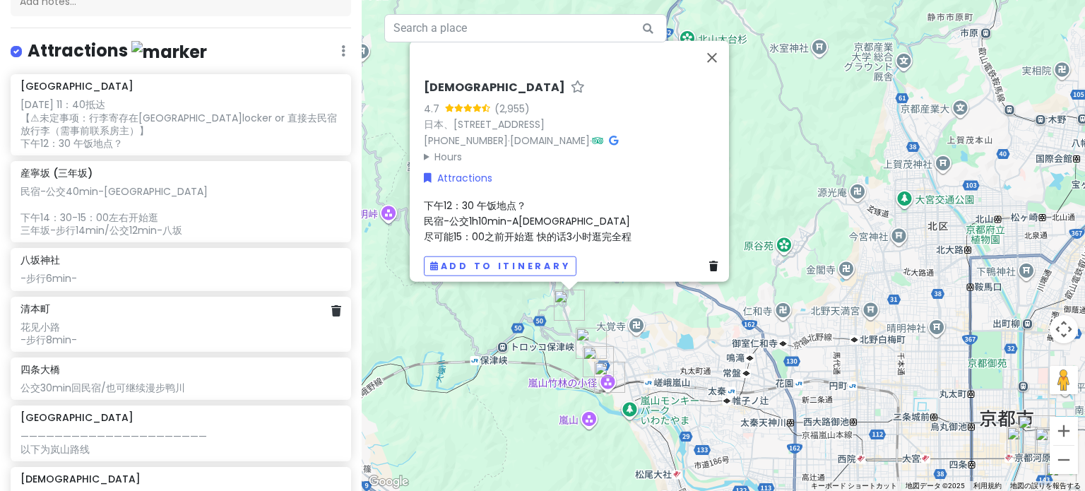
click at [283, 304] on div "清本町" at bounding box center [180, 308] width 320 height 13
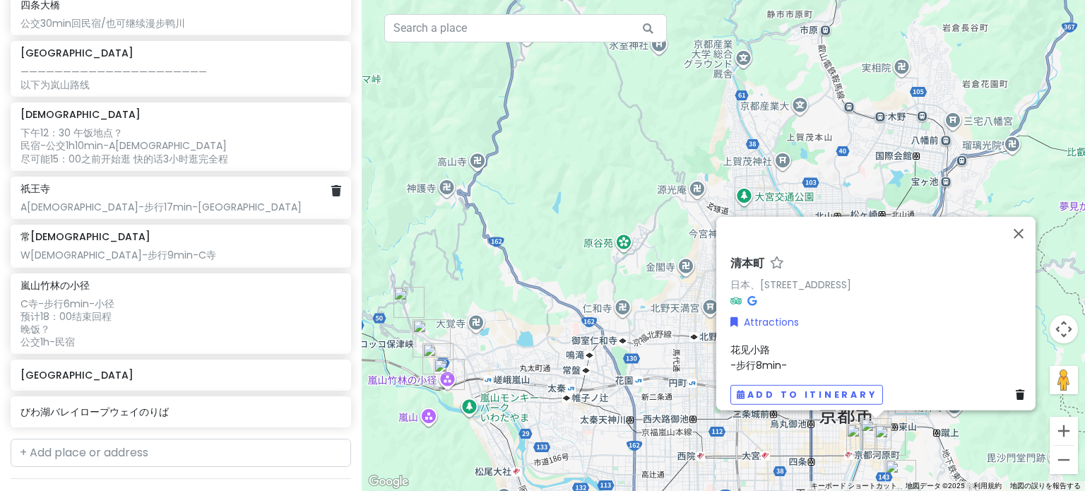
scroll to position [526, 0]
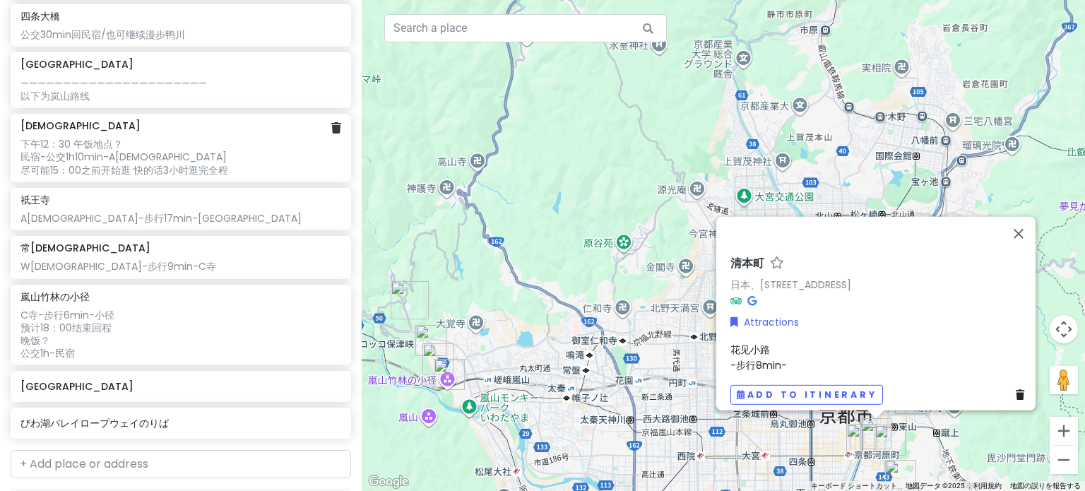
click at [110, 148] on div "下午12：30 午饭地点？ 民宿-公交1h10min-A[DEMOGRAPHIC_DATA] 尽可能15：00之前开始逛 快的话3小时逛完全程" at bounding box center [180, 157] width 320 height 39
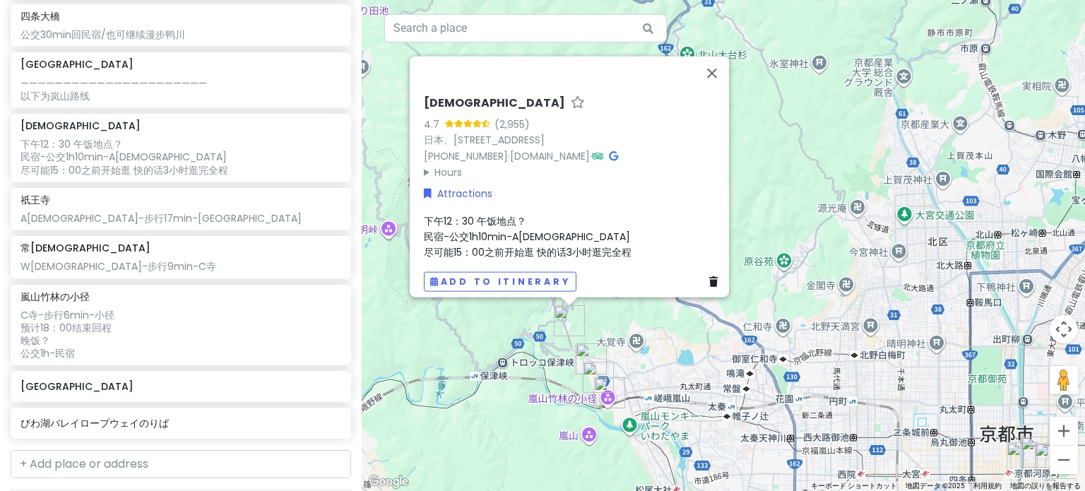
click at [524, 217] on div "下午12：30 午饭地点？ 民宿-公交1h10min-A[DEMOGRAPHIC_DATA] 尽可能15：00之前开始逛 快的话3小时逛完全程" at bounding box center [574, 236] width 300 height 47
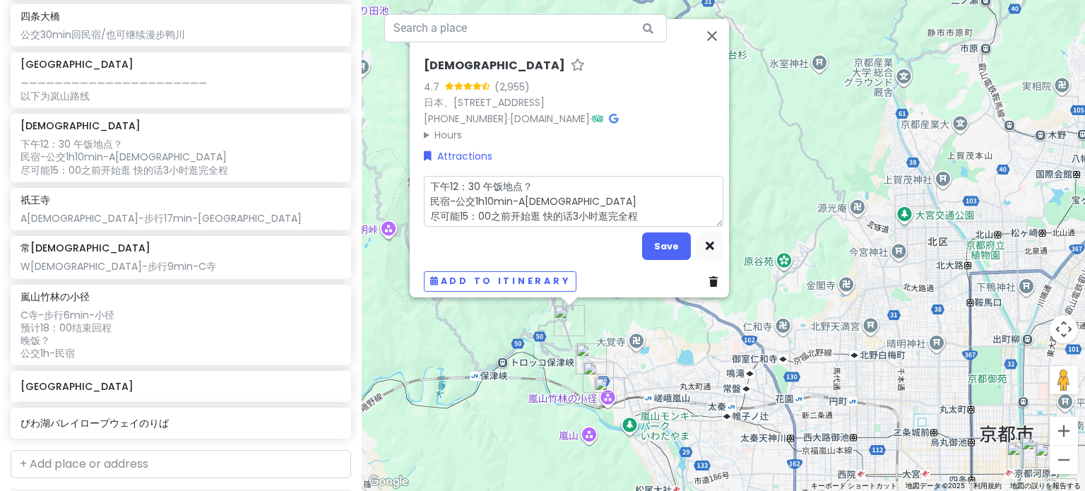
click at [548, 191] on textarea "下午12：30 午饭地点？ 民宿-公交1h10min-A[DEMOGRAPHIC_DATA] 尽可能15：00之前开始逛 快的话3小时逛完全程" at bounding box center [574, 201] width 300 height 52
click at [500, 191] on textarea "下午12：30 午饭地点？ 民宿-公交1h10min-A[DEMOGRAPHIC_DATA] 尽可能15：00之前开始逛 快的话3小时逛完全程" at bounding box center [574, 201] width 300 height 52
click at [550, 192] on textarea "下午12：30 午饭地点？ 民宿-公交1h10min-A[DEMOGRAPHIC_DATA] 尽可能15：00之前开始逛 快的话3小时逛完全程" at bounding box center [574, 201] width 300 height 52
click at [546, 187] on textarea "下午12：30 午饭地点？ 民宿-公交1h10min-A[DEMOGRAPHIC_DATA] 尽可能15：00之前开始逛 快的话3小时逛完全程" at bounding box center [574, 201] width 300 height 52
click at [507, 193] on textarea "下午12：30 午饭地点？ 民宿-公交1h10min-A[DEMOGRAPHIC_DATA] 尽可能15：00之前开始逛 快的话3小时逛完全程" at bounding box center [574, 201] width 300 height 52
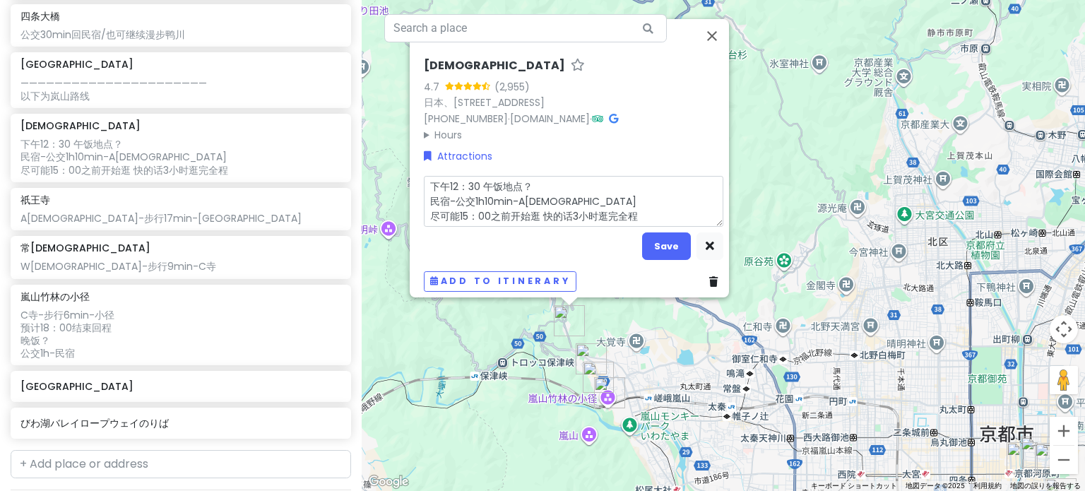
click at [562, 191] on textarea "下午12：30 午饭地点？ 民宿-公交1h10min-A[DEMOGRAPHIC_DATA] 尽可能15：00之前开始逛 快的话3小时逛完全程" at bounding box center [574, 201] width 300 height 52
click at [513, 190] on textarea "下午12：30 午饭地点？ 民宿-公交1h10min-A[DEMOGRAPHIC_DATA] 尽可能15：00之前开始逛 快的话3小时逛完全程" at bounding box center [574, 201] width 300 height 52
click at [508, 191] on textarea "下午12：30 午饭地点？ 民宿-公交1h10min-A[DEMOGRAPHIC_DATA] 尽可能15：00之前开始逛 快的话3小时逛完全程" at bounding box center [574, 201] width 300 height 52
click at [550, 191] on textarea "下午12：30 午饭地点？ 民宿-公交1h10min-A[DEMOGRAPHIC_DATA] 尽可能15：00之前开始逛 快的话3小时逛完全程" at bounding box center [574, 201] width 300 height 52
click at [505, 192] on textarea "下午12：30 午饭地点？ 民宿-公交1h10min-A[DEMOGRAPHIC_DATA] 尽可能15：00之前开始逛 快的话3小时逛完全程" at bounding box center [574, 201] width 300 height 52
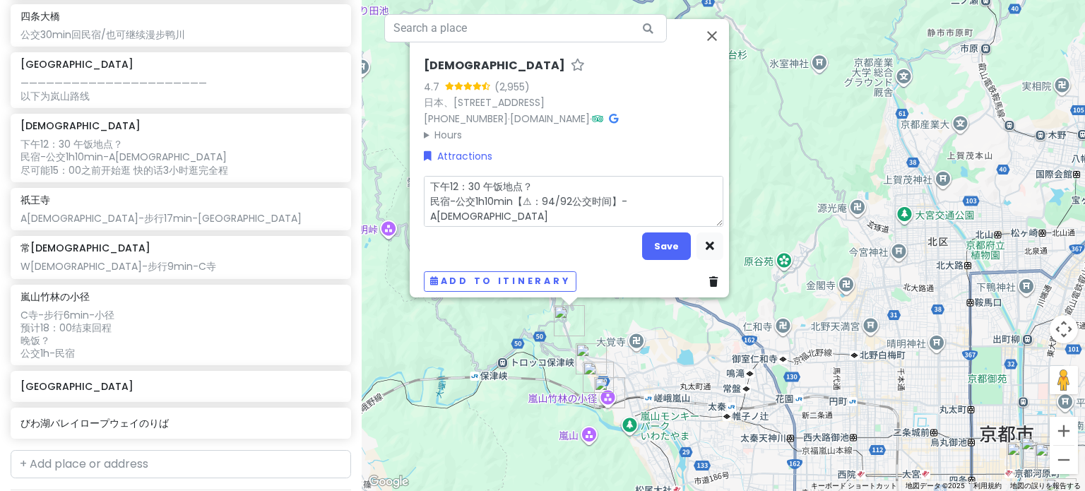
click at [636, 206] on textarea "下午12：30 午饭地点？ 民宿-公交1h10min【⚠：94/92公交时间】-A[DEMOGRAPHIC_DATA] 尽可能15：00之前开始逛 快的话3小…" at bounding box center [574, 201] width 300 height 52
click at [671, 183] on textarea "下午12：30 午饭地点？ 民宿-公交1h10min【⚠：94/92公交时间】-A[DEMOGRAPHIC_DATA] 尽可能15：00之前开始逛 快的话3小…" at bounding box center [574, 201] width 300 height 52
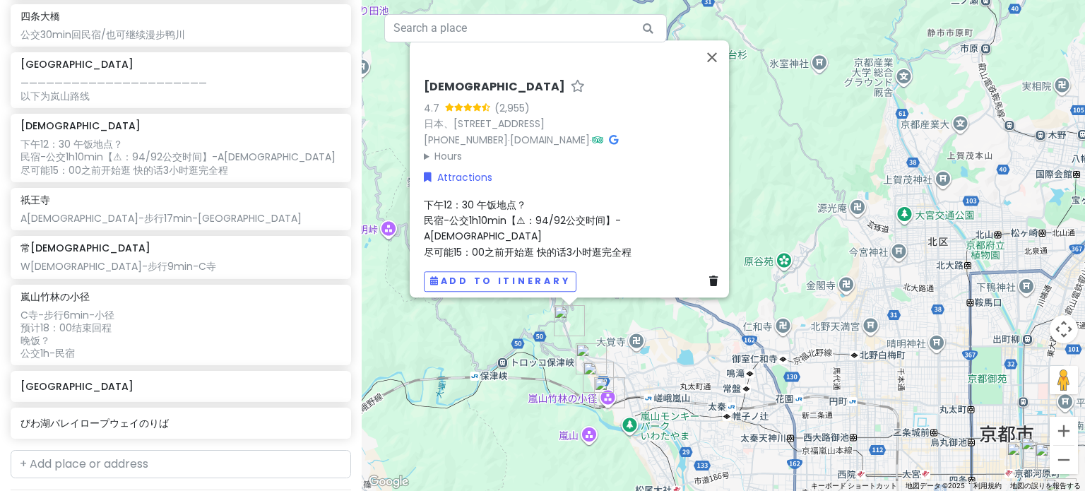
click at [505, 95] on div "[DEMOGRAPHIC_DATA] 4.7 (2,955) 日本、[STREET_ADDRESS] [PHONE_NUMBER] · [DOMAIN_NAM…" at bounding box center [574, 122] width 300 height 84
click at [488, 131] on link "日本、[STREET_ADDRESS]" at bounding box center [484, 124] width 121 height 14
click at [484, 238] on span "下午12：30 午饭地点？ 民宿-公交1h10min【⚠：94/92公交时间】-A[DEMOGRAPHIC_DATA] 尽可能15：00之前开始逛 快的话3小…" at bounding box center [528, 227] width 208 height 61
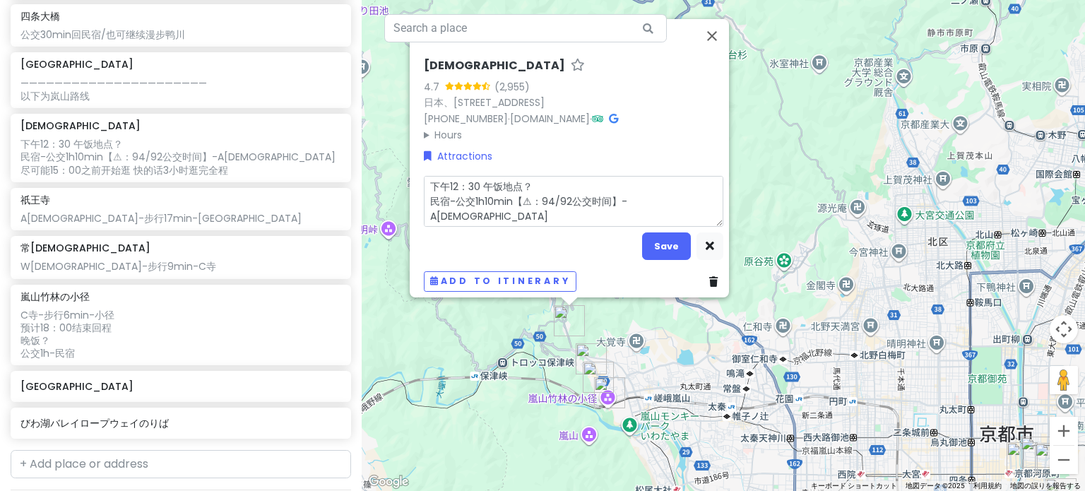
click at [479, 213] on textarea "下午12：30 午饭地点？ 民宿-公交1h10min【⚠：94/92公交时间】-A[DEMOGRAPHIC_DATA] 尽可能15：00之前开始逛 快的话3小…" at bounding box center [574, 201] width 300 height 52
click at [483, 209] on textarea "下午12：30 午饭地点？ 民宿-公交1h10min【⚠：94/92公交时间】-A[DEMOGRAPHIC_DATA] 尽可能15：00之前开始逛 快的话3小…" at bounding box center [574, 201] width 300 height 52
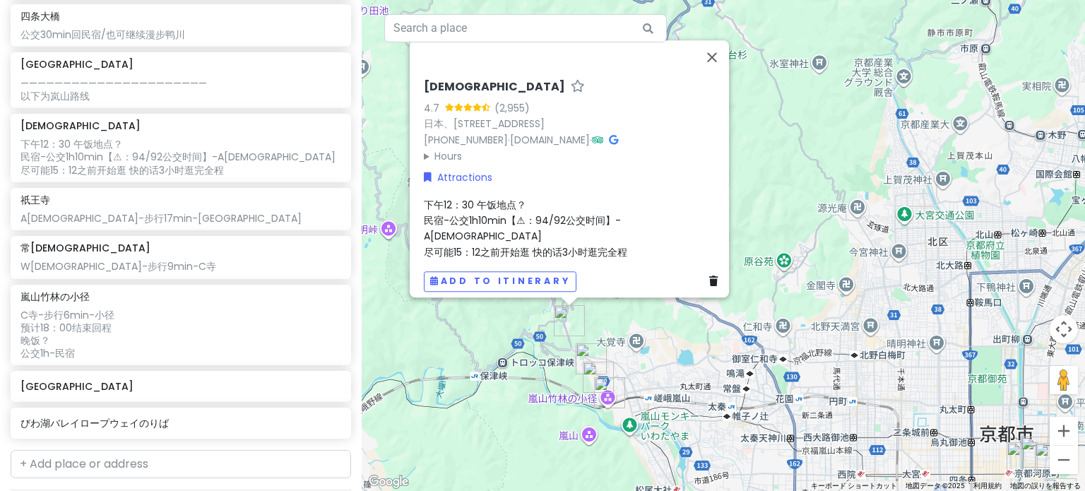
click at [488, 208] on span "下午12：30 午饭地点？ 民宿-公交1h10min【⚠：94/92公交时间】-A[DEMOGRAPHIC_DATA] 尽可能15：12之前开始逛 快的话3小…" at bounding box center [525, 227] width 203 height 61
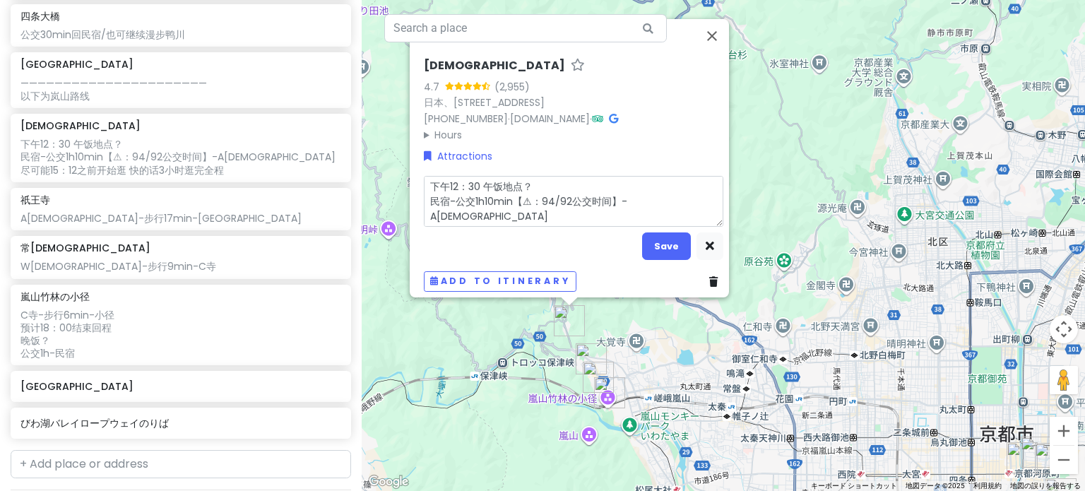
click at [538, 194] on textarea "下午12：30 午饭地点？ 民宿-公交1h10min【⚠：94/92公交时间】-A[DEMOGRAPHIC_DATA] 尽可能15：12之前开始逛 快的话3小…" at bounding box center [574, 201] width 300 height 52
drag, startPoint x: 603, startPoint y: 194, endPoint x: 542, endPoint y: 199, distance: 61.7
click at [542, 199] on textarea "下午12：30 午饭地点？ 民宿-公交1h10min【⚠：94/92公交时间】-A[DEMOGRAPHIC_DATA] 尽可能15：12之前开始逛 快的话3小…" at bounding box center [574, 201] width 300 height 52
click at [559, 195] on textarea "下午12：30 午饭地点？ 民宿-公交1h10min【⚠：94/92公交时间】-A[DEMOGRAPHIC_DATA] 尽可能15：12之前开始逛 快的话3小…" at bounding box center [574, 201] width 300 height 52
click at [586, 194] on textarea "下午12：30 午饭地点？ 民宿-公交1h10min【⚠：94/92公交时间】-A[DEMOGRAPHIC_DATA] 尽可能15：12之前开始逛 快的话3小…" at bounding box center [574, 201] width 300 height 52
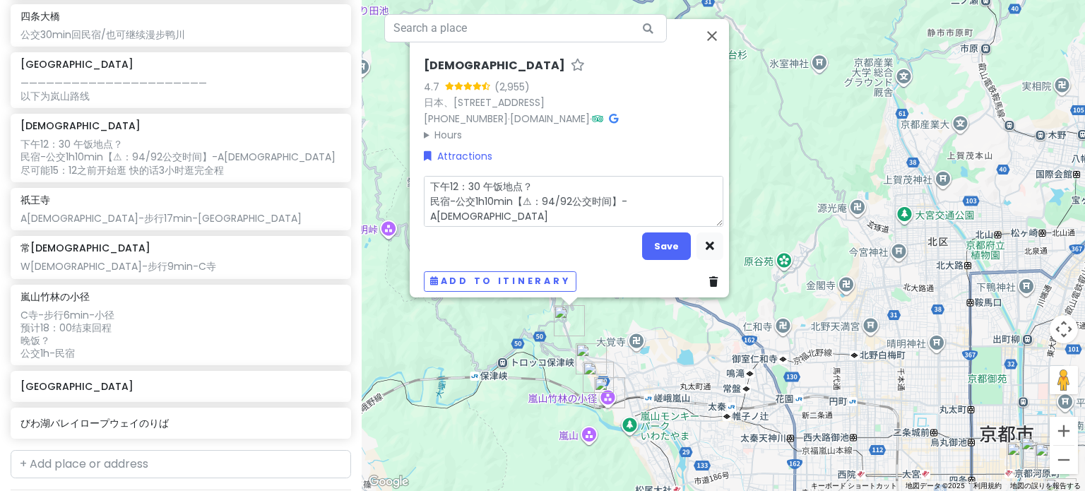
drag, startPoint x: 532, startPoint y: 193, endPoint x: 599, endPoint y: 189, distance: 67.3
click at [599, 189] on textarea "下午12：30 午饭地点？ 民宿-公交1h10min【⚠：94/92公交时间】-A[DEMOGRAPHIC_DATA] 尽可能15：12之前开始逛 快的话3小…" at bounding box center [574, 201] width 300 height 52
drag, startPoint x: 545, startPoint y: 194, endPoint x: 509, endPoint y: 196, distance: 36.8
click at [509, 196] on textarea "下午12：30 午饭地点？ 民宿-公交1h10min【⚠：】-A[DEMOGRAPHIC_DATA] 尽可能15：12之前开始逛 快的话3小时逛完全程" at bounding box center [574, 201] width 300 height 52
click at [531, 194] on textarea "下午12：30 午饭地点？ 民宿-公交1h10min【⚠：】-A[DEMOGRAPHIC_DATA] 尽可能15：12之前开始逛 快的话3小时逛完全程" at bounding box center [574, 201] width 300 height 52
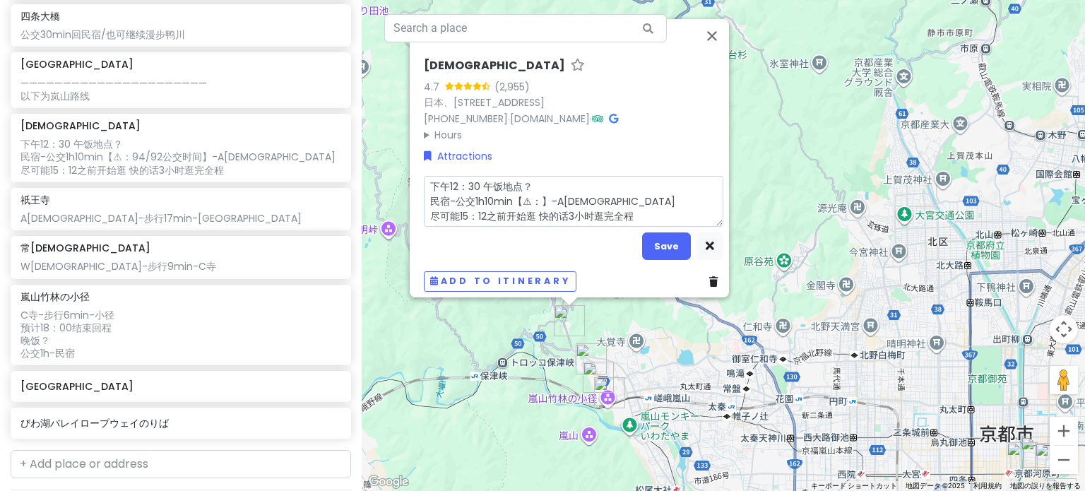
click at [532, 194] on textarea "下午12：30 午饭地点？ 民宿-公交1h10min【⚠：】-A[DEMOGRAPHIC_DATA] 尽可能15：12之前开始逛 快的话3小时逛完全程" at bounding box center [574, 201] width 300 height 52
click at [562, 194] on textarea "下午12：30 午饭地点？ 民宿-公交1h10min【⚠：】-A[DEMOGRAPHIC_DATA] 尽可能15：12之前开始逛 快的话3小时逛完全程" at bounding box center [574, 201] width 300 height 52
click at [532, 194] on textarea "下午12：30 午饭地点？ 民宿-公交1h10min【⚠：】-A[DEMOGRAPHIC_DATA] 尽可能15：12之前开始逛 快的话3小时逛完全程" at bounding box center [574, 201] width 300 height 52
click at [561, 189] on textarea "下午12：30 午饭地点？ 民宿-公交1h10min【⚠：注意时间】-A[DEMOGRAPHIC_DATA] 尽可能15：12之前开始逛 快的话3小时逛完全程" at bounding box center [574, 201] width 300 height 52
click at [553, 192] on textarea "下午12：30 午饭地点？ 民宿-公交1h10min【⚠：注意时间】-A[DEMOGRAPHIC_DATA] 尽可能15：12之前开始逛 快的话3小时逛完全程" at bounding box center [574, 201] width 300 height 52
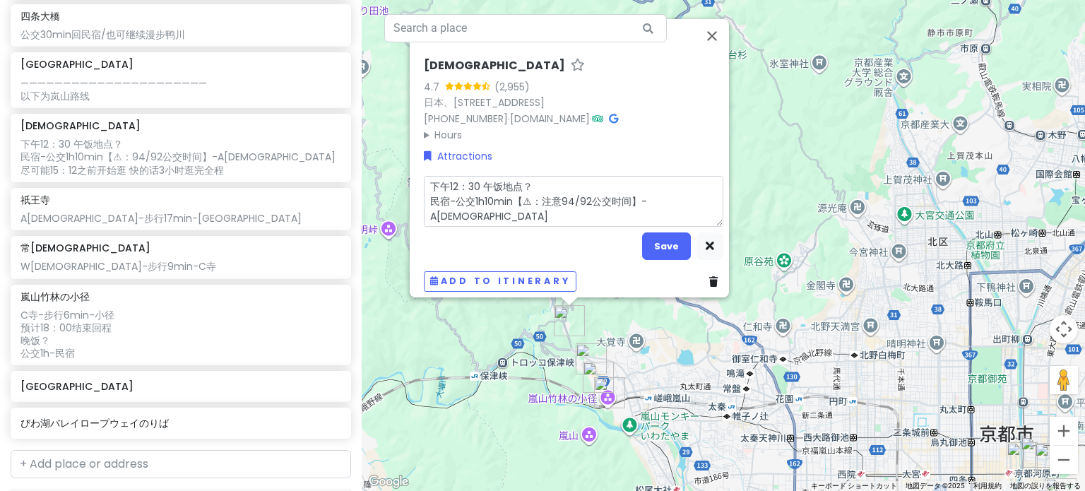
click at [483, 205] on textarea "下午12：30 午饭地点？ 民宿-公交1h10min【⚠：注意94/92公交时间】-A[DEMOGRAPHIC_DATA] 尽可能15：12之前开始逛 快的话…" at bounding box center [574, 201] width 300 height 52
click at [497, 207] on textarea "下午12：30 午饭地点？ 民宿-公交1h10min【⚠：注意94/92公交时间】-A[DEMOGRAPHIC_DATA] 尽可能15：12之前开始逛 快的话…" at bounding box center [574, 201] width 300 height 52
drag, startPoint x: 453, startPoint y: 210, endPoint x: 399, endPoint y: 210, distance: 54.4
click at [399, 210] on div "[DEMOGRAPHIC_DATA] 4.7 (2,955) 日本、[STREET_ADDRESS] [PHONE_NUMBER] · [DOMAIN_NAM…" at bounding box center [724, 245] width 724 height 491
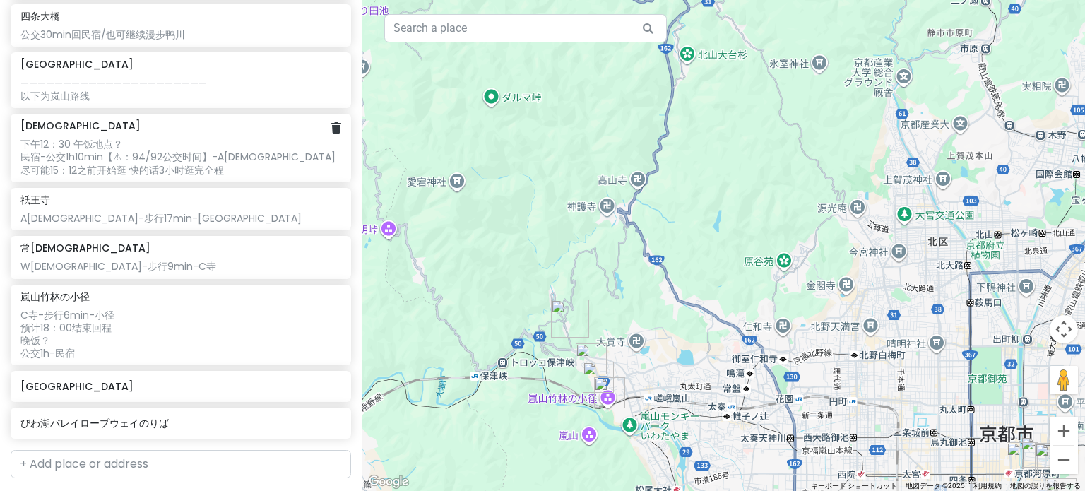
click at [230, 169] on div "下午12：30 午饭地点？ 民宿-公交1h10min【⚠：94/92公交时间】-A[DEMOGRAPHIC_DATA] 尽可能15：12之前开始逛 快的话3小…" at bounding box center [180, 157] width 320 height 39
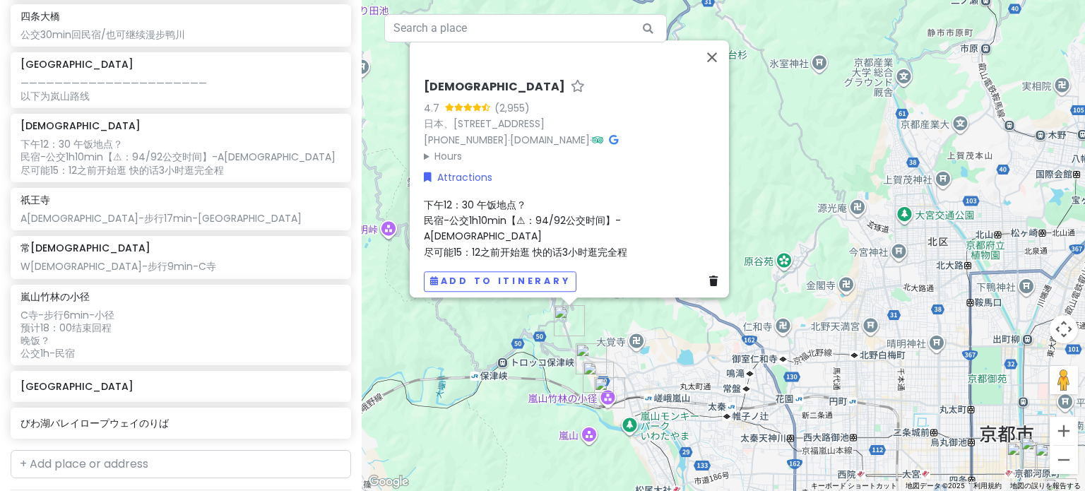
click at [452, 241] on span "下午12：30 午饭地点？ 民宿-公交1h10min【⚠：94/92公交时间】-A[DEMOGRAPHIC_DATA] 尽可能15：12之前开始逛 快的话3小…" at bounding box center [525, 227] width 203 height 61
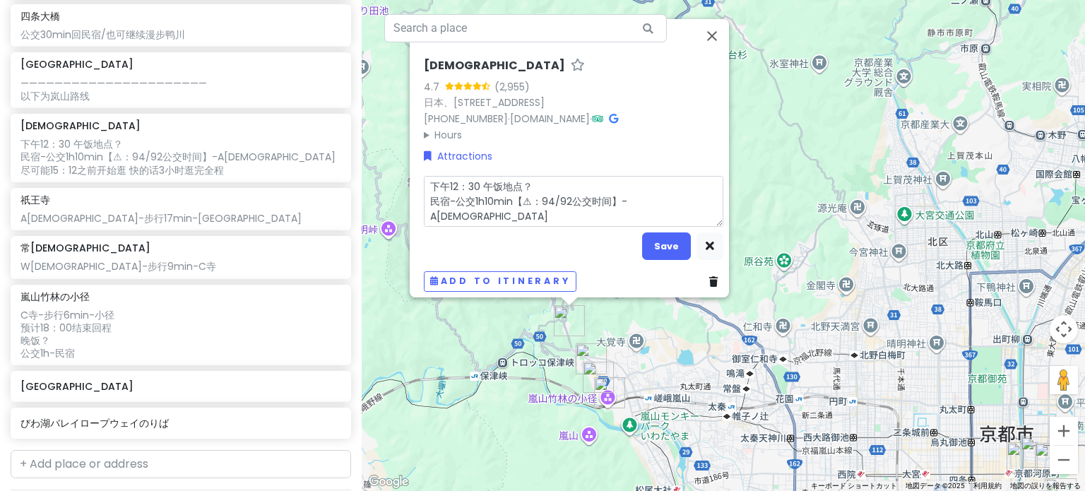
click at [452, 208] on textarea "下午12：30 午饭地点？ 民宿-公交1h10min【⚠：94/92公交时间】-A[DEMOGRAPHIC_DATA] 尽可能15：12之前开始逛 快的话3小…" at bounding box center [574, 201] width 300 height 52
click at [497, 207] on textarea "下午12：30 午饭地点？ 民宿-公交1h10min【⚠：94/92公交时间】-A[DEMOGRAPHIC_DATA] 14：12/15：12之前开始逛 快的…" at bounding box center [574, 201] width 300 height 52
click at [505, 208] on textarea "下午12：30 午饭地点？ 民宿-公交1h10min【⚠：94/92公交时间】-A[DEMOGRAPHIC_DATA] 14：12/15：12之前开始逛 快的…" at bounding box center [574, 201] width 300 height 52
click at [652, 235] on button "Save" at bounding box center [666, 246] width 49 height 28
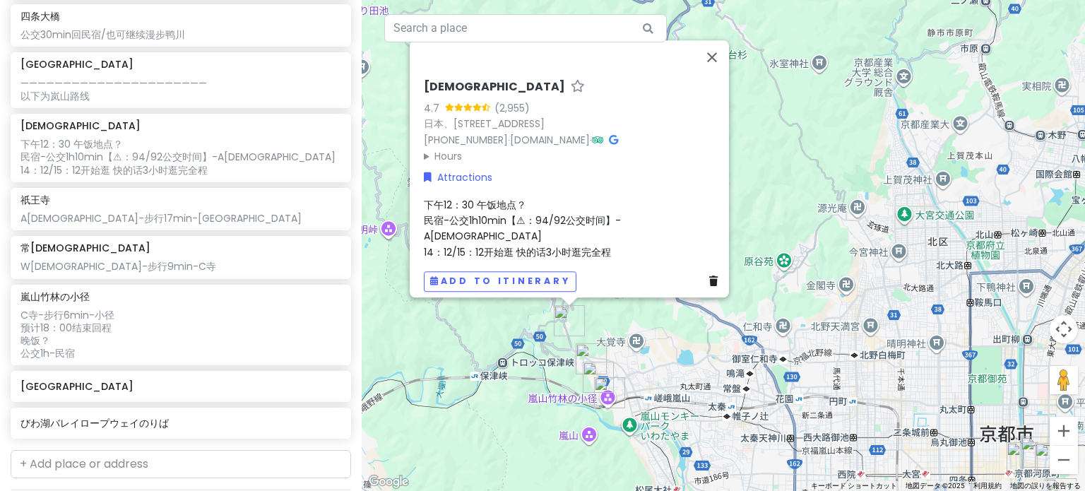
click at [470, 240] on span "下午12：30 午饭地点？ 民宿-公交1h10min【⚠：94/92公交时间】-A[DEMOGRAPHIC_DATA] 14：12/15：12开始逛 快的话3…" at bounding box center [522, 227] width 197 height 61
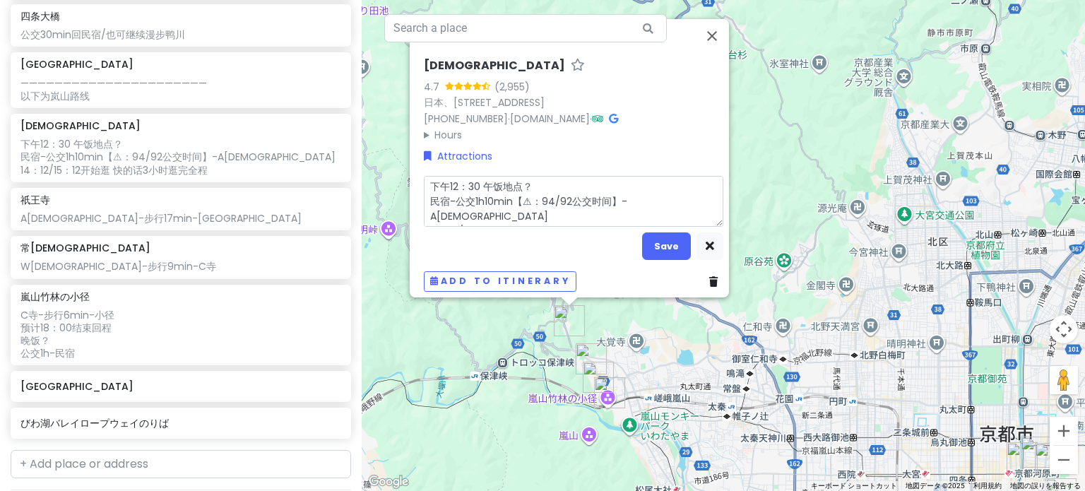
click at [452, 208] on textarea "下午12：30 午饭地点？ 民宿-公交1h10min【⚠：94/92公交时间】-A[DEMOGRAPHIC_DATA] 14：12/15：12开始逛 快的话3…" at bounding box center [574, 201] width 300 height 52
click at [456, 208] on textarea "下午12：30 午饭地点？ 民宿-公交1h10min【⚠：94/92公交时间】-A[DEMOGRAPHIC_DATA] 14：12/15：12开始逛 快的话3…" at bounding box center [574, 201] width 300 height 52
click at [424, 205] on textarea "下午12：30 午饭地点？ 民宿-公交1h10min【⚠：94/92公交时间】-A[DEMOGRAPHIC_DATA] 14：12/15：12开始逛 快的话3…" at bounding box center [574, 201] width 300 height 52
click at [454, 206] on textarea "下午12：30 午饭地点？ 民宿-公交1h10min【⚠：94/92公交时间】-A[DEMOGRAPHIC_DATA] 14：12/15：12开始逛 快的话3…" at bounding box center [574, 201] width 300 height 52
click at [458, 206] on textarea "下午12：30 午饭地点？ 民宿-公交1h10min【⚠：94/92公交时间】-A[DEMOGRAPHIC_DATA] 14：12/15：12开始逛 快的话3…" at bounding box center [574, 201] width 300 height 52
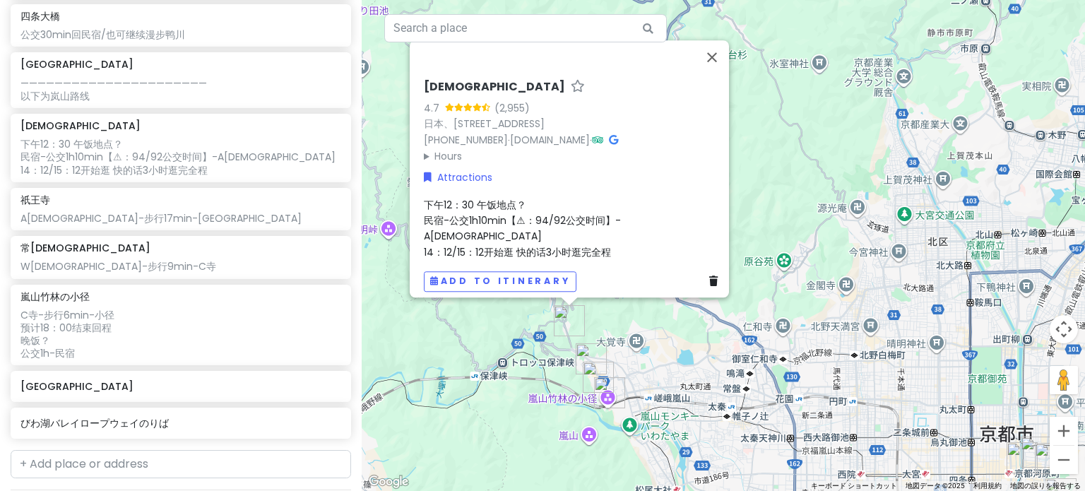
click at [418, 208] on div "[DEMOGRAPHIC_DATA] 4.7 (2,955) 日本、[STREET_ADDRESS] [PHONE_NUMBER] · [DOMAIN_NAM…" at bounding box center [573, 185] width 311 height 223
click at [479, 232] on span "下午12：30 午饭地点？ 民宿-公交1h10min【⚠：94/92公交时间】-A[DEMOGRAPHIC_DATA] 14：12/15：12开始逛 快的话3…" at bounding box center [522, 227] width 197 height 61
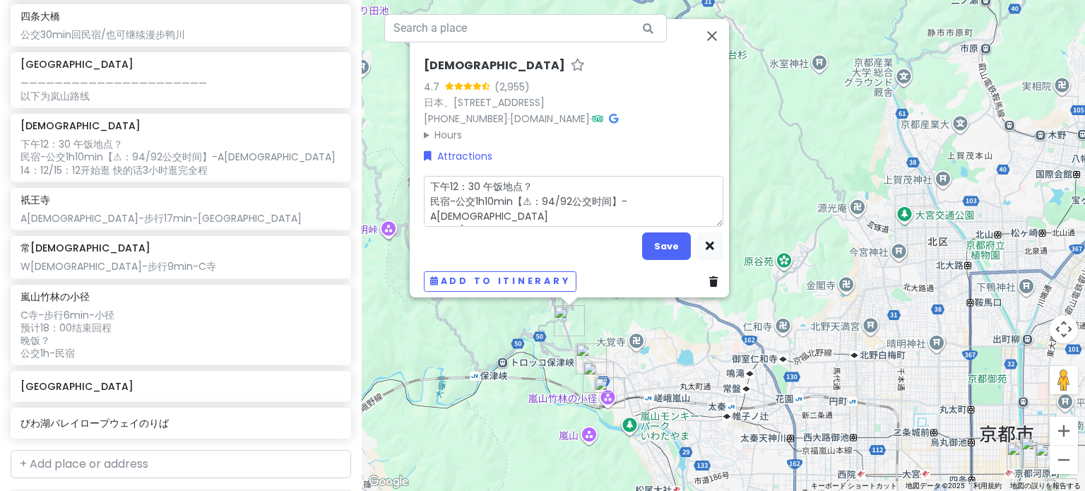
click at [426, 209] on textarea "下午12：30 午饭地点？ 民宿-公交1h10min【⚠：94/92公交时间】-A[DEMOGRAPHIC_DATA] 14：12/15：12开始逛 快的话3…" at bounding box center [574, 201] width 300 height 52
click at [473, 208] on textarea "下午12：30 午饭地点？ 民宿-公交1h10min【⚠：94/92公交时间】-A[DEMOGRAPHIC_DATA] 尽量14：12/15：12开始逛 快的…" at bounding box center [574, 201] width 300 height 52
click at [473, 209] on textarea "下午12：30 午饭地点？ 民宿-公交1h10min【⚠：94/92公交时间】-A[DEMOGRAPHIC_DATA] 尽量14：12/15：12开始逛 快的…" at bounding box center [574, 201] width 300 height 52
click at [477, 208] on textarea "下午12：30 午饭地点？ 民宿-公交1h10min【⚠：94/92公交时间】-A[DEMOGRAPHIC_DATA] 尽量14：12/15：12开始逛 快的…" at bounding box center [574, 201] width 300 height 52
drag, startPoint x: 479, startPoint y: 207, endPoint x: 521, endPoint y: 205, distance: 41.7
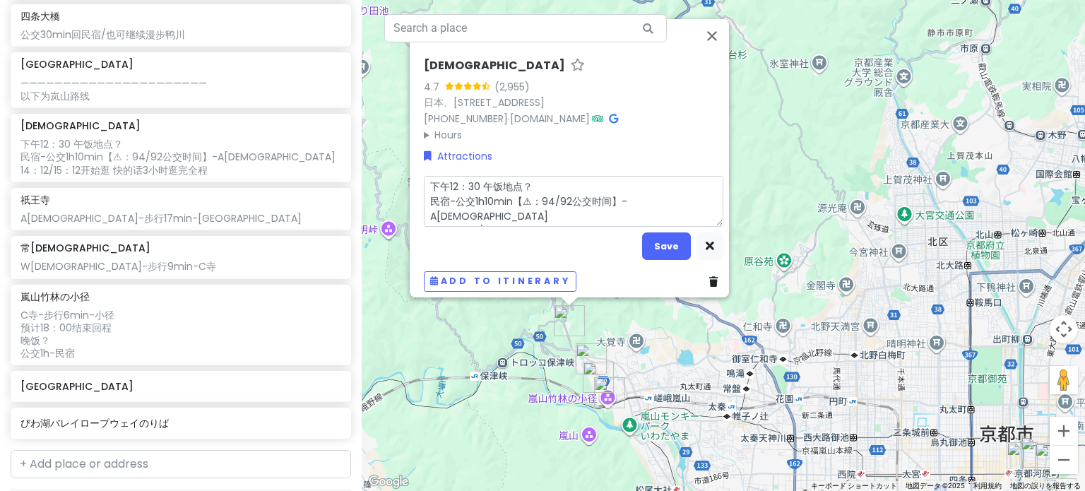
click at [521, 205] on textarea "下午12：30 午饭地点？ 民宿-公交1h10min【⚠：94/92公交时间】-A[DEMOGRAPHIC_DATA] 尽量14：12/没赶上公交15：12开…" at bounding box center [574, 201] width 300 height 52
click at [507, 208] on textarea "下午12：30 午饭地点？ 民宿-公交1h10min【⚠：94/92公交时间】-A[DEMOGRAPHIC_DATA] 尽量14：12/没赶上公交15：12开…" at bounding box center [574, 201] width 300 height 52
click at [509, 207] on textarea "下午12：30 午饭地点？ 民宿-公交1h10min【⚠：94/92公交时间】-A[DEMOGRAPHIC_DATA] 尽量14：12/没赶上公交15：12开…" at bounding box center [574, 201] width 300 height 52
click at [557, 208] on textarea "下午12：30 午饭地点？ 民宿-公交1h10min【⚠：94/92公交时间】-A[DEMOGRAPHIC_DATA] 尽量14：12/下一班公交15：12开…" at bounding box center [574, 201] width 300 height 52
click at [656, 238] on button "Save" at bounding box center [666, 246] width 49 height 28
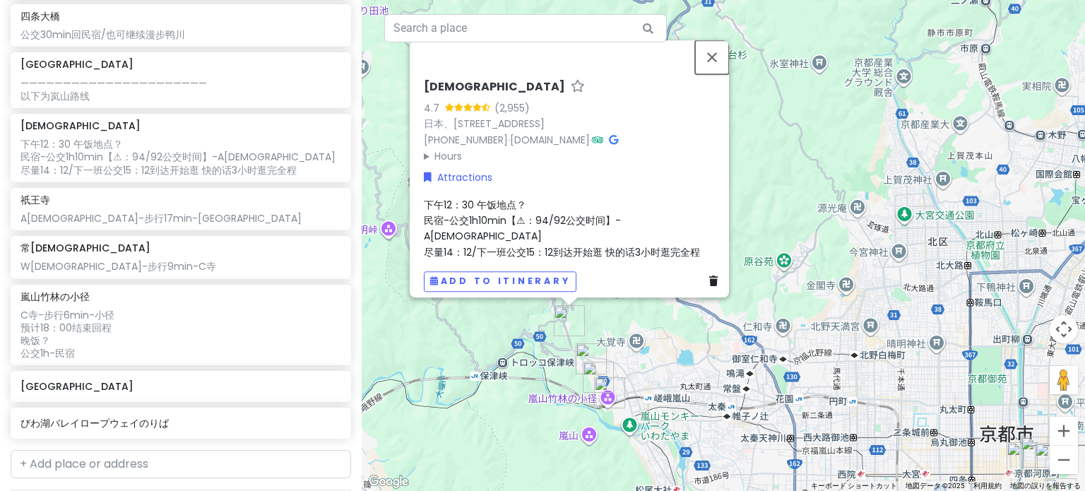
click at [722, 74] on button "閉じる" at bounding box center [712, 57] width 34 height 34
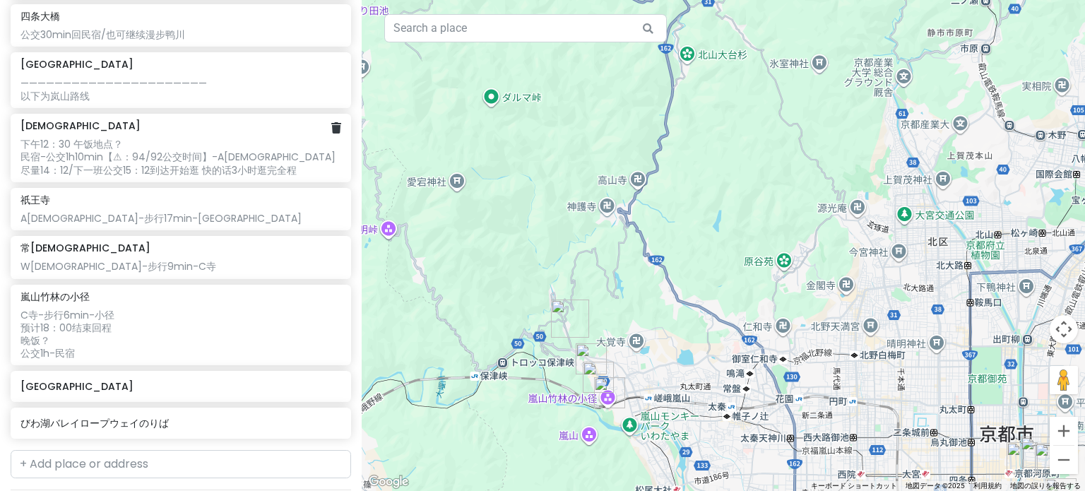
click at [210, 167] on div "下午12：30 午饭地点？ 民宿-公交1h10min【⚠：94/92公交时间】-A[DEMOGRAPHIC_DATA] 尽量14：12/下一班公交15：12到…" at bounding box center [180, 157] width 320 height 39
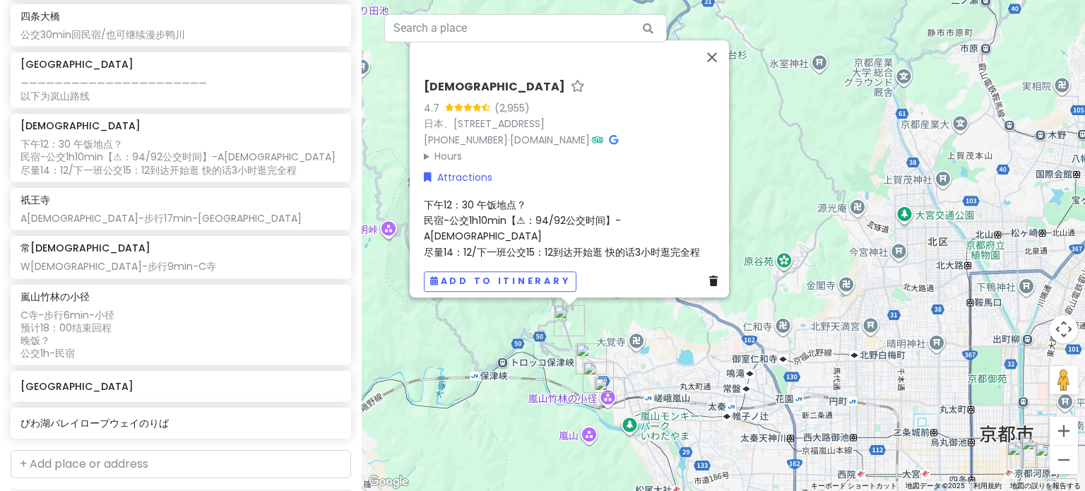
click at [529, 227] on span "下午12：30 午饭地点？ 民宿-公交1h10min【⚠：94/92公交时间】-A[DEMOGRAPHIC_DATA] 尽量14：12/下一班公交15：12到…" at bounding box center [562, 227] width 276 height 61
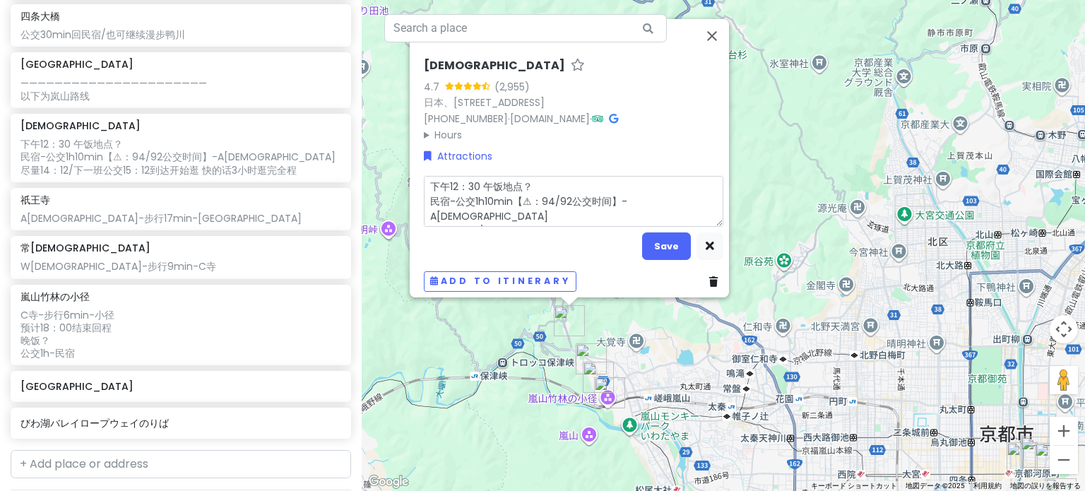
scroll to position [3, 0]
click at [536, 192] on textarea "下午12：30 午饭地点？ 民宿-公交1h10min【⚠：94/92公交时间】-A[DEMOGRAPHIC_DATA] 尽量14：12/下一班公交15：12到…" at bounding box center [574, 201] width 300 height 52
click at [656, 248] on button "Save" at bounding box center [666, 246] width 49 height 28
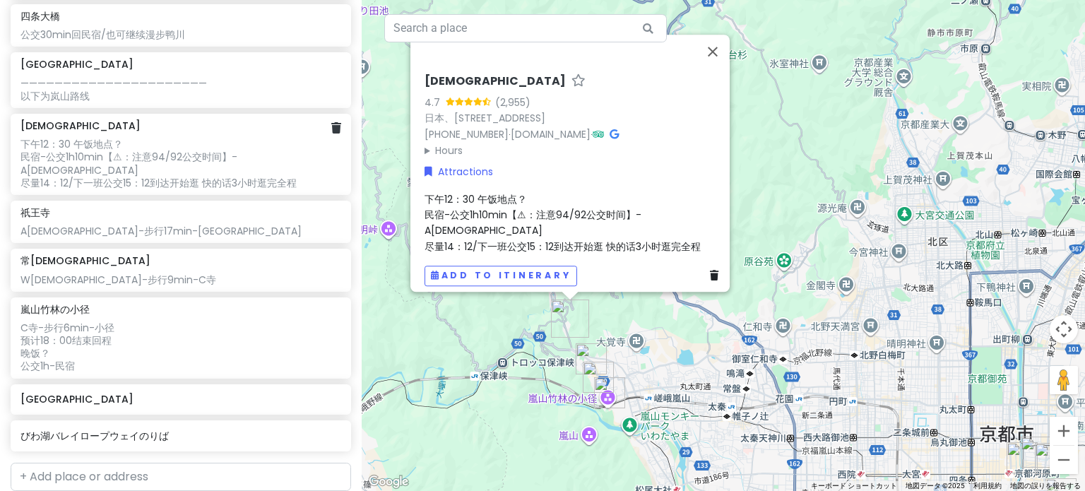
click at [103, 163] on div "下午12：30 午饭地点？ 民宿-公交1h10min【⚠：注意94/92公交时间】-A[DEMOGRAPHIC_DATA] 尽量14：12/下一班公交15：1…" at bounding box center [180, 164] width 320 height 52
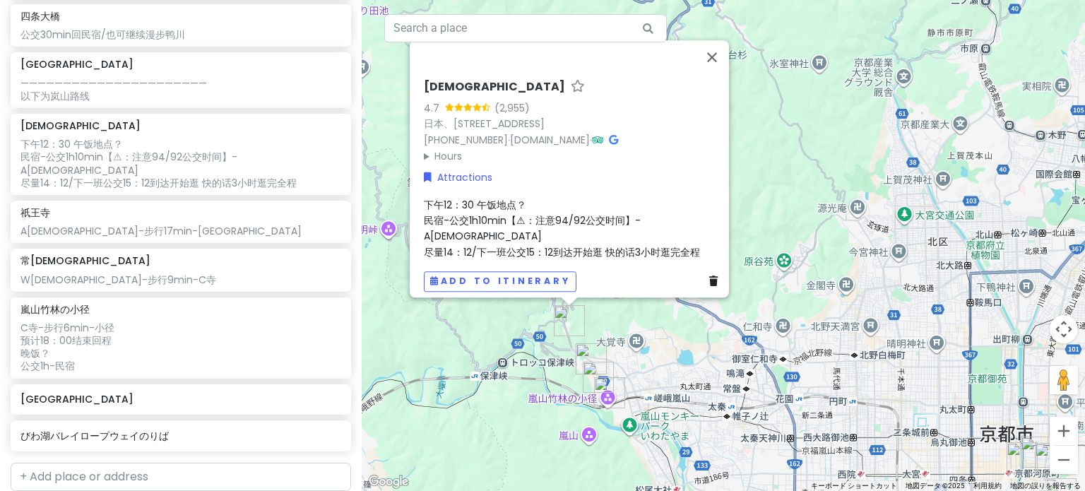
click at [479, 219] on div "下午12：30 午饭地点？ 民宿-公交1h10min【⚠：注意94/92公交时间】-A[DEMOGRAPHIC_DATA] 尽量14：12/下一班公交15：1…" at bounding box center [574, 228] width 300 height 64
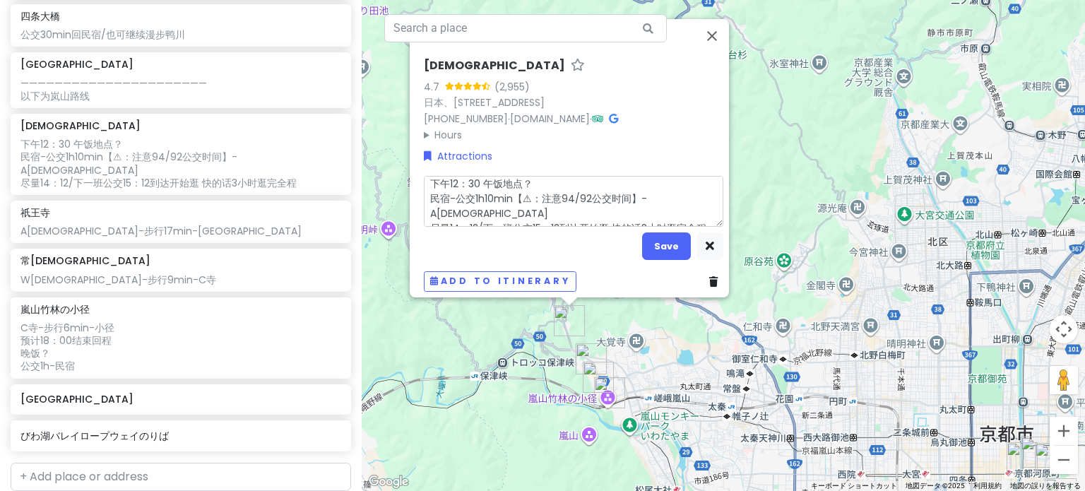
click at [527, 180] on textarea "下午12：30 午饭地点？ 民宿-公交1h10min【⚠：注意94/92公交时间】-A[DEMOGRAPHIC_DATA] 尽量14：12/下一班公交15：1…" at bounding box center [574, 201] width 300 height 52
click at [651, 235] on button "Save" at bounding box center [666, 246] width 49 height 28
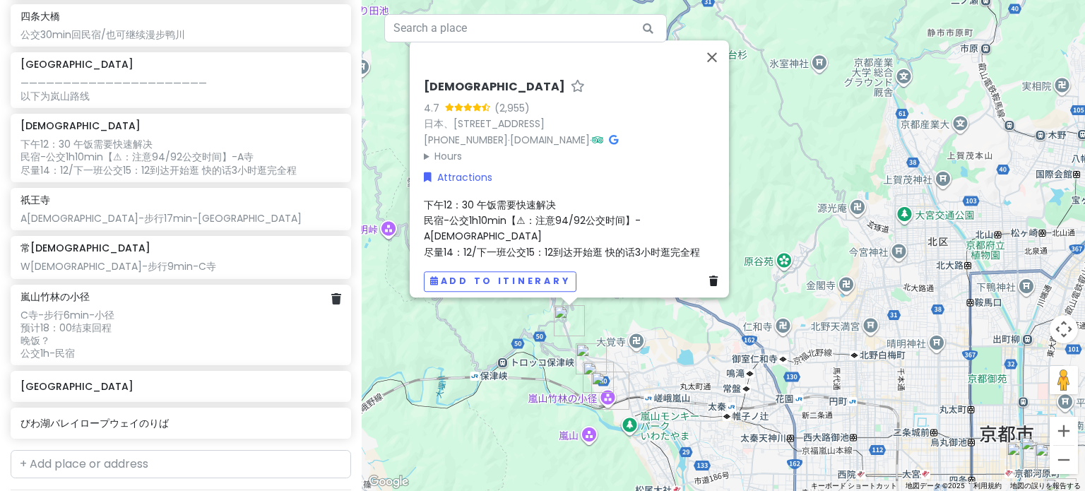
click at [172, 323] on div "C寺-步行6min-小径 预计18：00结束回程 晚饭？ 公交1h-民宿" at bounding box center [180, 335] width 320 height 52
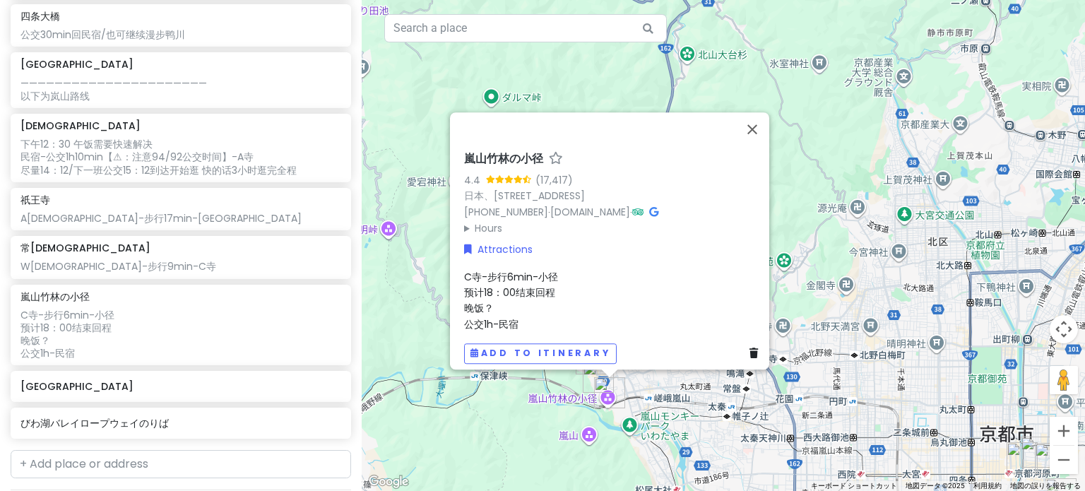
click at [513, 283] on span "C寺-步行6min-小径 预计18：00结束回程 晚饭？ 公交1h-民宿" at bounding box center [511, 299] width 94 height 61
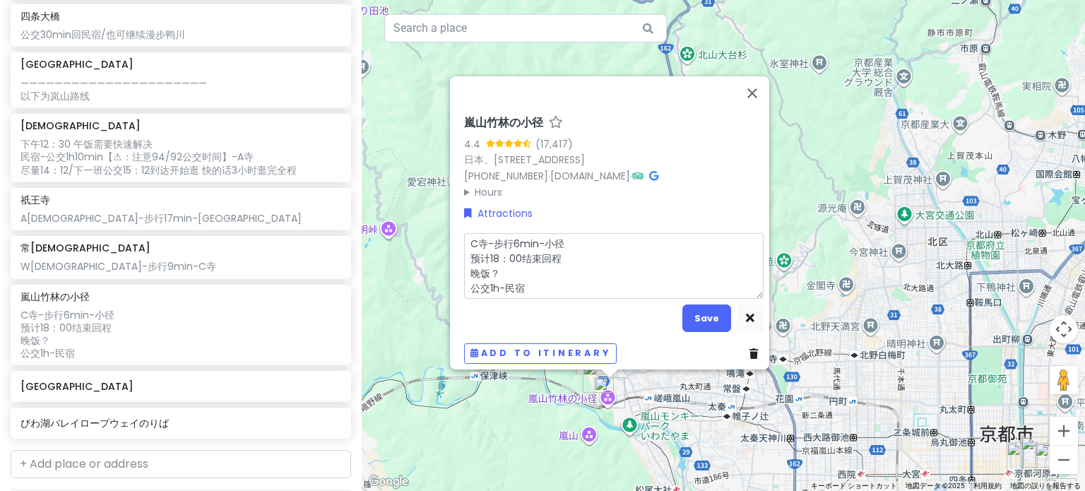
click at [518, 250] on textarea "C寺-步行6min-小径 预计18：00结束回程 晚饭？ 公交1h-民宿" at bounding box center [614, 265] width 300 height 66
click at [702, 309] on button "Save" at bounding box center [707, 319] width 49 height 28
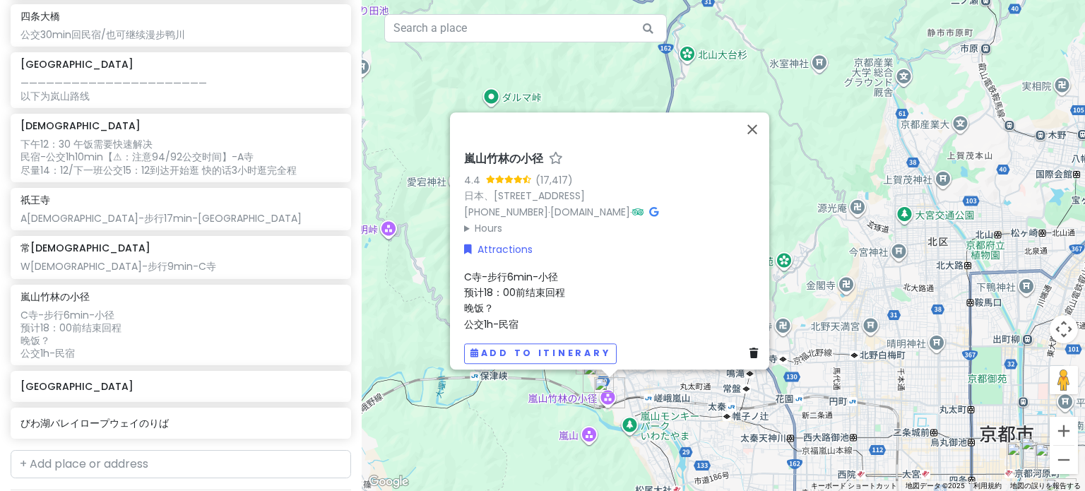
click at [348, 366] on div "[GEOGRAPHIC_DATA] [DATE] 11：40抵达 【⚠未定事项：行李寄存在[GEOGRAPHIC_DATA]locker or 直接去民宿放行…" at bounding box center [181, 83] width 362 height 724
click at [762, 127] on button "閉じる" at bounding box center [753, 129] width 34 height 34
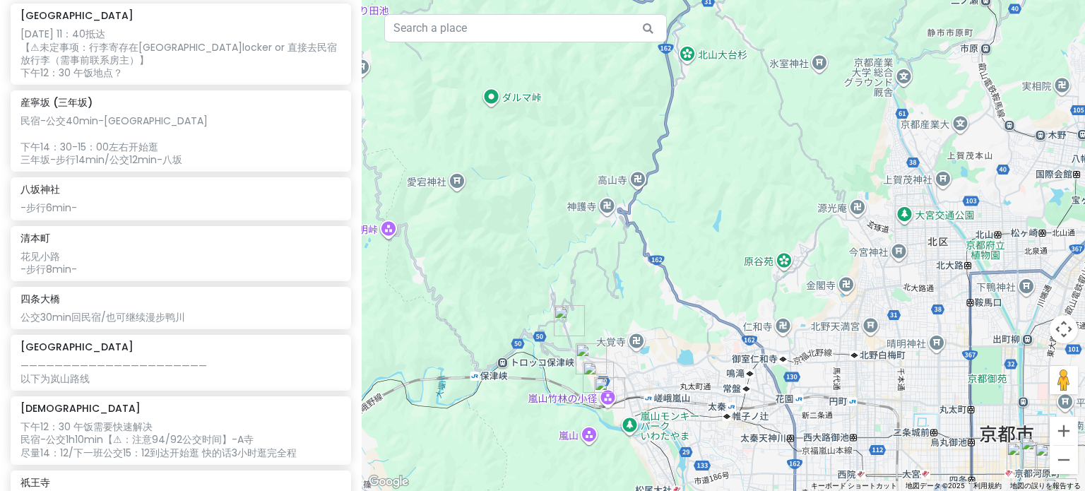
scroll to position [172, 0]
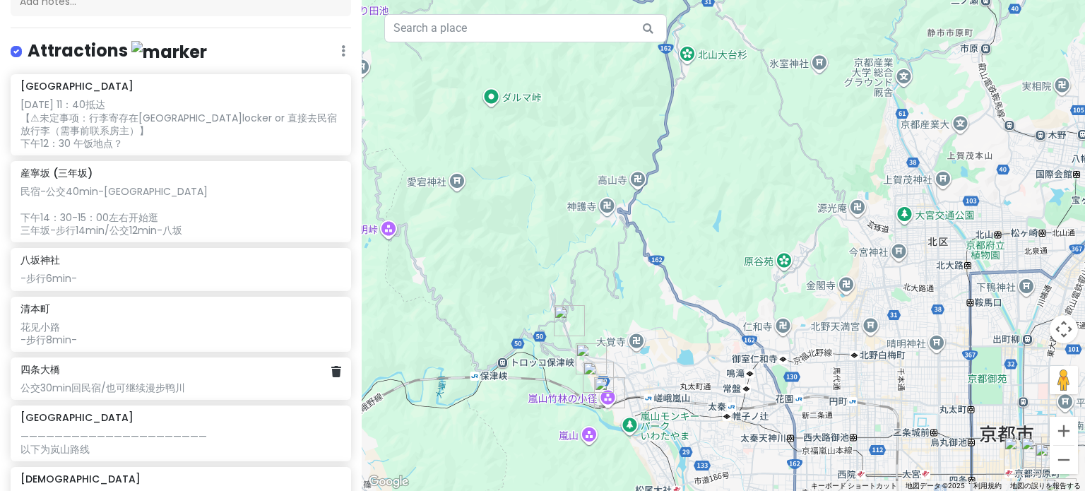
click at [185, 374] on div "[GEOGRAPHIC_DATA]30min回民宿/也可继续漫步鸭川" at bounding box center [180, 378] width 320 height 31
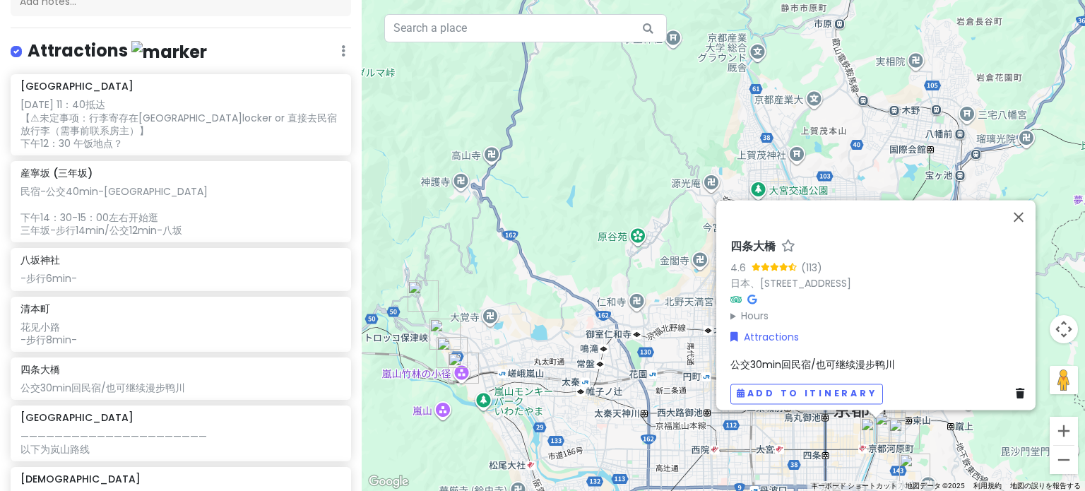
click at [762, 358] on span "公交30min回民宿/也可继续漫步鸭川" at bounding box center [813, 365] width 165 height 14
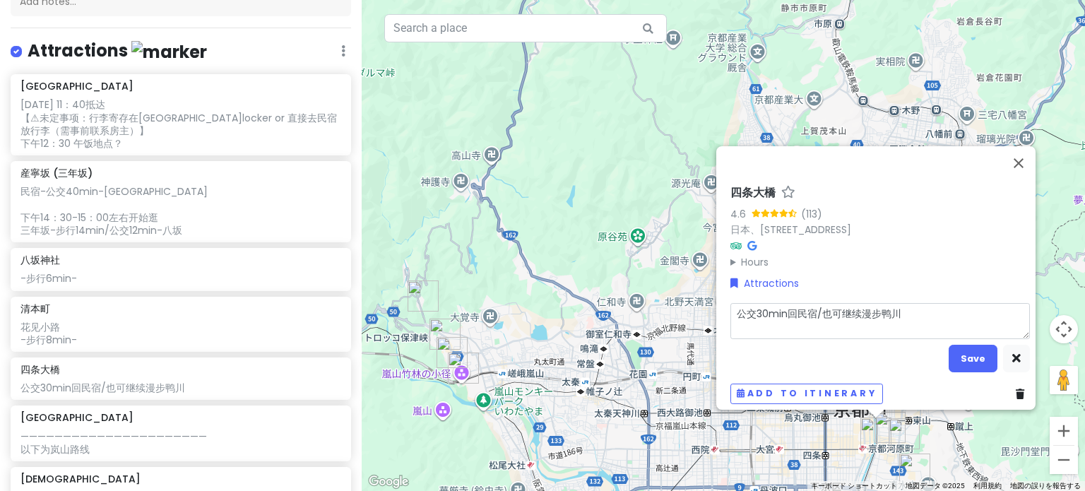
click at [885, 311] on textarea "公交30min回民宿/也可继续漫步鸭川" at bounding box center [881, 320] width 300 height 37
click at [904, 309] on textarea "公交30min回民宿/也可继续漫步鸭川" at bounding box center [881, 320] width 300 height 37
click at [967, 350] on button "Save" at bounding box center [973, 359] width 49 height 28
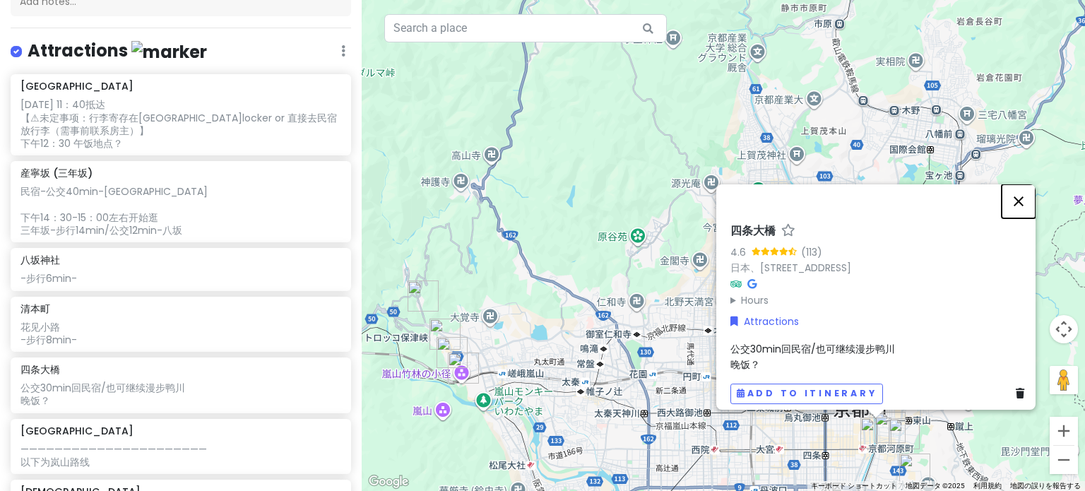
click at [1024, 193] on button "閉じる" at bounding box center [1019, 201] width 34 height 34
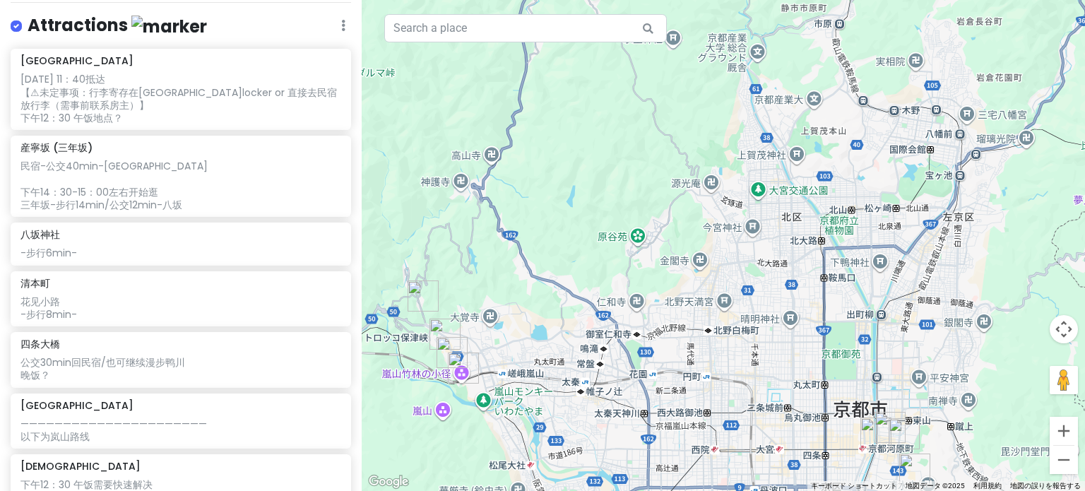
scroll to position [196, 0]
